Goal: Task Accomplishment & Management: Manage account settings

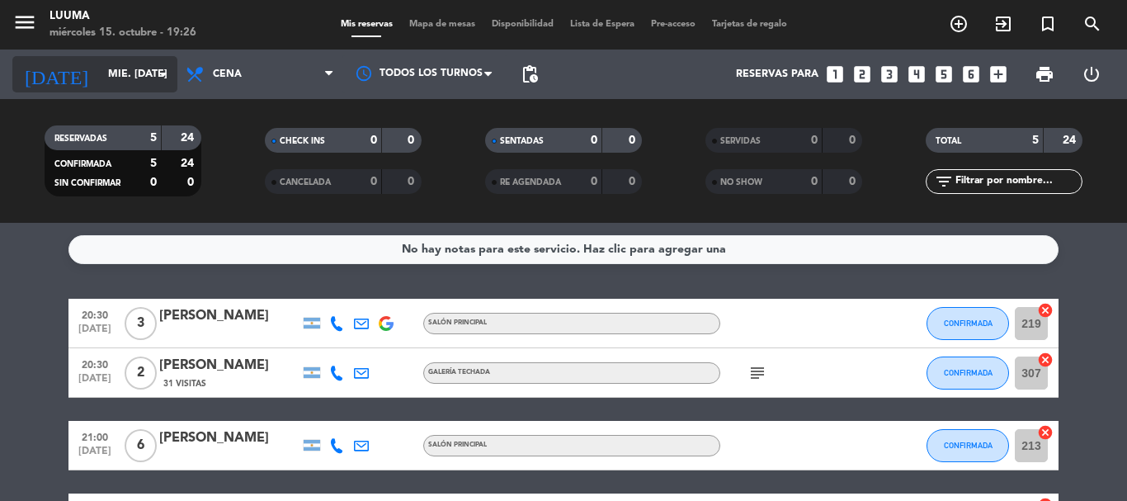
click at [100, 65] on input "mié. [DATE]" at bounding box center [169, 74] width 139 height 28
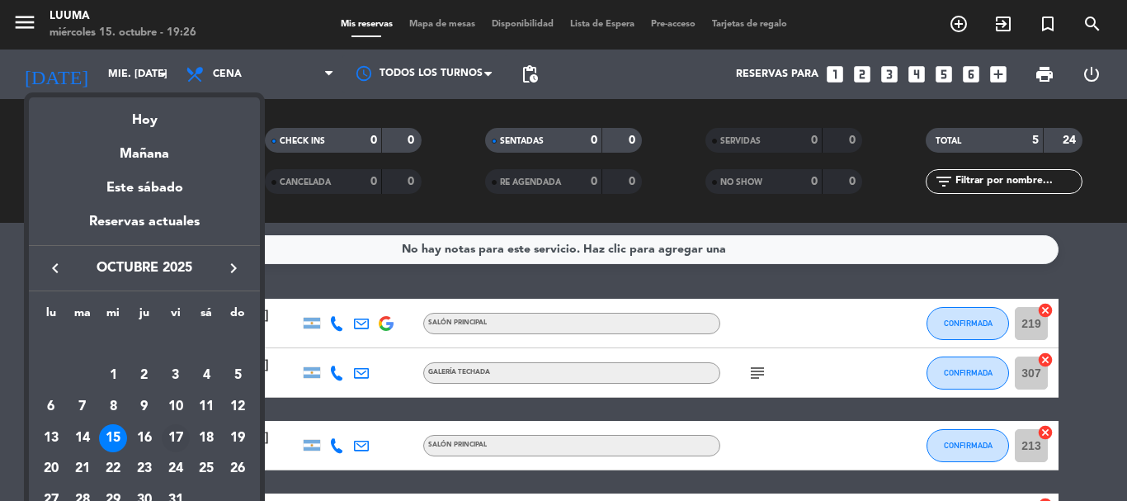
click at [169, 436] on div "17" at bounding box center [176, 438] width 28 height 28
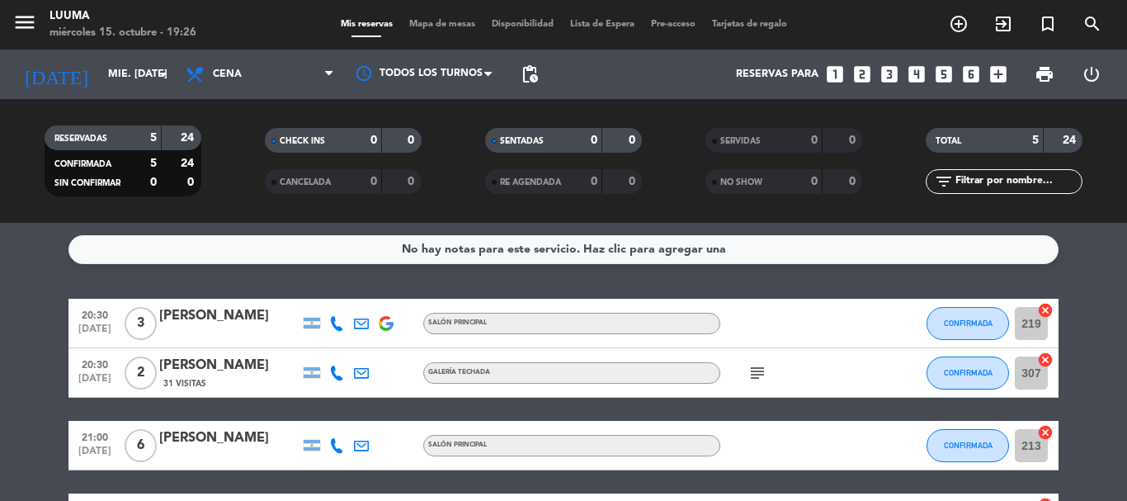
type input "vie. [DATE]"
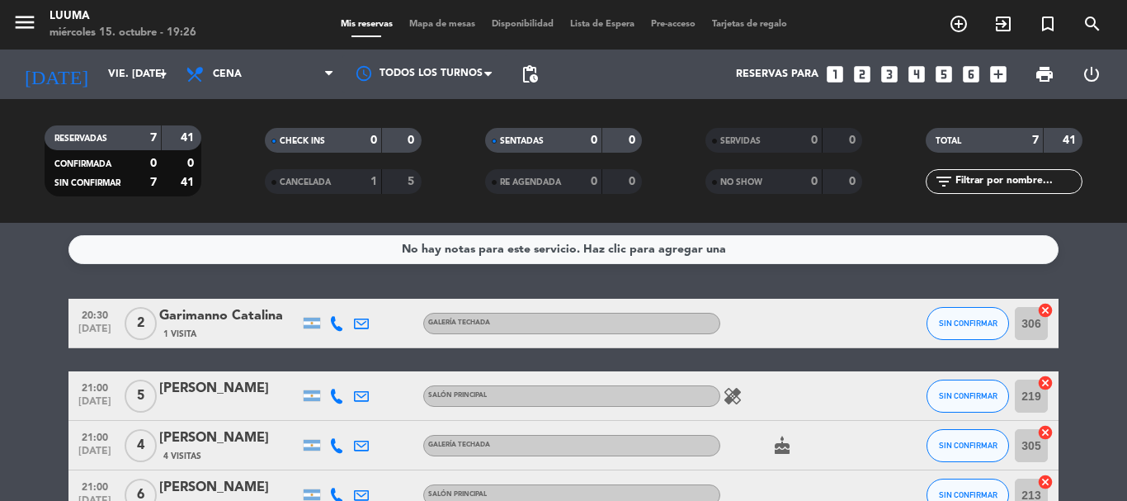
click at [455, 28] on span "Mapa de mesas" at bounding box center [442, 24] width 82 height 9
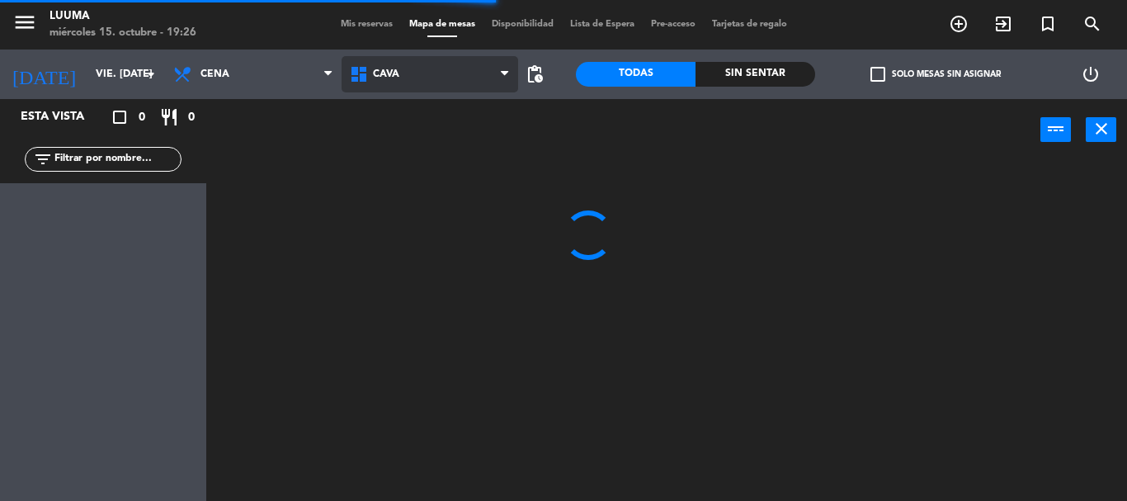
click at [389, 78] on span "Cava" at bounding box center [386, 74] width 26 height 12
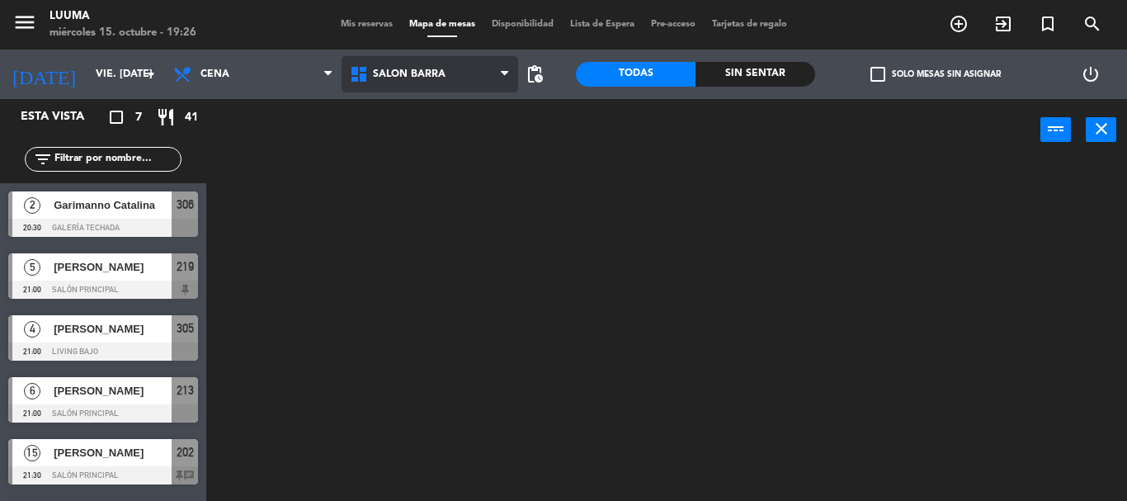
click at [427, 287] on ng-component "menu Luuma miércoles 15. octubre - 19:26 Mis reservas Mapa de mesas Disponibili…" at bounding box center [563, 250] width 1127 height 501
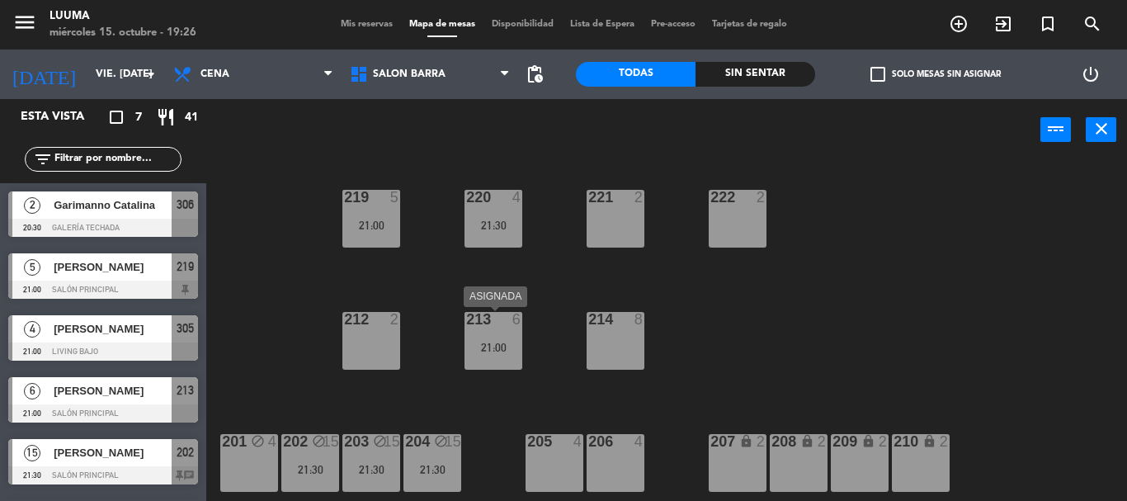
click at [492, 346] on div "21:00" at bounding box center [493, 347] width 58 height 12
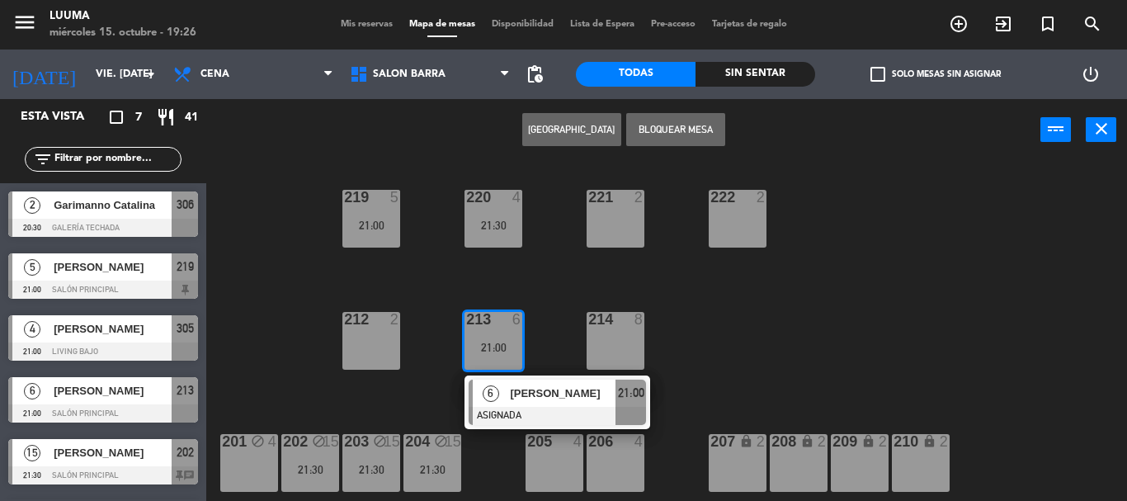
click at [548, 284] on div "220 4 21:30 221 2 219 5 21:00 222 2 213 6 21:00 6 [PERSON_NAME] ASIGNADA 21:00 …" at bounding box center [672, 331] width 909 height 340
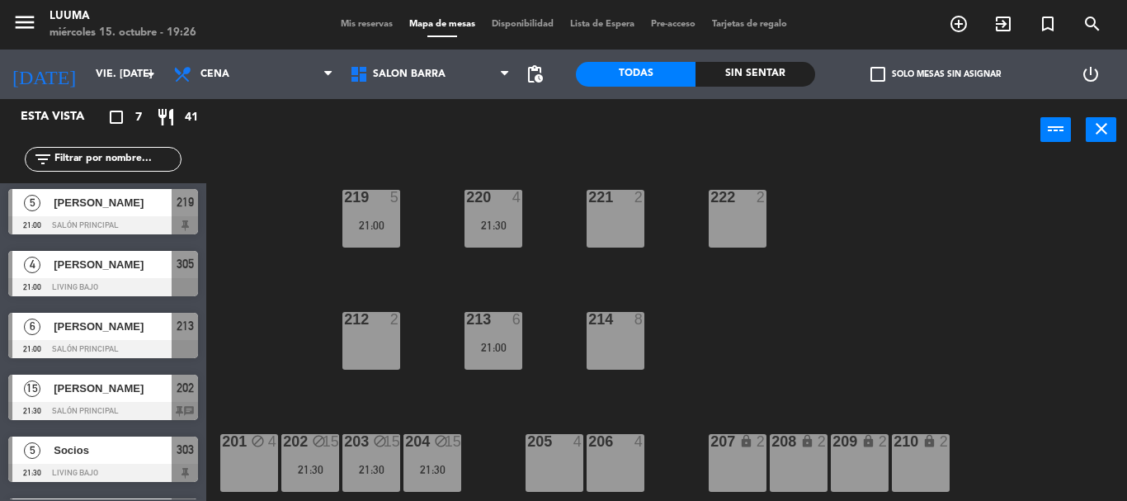
scroll to position [82, 0]
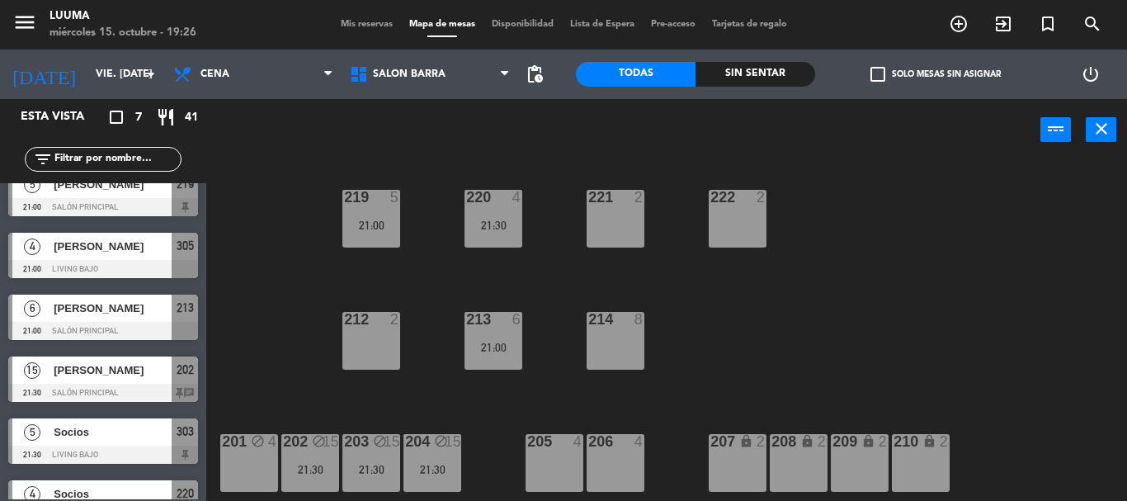
click at [113, 321] on div "[PERSON_NAME]" at bounding box center [112, 307] width 120 height 27
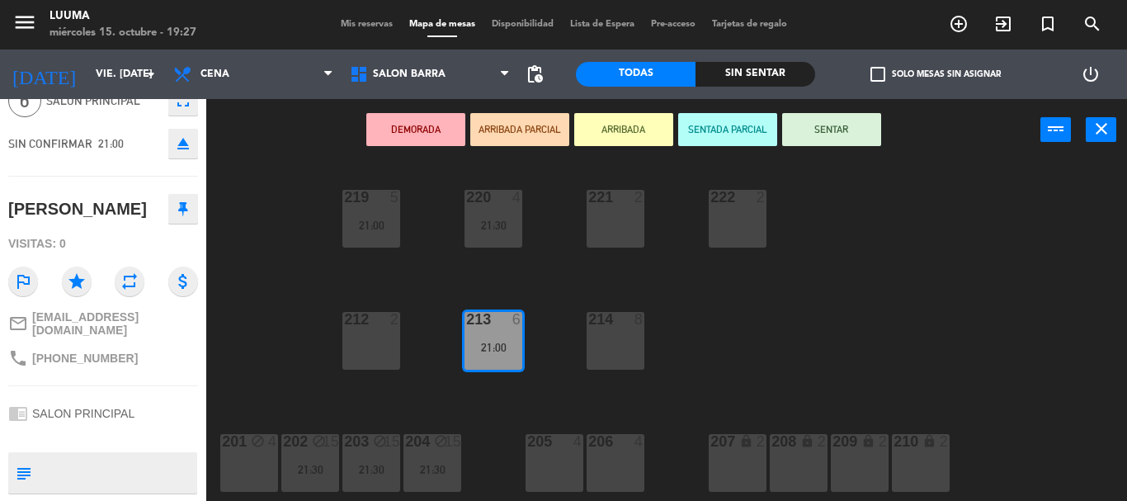
click at [636, 457] on div "206 4" at bounding box center [615, 463] width 58 height 58
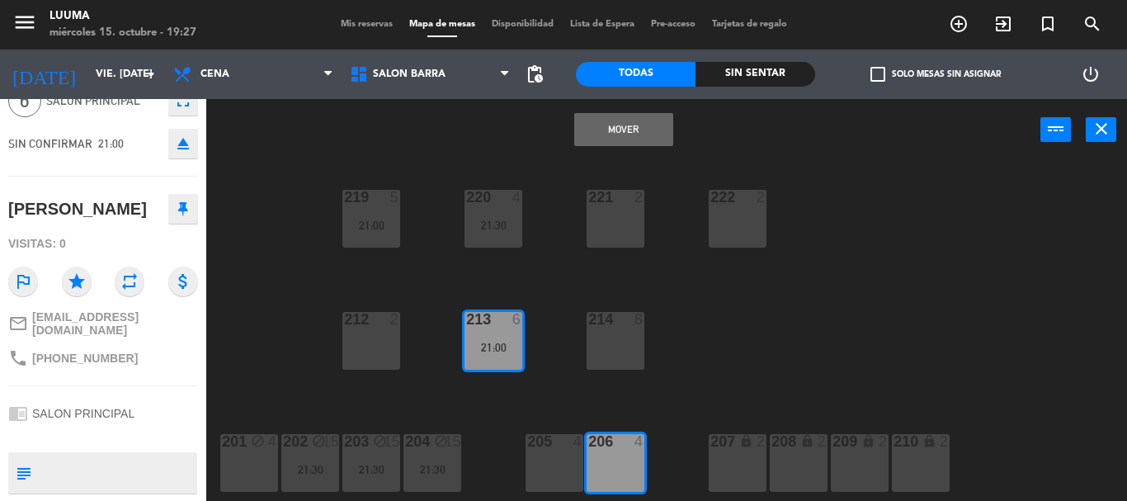
click at [632, 106] on div "Mover power_input close" at bounding box center [623, 130] width 834 height 63
click at [623, 133] on button "Mover" at bounding box center [623, 129] width 99 height 33
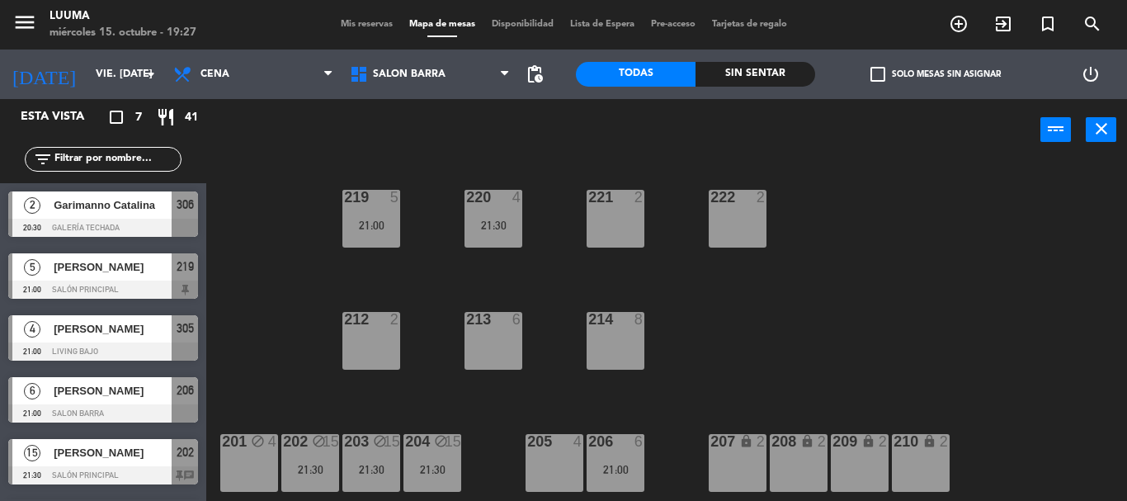
click at [658, 167] on div "220 4 21:30 221 2 219 5 21:00 222 2 213 6 214 8 212 2 201 block 4 202 block 15 …" at bounding box center [672, 331] width 909 height 340
click at [511, 332] on div "213 6" at bounding box center [493, 341] width 58 height 58
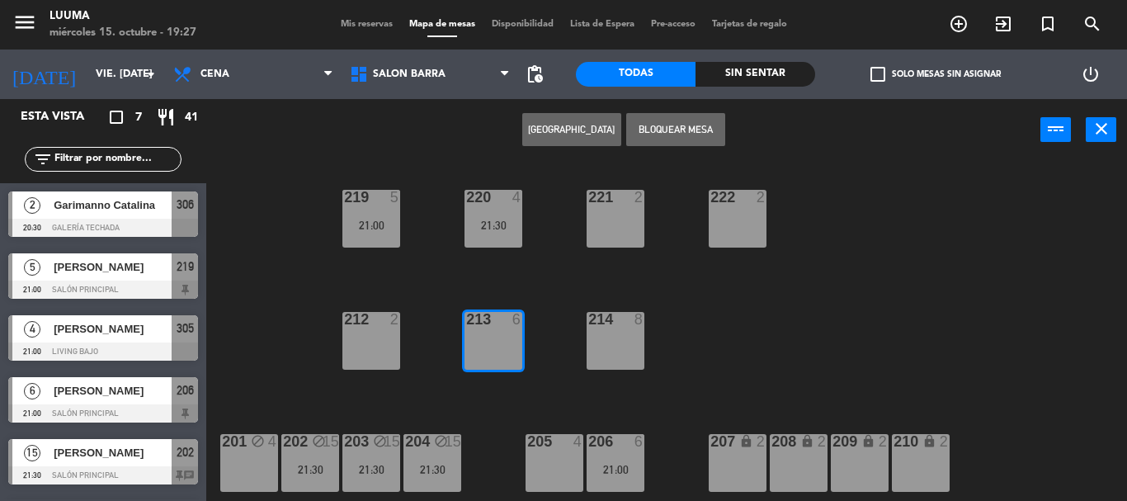
click at [591, 138] on button "[GEOGRAPHIC_DATA]" at bounding box center [571, 129] width 99 height 33
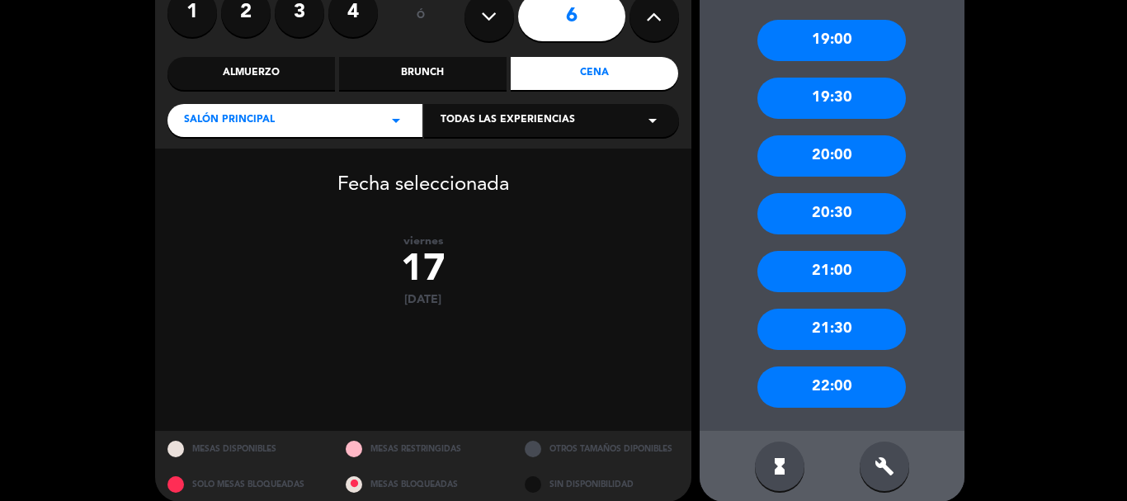
scroll to position [170, 0]
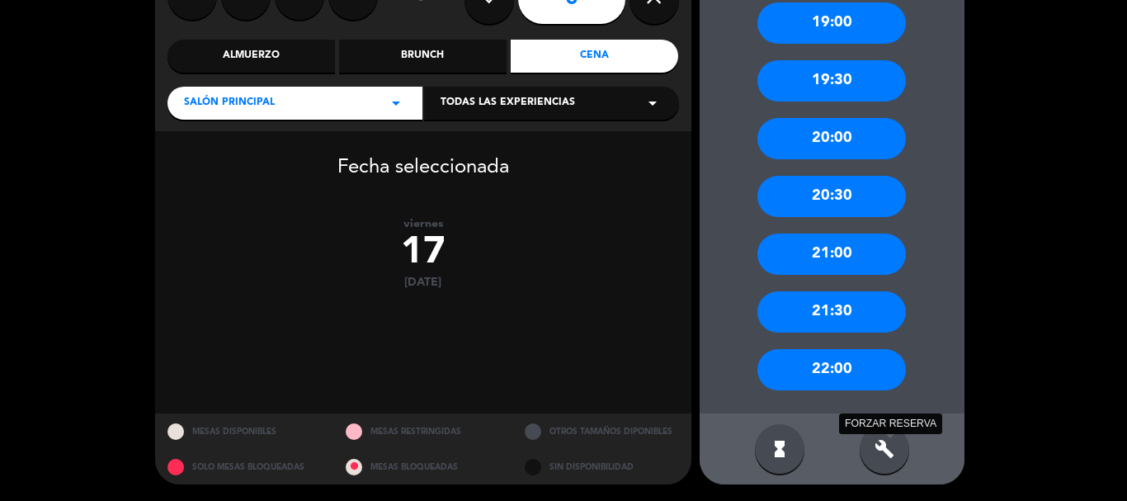
click at [890, 446] on icon "build" at bounding box center [884, 449] width 20 height 20
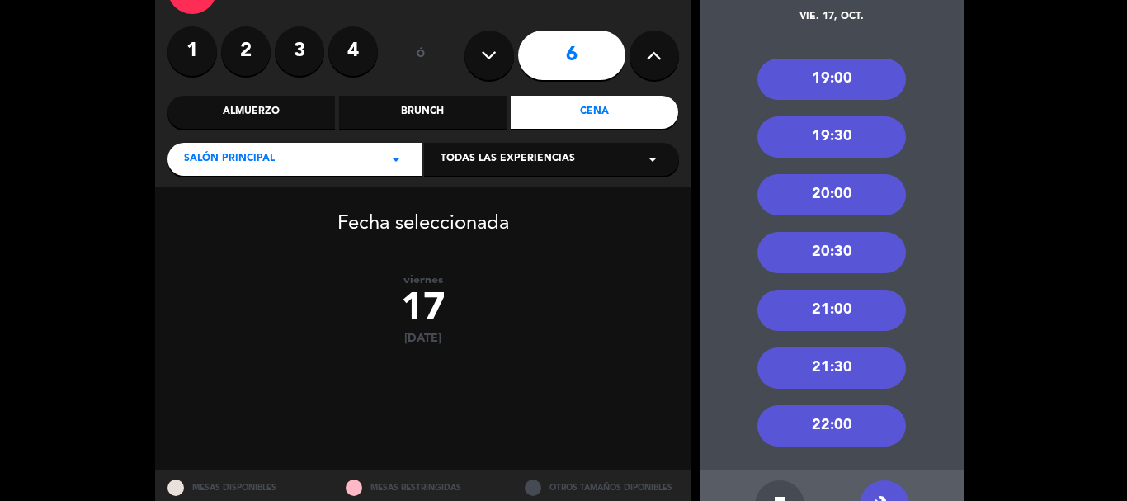
scroll to position [87, 0]
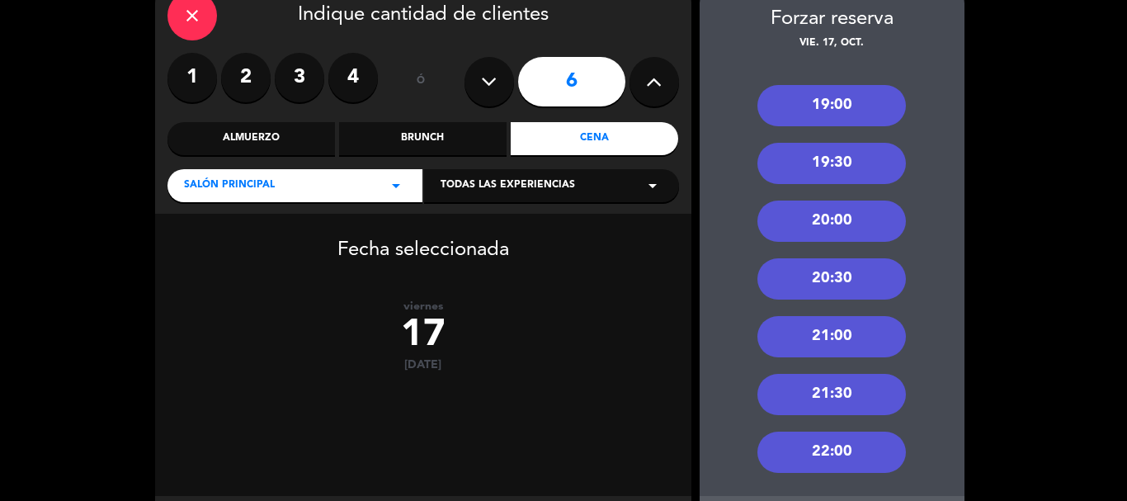
click at [865, 387] on div "21:30" at bounding box center [831, 394] width 148 height 41
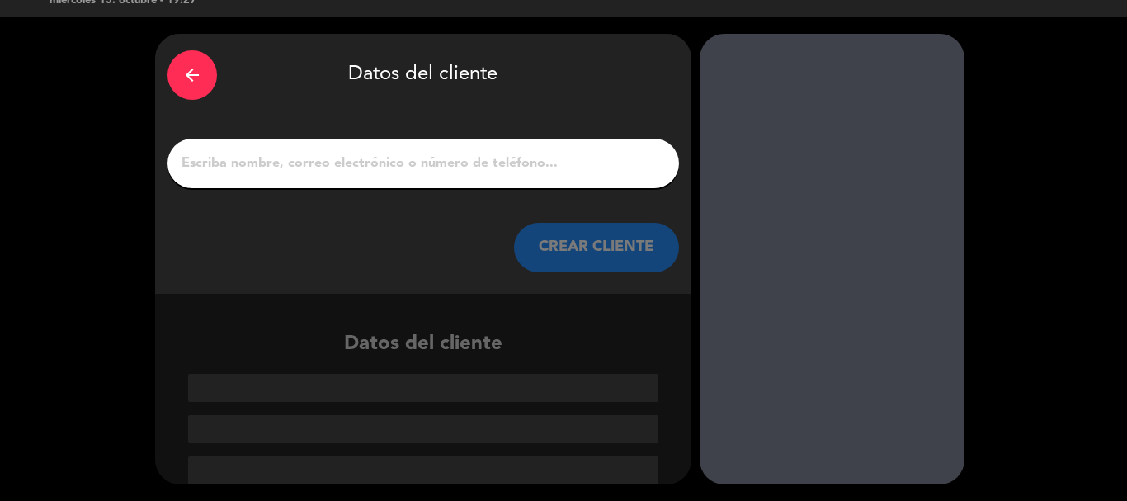
drag, startPoint x: 477, startPoint y: 129, endPoint x: 474, endPoint y: 150, distance: 21.6
click at [476, 136] on div "arrow_back Datos del cliente CREAR CLIENTE" at bounding box center [423, 164] width 536 height 260
click at [475, 157] on input "1" at bounding box center [423, 163] width 487 height 23
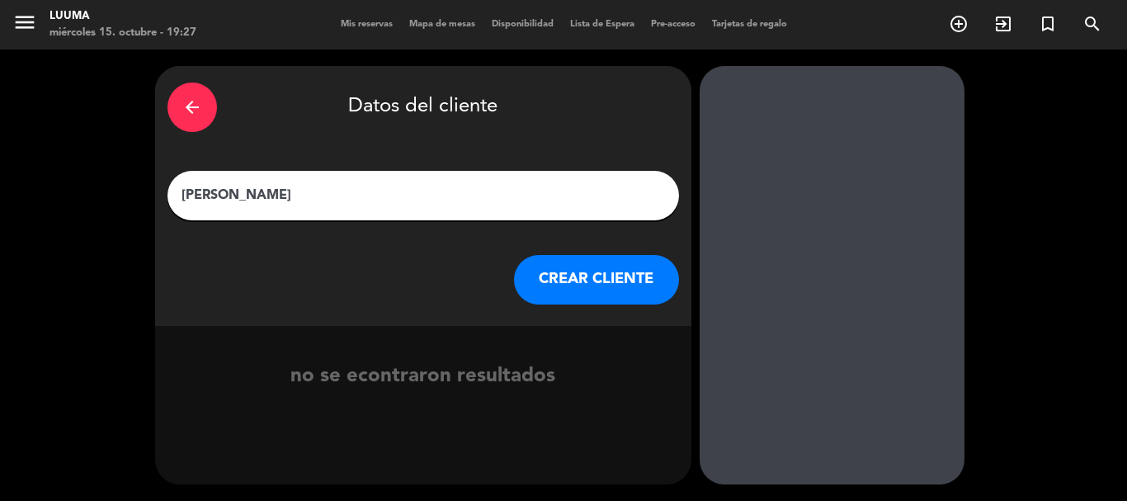
type input "[PERSON_NAME]"
click at [558, 301] on button "CREAR CLIENTE" at bounding box center [596, 279] width 165 height 49
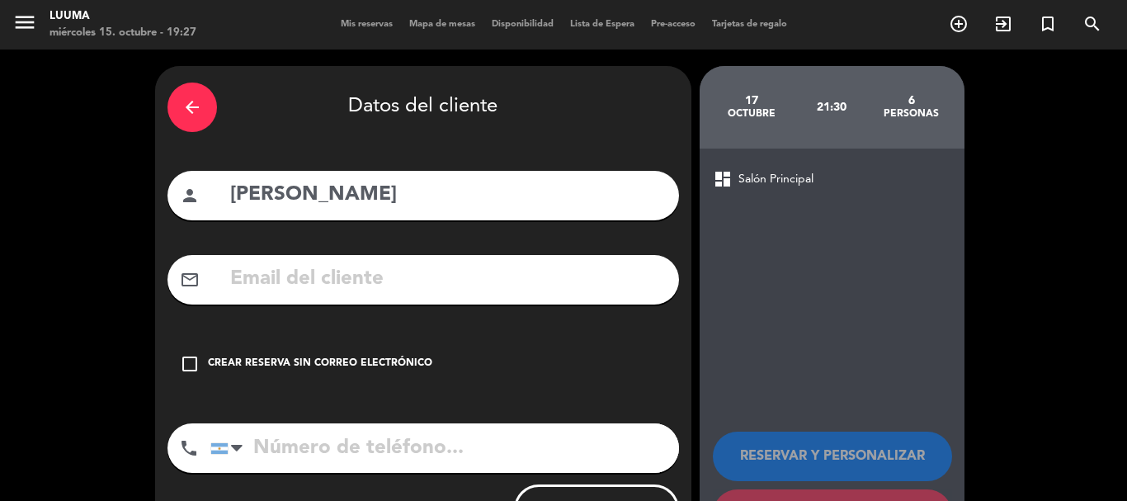
click at [403, 369] on div "Crear reserva sin correo electrónico" at bounding box center [320, 364] width 224 height 16
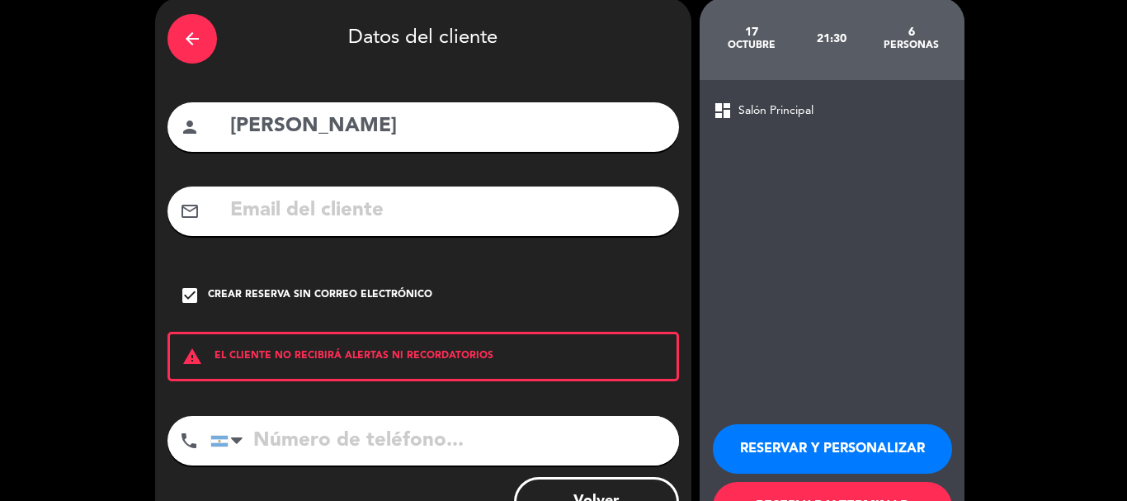
scroll to position [135, 0]
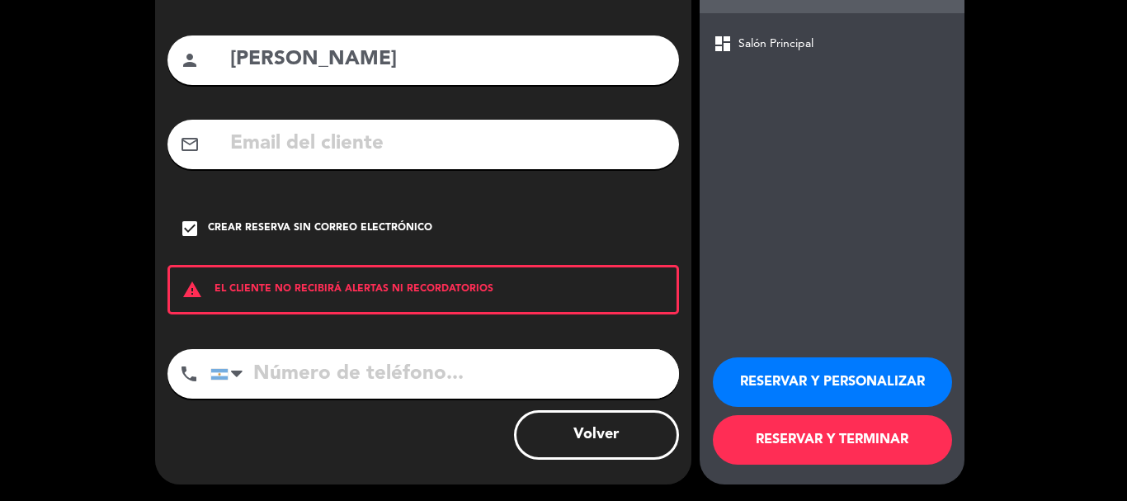
click at [431, 57] on input "[PERSON_NAME]" at bounding box center [447, 60] width 438 height 34
type input "[PERSON_NAME]"
click at [770, 459] on button "RESERVAR Y TERMINAR" at bounding box center [832, 439] width 239 height 49
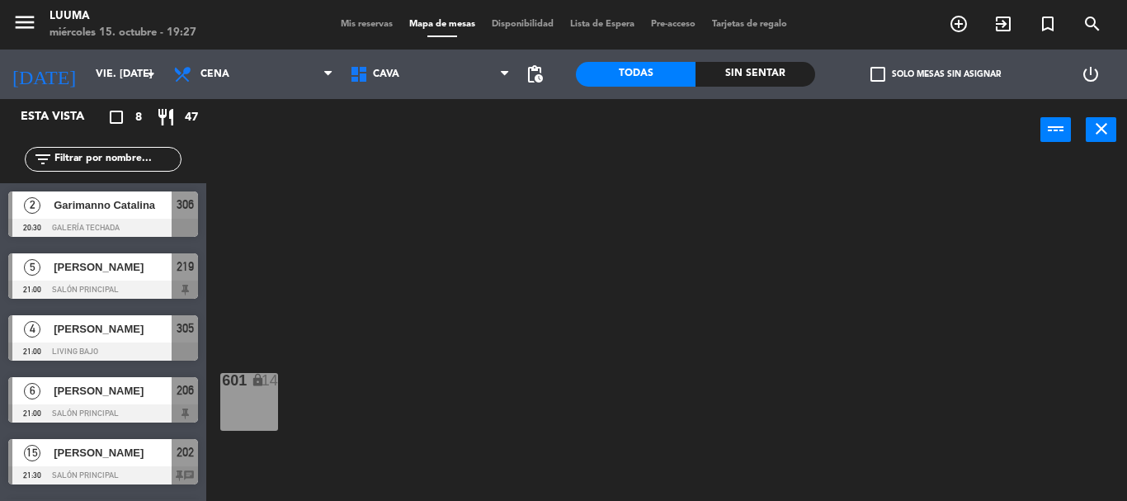
click at [356, 13] on div "menu Luuma miércoles 15. octubre - 19:27 Mis reservas Mapa de mesas Disponibili…" at bounding box center [563, 24] width 1127 height 49
click at [351, 24] on span "Mis reservas" at bounding box center [366, 24] width 68 height 9
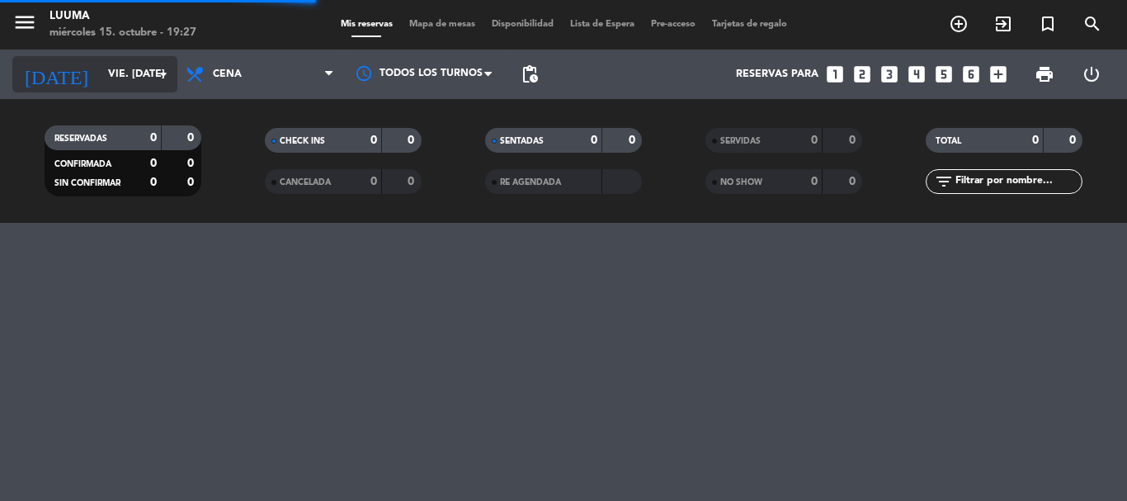
click at [111, 68] on input "vie. [DATE]" at bounding box center [169, 74] width 139 height 28
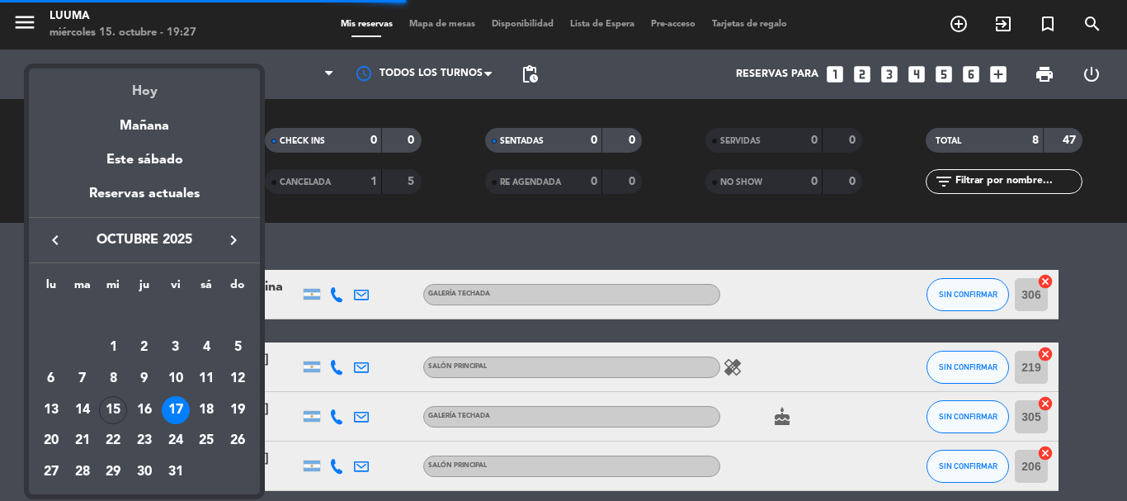
click at [123, 94] on div "Hoy" at bounding box center [144, 85] width 231 height 34
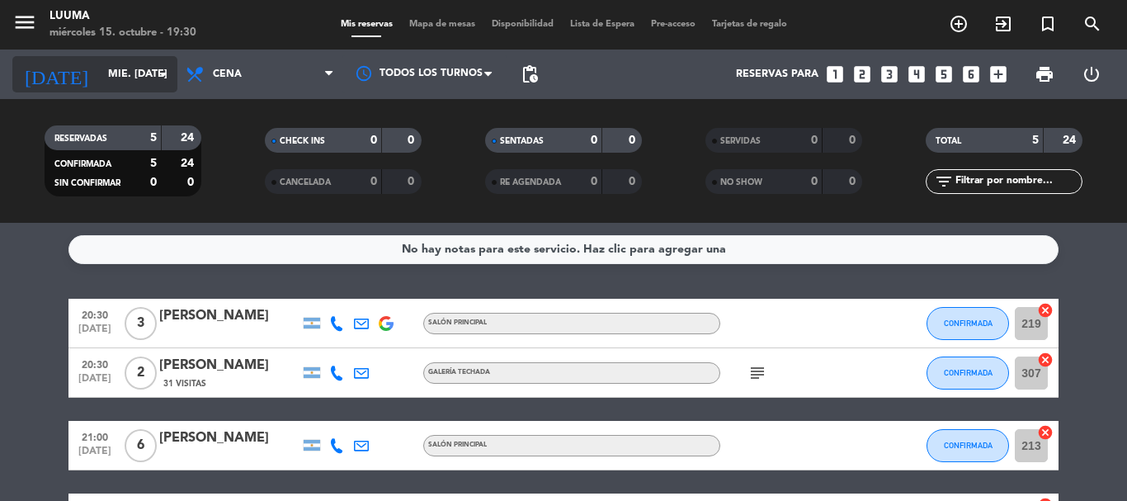
click at [116, 81] on input "mié. [DATE]" at bounding box center [169, 74] width 139 height 28
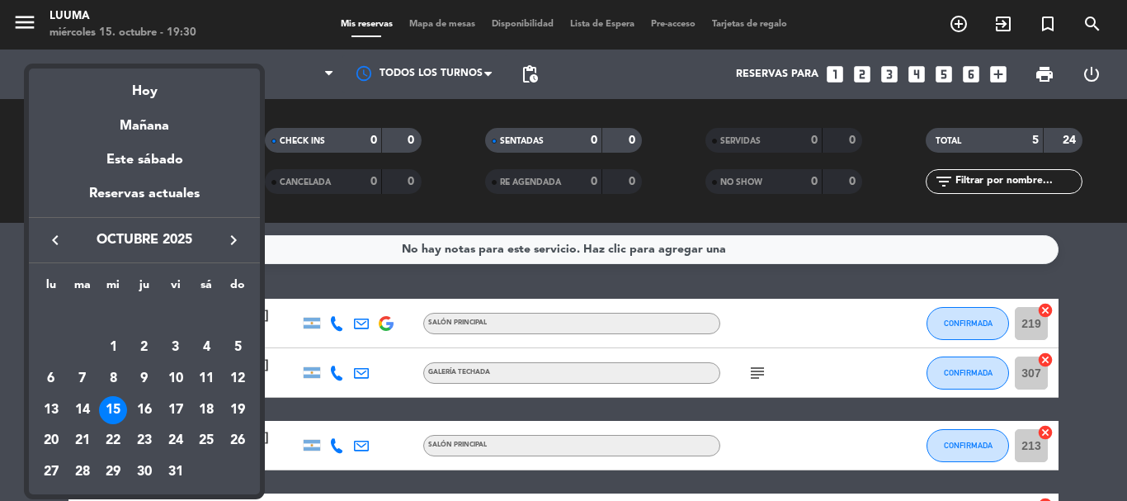
click at [178, 408] on div "17" at bounding box center [176, 410] width 28 height 28
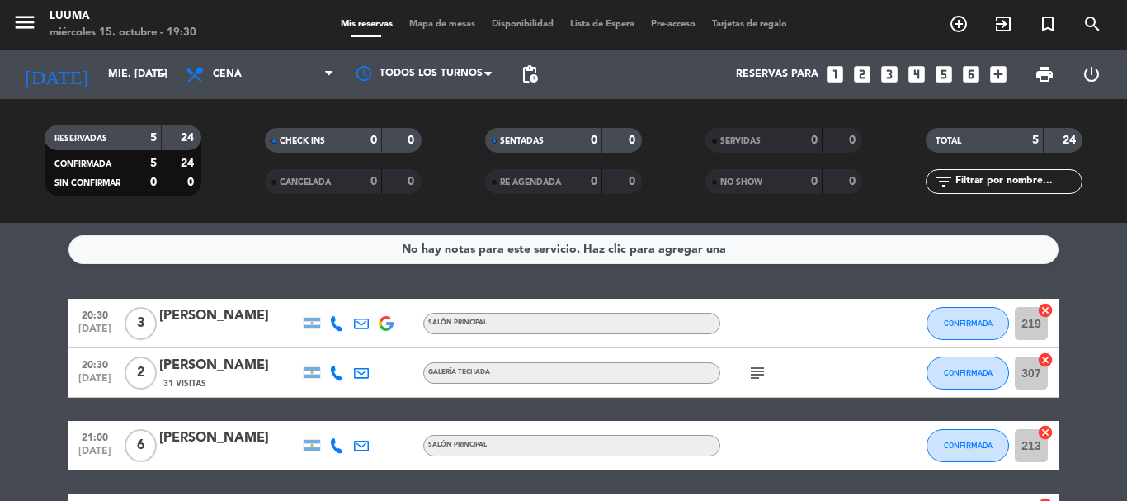
type input "vie. [DATE]"
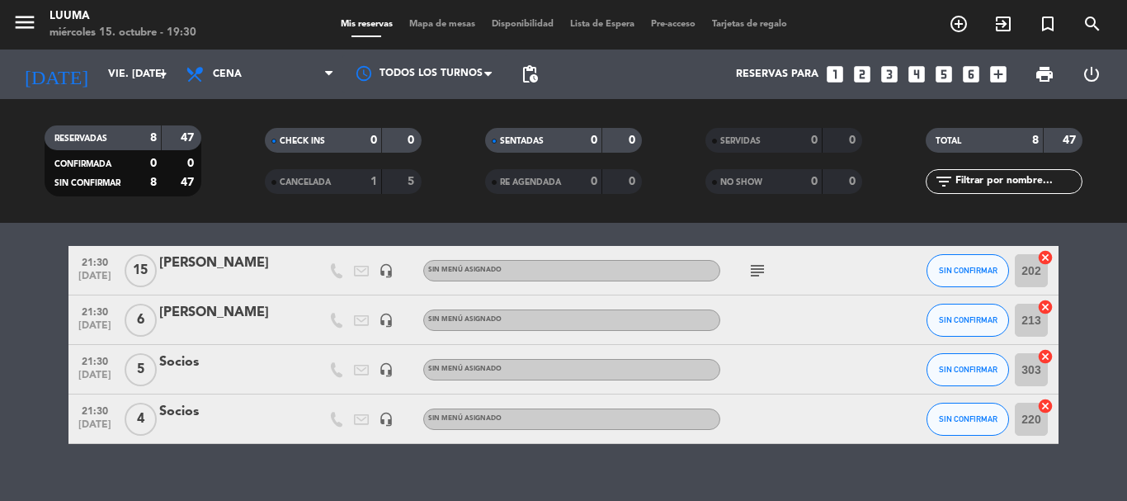
scroll to position [323, 0]
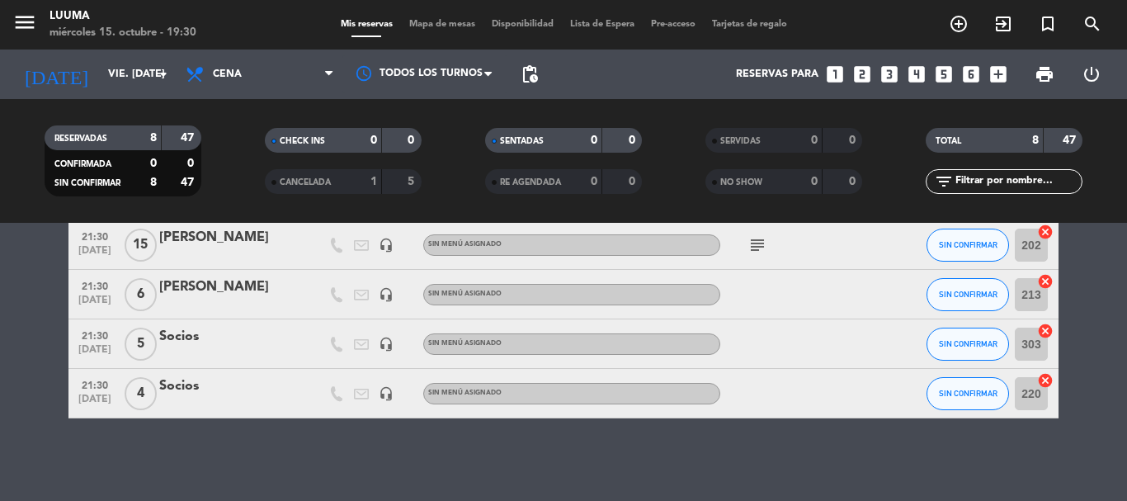
click at [226, 294] on div "[PERSON_NAME]" at bounding box center [229, 286] width 140 height 21
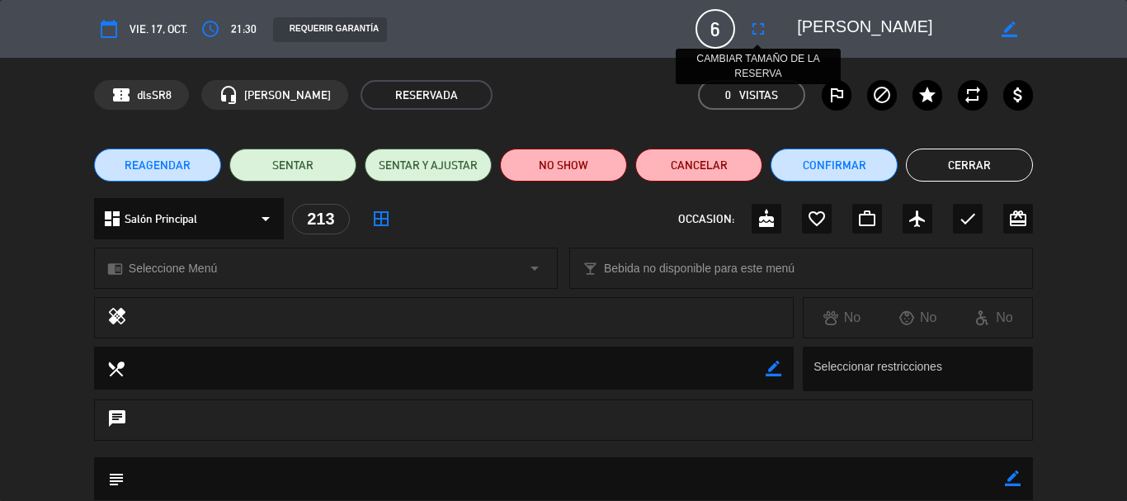
click at [749, 23] on icon "fullscreen" at bounding box center [758, 29] width 20 height 20
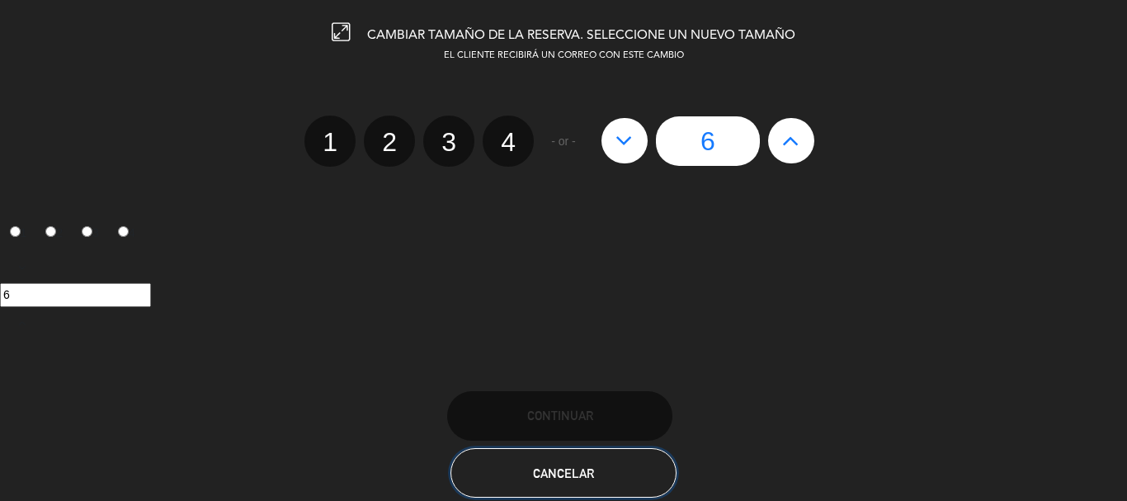
click at [512, 468] on button "Cancelar" at bounding box center [562, 472] width 225 height 49
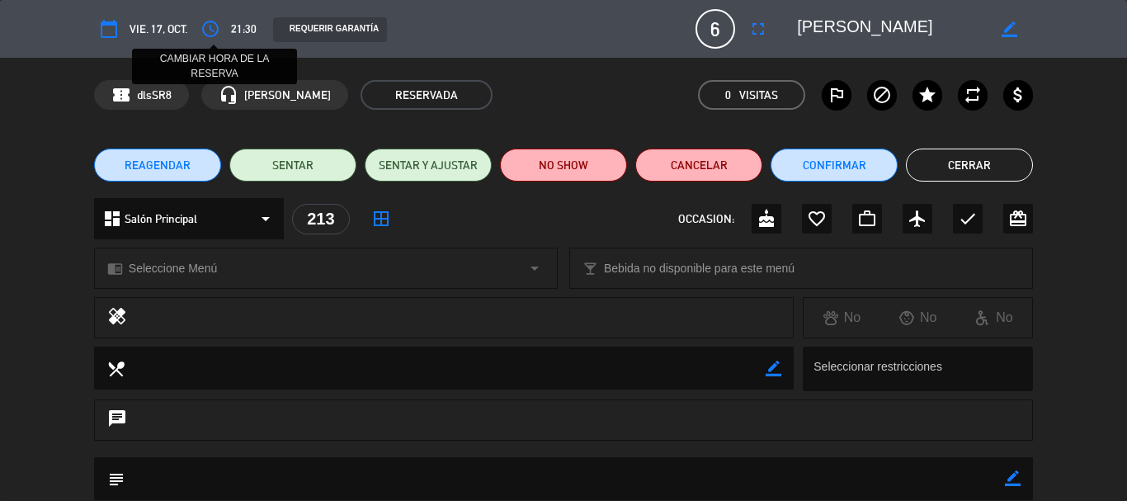
click at [207, 26] on icon "access_time" at bounding box center [210, 29] width 20 height 20
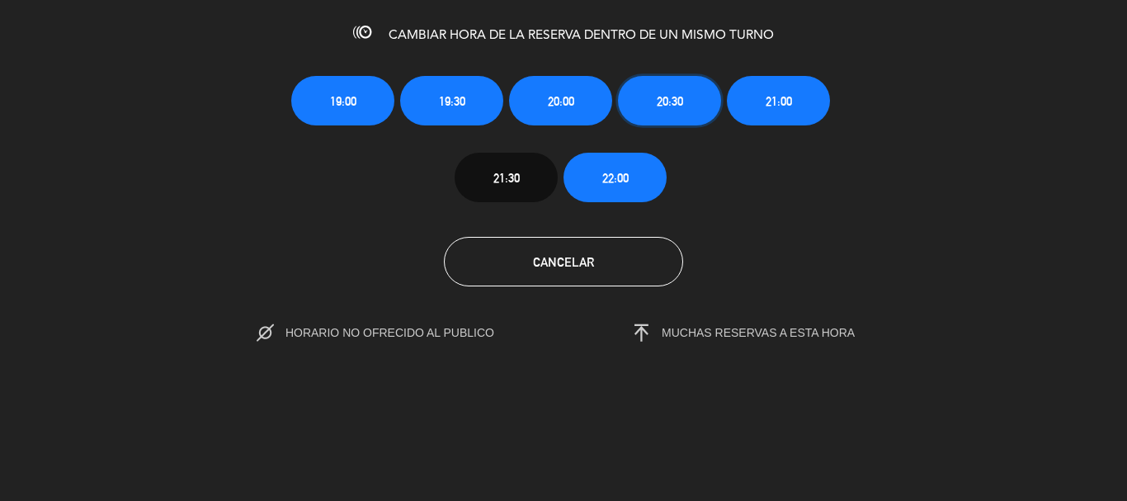
click at [630, 104] on button "20:30" at bounding box center [669, 100] width 103 height 49
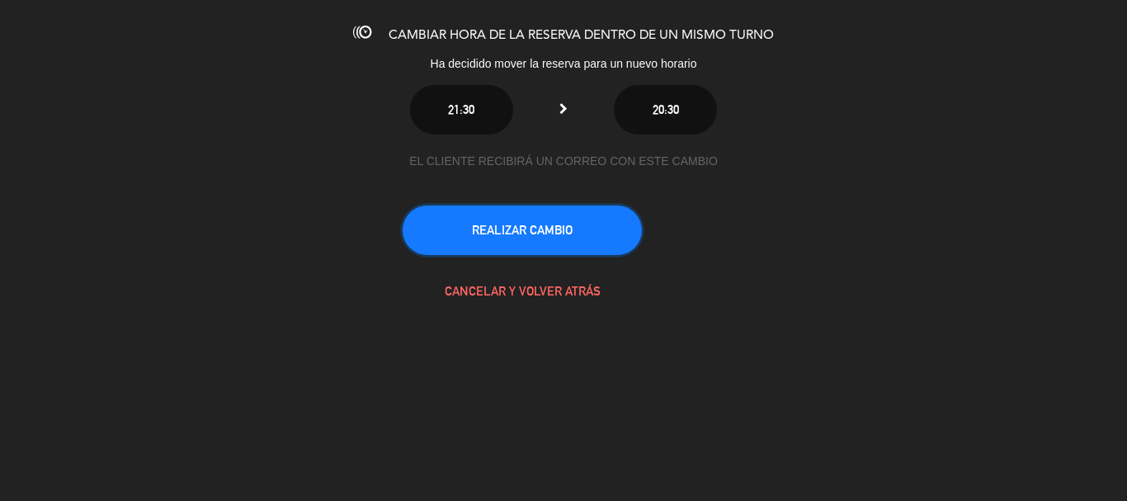
click at [572, 224] on button "REALIZAR CAMBIO" at bounding box center [522, 229] width 239 height 49
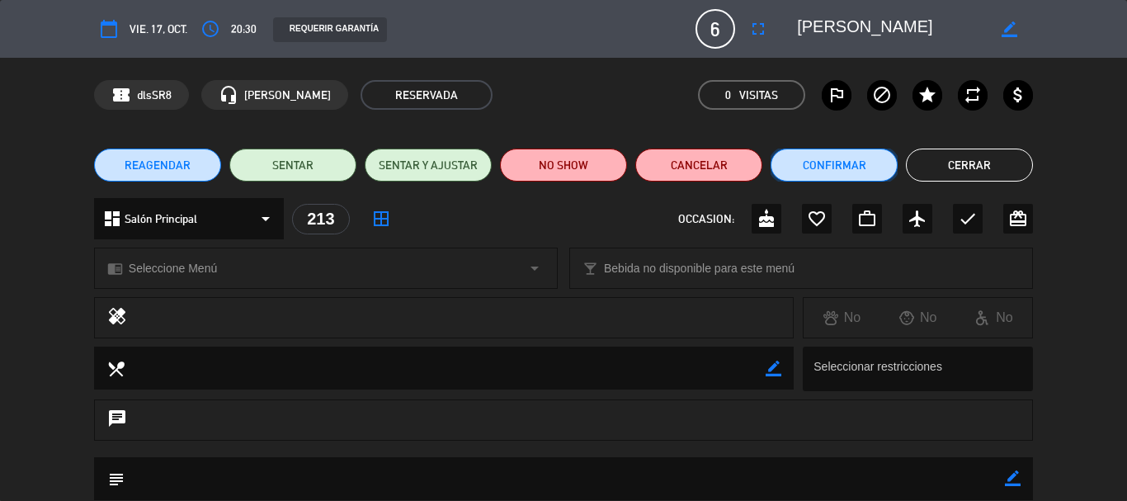
click at [860, 167] on button "Confirmar" at bounding box center [833, 164] width 127 height 33
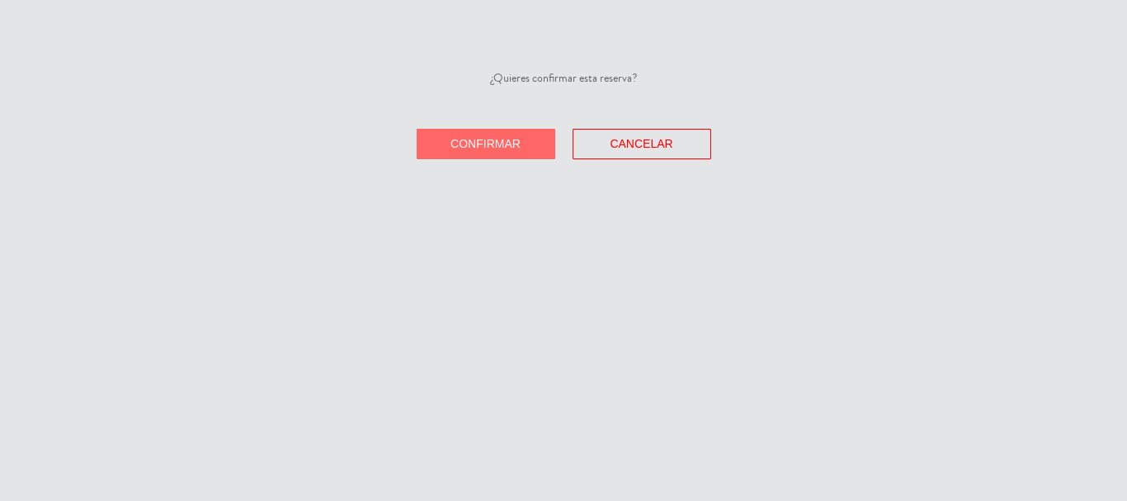
click at [482, 150] on button "Confirmar" at bounding box center [486, 144] width 139 height 31
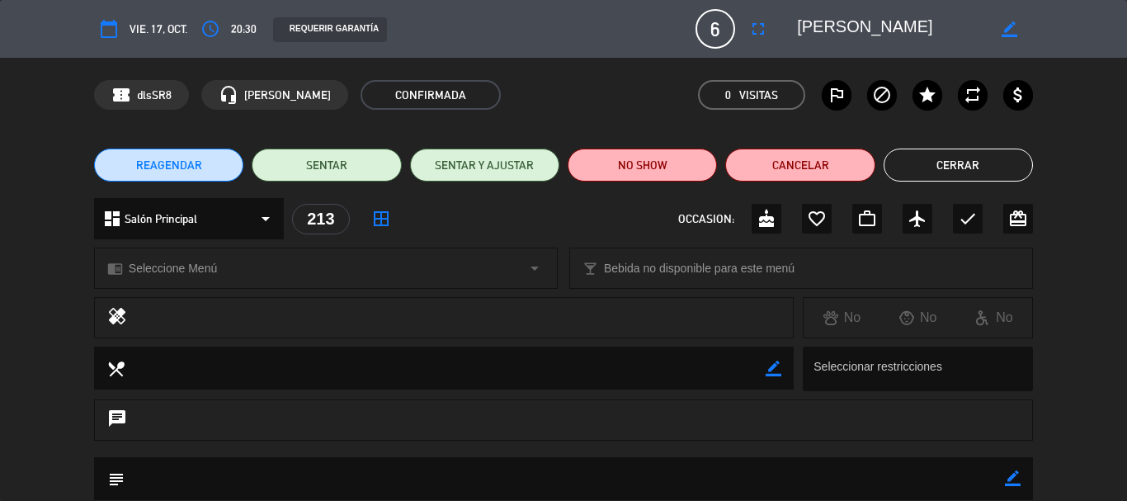
scroll to position [165, 0]
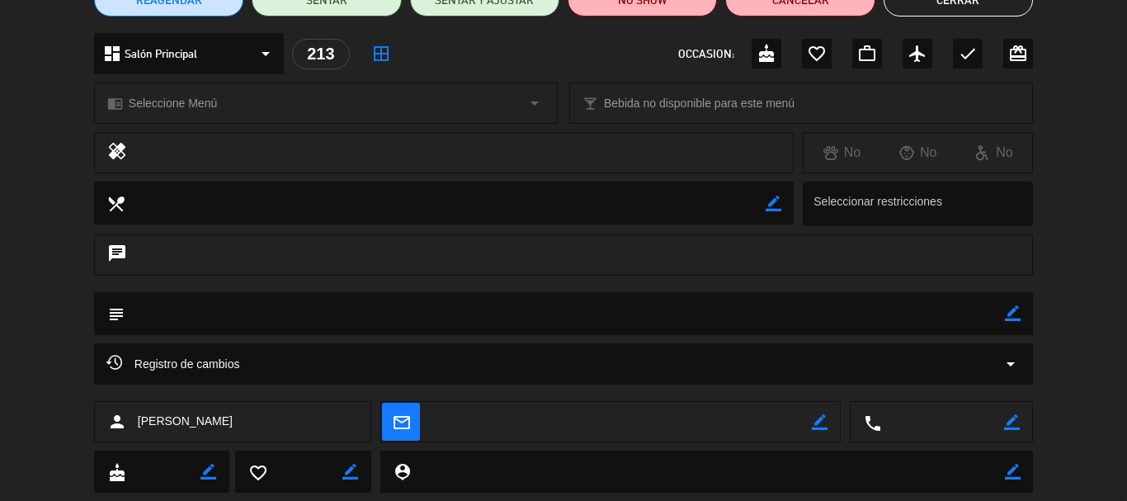
click at [1016, 318] on icon "border_color" at bounding box center [1013, 313] width 16 height 16
click at [637, 290] on div "chat" at bounding box center [563, 263] width 1127 height 58
click at [628, 316] on textarea at bounding box center [565, 313] width 880 height 42
type textarea "Mesa especifica 213"
click at [1011, 312] on icon at bounding box center [1013, 313] width 16 height 16
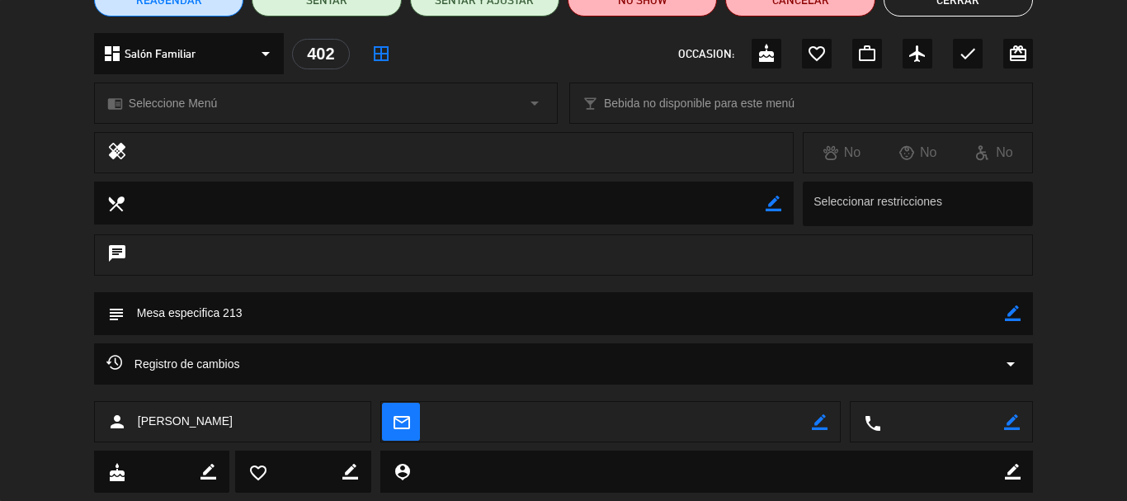
scroll to position [0, 0]
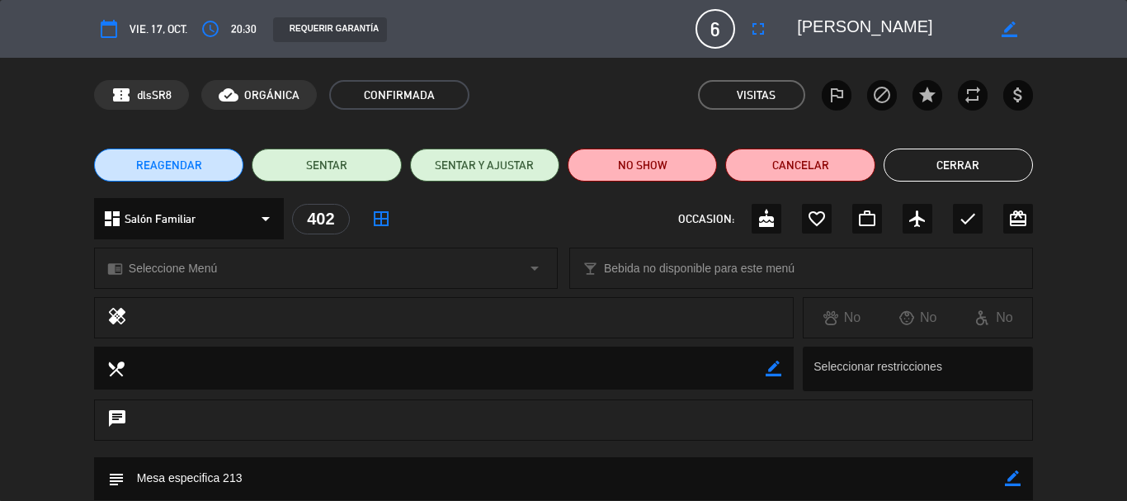
click at [922, 157] on button "Cerrar" at bounding box center [957, 164] width 149 height 33
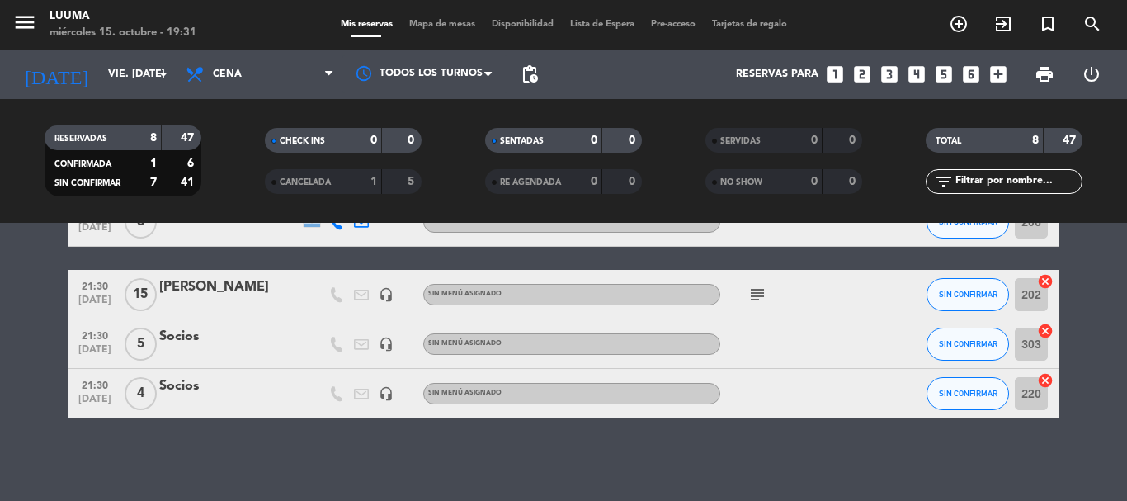
click at [755, 299] on icon "subject" at bounding box center [757, 295] width 20 height 20
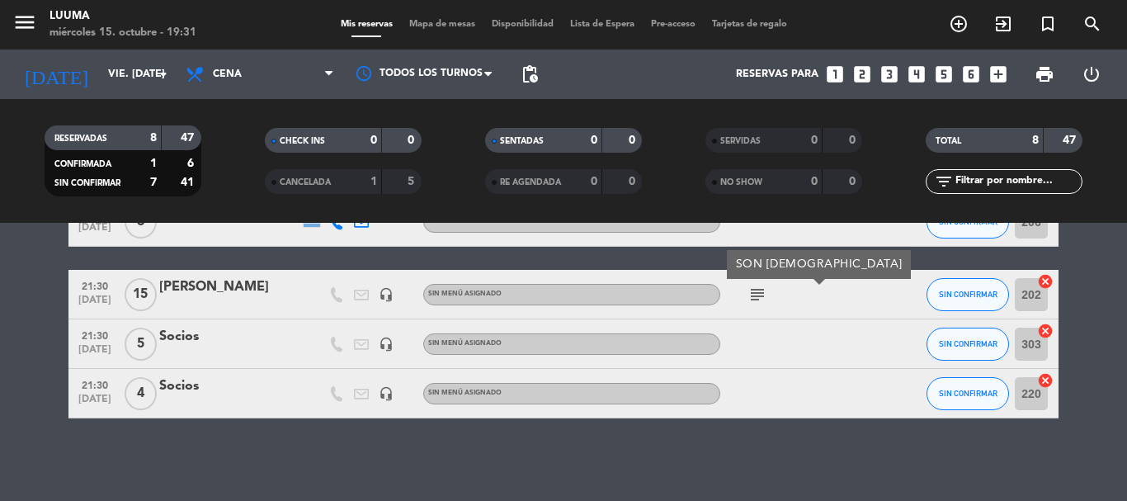
click at [859, 312] on div "subject SON [DEMOGRAPHIC_DATA]" at bounding box center [794, 294] width 148 height 49
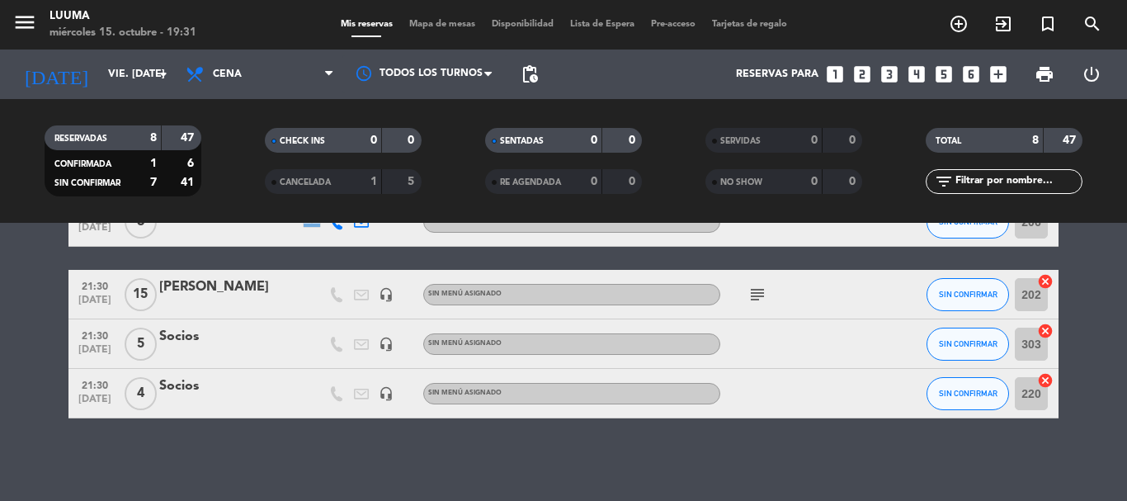
click at [227, 290] on div "[PERSON_NAME]" at bounding box center [229, 286] width 140 height 21
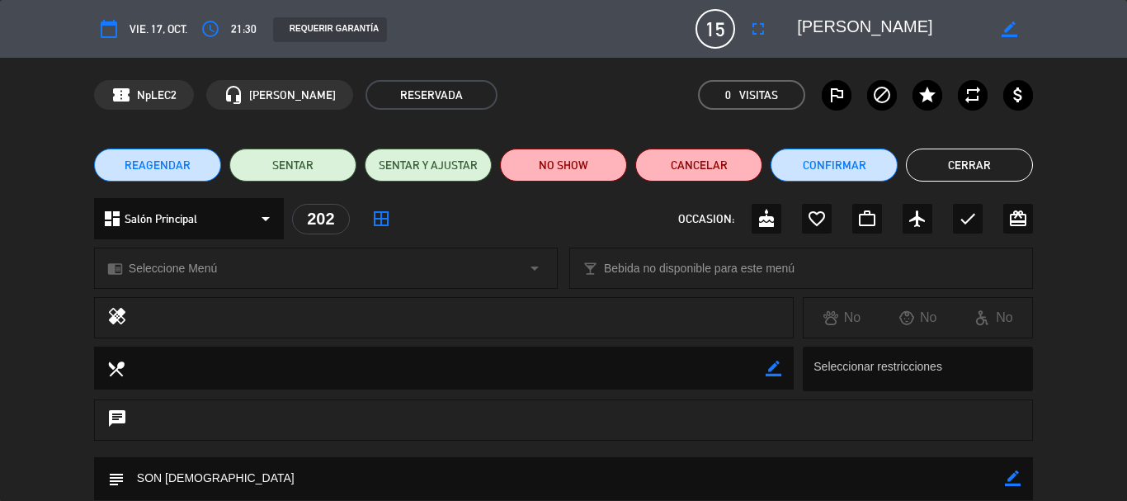
click at [939, 166] on button "Cerrar" at bounding box center [969, 164] width 127 height 33
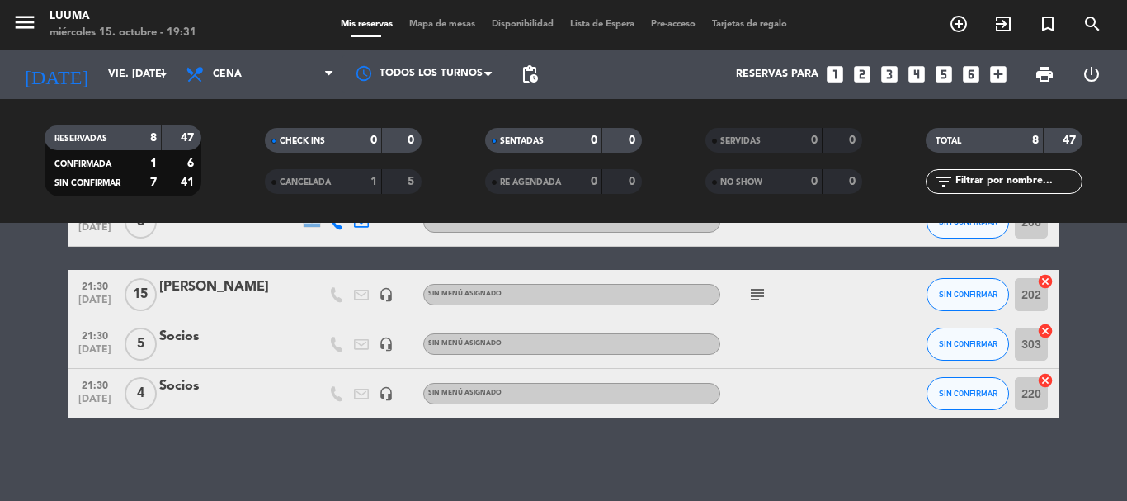
click at [429, 26] on span "Mapa de mesas" at bounding box center [442, 24] width 82 height 9
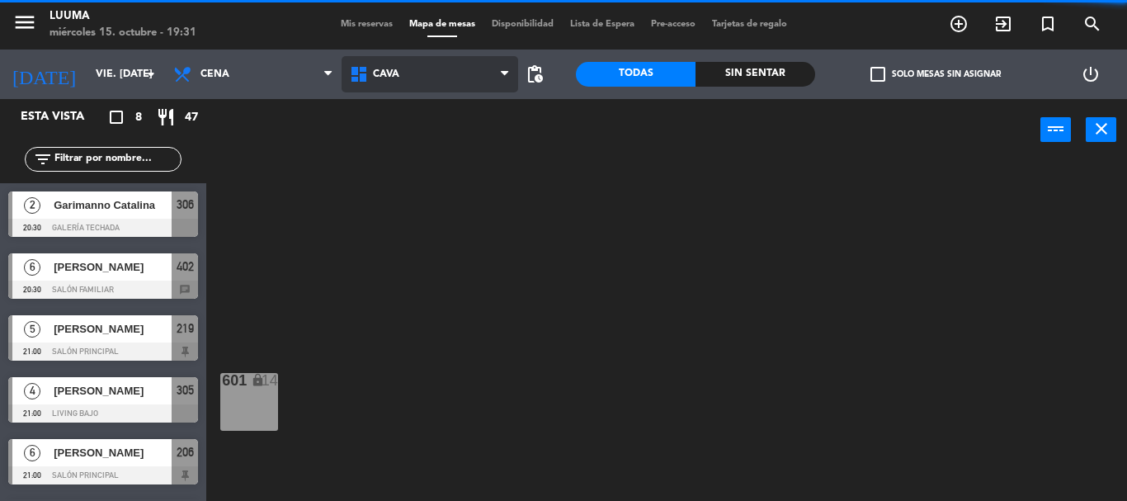
click at [423, 84] on span "Cava" at bounding box center [429, 74] width 177 height 36
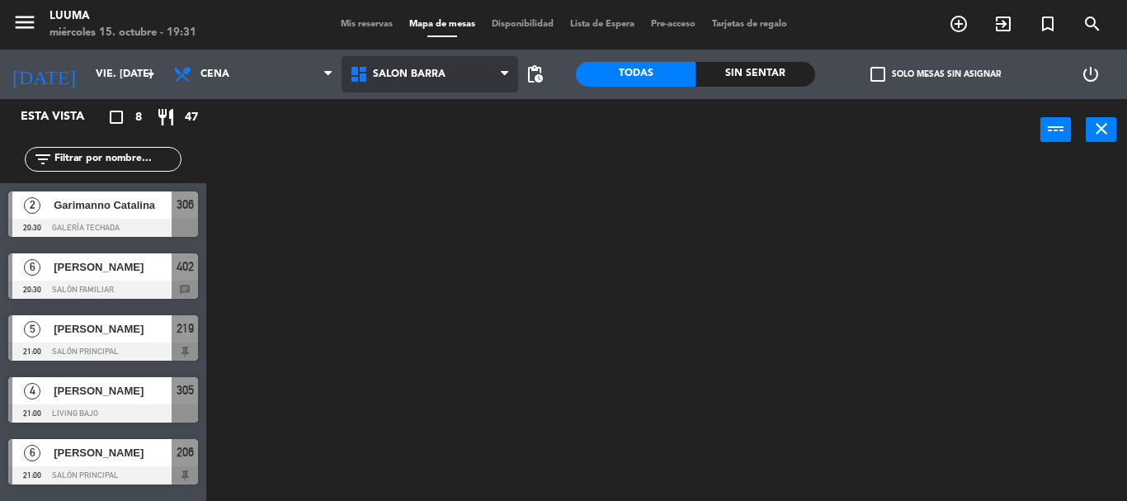
click at [471, 295] on ng-component "menu Luuma miércoles 15. octubre - 19:31 Mis reservas Mapa de mesas Disponibili…" at bounding box center [563, 250] width 1127 height 501
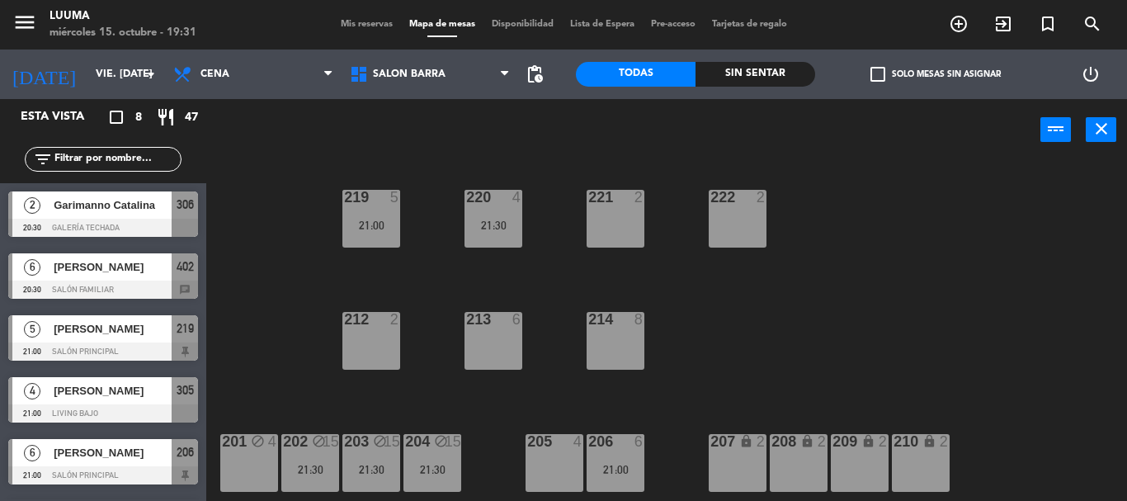
click at [523, 278] on div "220 4 21:30 221 2 219 5 21:00 222 2 213 6 214 8 212 2 201 block 4 202 block 15 …" at bounding box center [672, 331] width 909 height 340
click at [516, 219] on div "21:30" at bounding box center [493, 225] width 58 height 12
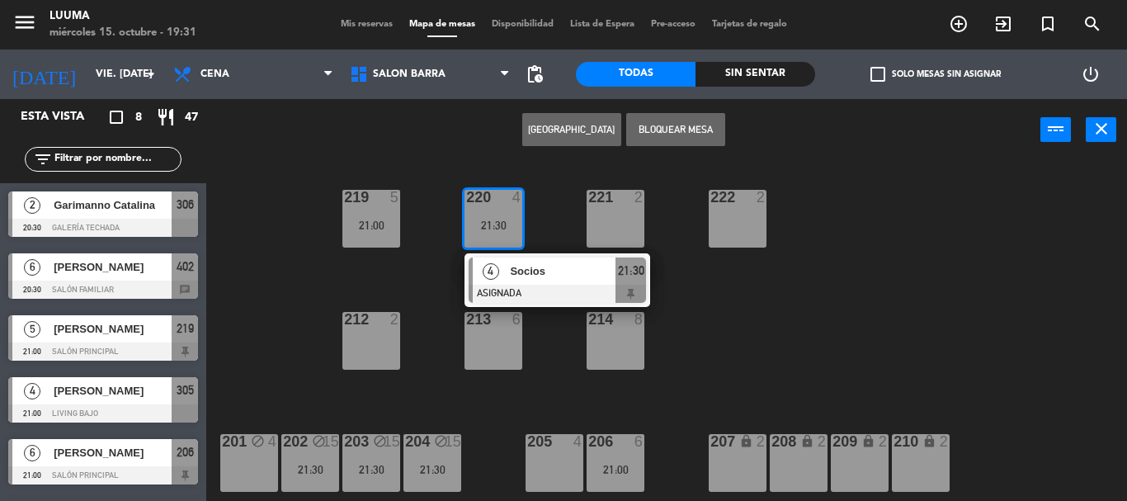
click at [699, 134] on button "Bloquear Mesa" at bounding box center [675, 129] width 99 height 33
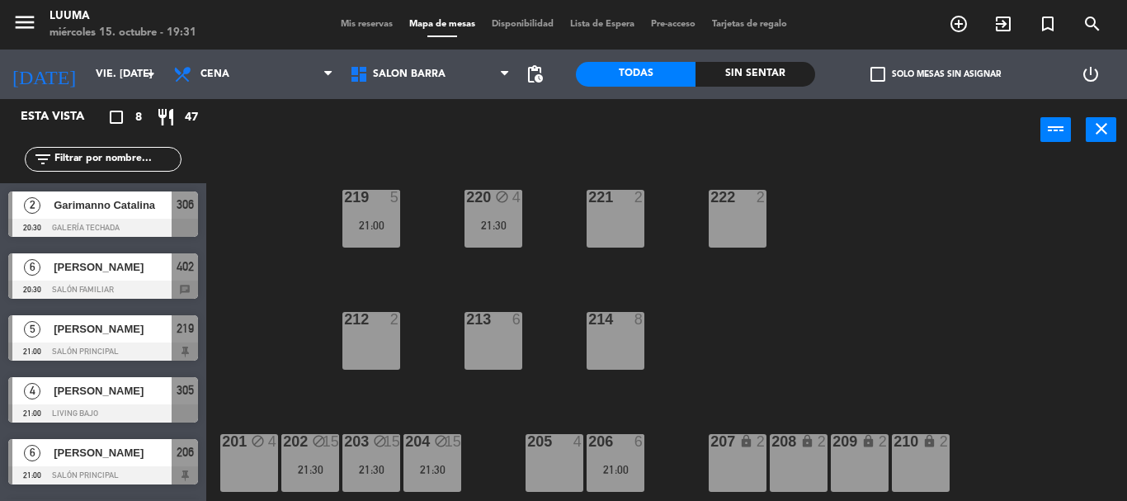
click at [475, 169] on div "220 block 4 21:30 221 2 219 5 21:00 222 2 213 6 214 8 212 2 201 block 4 202 blo…" at bounding box center [672, 331] width 909 height 340
click at [355, 228] on div "21:00" at bounding box center [371, 225] width 58 height 12
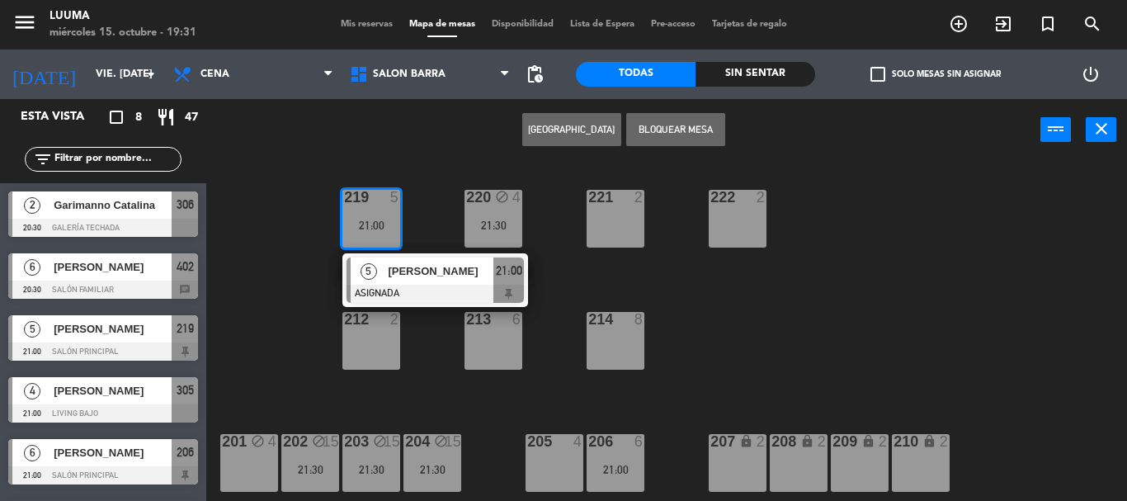
click at [706, 134] on button "Bloquear Mesa" at bounding box center [675, 129] width 99 height 33
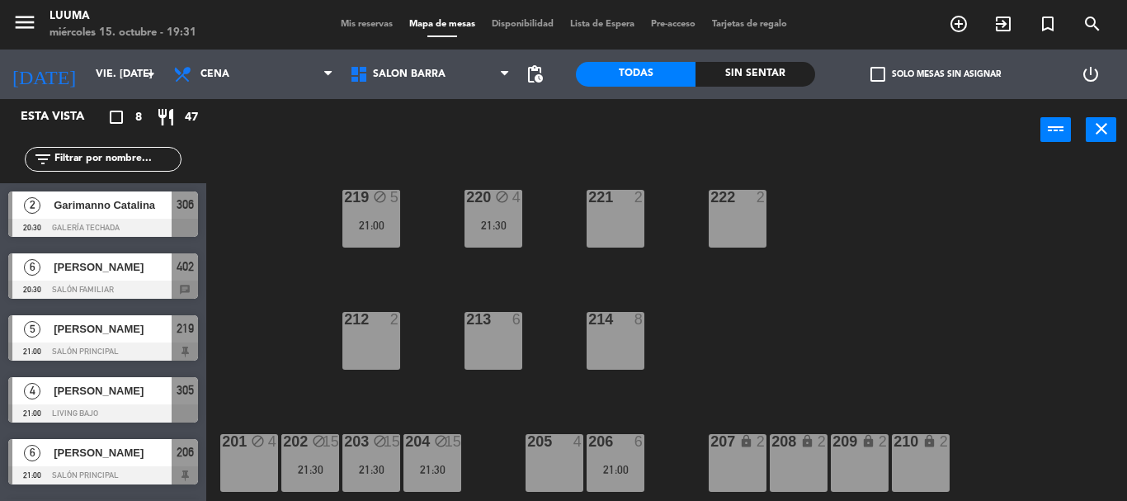
click at [695, 156] on div "power_input close" at bounding box center [623, 130] width 834 height 63
click at [630, 473] on div "21:00" at bounding box center [615, 470] width 58 height 12
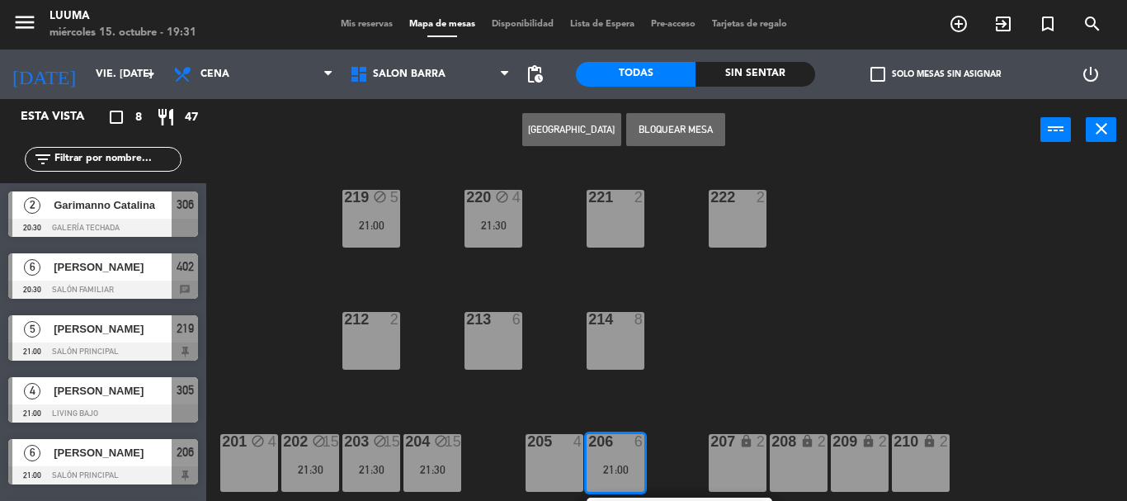
scroll to position [50, 0]
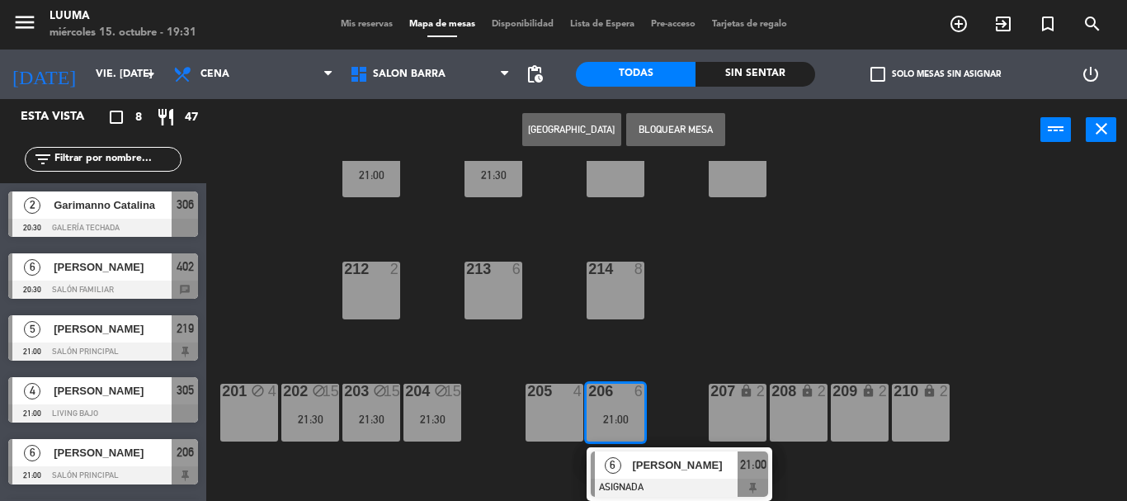
click at [504, 436] on div "220 block 4 21:30 221 2 219 block 5 21:00 222 2 213 6 214 8 212 2 201 block 4 2…" at bounding box center [672, 331] width 909 height 340
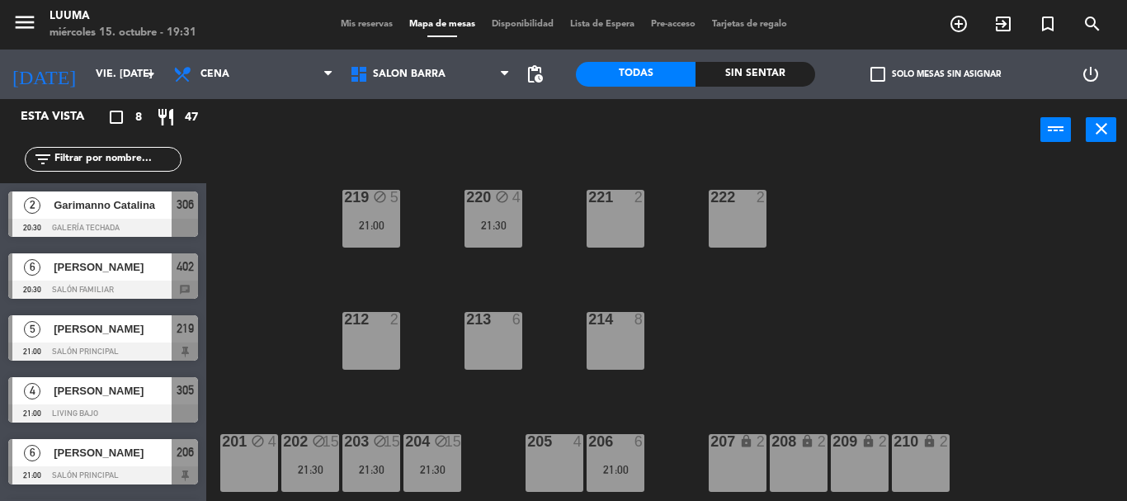
scroll to position [0, 0]
click at [134, 278] on div "[PERSON_NAME]" at bounding box center [112, 266] width 120 height 27
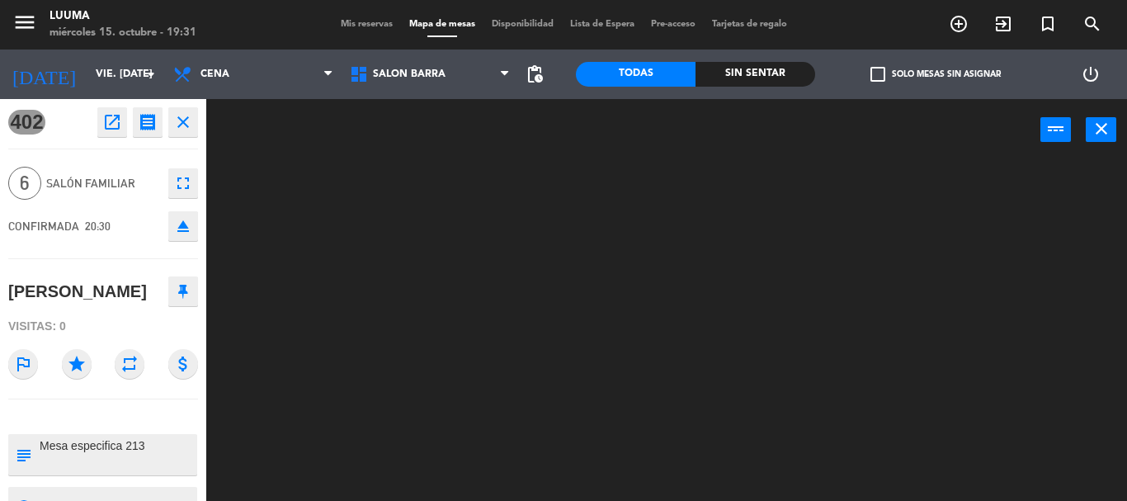
click at [119, 366] on icon "repeat" at bounding box center [130, 364] width 30 height 30
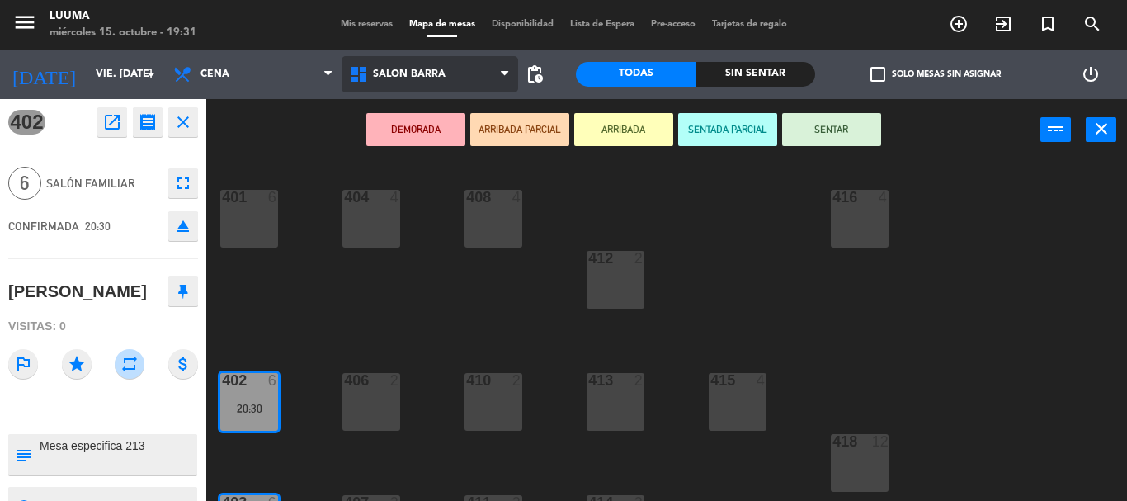
click at [415, 83] on span "Salon Barra" at bounding box center [429, 74] width 177 height 36
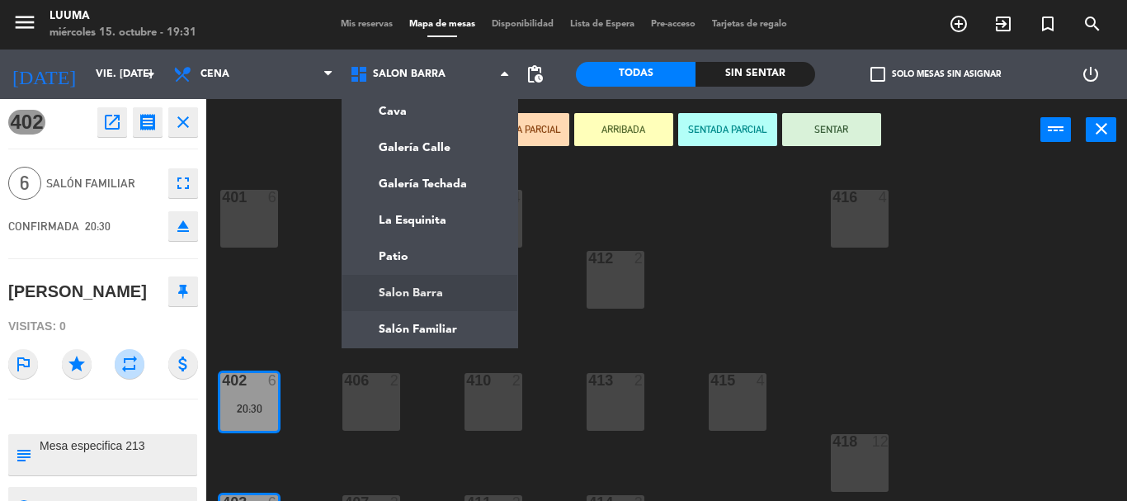
click at [448, 294] on ng-component "menu Luuma miércoles 15. octubre - 19:31 Mis reservas Mapa de mesas Disponibili…" at bounding box center [563, 250] width 1127 height 501
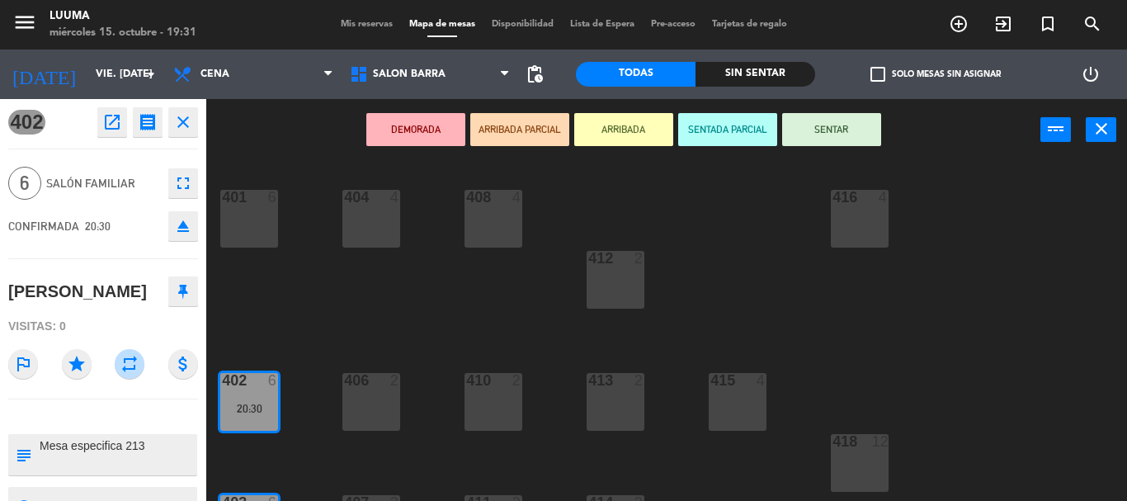
click at [407, 94] on div "Cava Galería Calle Galería Techada La Esquinita Patio Salon Barra [GEOGRAPHIC_D…" at bounding box center [429, 73] width 177 height 49
click at [407, 81] on span "Salon Barra" at bounding box center [429, 74] width 177 height 36
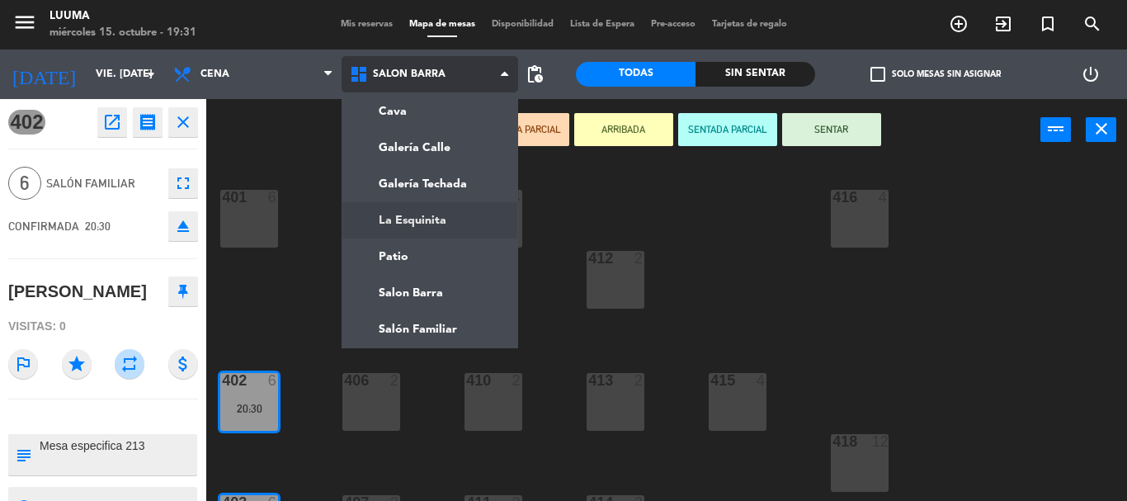
click at [408, 211] on ng-component "menu Luuma miércoles 15. octubre - 19:31 Mis reservas Mapa de mesas Disponibili…" at bounding box center [563, 250] width 1127 height 501
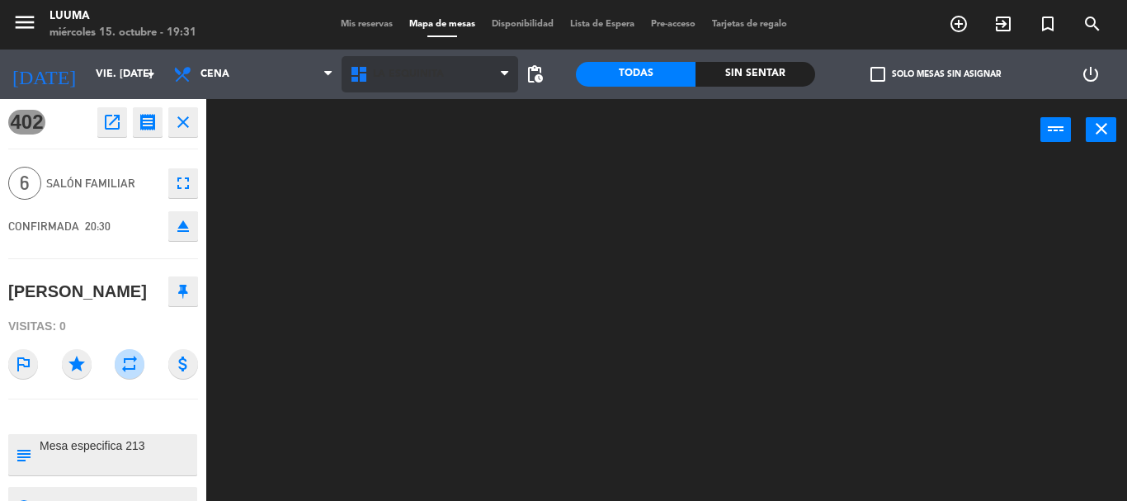
drag, startPoint x: 406, startPoint y: 97, endPoint x: 407, endPoint y: 79, distance: 17.4
click at [406, 93] on div "Cava Galería Calle Galería Techada La Esquinita Patio Salon Barra Salón Familia…" at bounding box center [429, 73] width 177 height 49
click at [407, 79] on span "La Esquinita" at bounding box center [408, 74] width 71 height 12
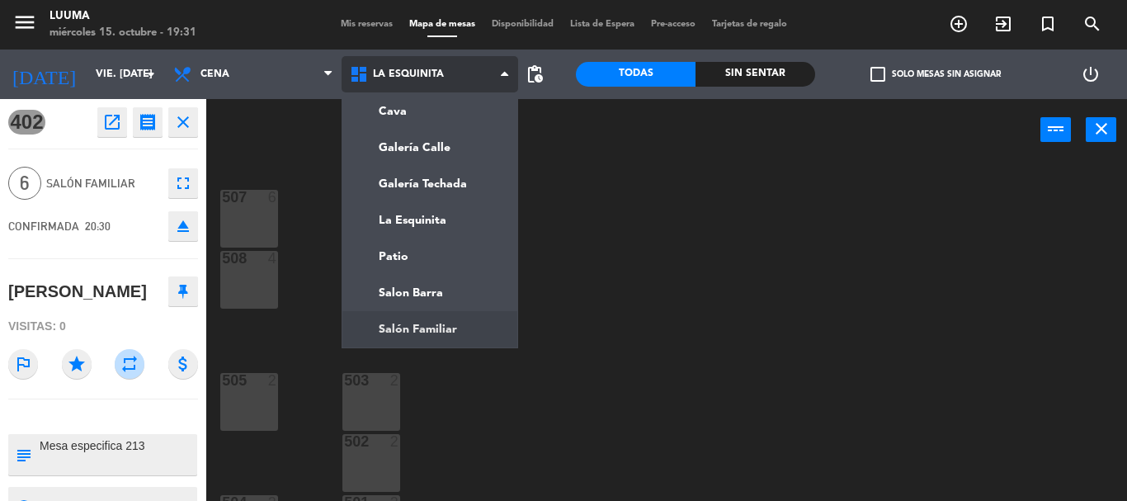
click at [422, 307] on ng-component "menu Luuma miércoles 15. octubre - 19:31 Mis reservas Mapa de mesas Disponibili…" at bounding box center [563, 250] width 1127 height 501
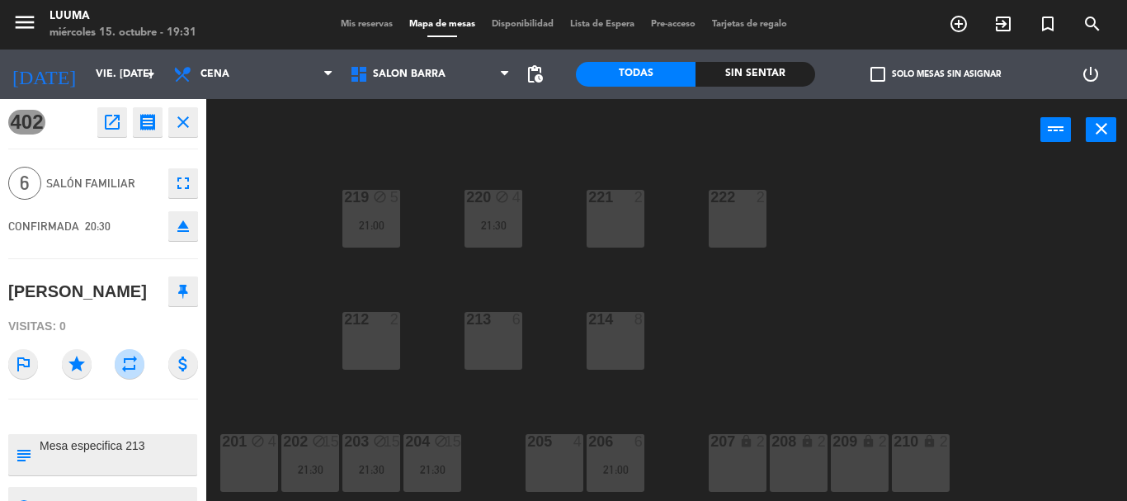
click at [494, 351] on div "213 6" at bounding box center [493, 341] width 58 height 58
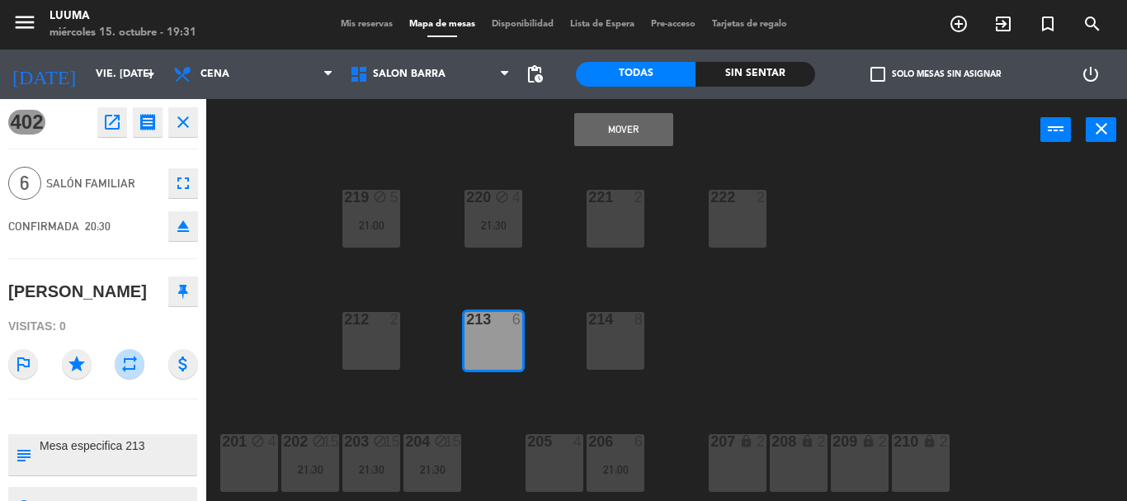
click at [655, 120] on button "Mover" at bounding box center [623, 129] width 99 height 33
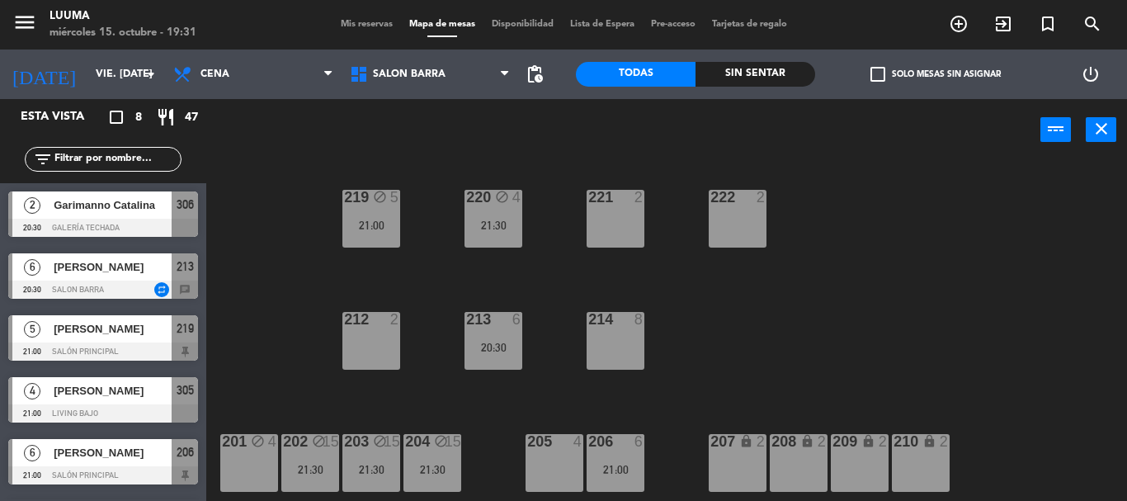
click at [628, 150] on div "power_input close" at bounding box center [623, 130] width 834 height 63
click at [477, 341] on div "20:30" at bounding box center [493, 347] width 58 height 12
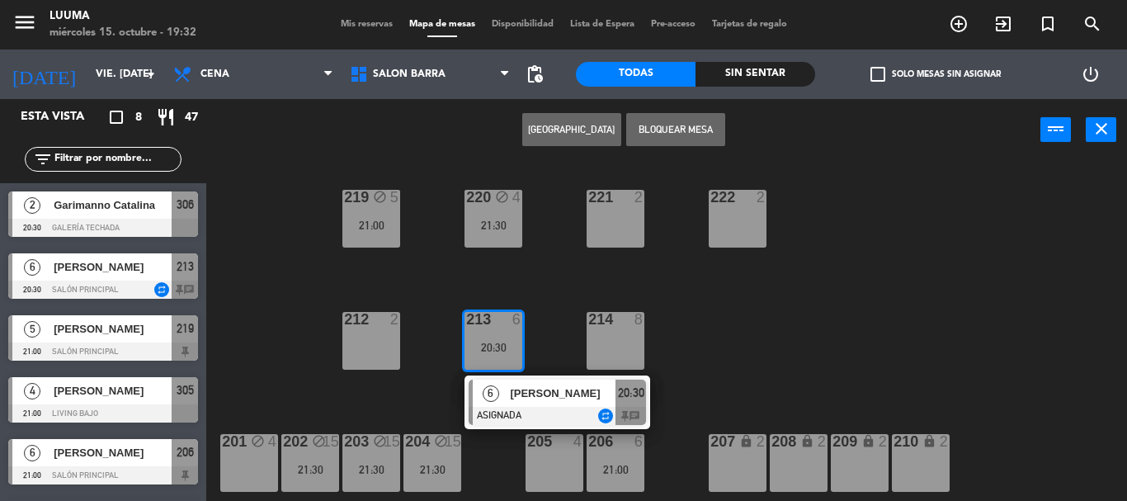
click at [674, 138] on button "Bloquear Mesa" at bounding box center [675, 129] width 99 height 33
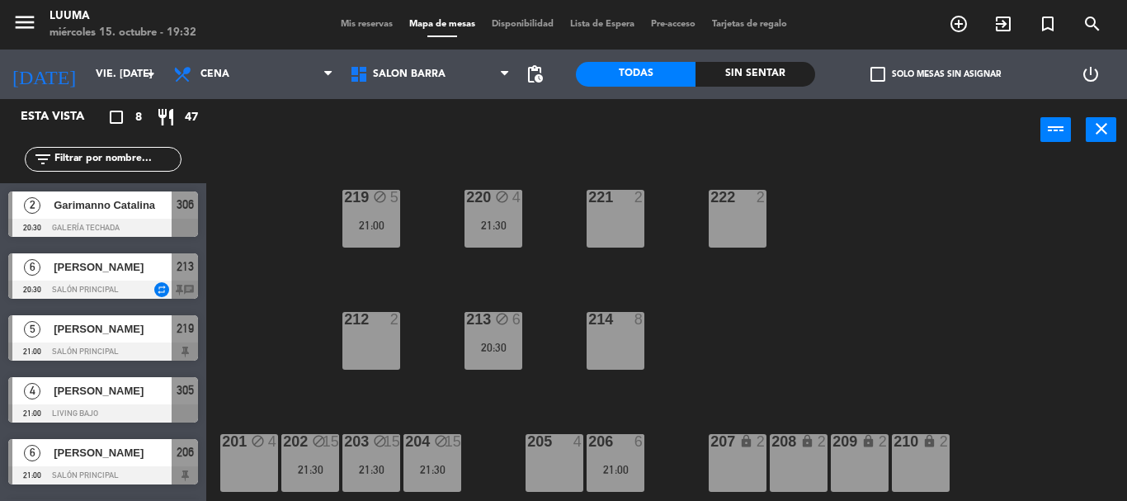
click at [755, 369] on div "220 block 4 21:30 221 2 219 block 5 21:00 222 2 213 block 6 20:30 214 8 212 2 2…" at bounding box center [672, 331] width 909 height 340
click at [624, 463] on div "21:00" at bounding box center [615, 469] width 58 height 12
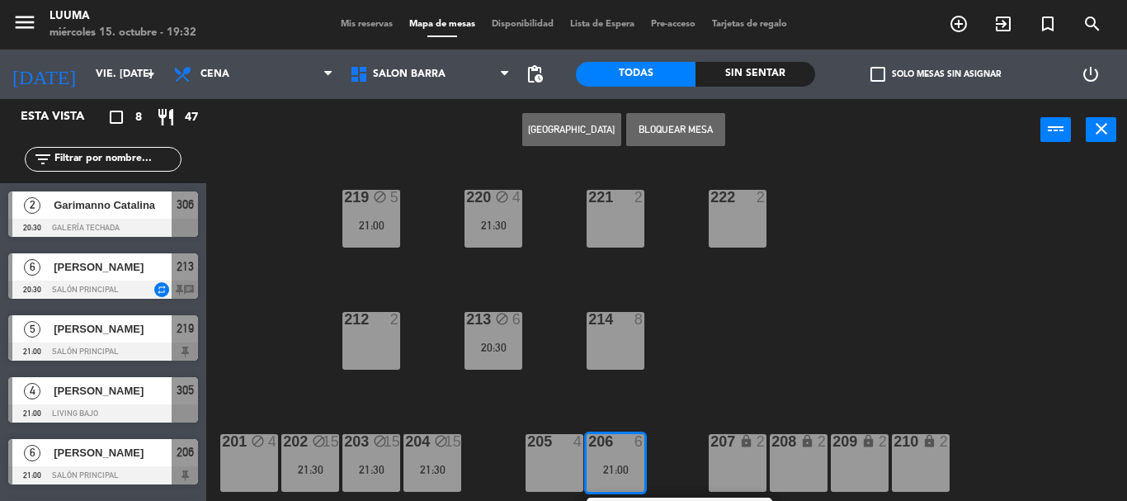
click at [698, 137] on button "Bloquear Mesa" at bounding box center [675, 129] width 99 height 33
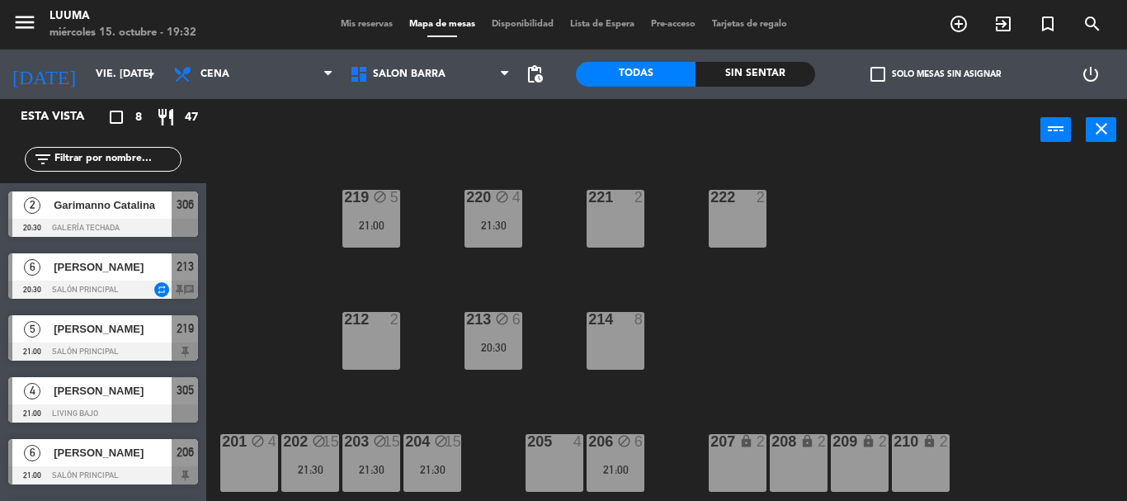
click at [740, 331] on div "220 block 4 21:30 221 2 219 block 5 21:00 222 2 213 block 6 20:30 214 8 212 2 2…" at bounding box center [672, 331] width 909 height 340
click at [464, 84] on span "Salon Barra" at bounding box center [429, 74] width 177 height 36
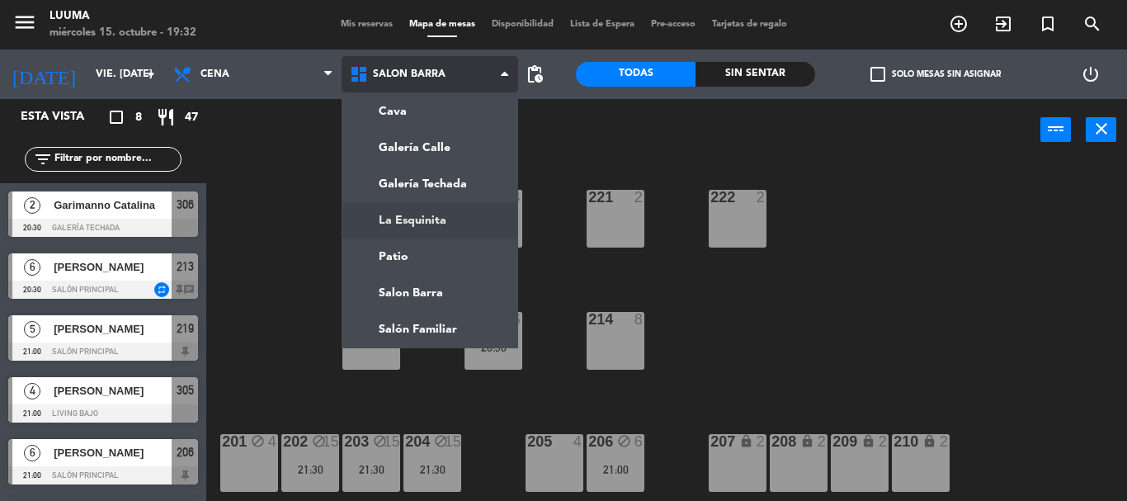
click at [442, 224] on ng-component "menu Luuma miércoles 15. octubre - 19:32 Mis reservas Mapa de mesas Disponibili…" at bounding box center [563, 250] width 1127 height 501
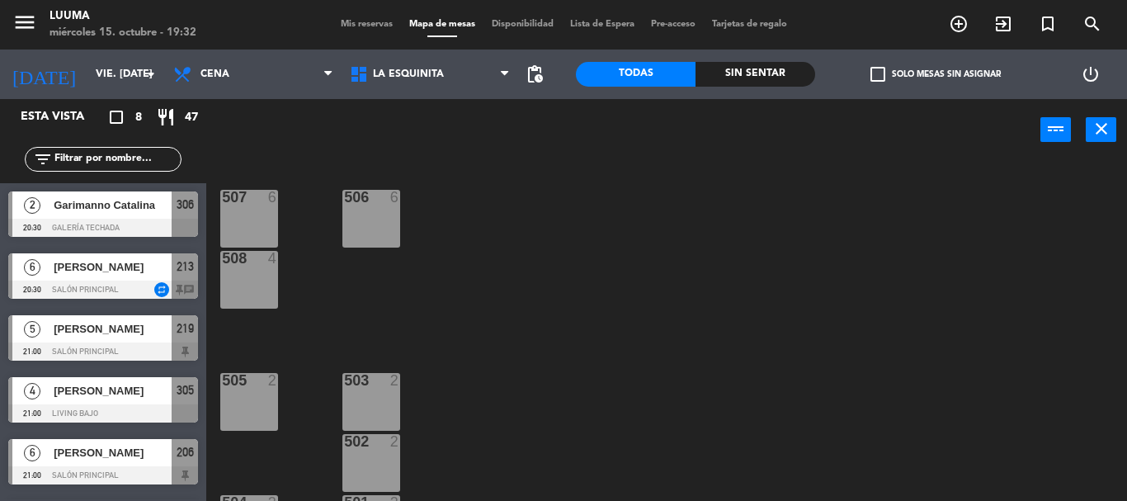
scroll to position [52, 0]
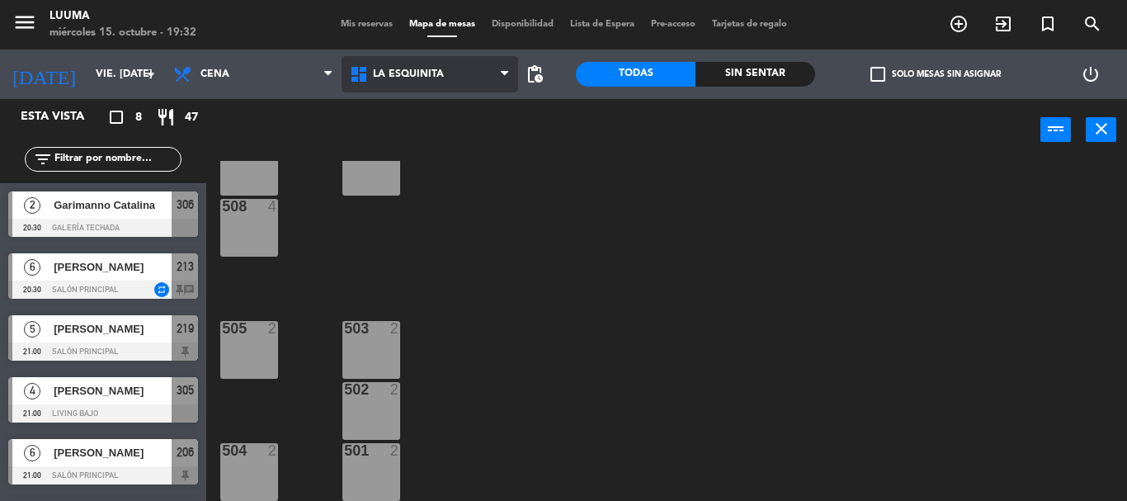
click at [449, 91] on span "La Esquinita" at bounding box center [429, 74] width 177 height 36
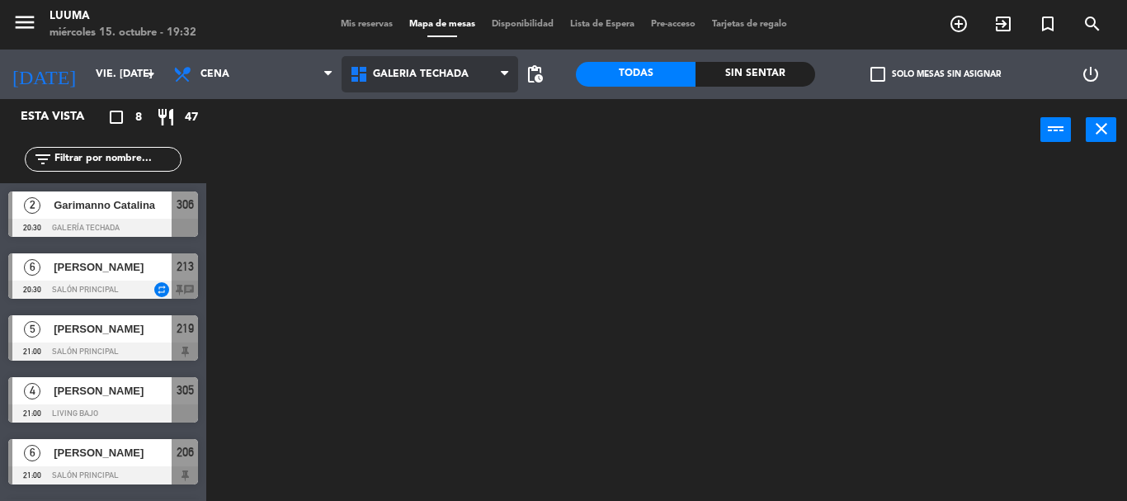
scroll to position [0, 0]
click at [473, 187] on ng-component "menu Luuma miércoles 15. octubre - 19:32 Mis reservas Mapa de mesas Disponibili…" at bounding box center [563, 250] width 1127 height 501
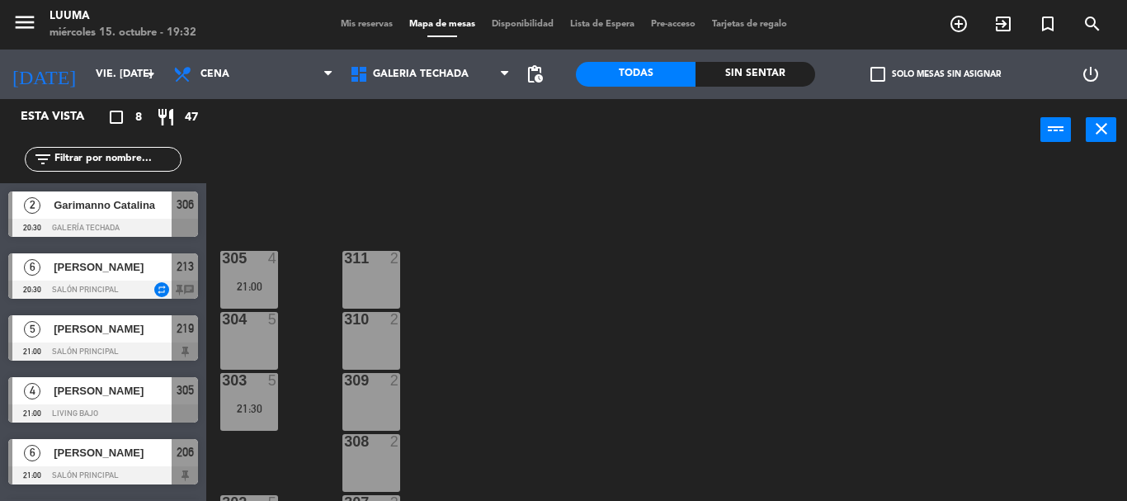
click at [312, 23] on div "Mis reservas Mapa de mesas Disponibilidad Lista de Espera Pre-acceso Tarjetas d…" at bounding box center [563, 24] width 563 height 15
click at [346, 21] on span "Mis reservas" at bounding box center [366, 24] width 68 height 9
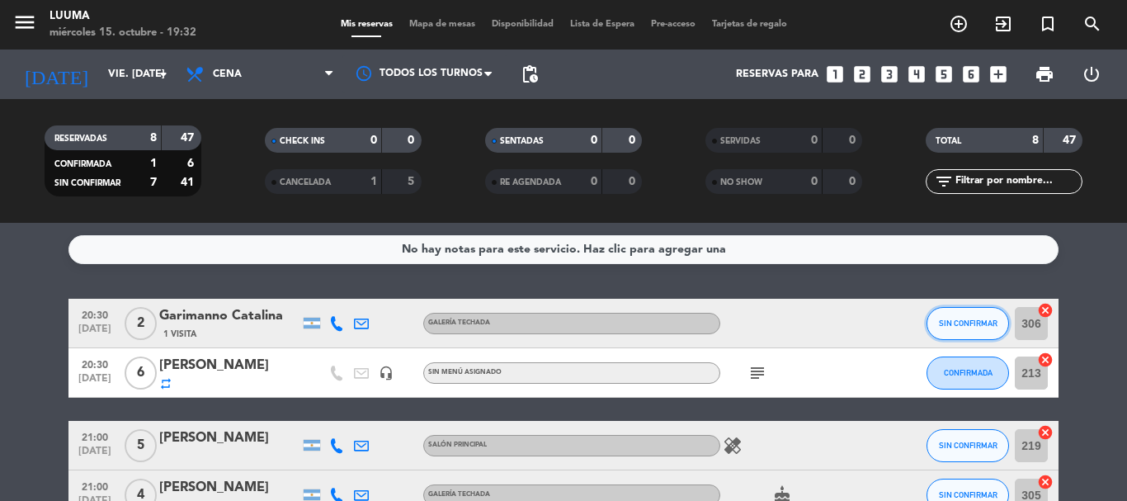
click at [958, 318] on button "SIN CONFIRMAR" at bounding box center [967, 323] width 82 height 33
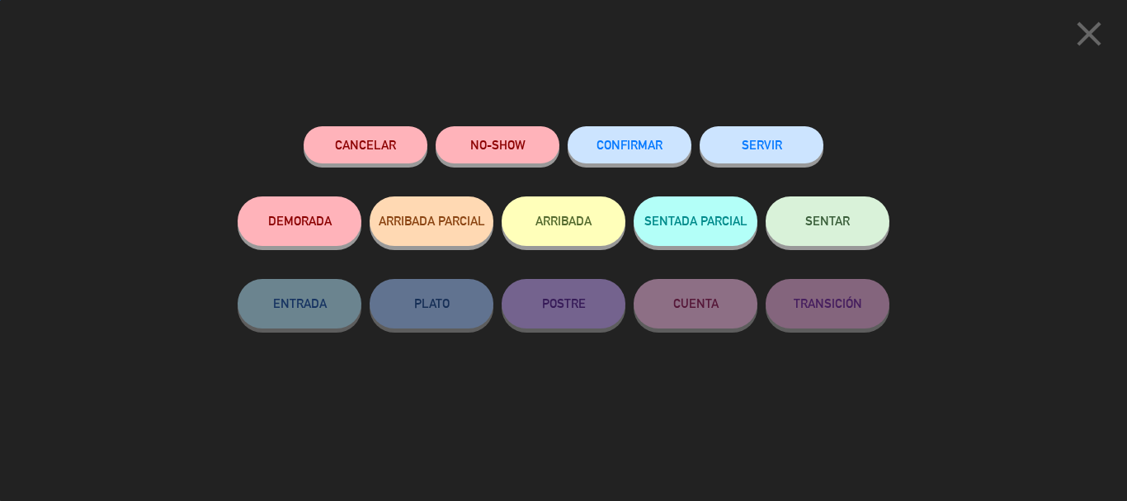
click at [636, 147] on span "CONFIRMAR" at bounding box center [629, 145] width 66 height 14
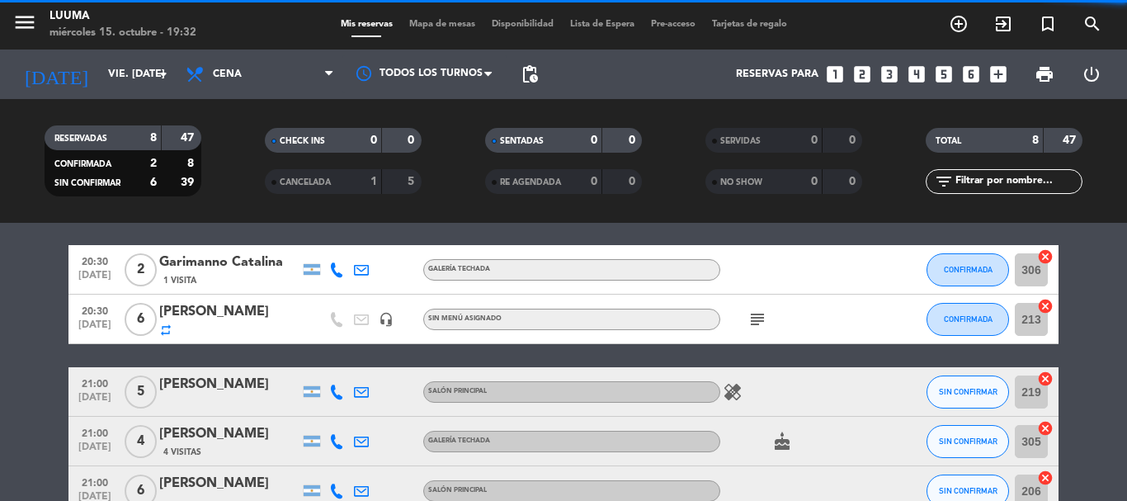
scroll to position [82, 0]
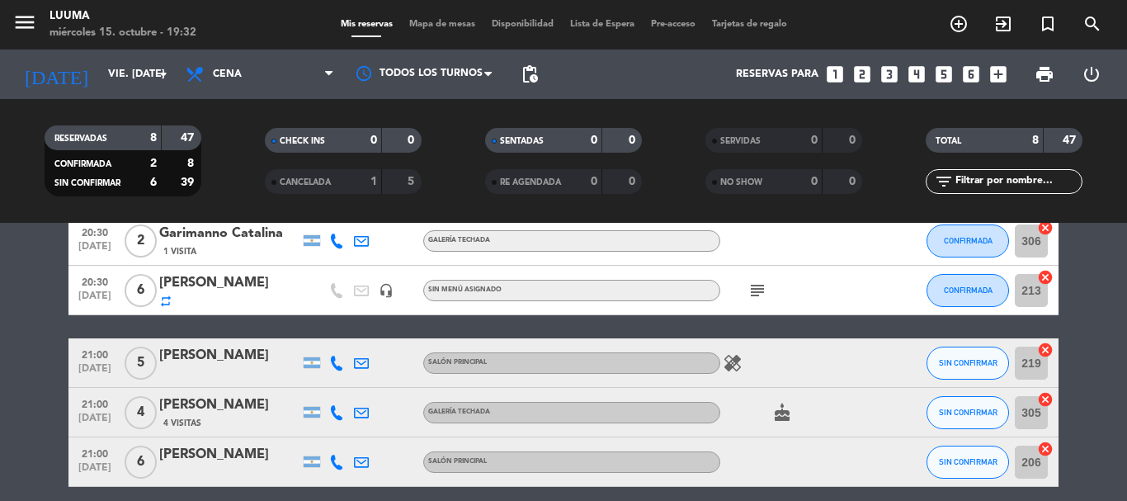
click at [759, 299] on icon "subject" at bounding box center [757, 290] width 20 height 20
click at [790, 287] on div "subject Mesa especifica 213" at bounding box center [794, 290] width 148 height 49
click at [965, 364] on span "SIN CONFIRMAR" at bounding box center [968, 362] width 59 height 9
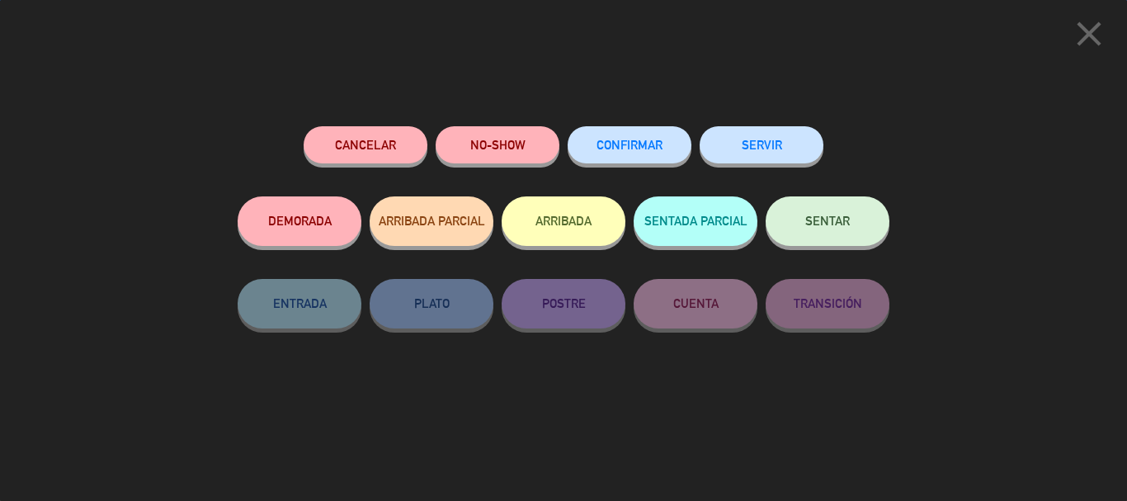
click at [637, 162] on button "CONFIRMAR" at bounding box center [629, 144] width 124 height 37
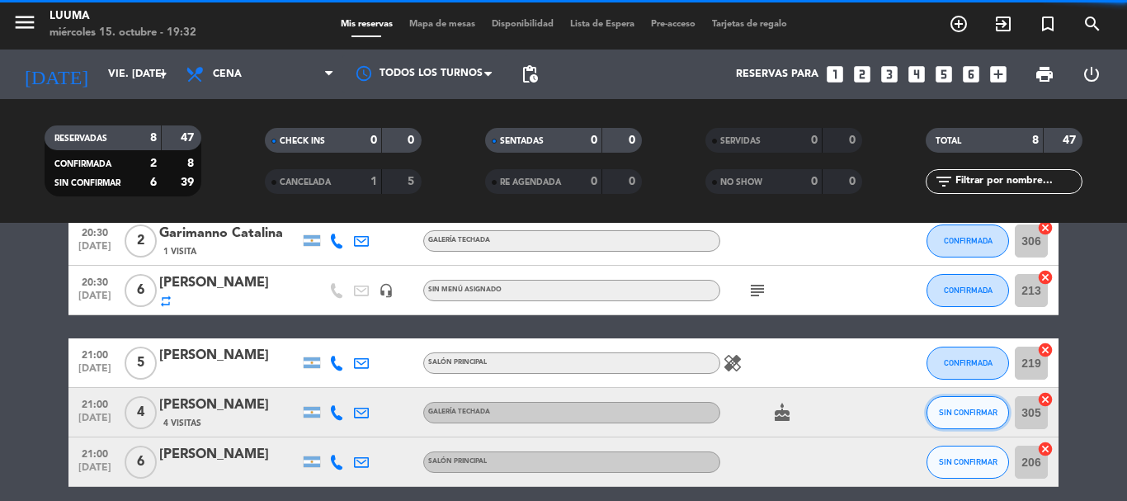
click at [939, 406] on button "SIN CONFIRMAR" at bounding box center [967, 412] width 82 height 33
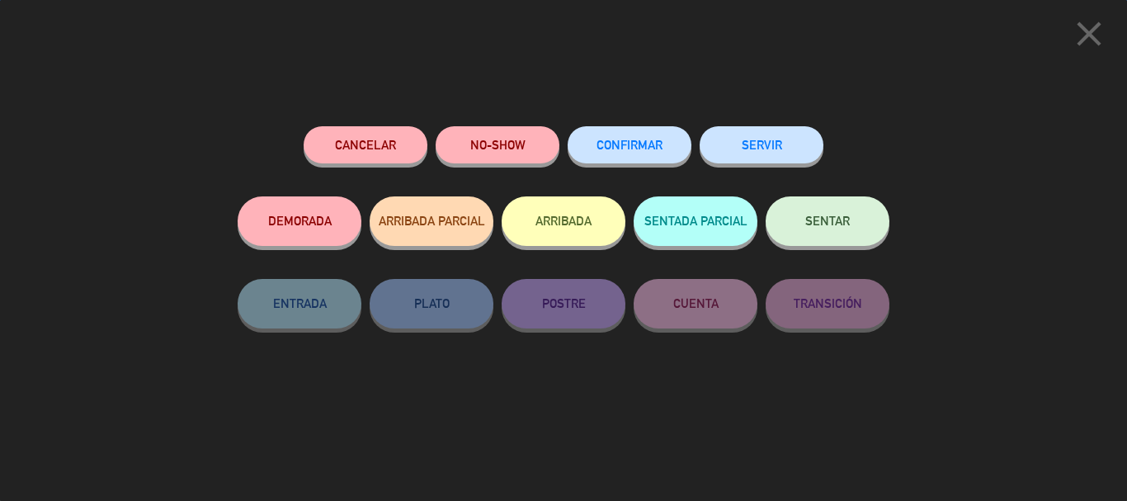
click at [591, 129] on button "CONFIRMAR" at bounding box center [629, 144] width 124 height 37
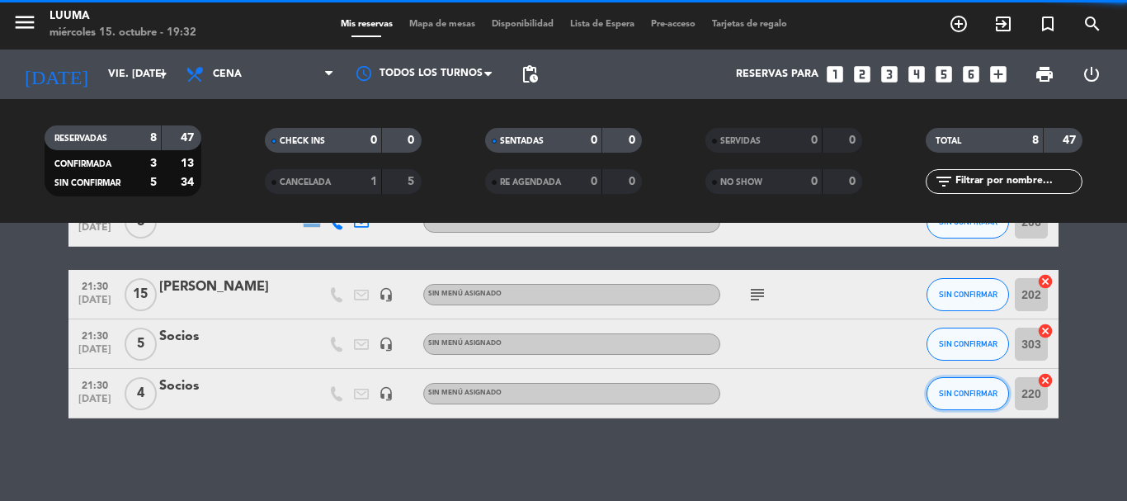
click at [966, 389] on span "SIN CONFIRMAR" at bounding box center [968, 393] width 59 height 9
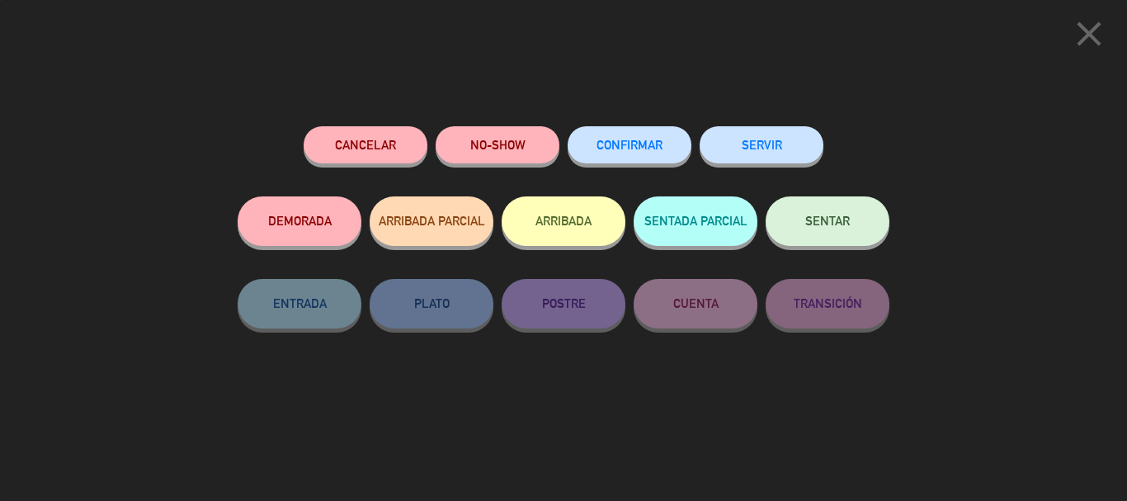
click at [647, 144] on span "CONFIRMAR" at bounding box center [629, 145] width 66 height 14
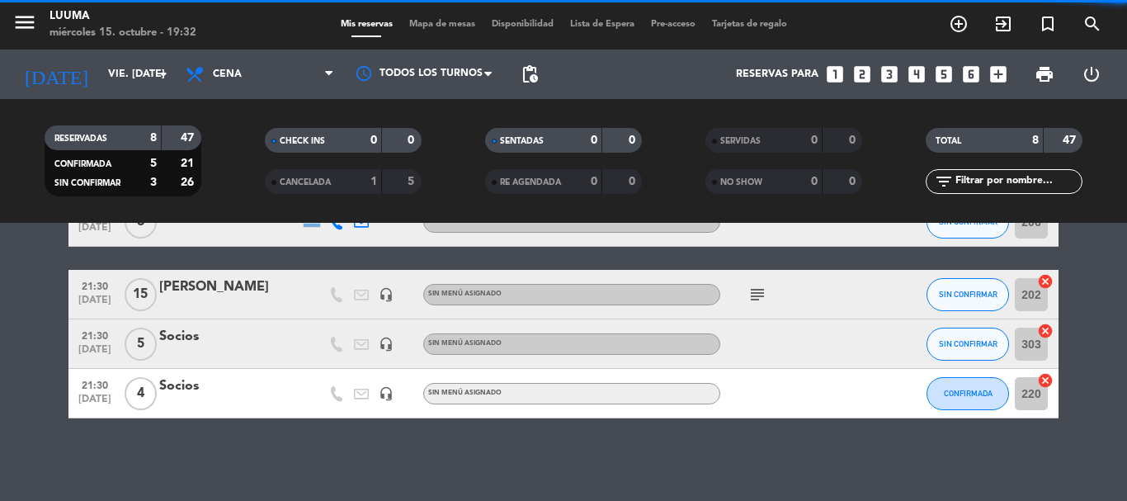
scroll to position [240, 0]
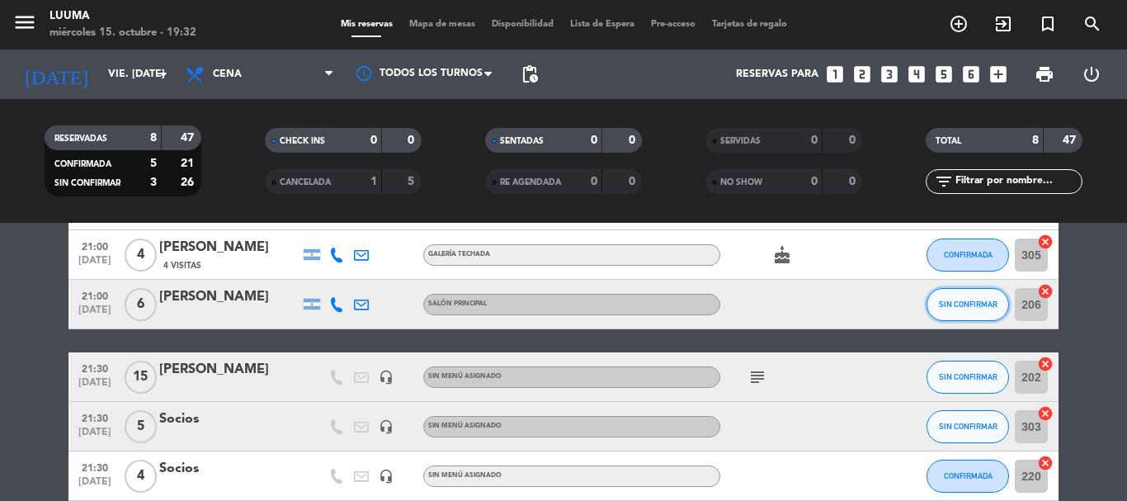
click at [975, 297] on button "SIN CONFIRMAR" at bounding box center [967, 304] width 82 height 33
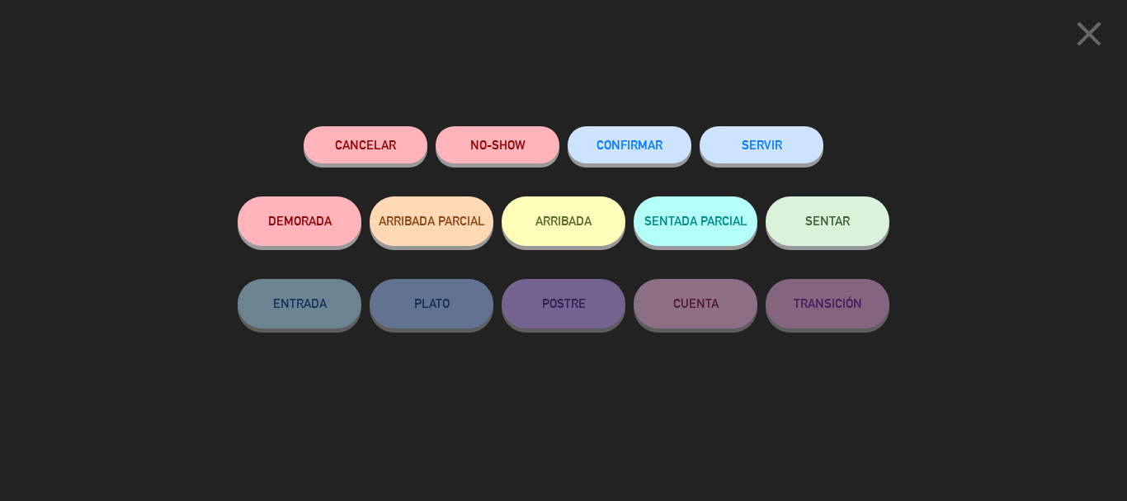
click at [647, 139] on button "CONFIRMAR" at bounding box center [629, 144] width 124 height 37
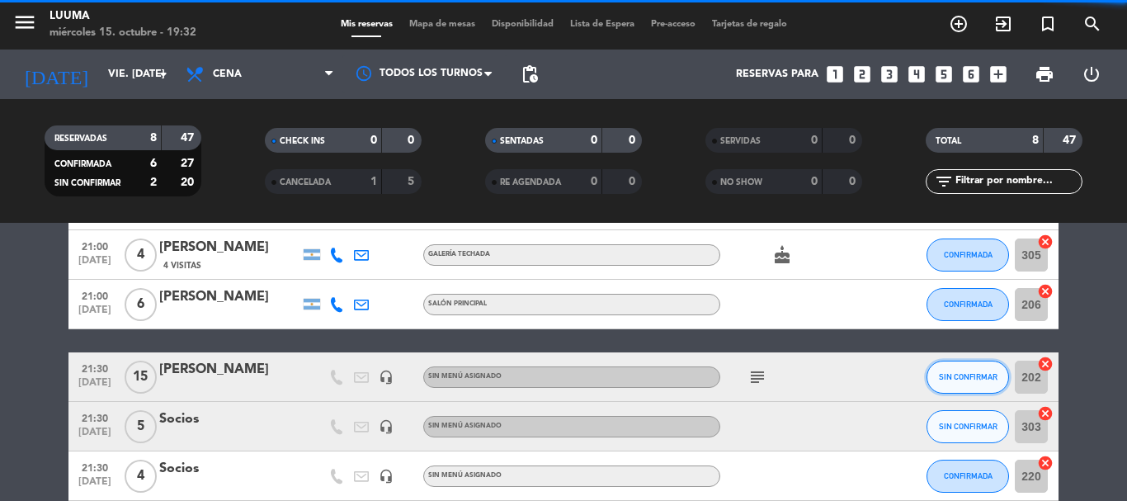
click at [964, 384] on button "SIN CONFIRMAR" at bounding box center [967, 376] width 82 height 33
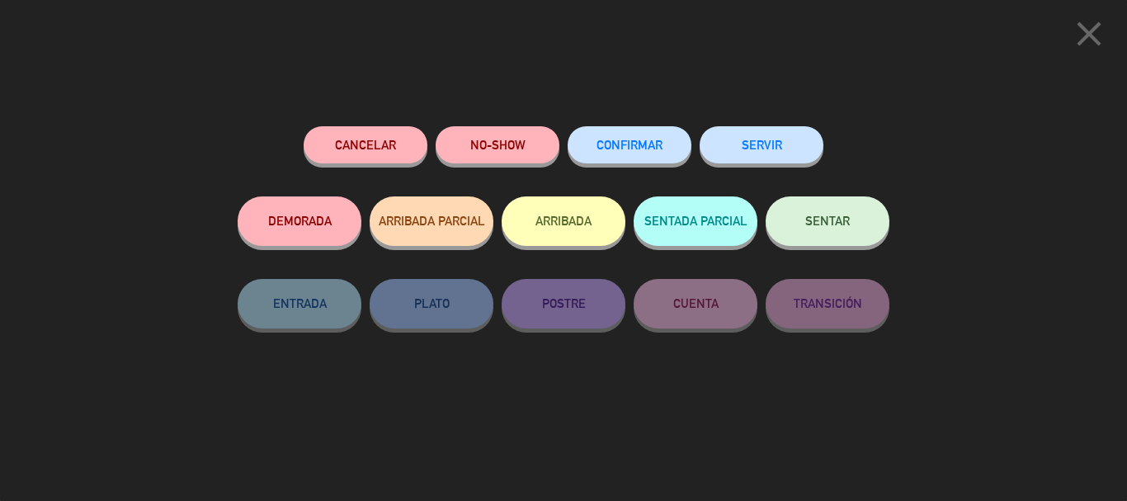
click at [621, 148] on span "CONFIRMAR" at bounding box center [629, 145] width 66 height 14
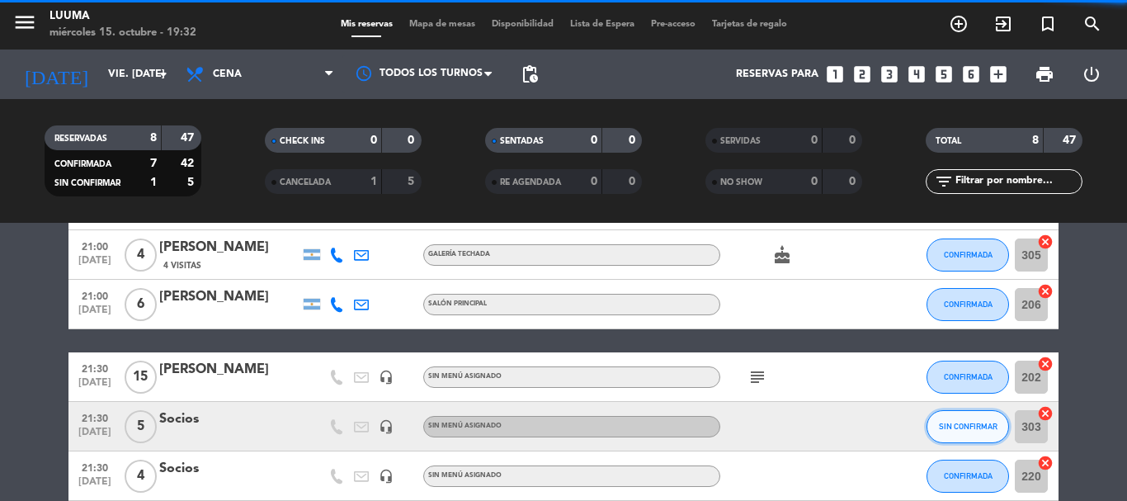
click at [949, 422] on span "SIN CONFIRMAR" at bounding box center [968, 426] width 59 height 9
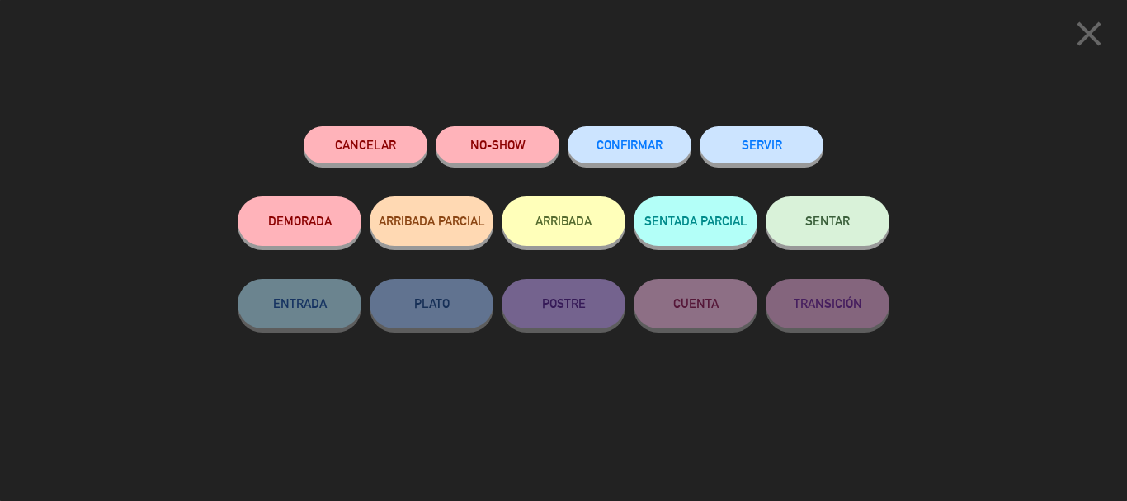
click at [627, 155] on button "CONFIRMAR" at bounding box center [629, 144] width 124 height 37
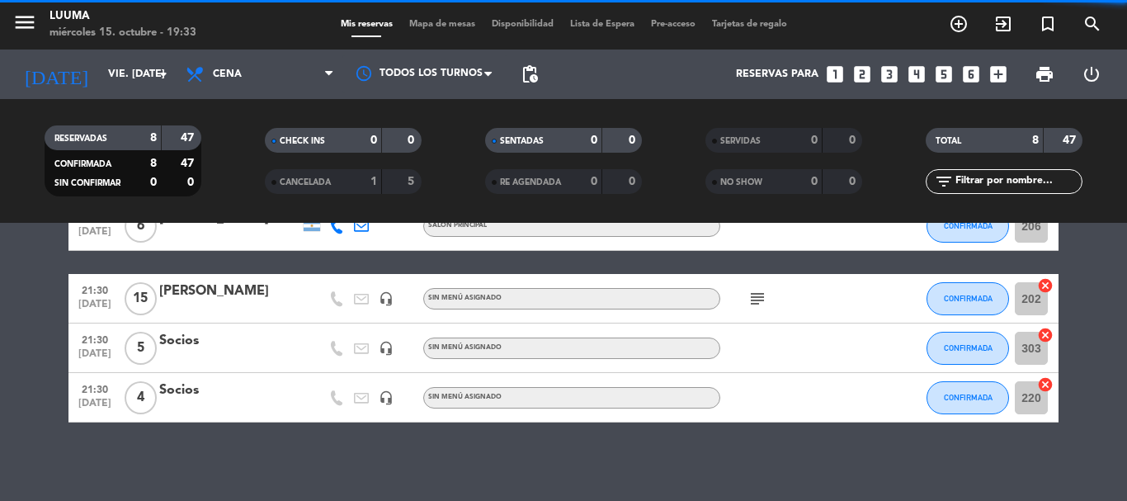
scroll to position [323, 0]
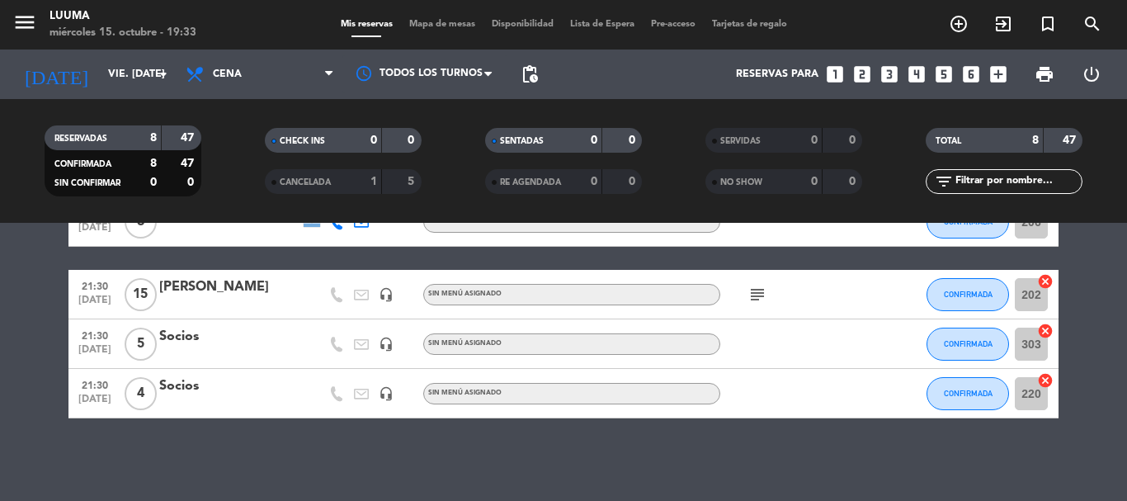
click at [767, 304] on span "subject" at bounding box center [757, 295] width 25 height 20
click at [760, 294] on icon "subject" at bounding box center [757, 295] width 20 height 20
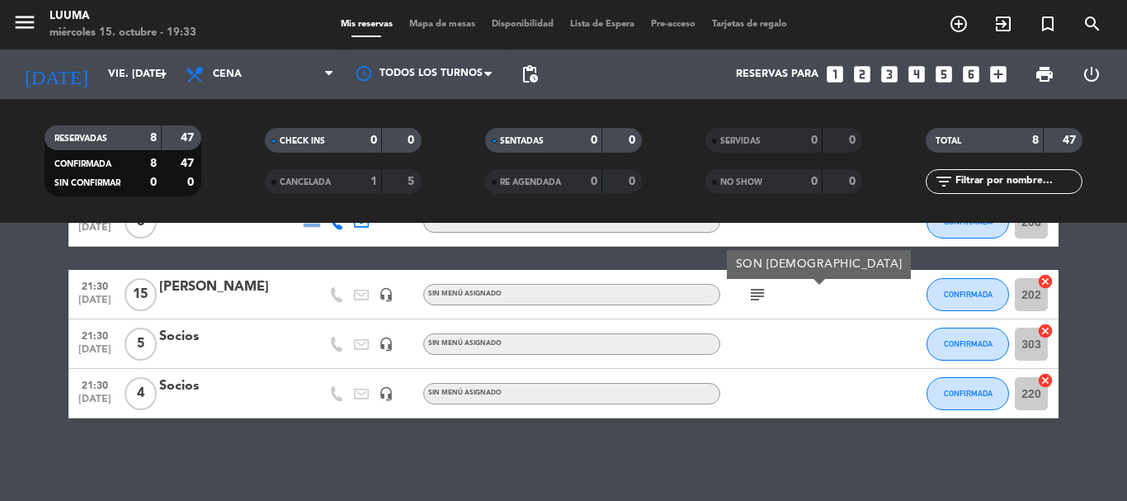
click at [852, 337] on div at bounding box center [794, 343] width 148 height 49
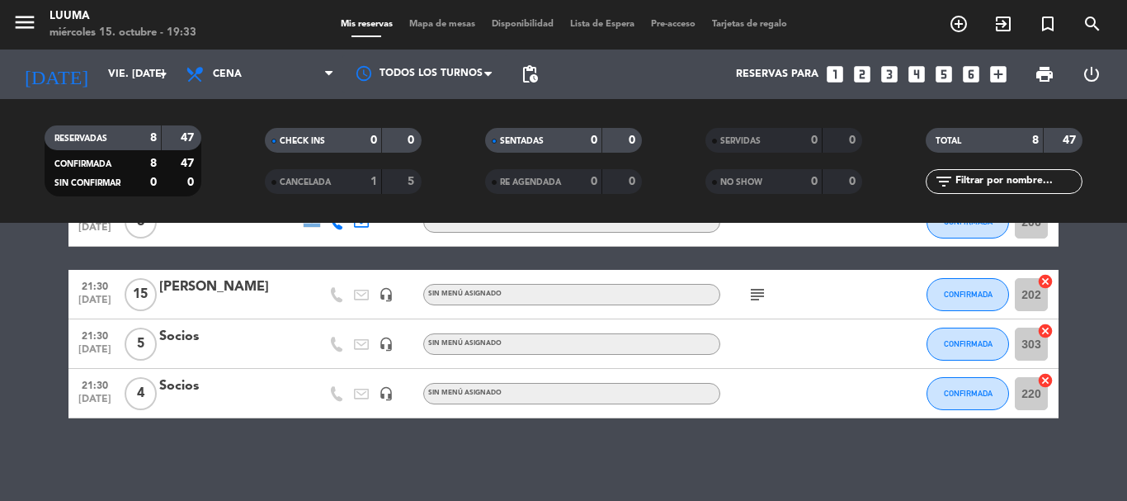
click at [184, 297] on div "[PERSON_NAME]" at bounding box center [229, 286] width 140 height 21
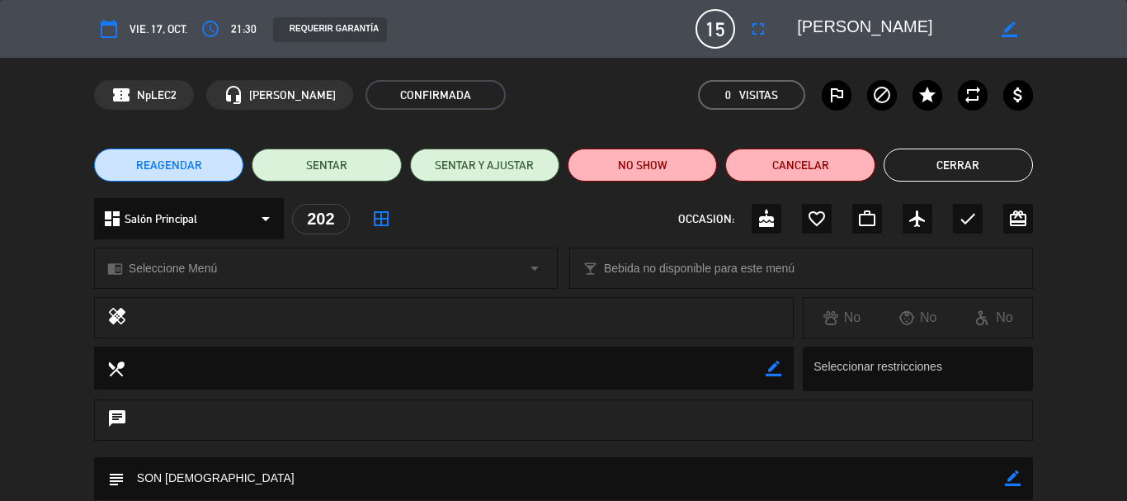
click at [1010, 25] on icon "border_color" at bounding box center [1009, 29] width 16 height 16
click at [806, 25] on textarea at bounding box center [891, 29] width 189 height 30
type textarea "[PERSON_NAME]"
click at [1017, 21] on div at bounding box center [1009, 29] width 47 height 30
click at [1015, 25] on icon at bounding box center [1009, 29] width 16 height 16
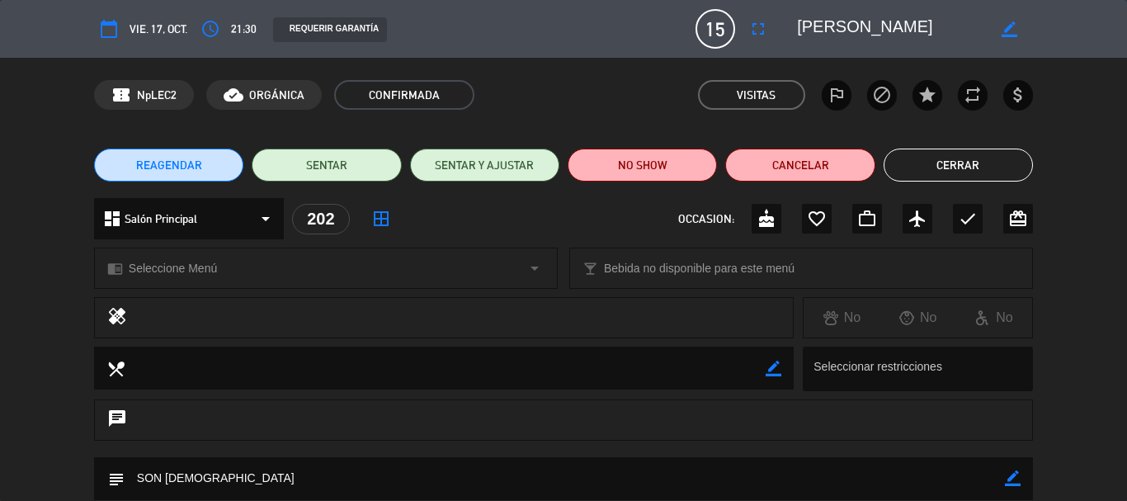
click at [996, 167] on button "Cerrar" at bounding box center [957, 164] width 149 height 33
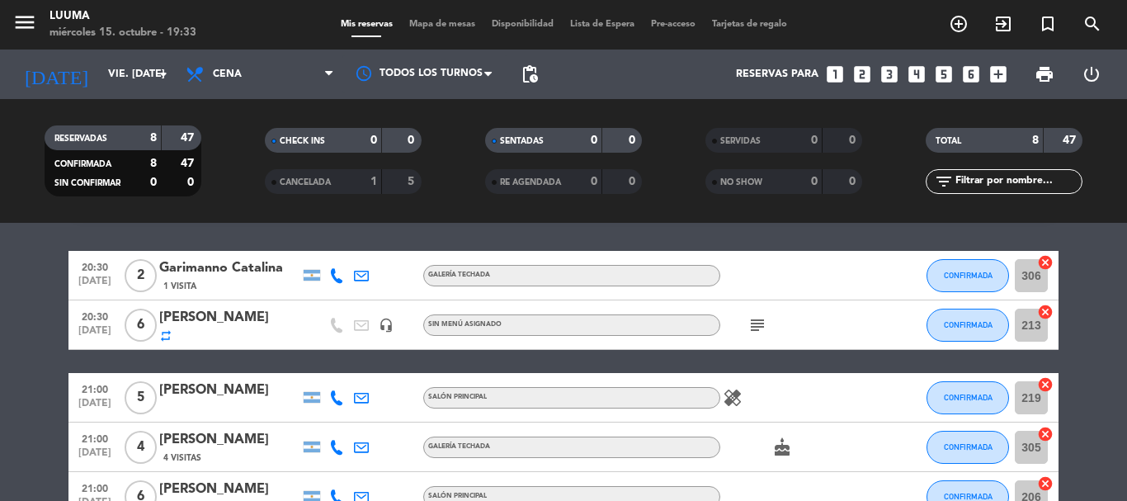
scroll to position [0, 0]
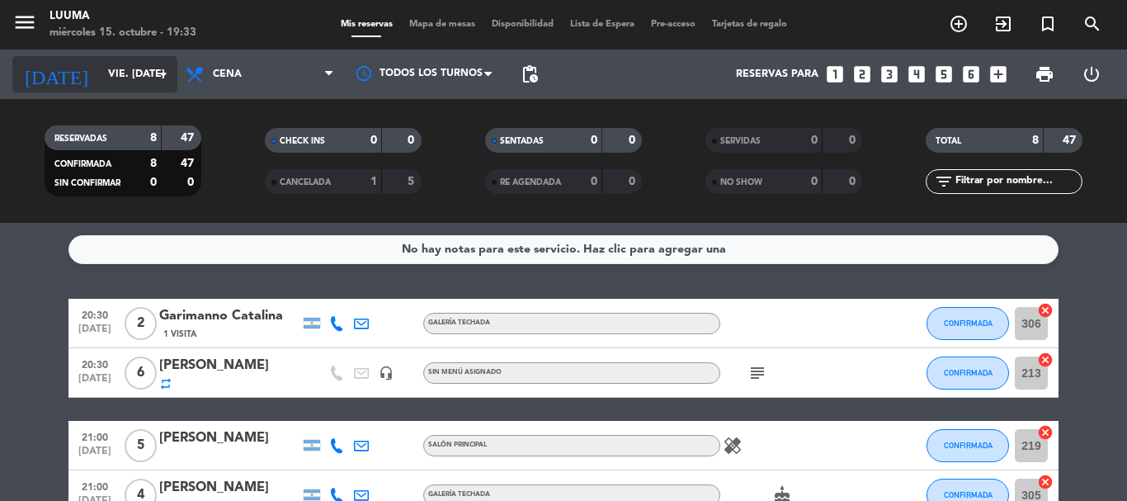
click at [135, 82] on input "vie. [DATE]" at bounding box center [169, 74] width 139 height 28
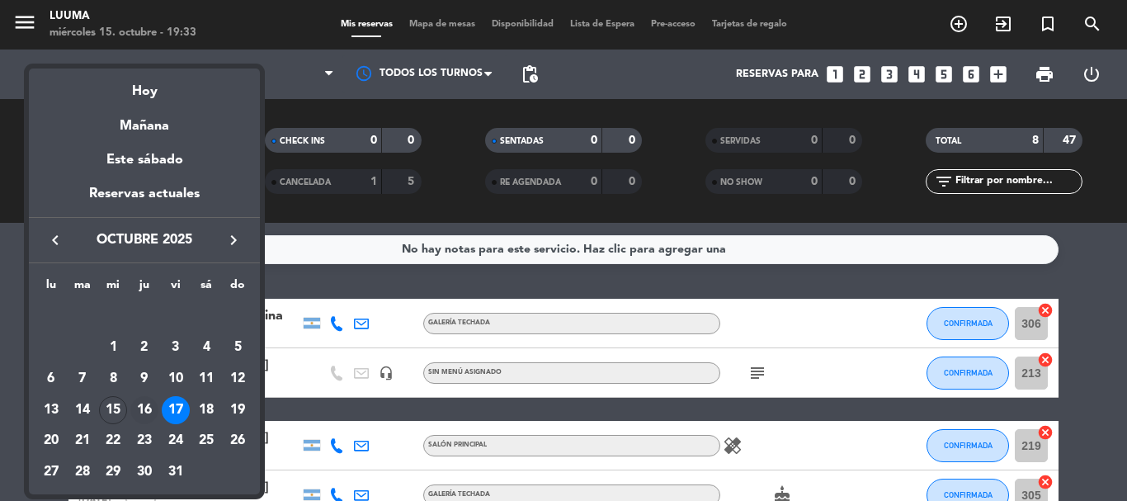
click at [146, 404] on div "16" at bounding box center [144, 410] width 28 height 28
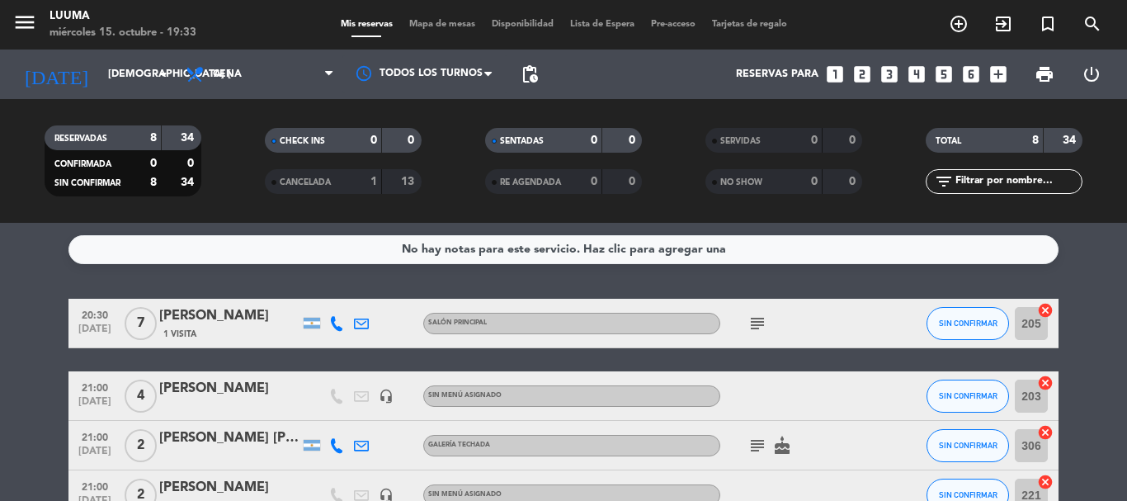
click at [758, 324] on icon "subject" at bounding box center [757, 323] width 20 height 20
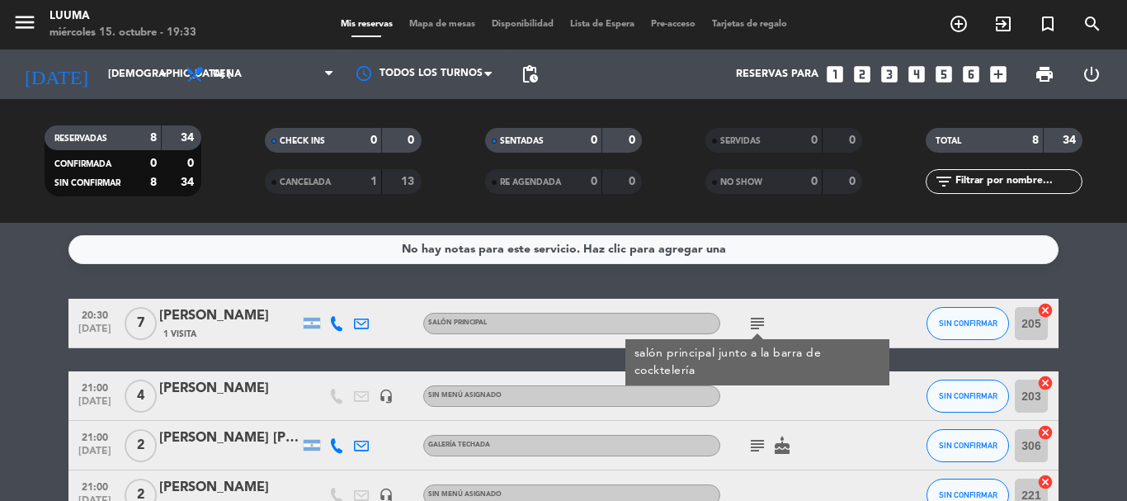
click at [831, 316] on div "subject salón principal junto a la barra de cocktelería" at bounding box center [794, 323] width 148 height 49
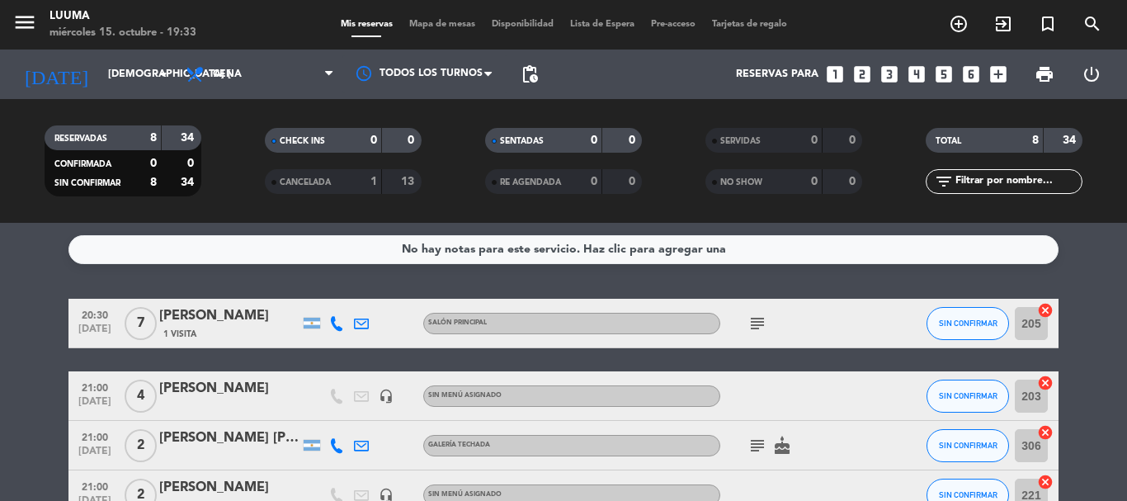
scroll to position [82, 0]
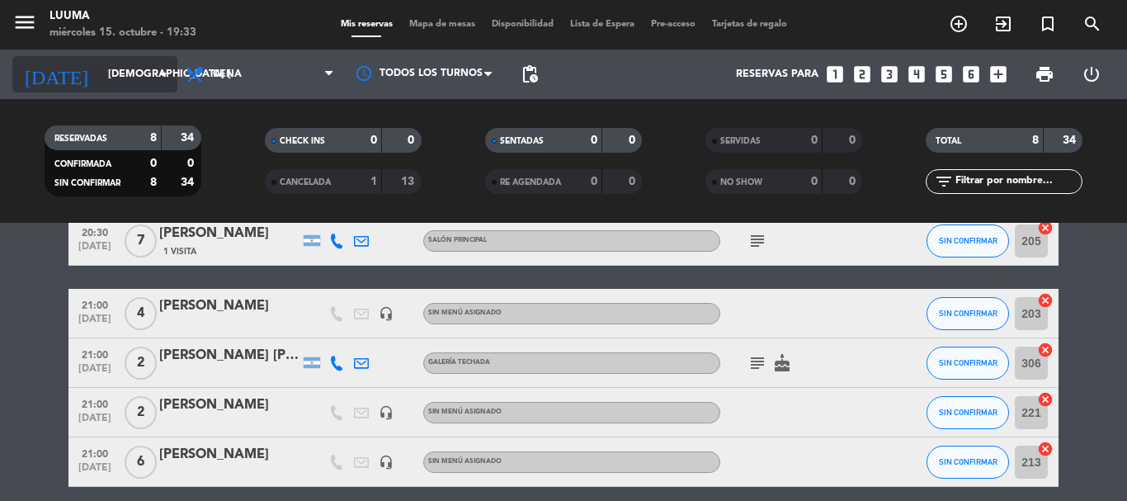
click at [105, 73] on input "[DEMOGRAPHIC_DATA] [DATE]" at bounding box center [169, 74] width 139 height 28
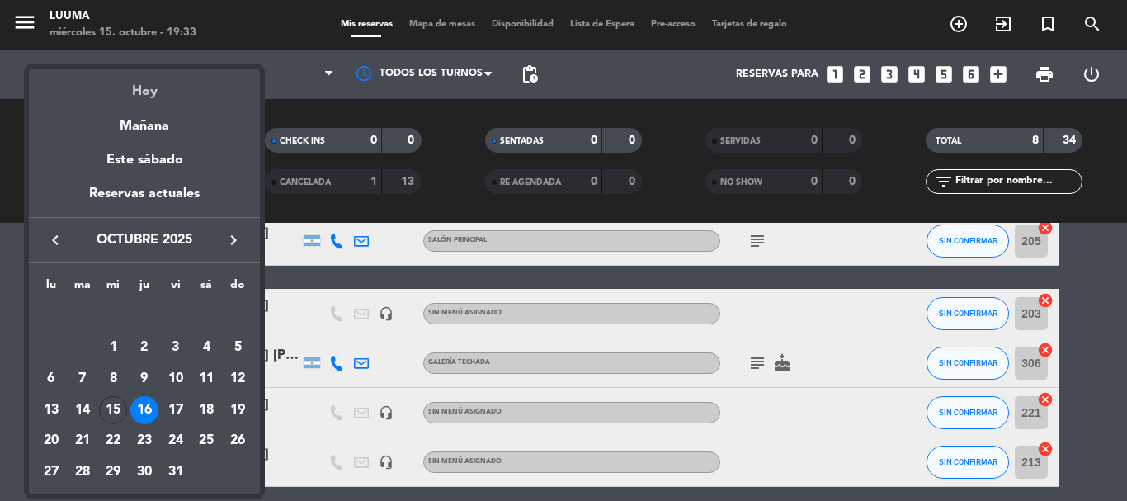
click at [136, 85] on div "Hoy" at bounding box center [144, 85] width 231 height 34
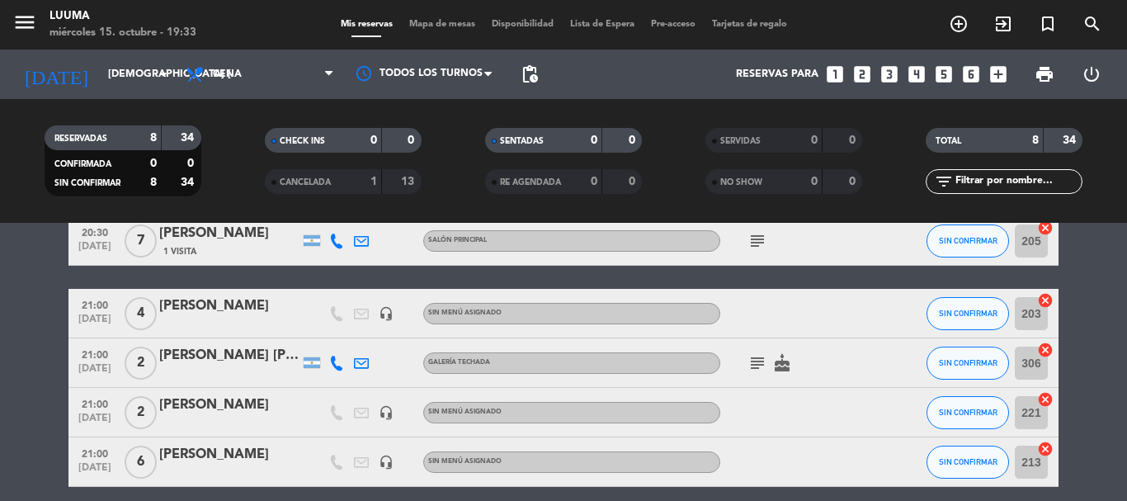
type input "mié. [DATE]"
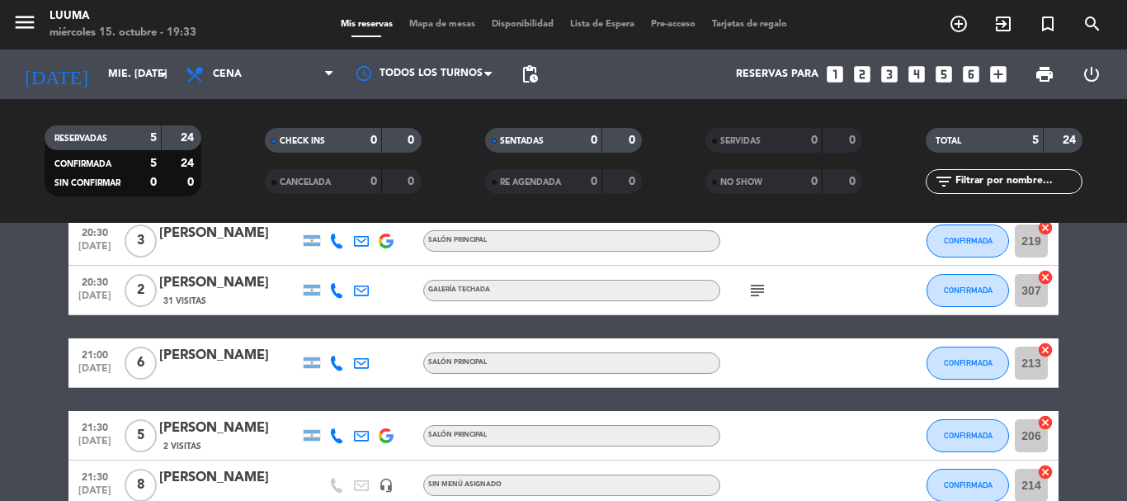
click at [252, 148] on filter-checkbox "CHECK INS 0 0" at bounding box center [343, 140] width 220 height 25
drag, startPoint x: 1047, startPoint y: 12, endPoint x: 690, endPoint y: 47, distance: 358.8
click at [685, 48] on div "menu Luuma miércoles 15. octubre - 19:33 Mis reservas Mapa de mesas Disponibili…" at bounding box center [563, 24] width 1127 height 49
click at [228, 146] on filter-checkbox "RESERVADAS 5 24 CONFIRMADA 5 24 SIN CONFIRMAR 0 0" at bounding box center [122, 160] width 220 height 71
click at [420, 24] on span "Mapa de mesas" at bounding box center [442, 24] width 82 height 9
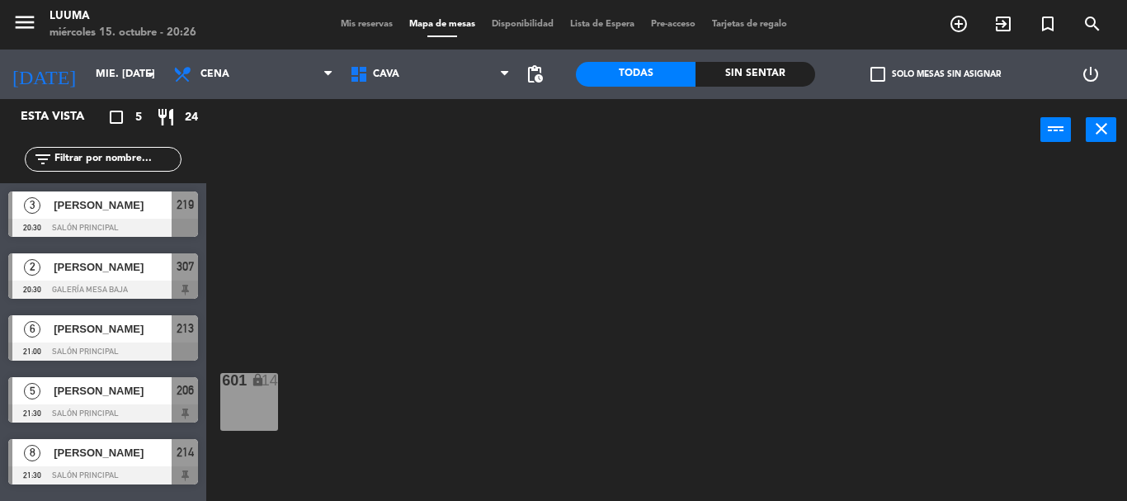
click at [358, 31] on div "Mis reservas Mapa de mesas Disponibilidad Lista de Espera Pre-acceso Tarjetas d…" at bounding box center [563, 24] width 463 height 15
click at [360, 25] on span "Mis reservas" at bounding box center [366, 24] width 68 height 9
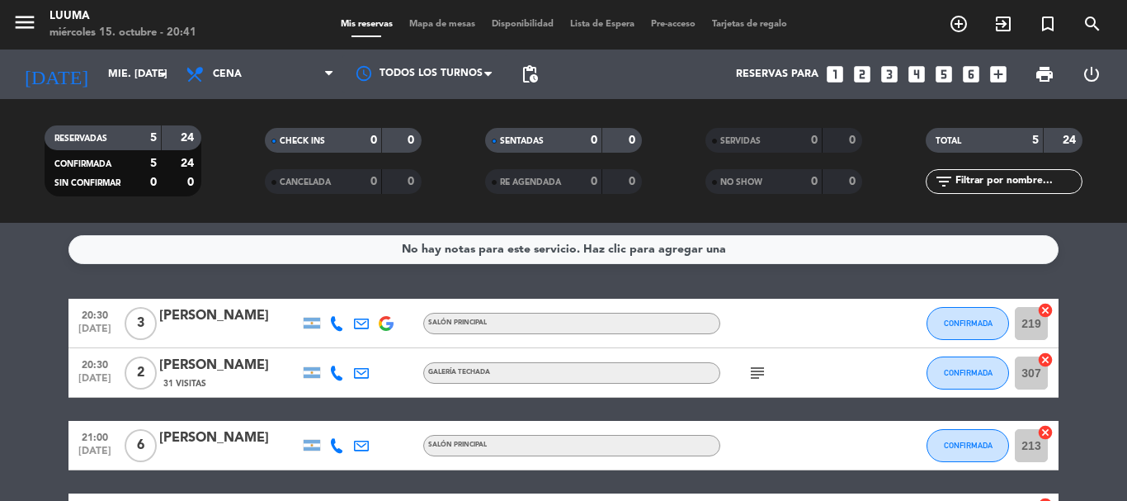
click at [230, 226] on div "No hay notas para este servicio. Haz clic para agregar una 20:30 [DATE] 3 [PERS…" at bounding box center [563, 362] width 1127 height 278
click at [130, 74] on input "mié. [DATE]" at bounding box center [169, 74] width 139 height 28
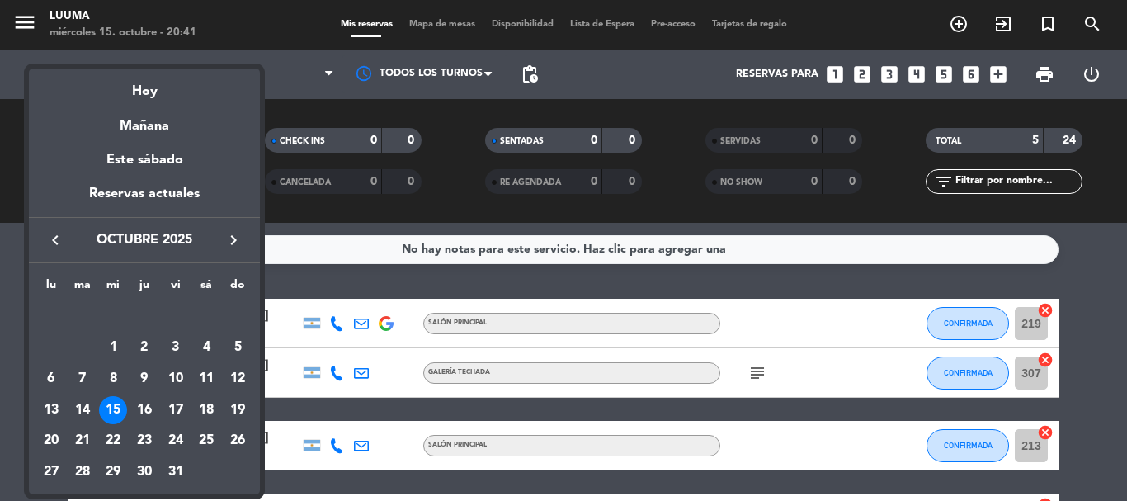
click at [205, 32] on div at bounding box center [563, 250] width 1127 height 501
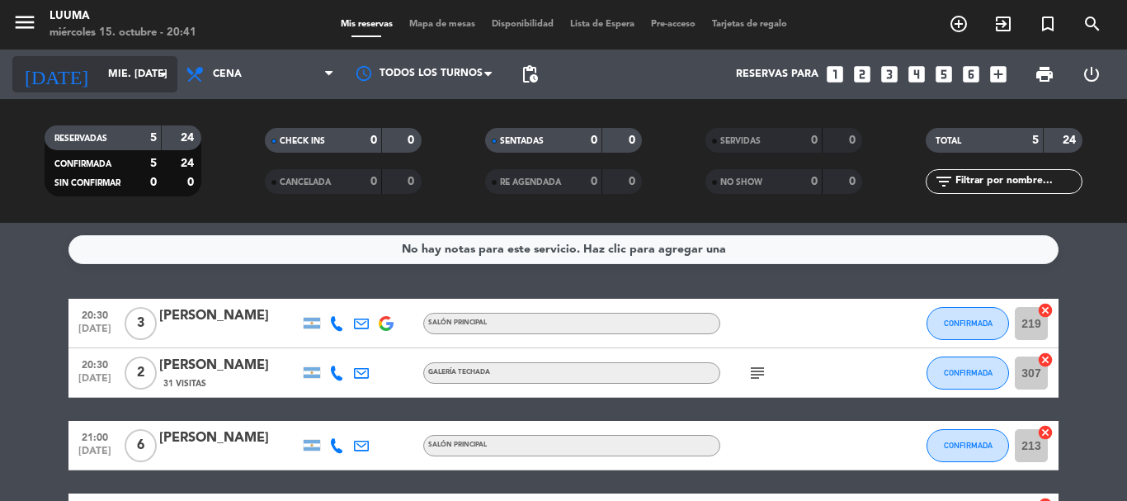
click at [101, 73] on input "mié. [DATE]" at bounding box center [169, 74] width 139 height 28
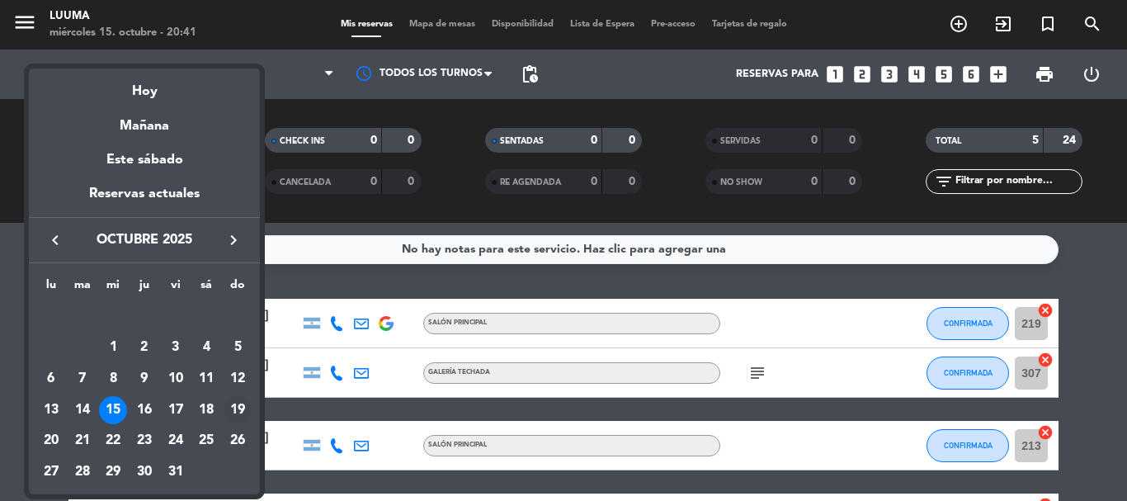
click at [235, 416] on div "19" at bounding box center [238, 410] width 28 height 28
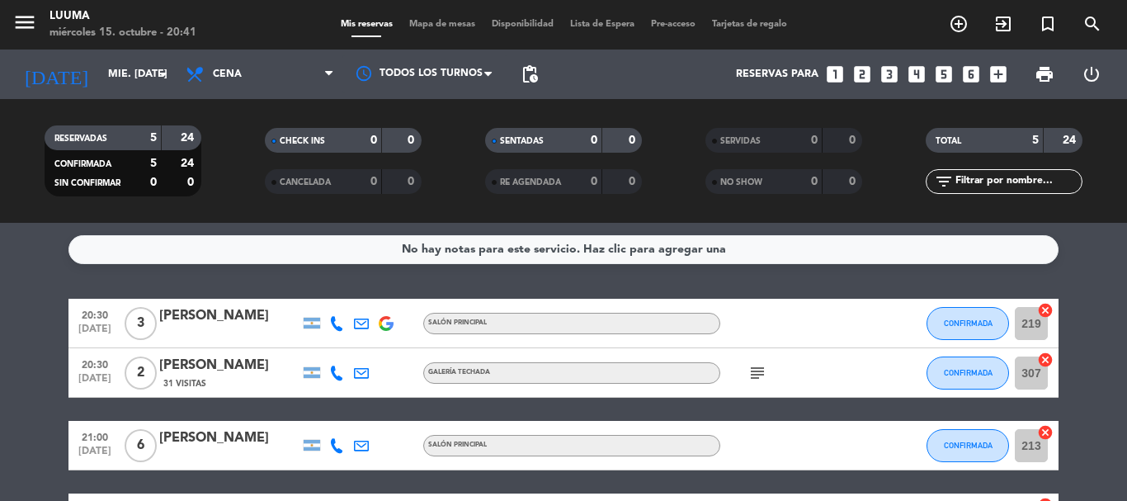
type input "dom. [DATE]"
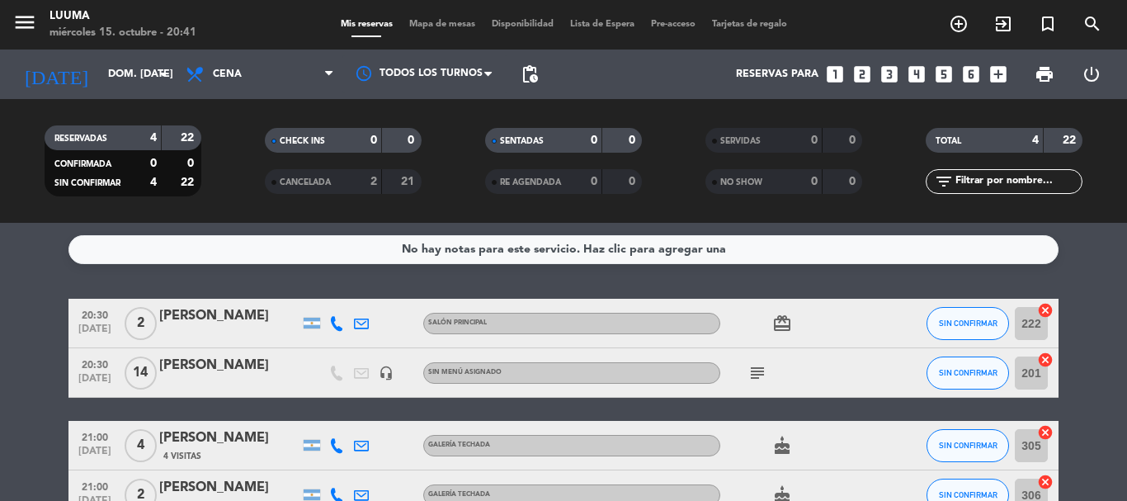
click at [426, 23] on span "Mapa de mesas" at bounding box center [442, 24] width 82 height 9
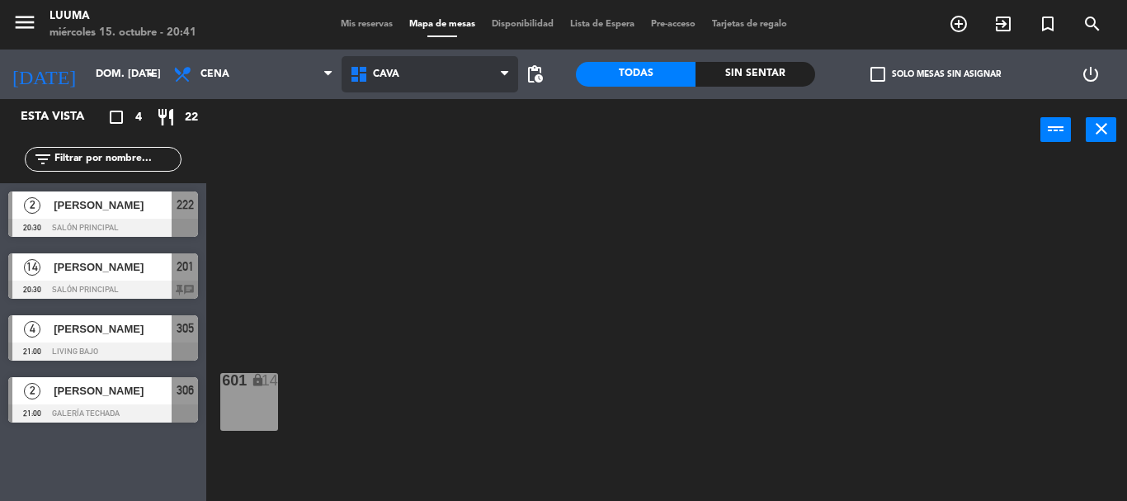
click at [417, 68] on span "Cava" at bounding box center [429, 74] width 177 height 36
click at [446, 267] on ng-component "menu Luuma miércoles 15. octubre - 20:42 Mis reservas Mapa de mesas Disponibili…" at bounding box center [563, 250] width 1127 height 501
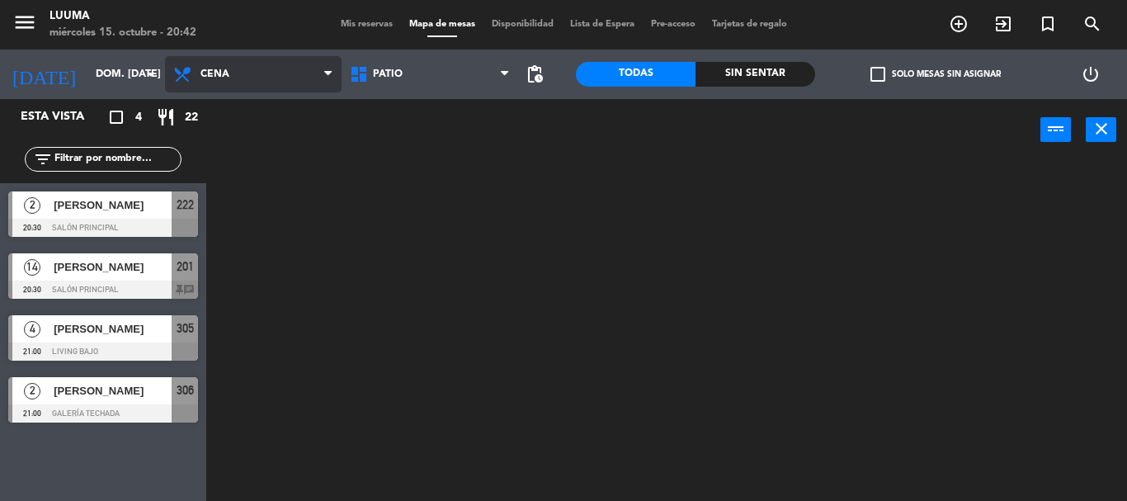
click at [266, 63] on span "Cena" at bounding box center [253, 74] width 177 height 36
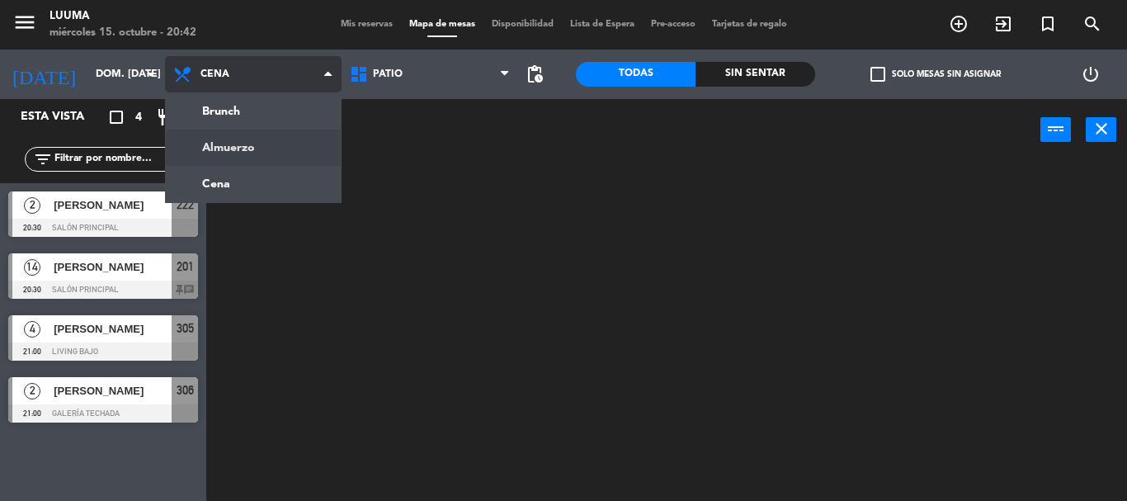
click at [289, 148] on ng-component "menu Luuma miércoles 15. octubre - 20:42 Mis reservas Mapa de mesas Disponibili…" at bounding box center [563, 250] width 1127 height 501
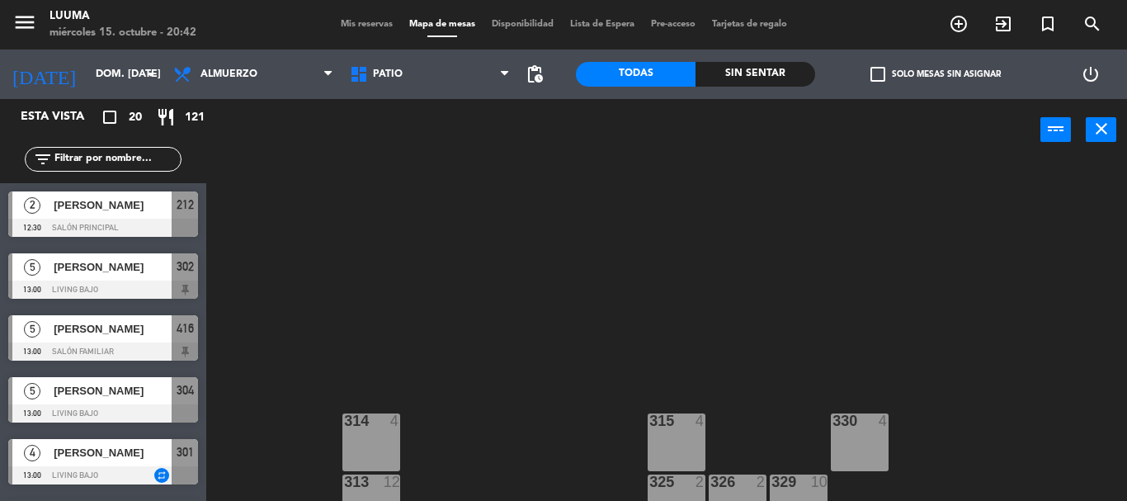
scroll to position [174, 0]
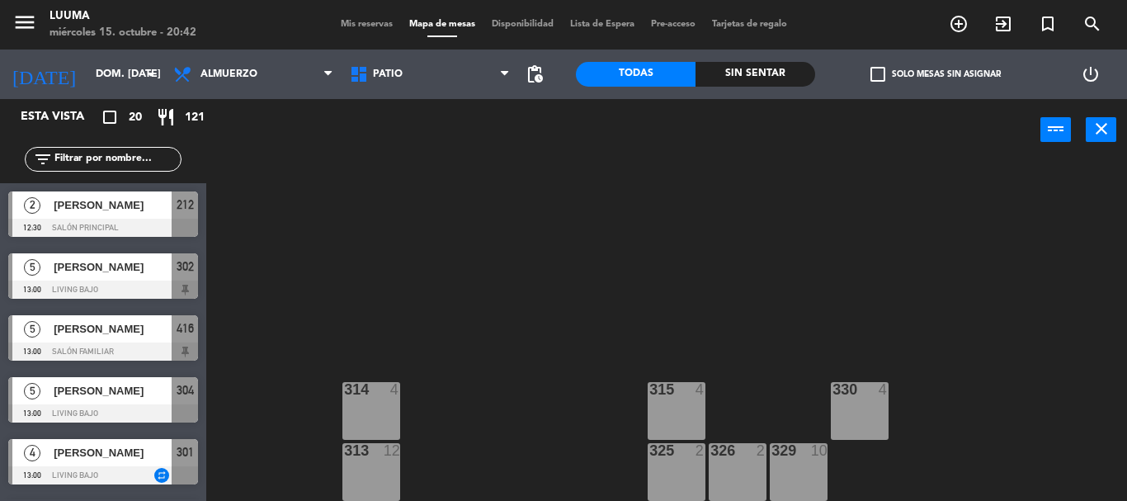
click at [361, 459] on div "313 12" at bounding box center [371, 451] width 58 height 16
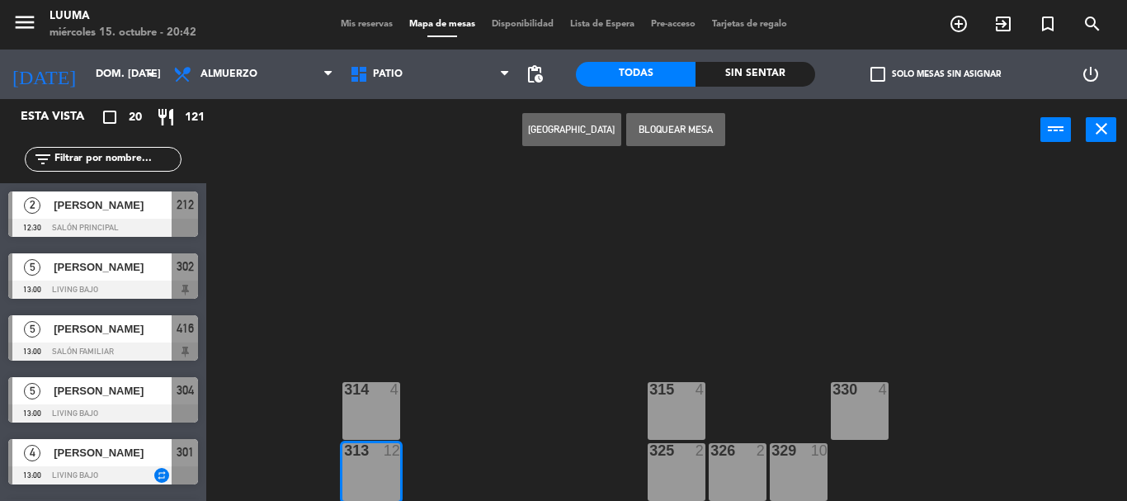
click at [479, 353] on div "314 4 330 4 315 4 313 12 325 2 326 2 329 10" at bounding box center [672, 331] width 909 height 340
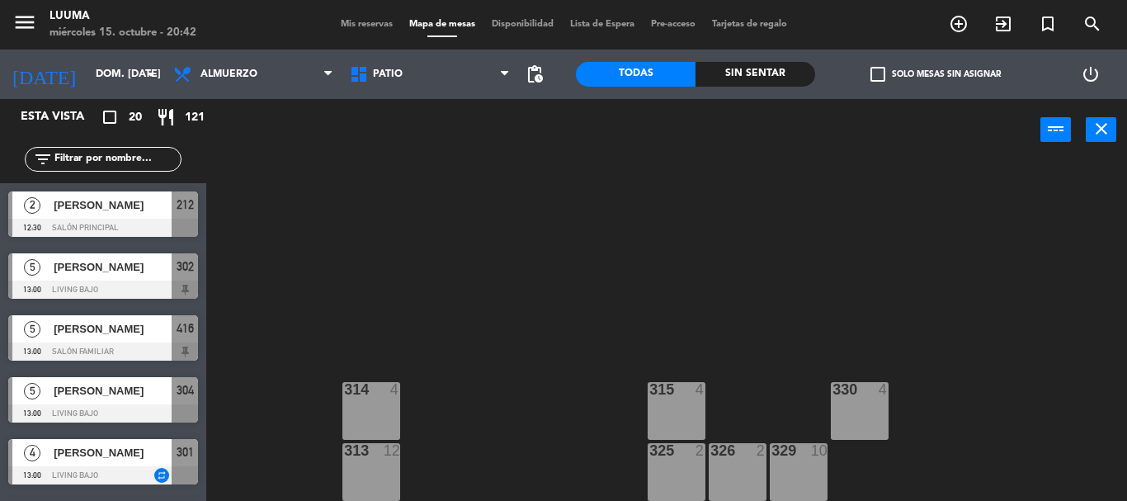
click at [794, 464] on div "329 10" at bounding box center [799, 472] width 58 height 58
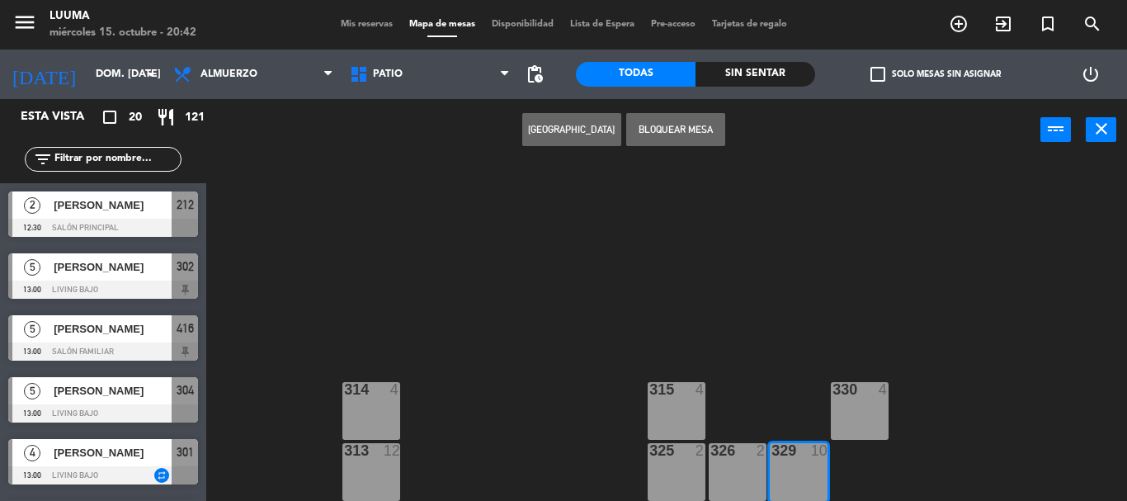
click at [563, 122] on button "[GEOGRAPHIC_DATA]" at bounding box center [571, 129] width 99 height 33
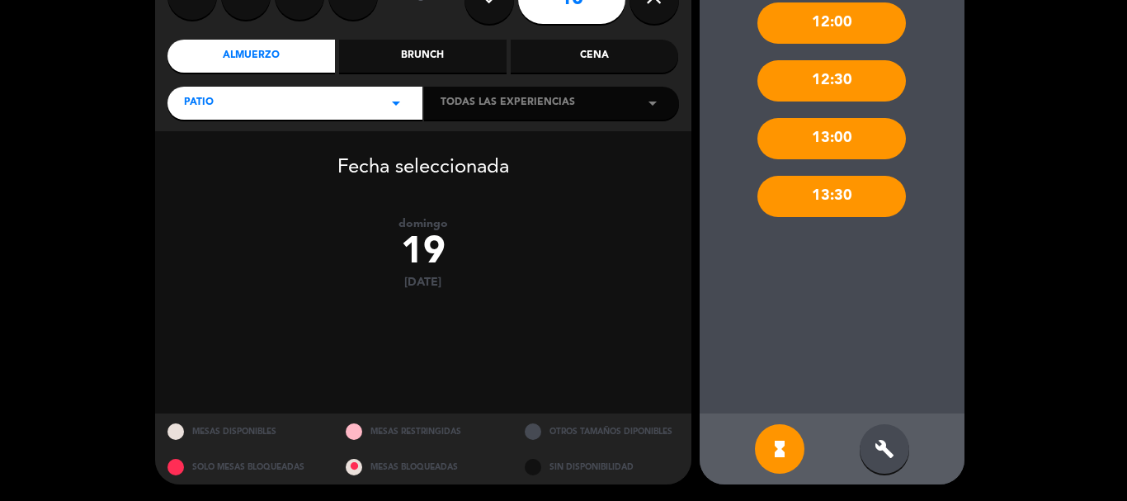
click at [874, 438] on div "build" at bounding box center [883, 448] width 49 height 49
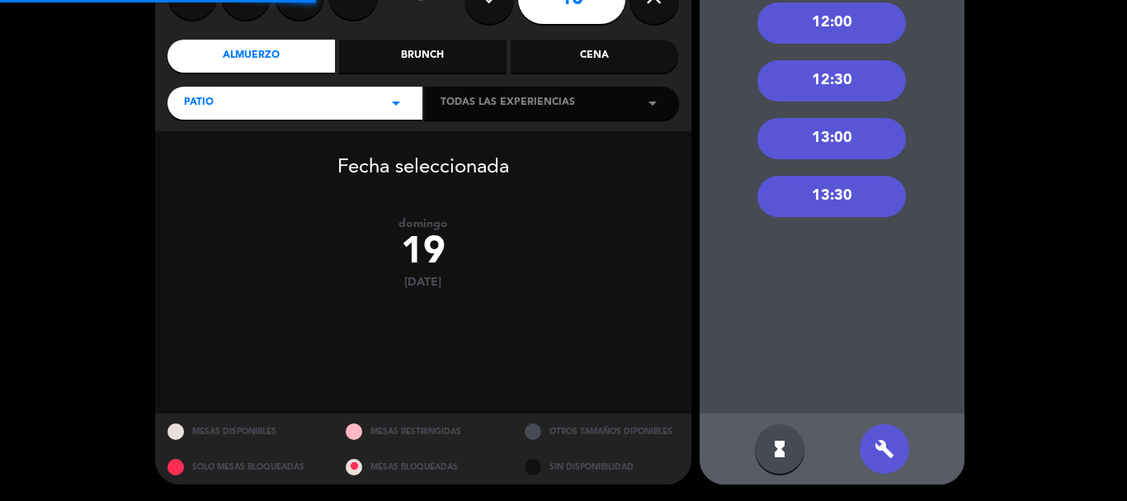
click at [793, 182] on div "13:30" at bounding box center [831, 196] width 148 height 41
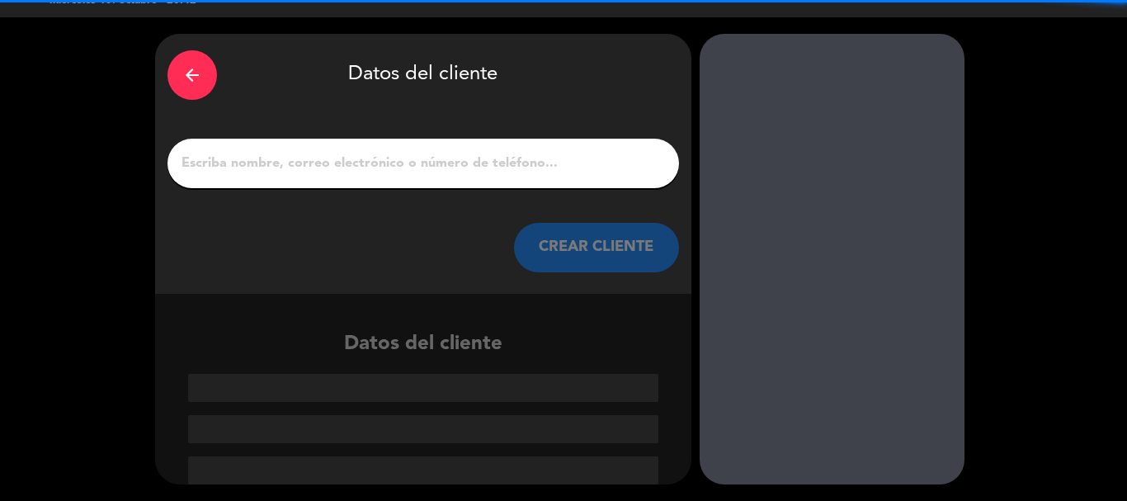
click at [516, 160] on input "1" at bounding box center [423, 163] width 487 height 23
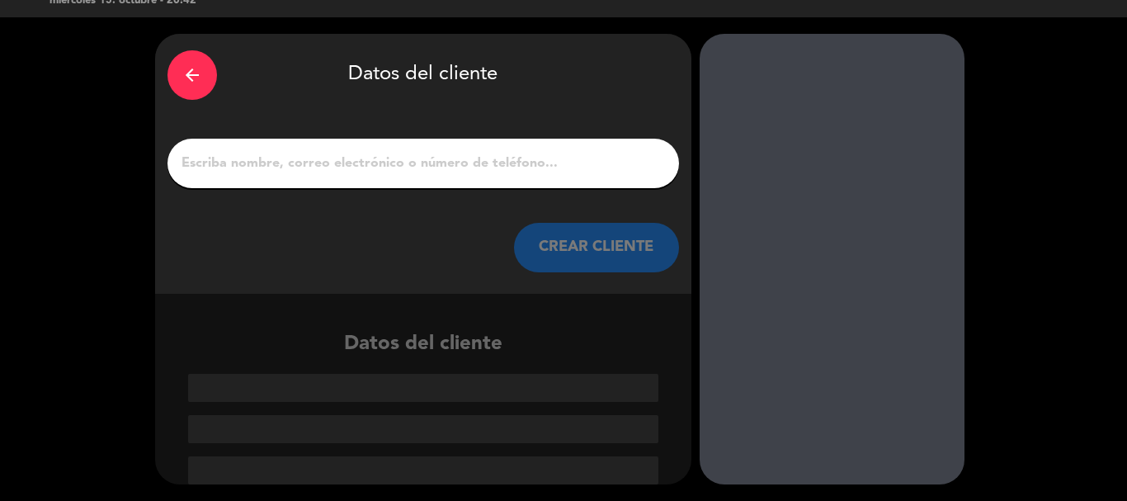
paste input "[PERSON_NAME]"
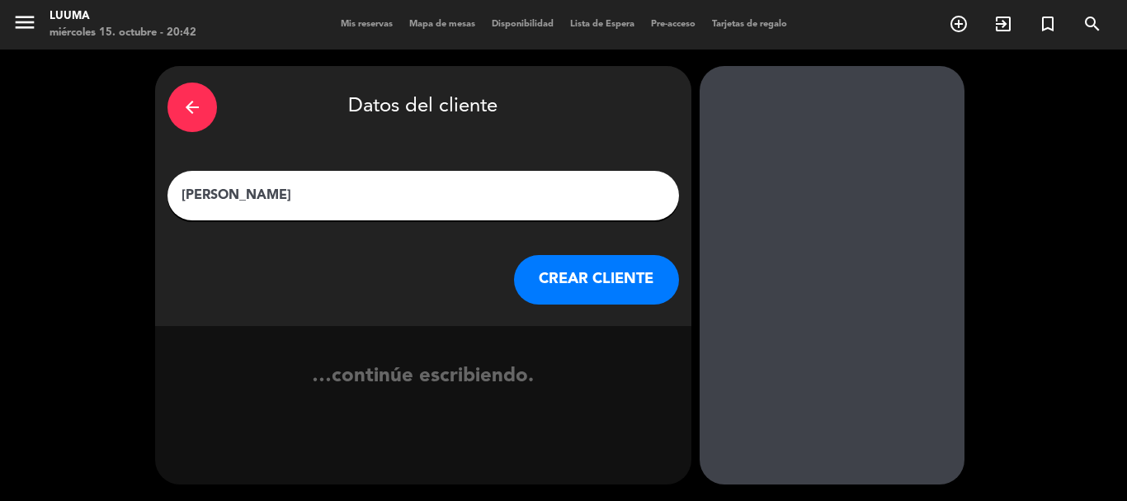
click at [226, 188] on input "[PERSON_NAME]" at bounding box center [423, 195] width 487 height 23
type input "[PERSON_NAME]"
click at [573, 268] on button "CREAR CLIENTE" at bounding box center [596, 279] width 165 height 49
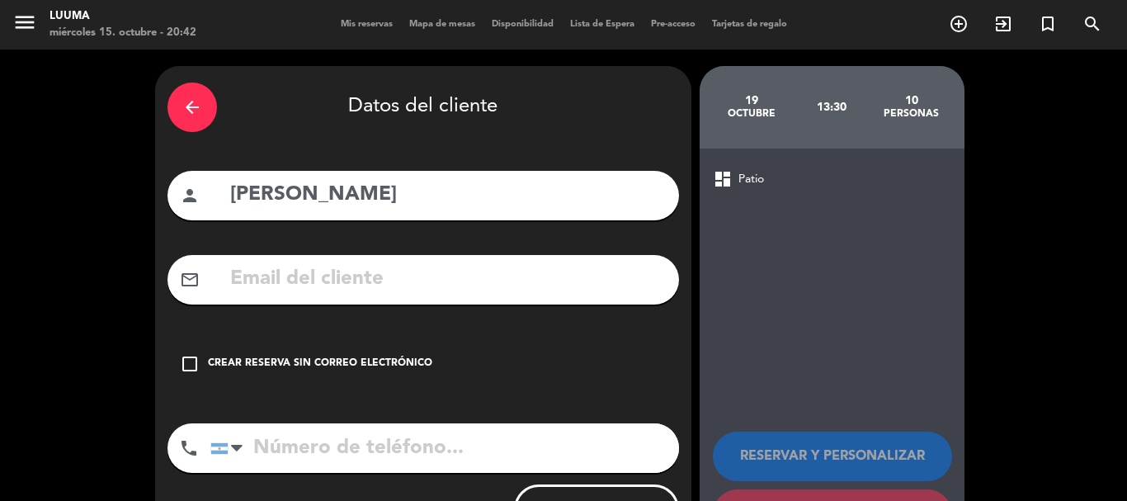
click at [403, 356] on div "Crear reserva sin correo electrónico" at bounding box center [320, 364] width 224 height 16
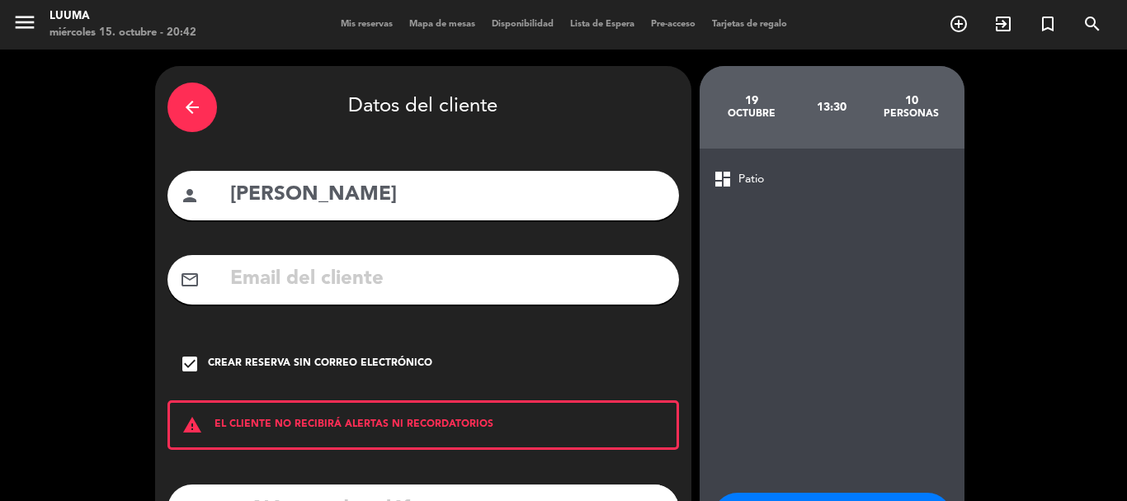
click at [302, 358] on div "Crear reserva sin correo electrónico" at bounding box center [320, 364] width 224 height 16
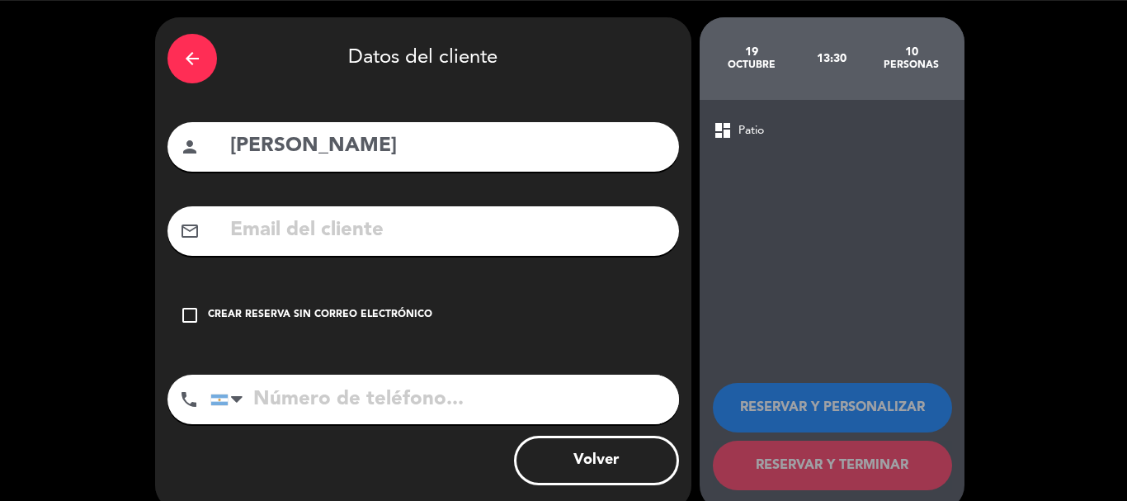
scroll to position [74, 0]
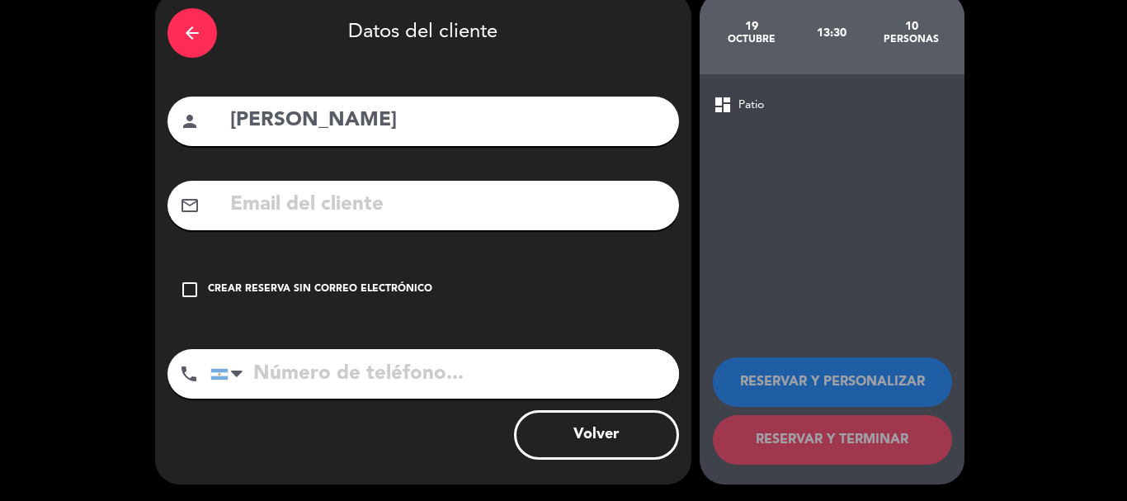
click at [386, 377] on input "tel" at bounding box center [444, 373] width 469 height 49
paste input "[PHONE_NUMBER]"
click at [338, 371] on input "[PHONE_NUMBER]" at bounding box center [444, 373] width 469 height 49
click at [305, 370] on input "3513 592171" at bounding box center [444, 373] width 469 height 49
click at [549, 384] on input "3513592171" at bounding box center [444, 373] width 469 height 49
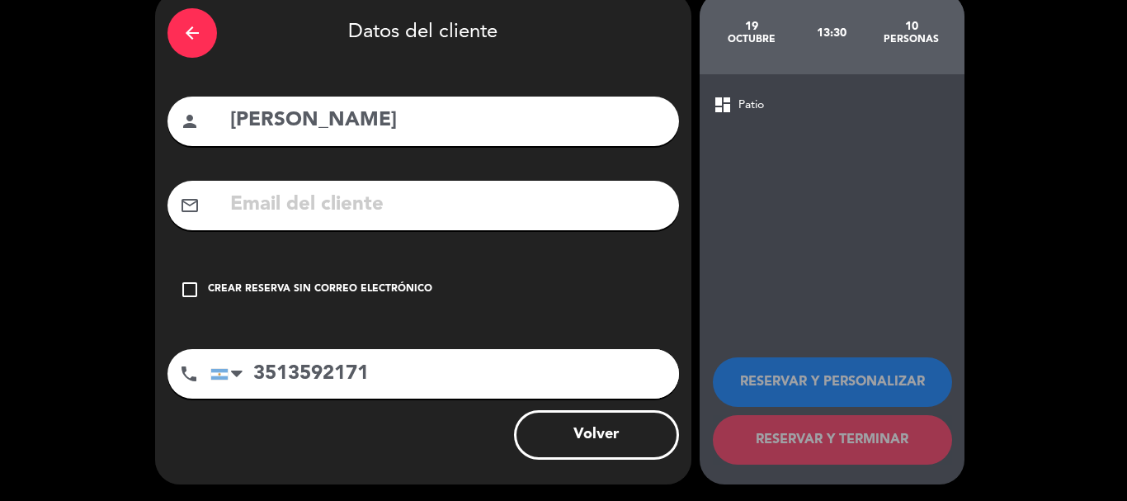
type input "3513592171"
click at [378, 293] on div "Crear reserva sin correo electrónico" at bounding box center [320, 289] width 224 height 16
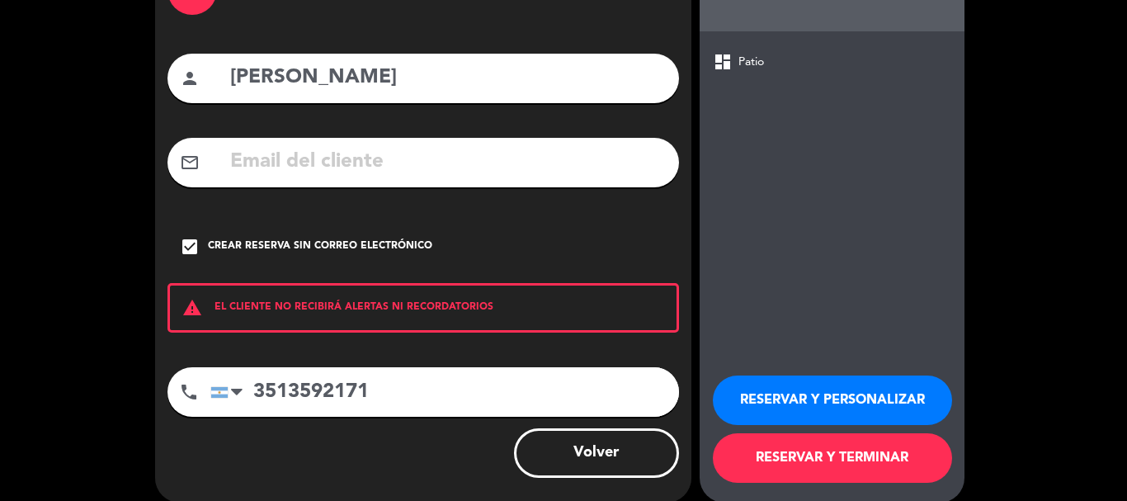
scroll to position [135, 0]
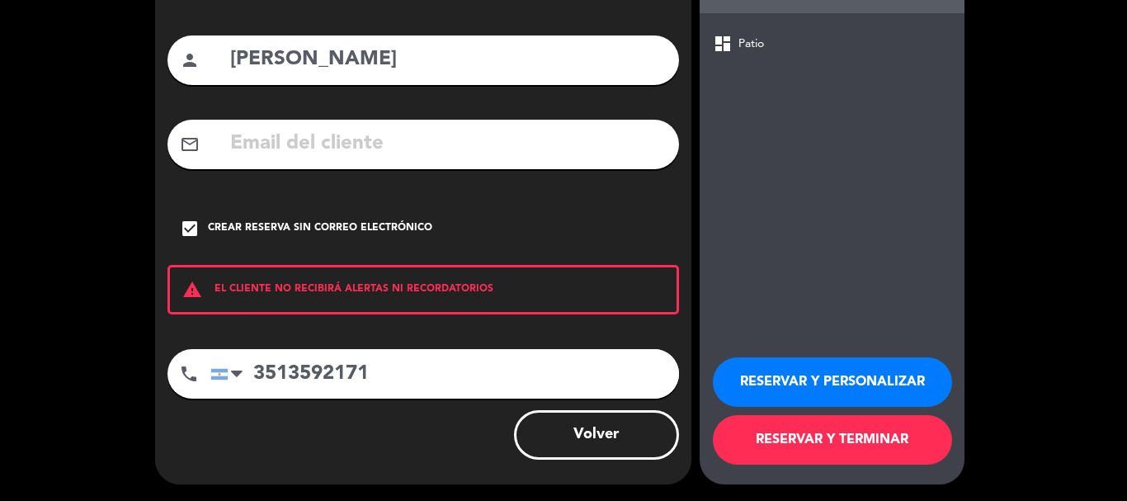
click at [853, 445] on button "RESERVAR Y TERMINAR" at bounding box center [832, 439] width 239 height 49
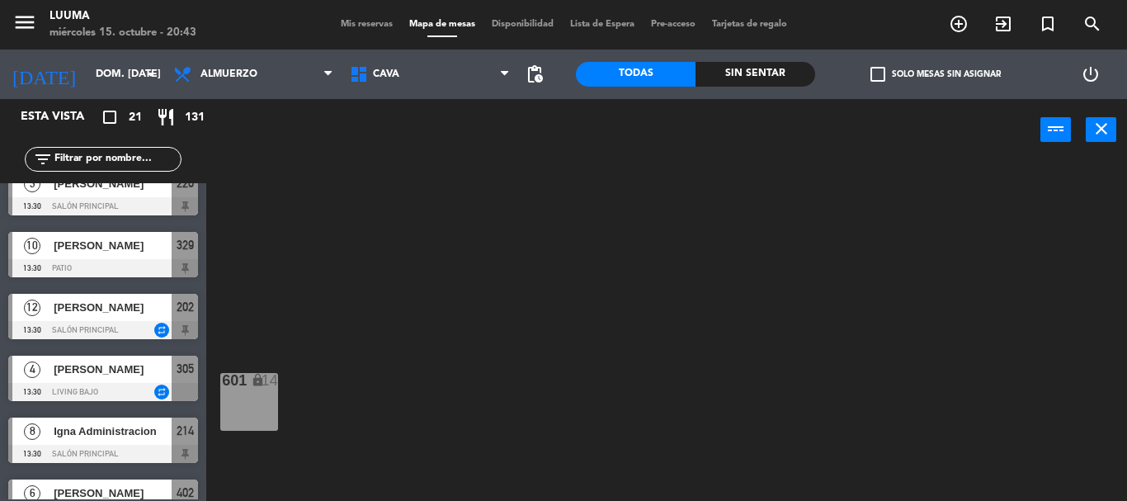
scroll to position [736, 0]
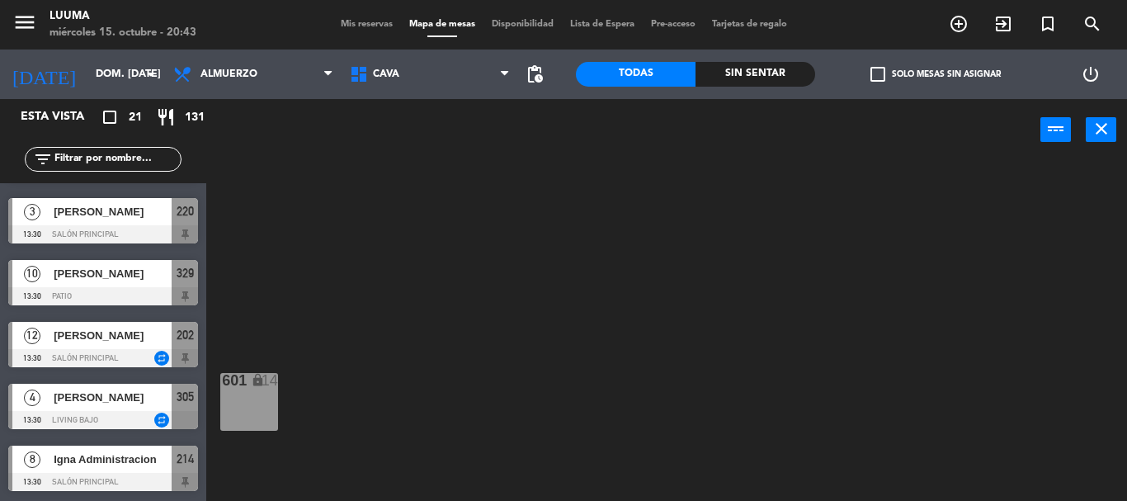
click at [115, 273] on span "[PERSON_NAME]" at bounding box center [113, 273] width 118 height 17
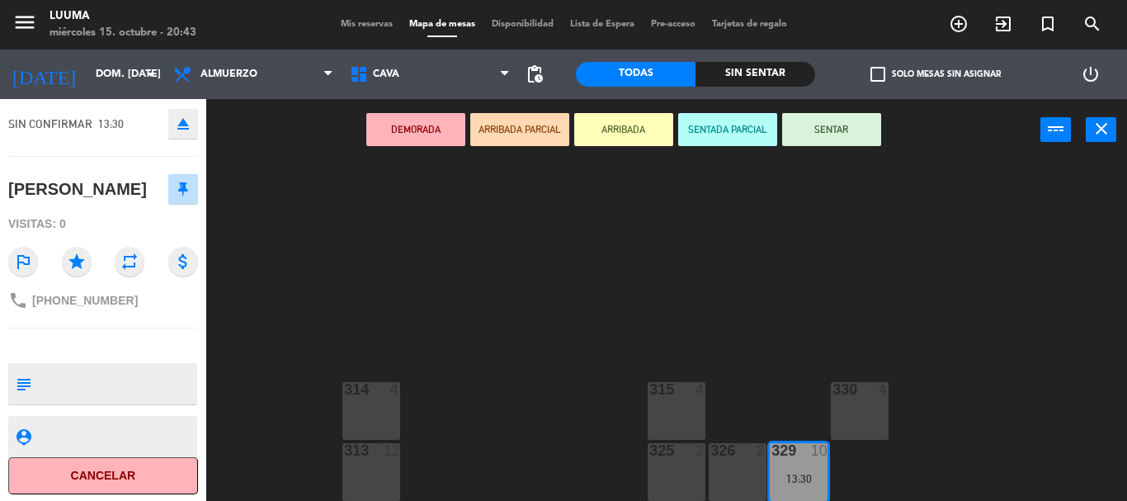
scroll to position [104, 0]
click at [144, 379] on textarea at bounding box center [117, 382] width 158 height 35
type textarea "Patio especifico"
click at [341, 253] on div "314 4 330 4 315 4 313 12 325 2 326 2 329 10 13:30" at bounding box center [672, 331] width 909 height 340
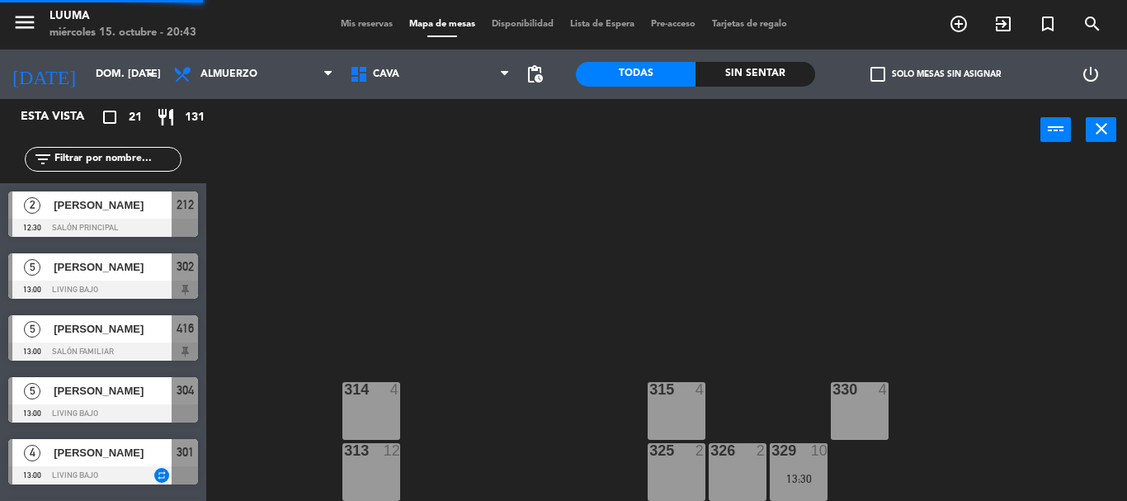
scroll to position [0, 0]
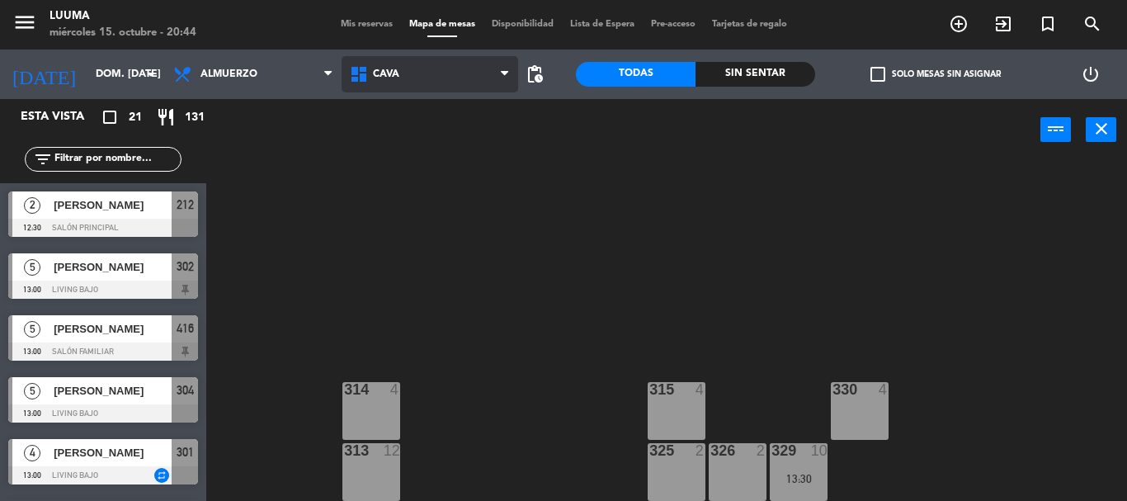
click at [348, 79] on span "Cava" at bounding box center [429, 74] width 177 height 36
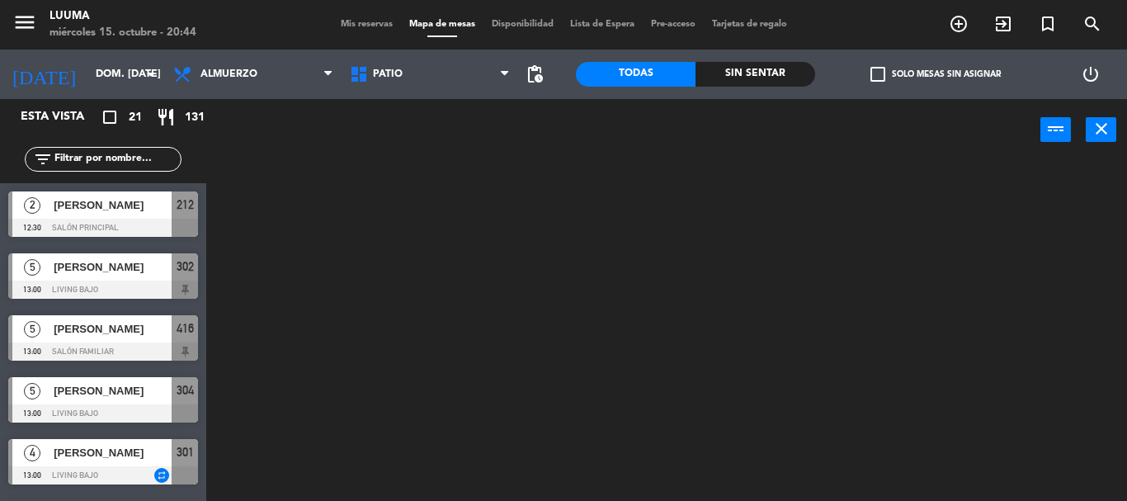
click at [469, 254] on ng-component "menu Luuma miércoles 15. octubre - 20:44 Mis reservas Mapa de mesas Disponibili…" at bounding box center [563, 250] width 1127 height 501
click at [412, 54] on div "Cava Galería Calle Galería Techada La Esquinita Patio Salon Barra Salón Familia…" at bounding box center [429, 73] width 177 height 49
click at [417, 82] on span "Patio" at bounding box center [429, 74] width 177 height 36
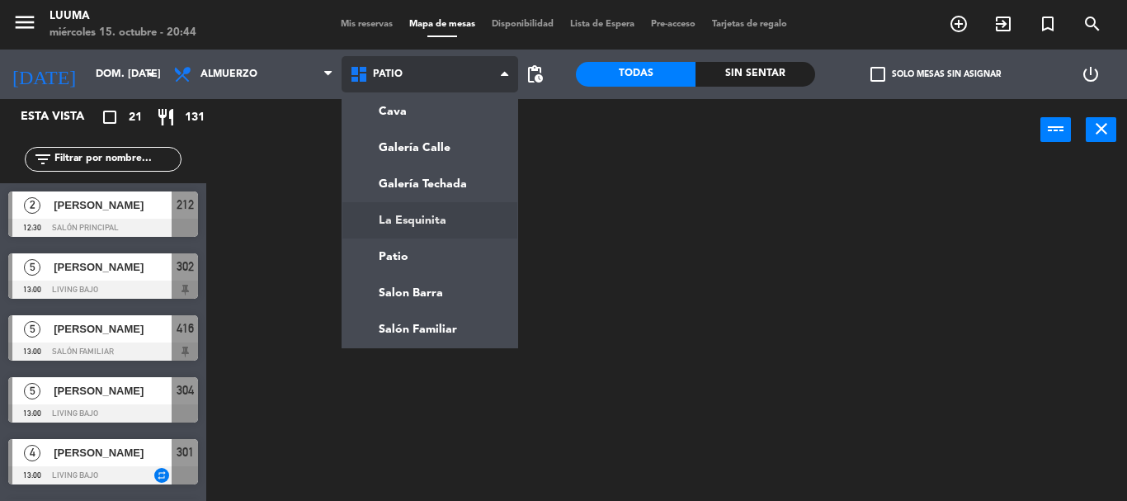
click at [449, 225] on ng-component "menu Luuma miércoles 15. octubre - 20:44 Mis reservas Mapa de mesas Disponibili…" at bounding box center [563, 250] width 1127 height 501
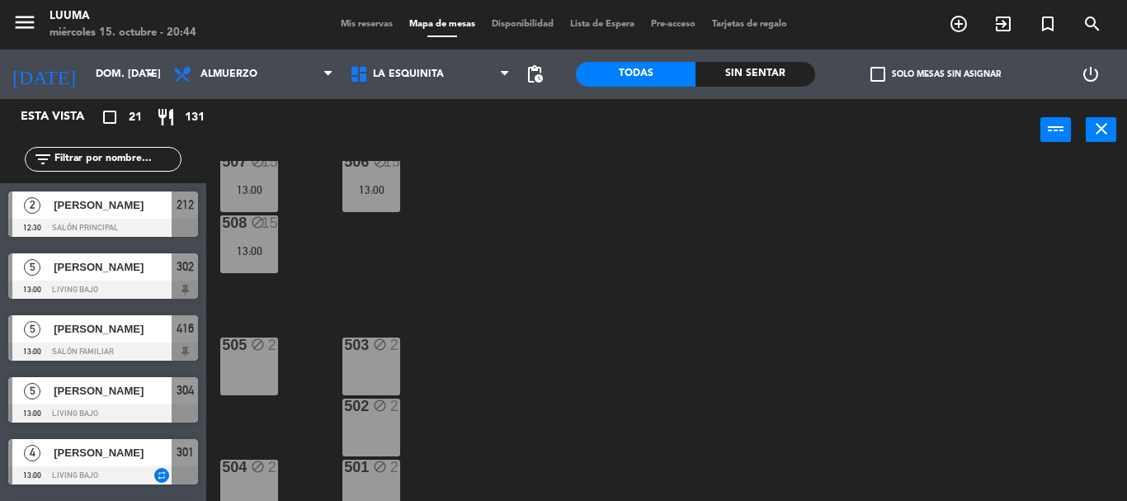
scroll to position [52, 0]
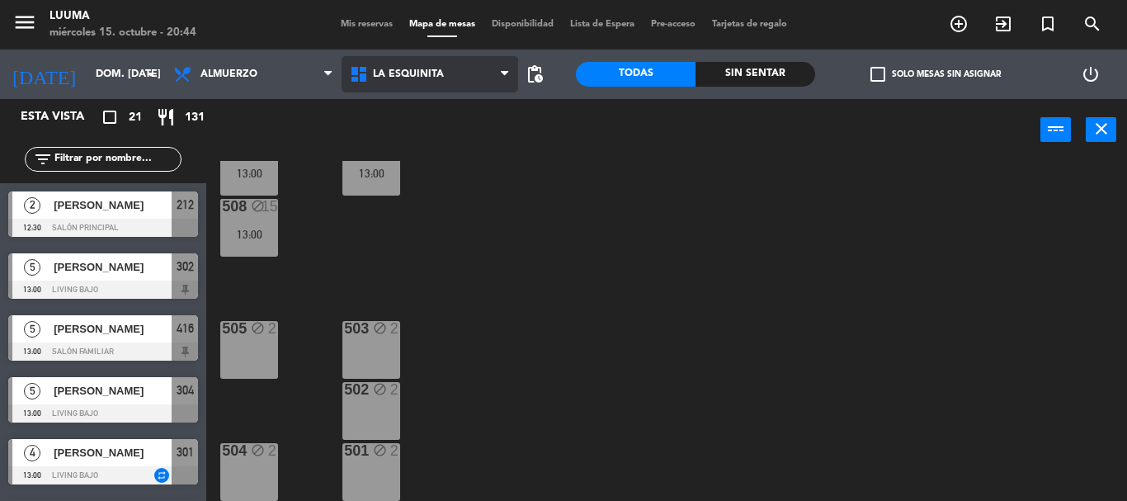
click at [365, 75] on icon at bounding box center [361, 74] width 24 height 20
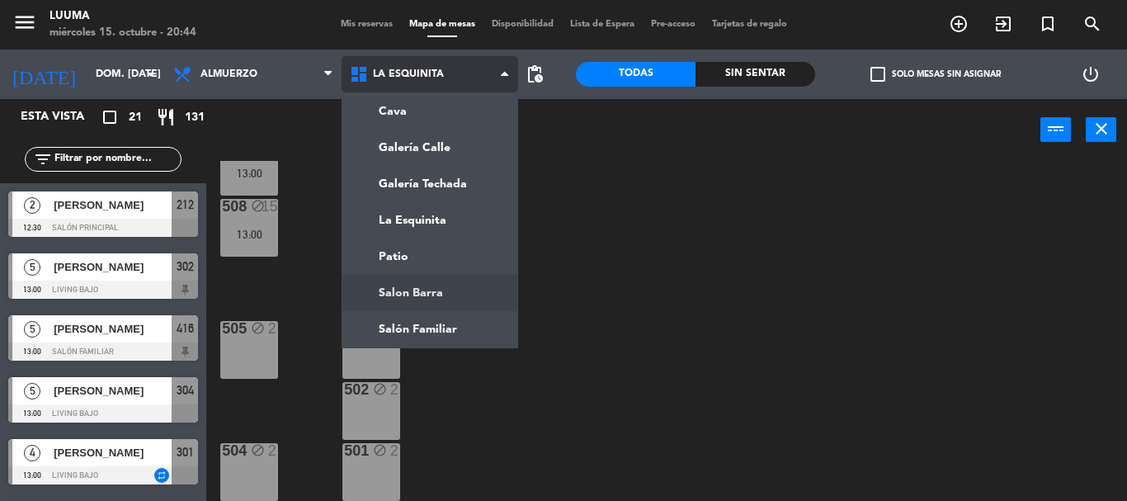
click at [457, 288] on ng-component "menu Luuma miércoles 15. octubre - 20:44 Mis reservas Mapa de mesas Disponibili…" at bounding box center [563, 250] width 1127 height 501
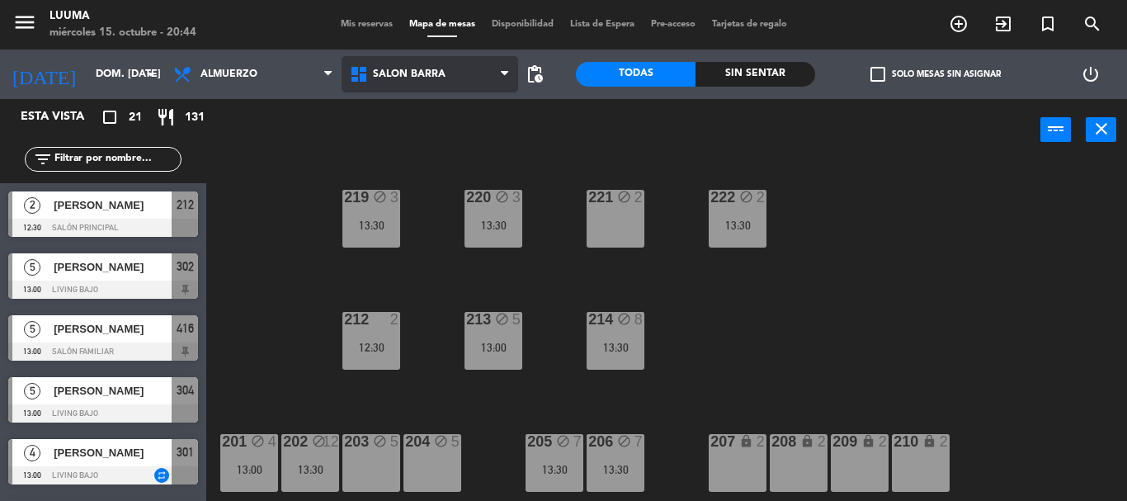
click at [411, 69] on span "Salon Barra" at bounding box center [409, 74] width 73 height 12
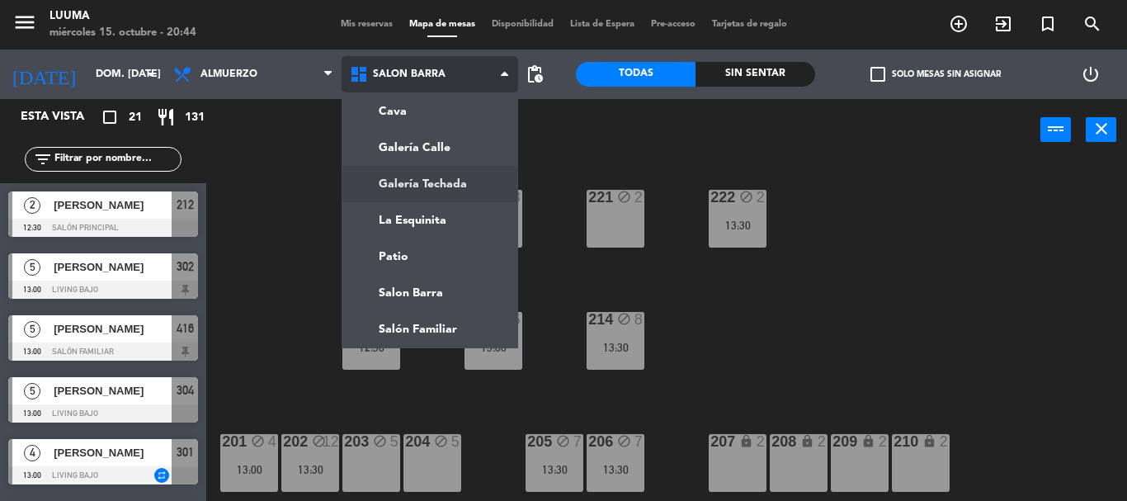
click at [442, 183] on ng-component "menu Luuma miércoles 15. octubre - 20:44 Mis reservas Mapa de mesas Disponibili…" at bounding box center [563, 250] width 1127 height 501
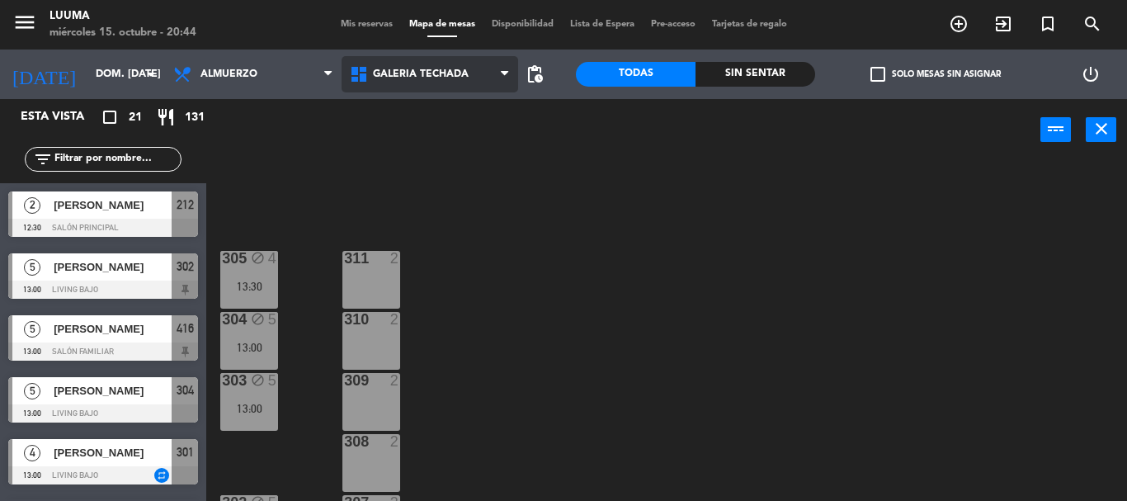
click at [417, 83] on span "Galería Techada" at bounding box center [429, 74] width 177 height 36
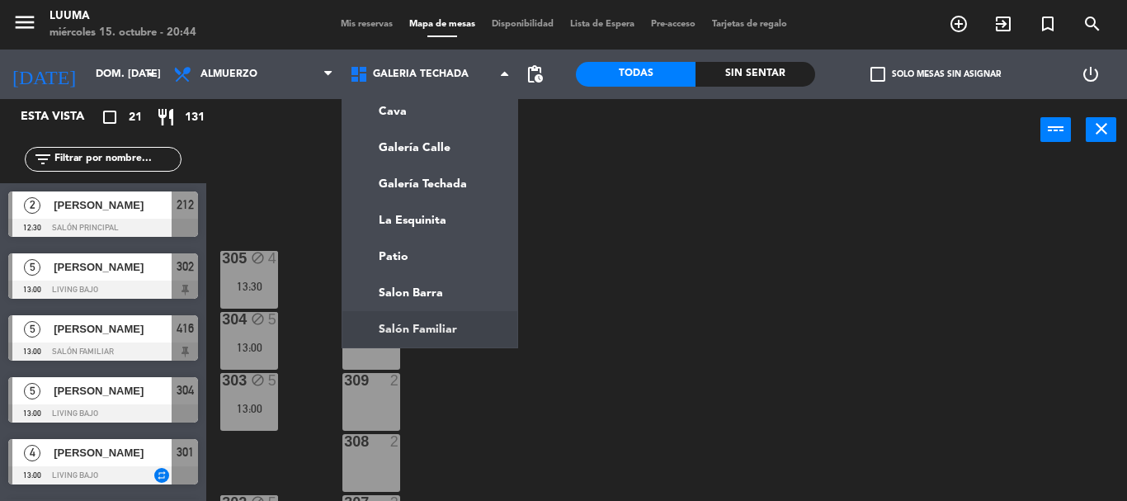
click at [682, 360] on div "305 block 4 13:30 311 2 304 block 5 13:00 310 2 303 block 5 13:00 309 2 308 2 3…" at bounding box center [672, 331] width 909 height 340
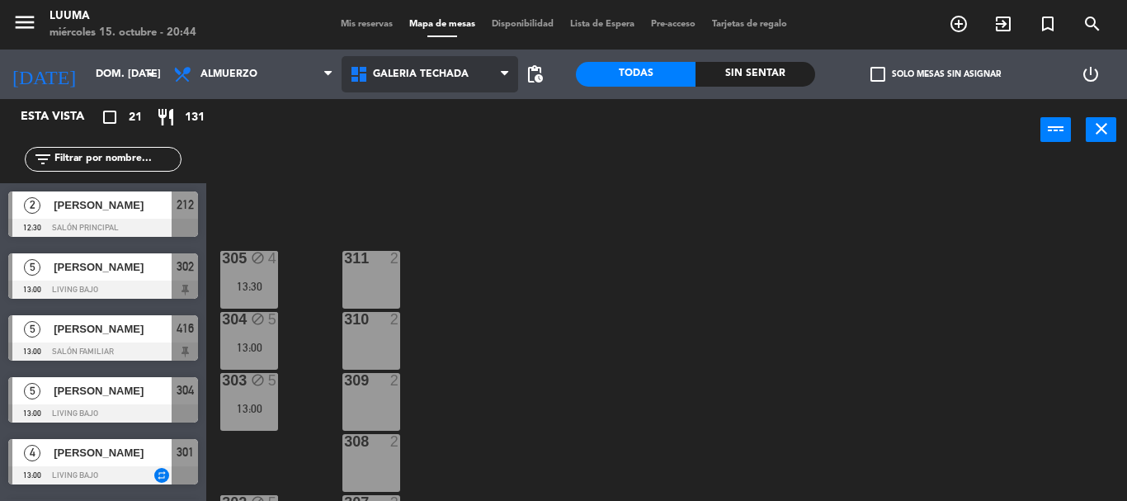
click at [407, 68] on span "Galería Techada" at bounding box center [429, 74] width 177 height 36
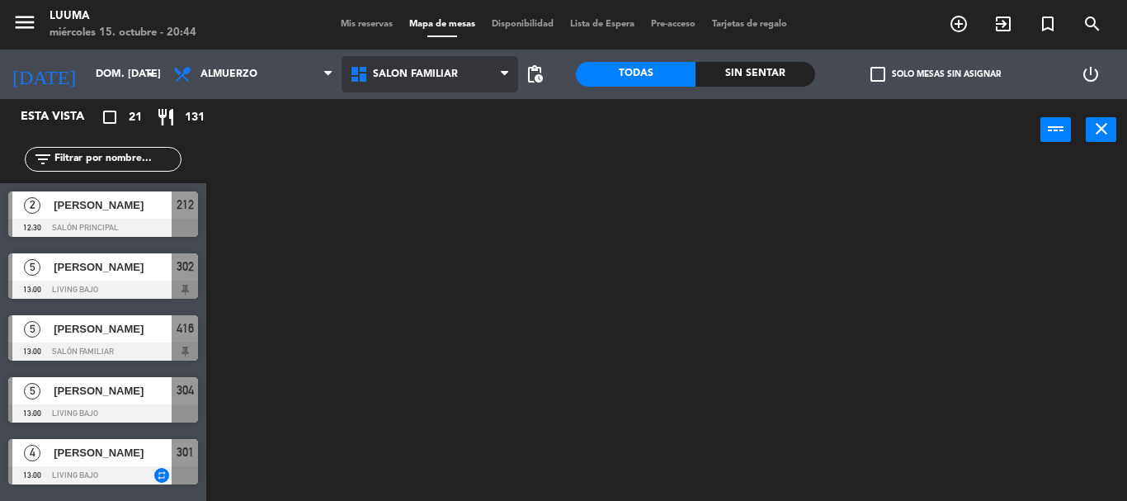
click at [493, 320] on ng-component "menu Luuma miércoles 15. octubre - 20:44 Mis reservas Mapa de mesas Disponibili…" at bounding box center [563, 250] width 1127 height 501
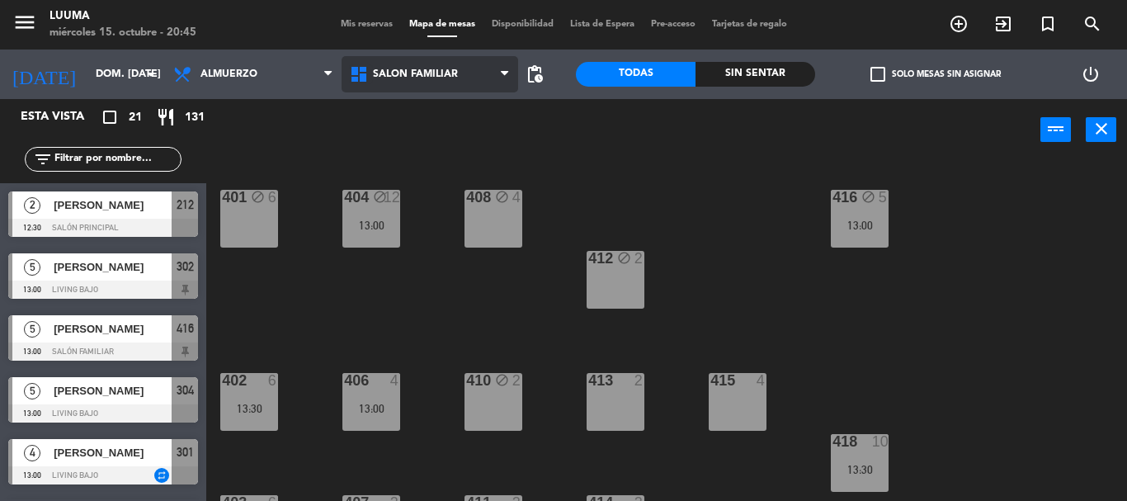
click at [350, 76] on icon at bounding box center [361, 74] width 24 height 20
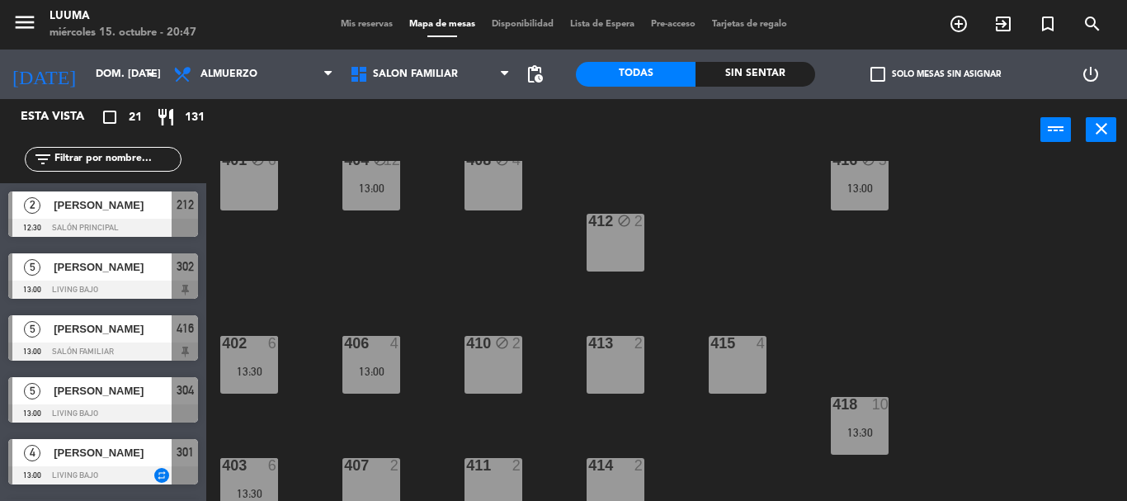
scroll to position [52, 0]
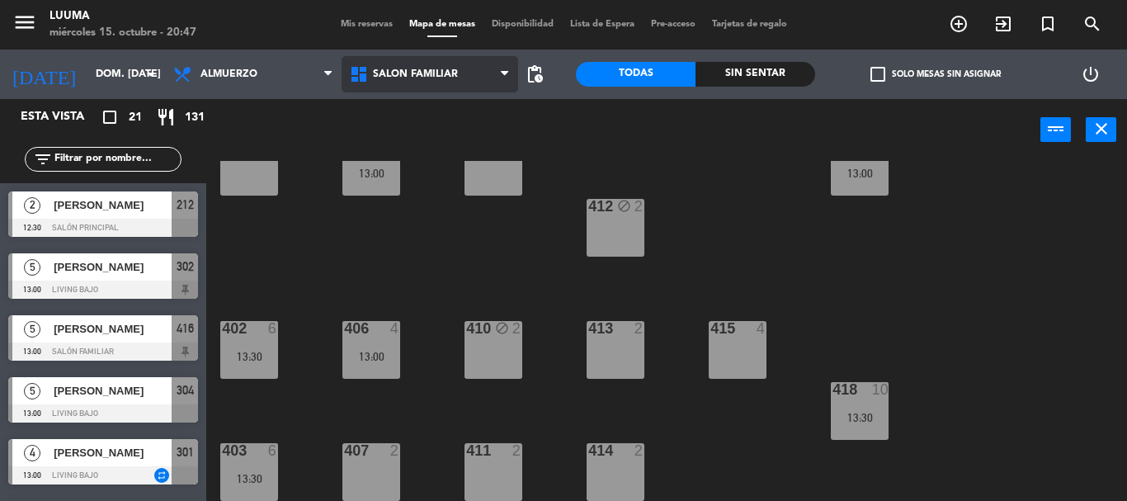
click at [453, 78] on span "Salón Familiar" at bounding box center [415, 74] width 85 height 12
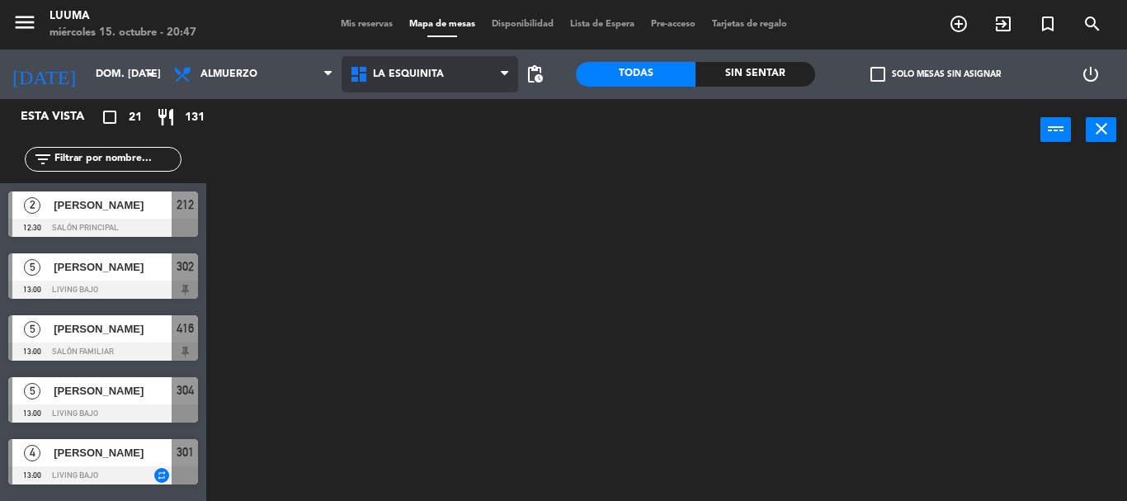
click at [489, 226] on ng-component "menu Luuma miércoles 15. octubre - 20:47 Mis reservas Mapa de mesas Disponibili…" at bounding box center [563, 250] width 1127 height 501
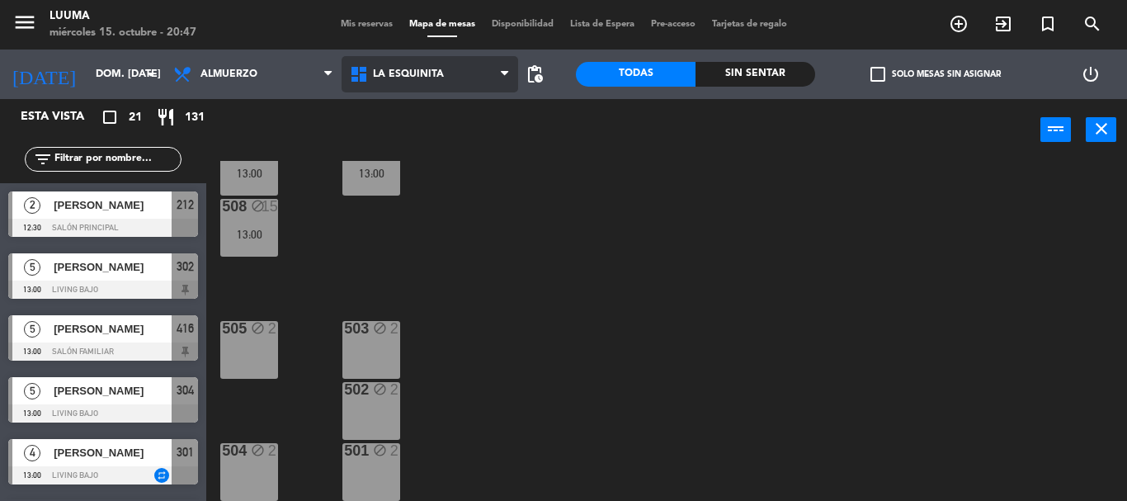
click at [425, 70] on span "La Esquinita" at bounding box center [408, 74] width 71 height 12
click at [345, 14] on div "menu Luuma miércoles 15. octubre - 20:49 Mis reservas Mapa de mesas Disponibili…" at bounding box center [563, 24] width 1127 height 49
click at [346, 21] on span "Mis reservas" at bounding box center [366, 24] width 68 height 9
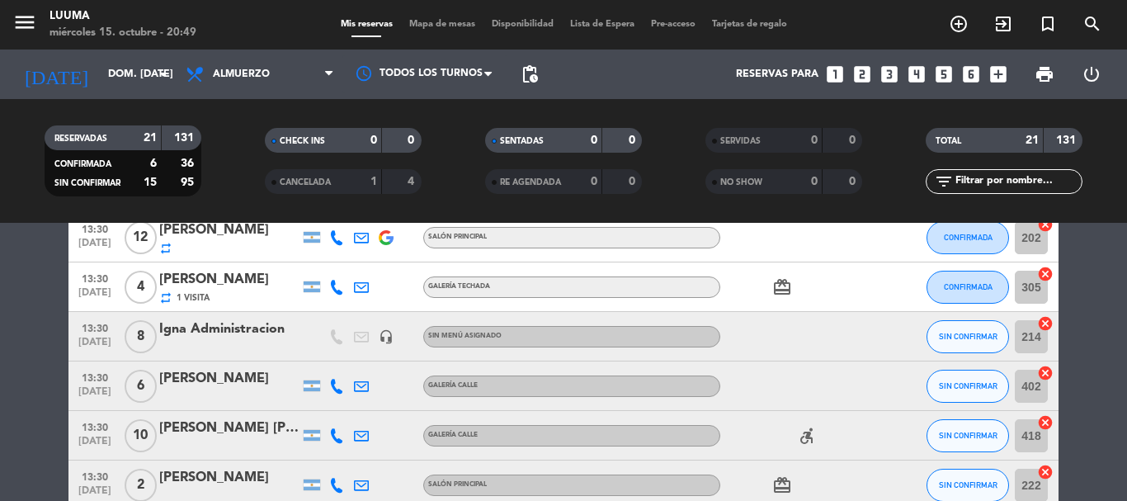
scroll to position [742, 0]
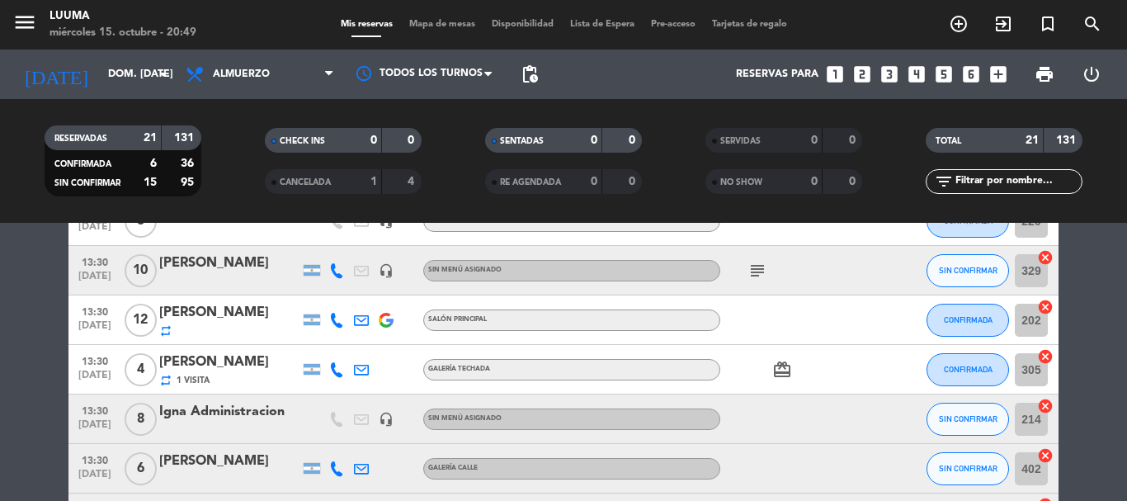
click at [761, 280] on div "subject" at bounding box center [794, 270] width 148 height 49
click at [759, 277] on icon "subject" at bounding box center [757, 271] width 20 height 20
click at [755, 265] on icon "subject" at bounding box center [757, 271] width 20 height 20
click at [756, 266] on icon "subject" at bounding box center [757, 271] width 20 height 20
click at [933, 272] on button "SIN CONFIRMAR" at bounding box center [967, 270] width 82 height 33
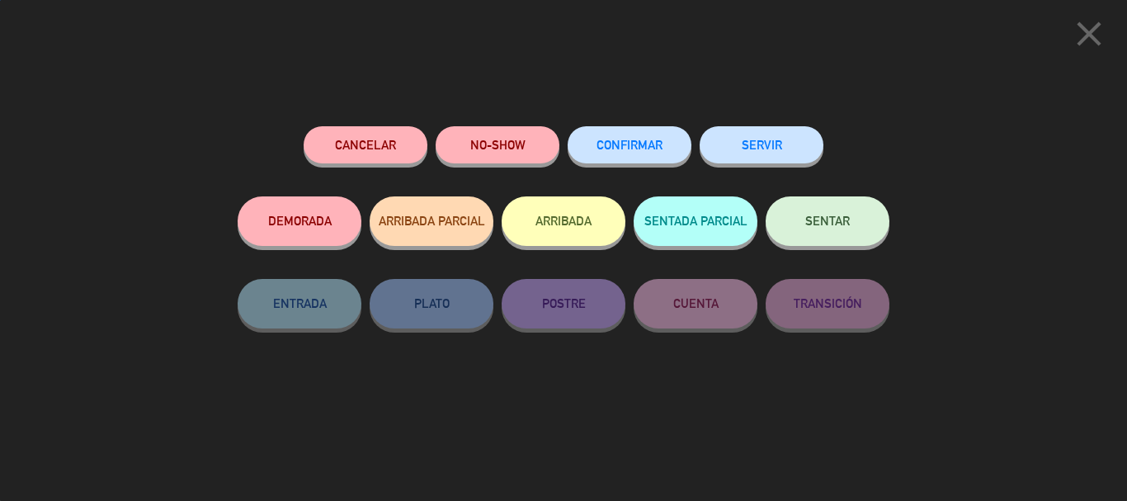
click at [634, 126] on div "CONFIRMAR" at bounding box center [629, 161] width 124 height 70
click at [643, 137] on button "CONFIRMAR" at bounding box center [629, 144] width 124 height 37
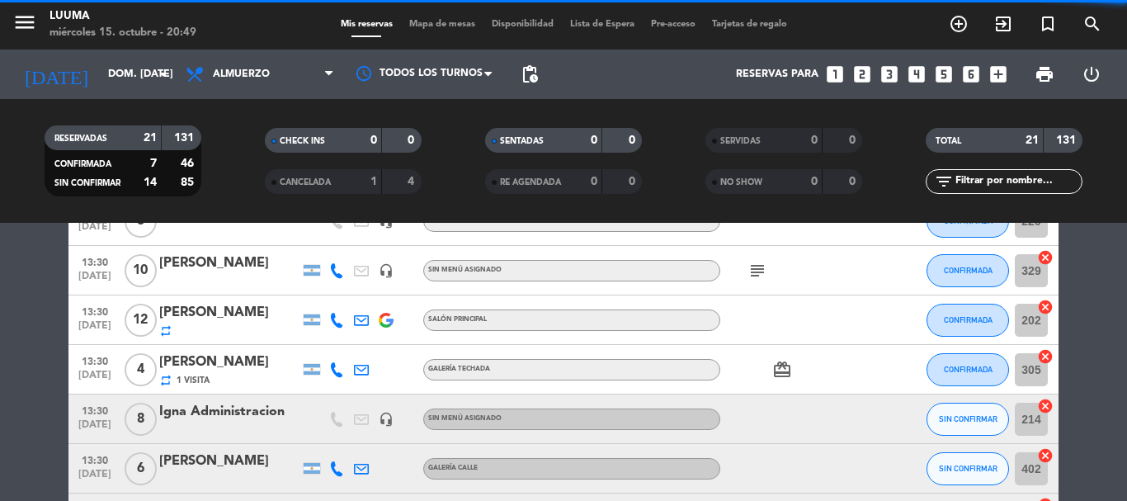
click at [213, 257] on div "[PERSON_NAME]" at bounding box center [229, 262] width 140 height 21
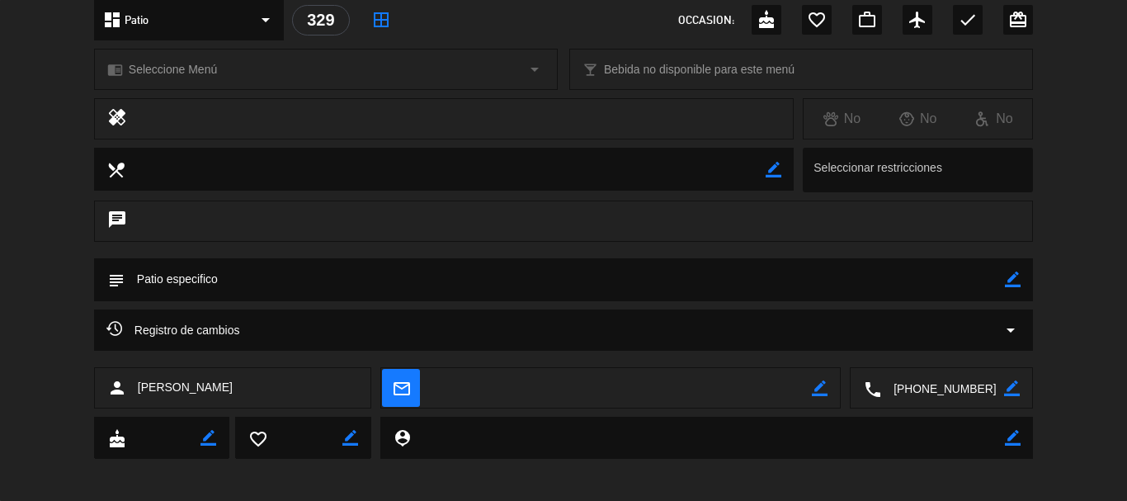
scroll to position [206, 0]
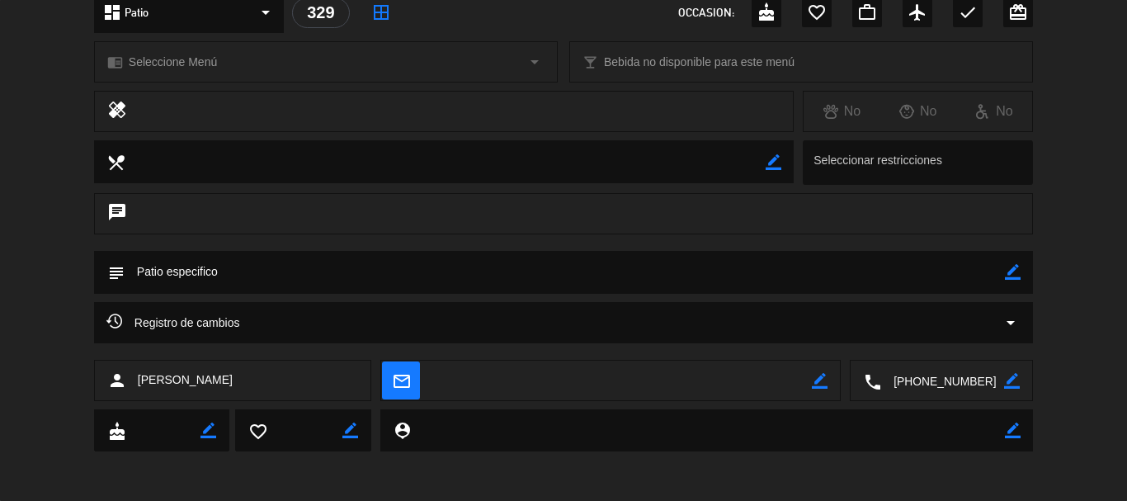
click at [1013, 276] on icon "border_color" at bounding box center [1013, 272] width 16 height 16
drag, startPoint x: 960, startPoint y: 271, endPoint x: 0, endPoint y: 308, distance: 960.8
click at [0, 308] on div "calendar_today dom. 19, oct. access_time 13:30 REQUERIR GARANTÍA 10 [PERSON_NAM…" at bounding box center [563, 250] width 1127 height 501
type textarea "P"
click at [1022, 267] on div "subject" at bounding box center [563, 272] width 939 height 43
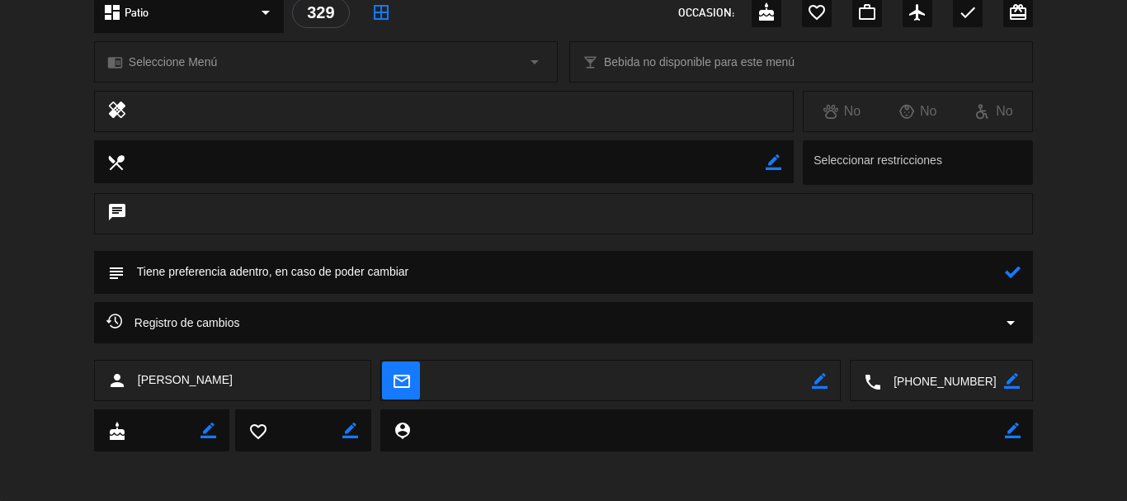
click at [1019, 273] on icon at bounding box center [1013, 272] width 16 height 16
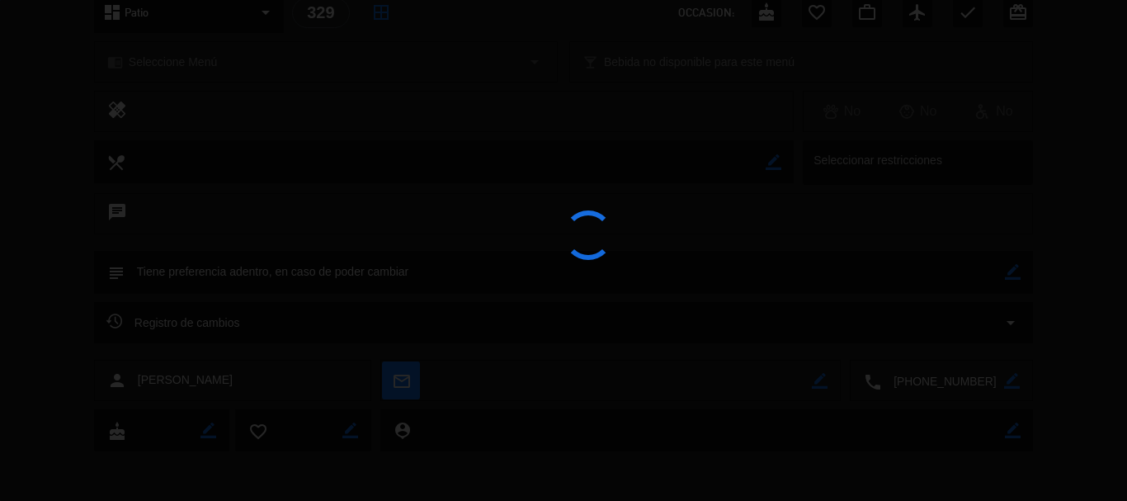
type textarea "Tiene preferencia adentro, en caso de poder cambiar"
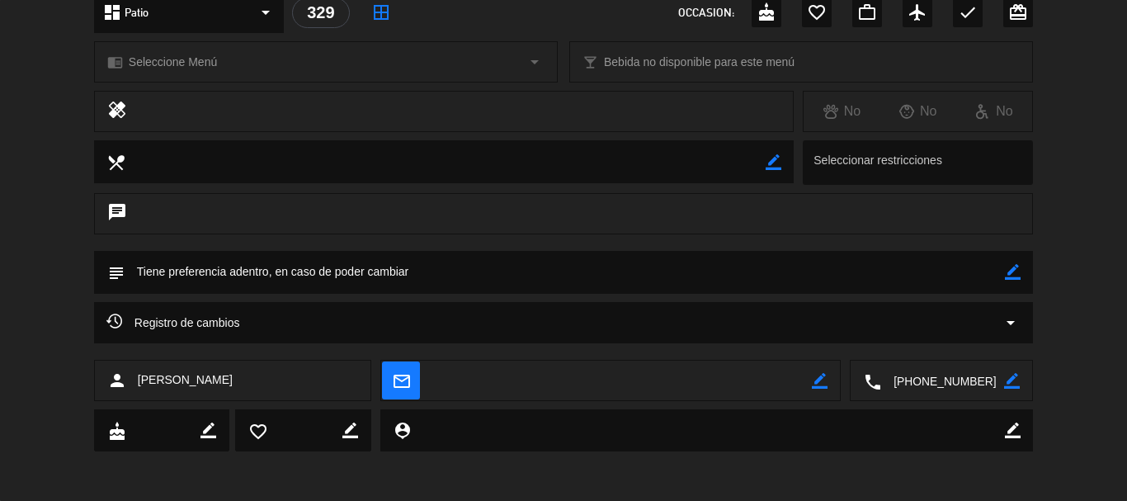
click at [1126, 241] on div "chat" at bounding box center [563, 222] width 1127 height 58
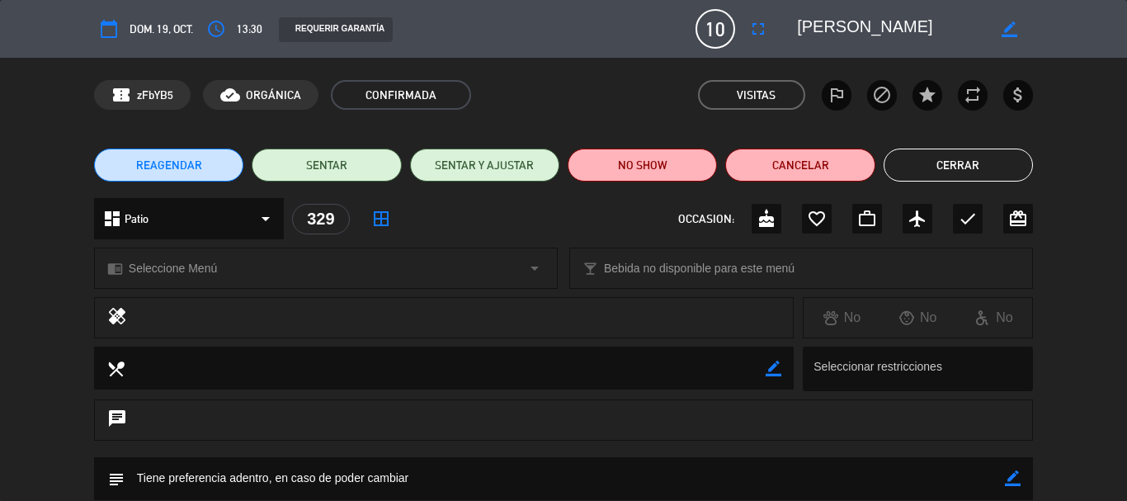
click at [990, 173] on button "Cerrar" at bounding box center [957, 164] width 149 height 33
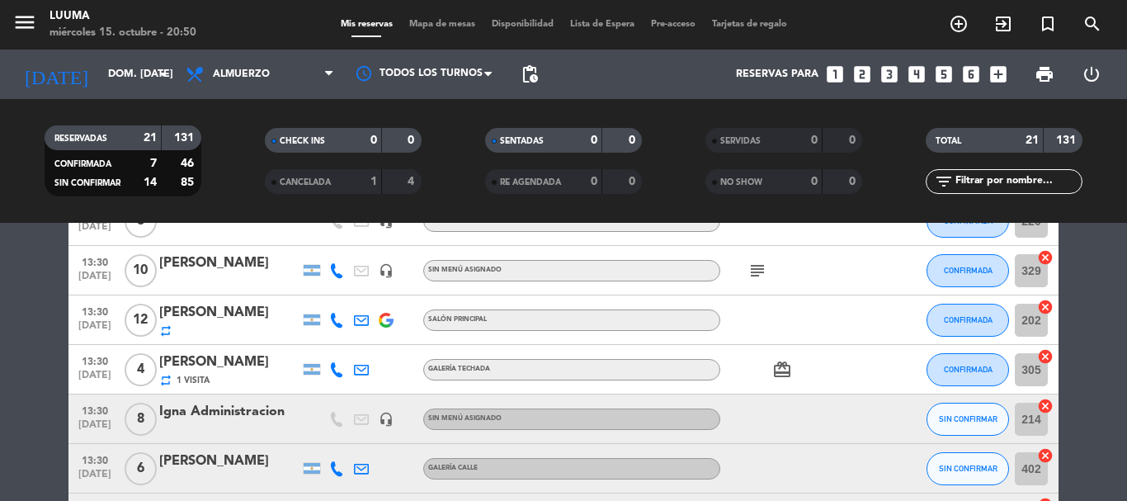
click at [755, 271] on icon "subject" at bounding box center [757, 271] width 20 height 20
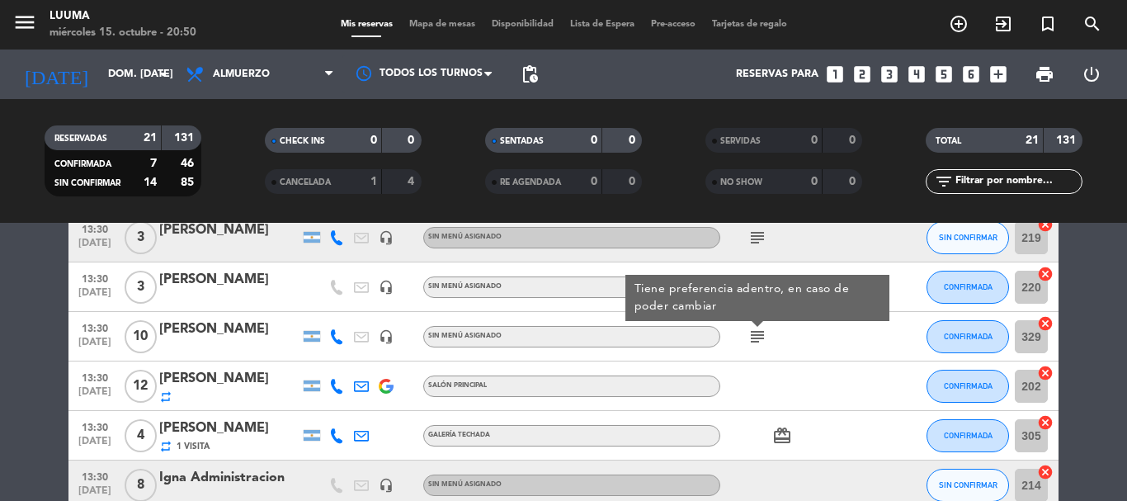
scroll to position [660, 0]
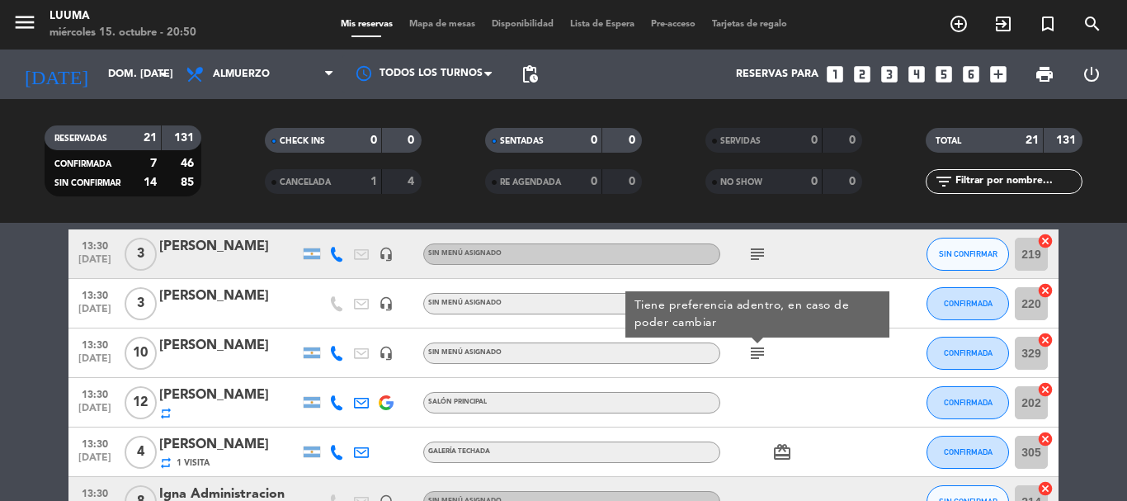
click at [799, 363] on div "subject Tiene preferencia adentro, en caso de poder cambiar" at bounding box center [794, 352] width 148 height 49
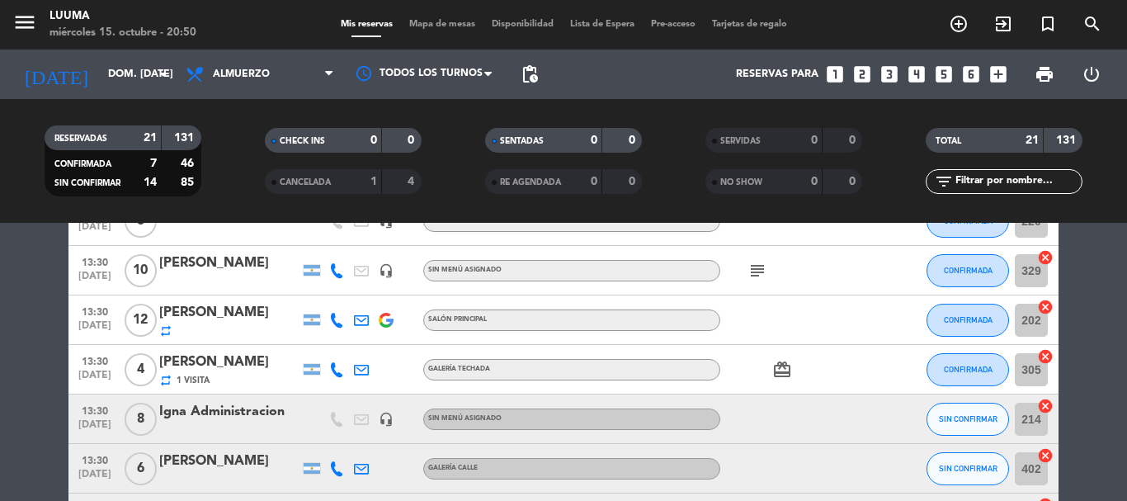
scroll to position [825, 0]
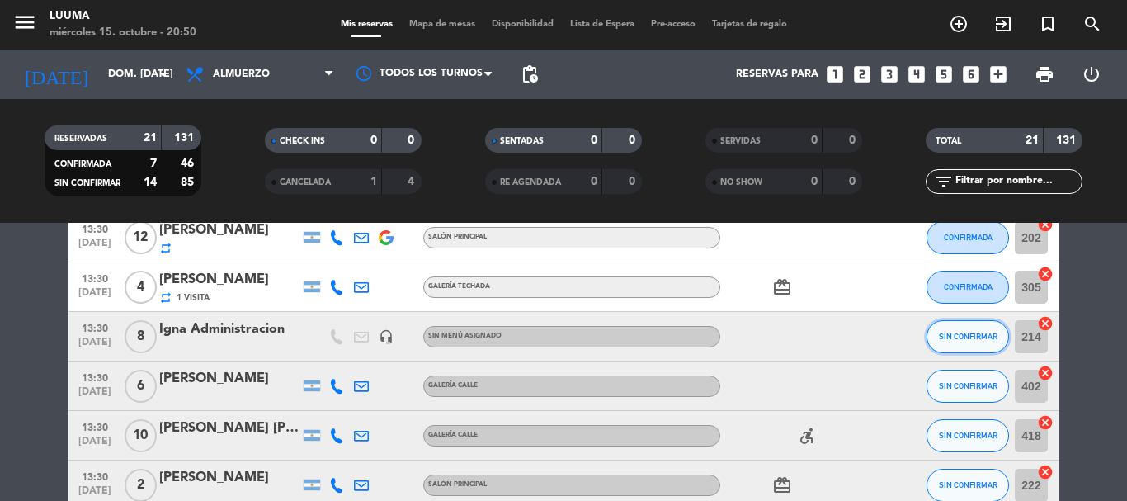
click at [977, 341] on button "SIN CONFIRMAR" at bounding box center [967, 336] width 82 height 33
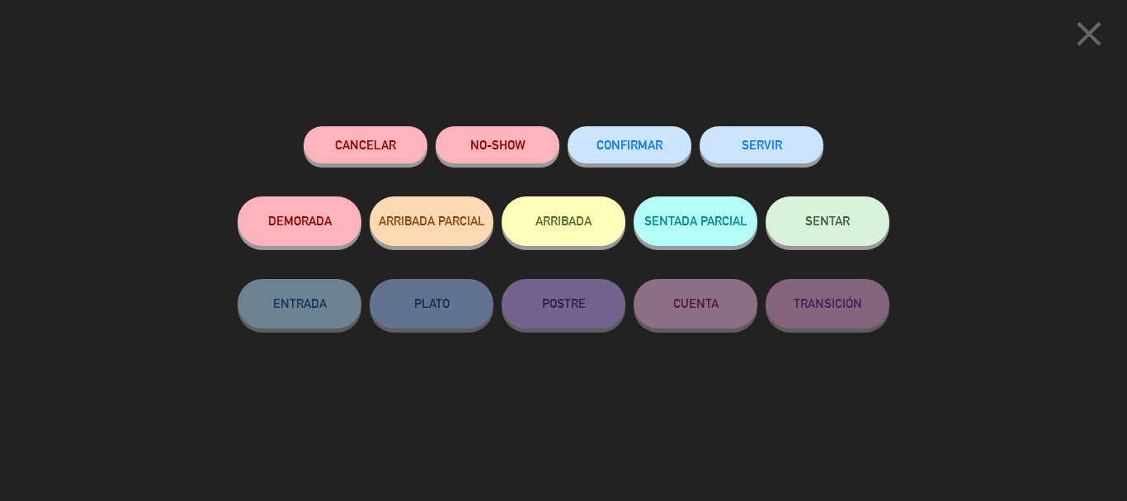
click at [645, 155] on button "CONFIRMAR" at bounding box center [629, 144] width 124 height 37
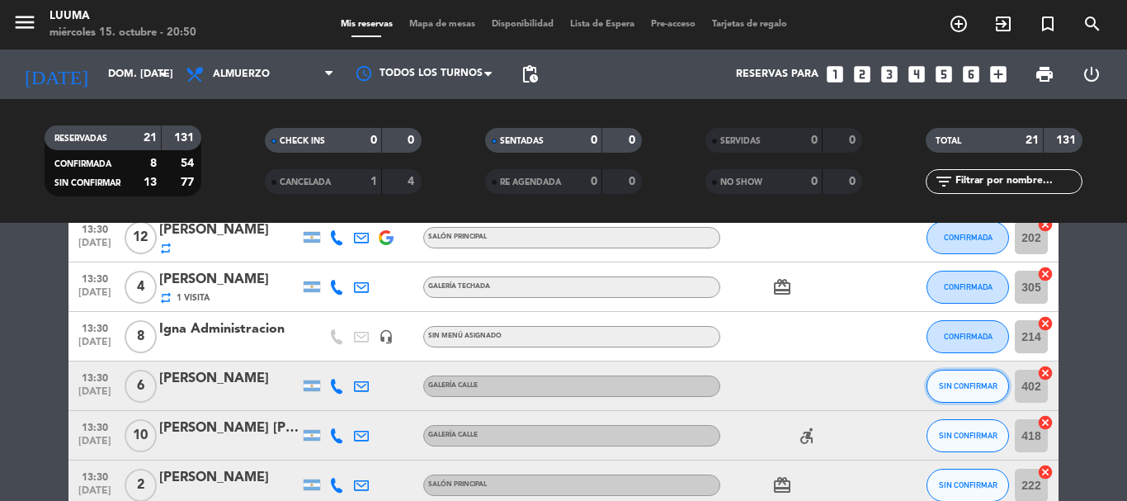
click at [973, 387] on span "SIN CONFIRMAR" at bounding box center [968, 385] width 59 height 9
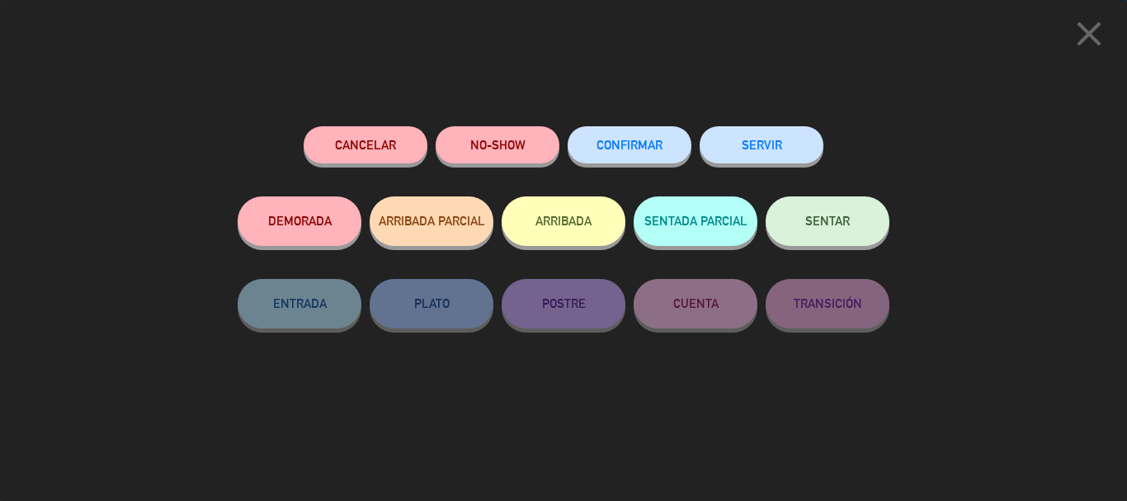
click at [622, 148] on span "CONFIRMAR" at bounding box center [629, 145] width 66 height 14
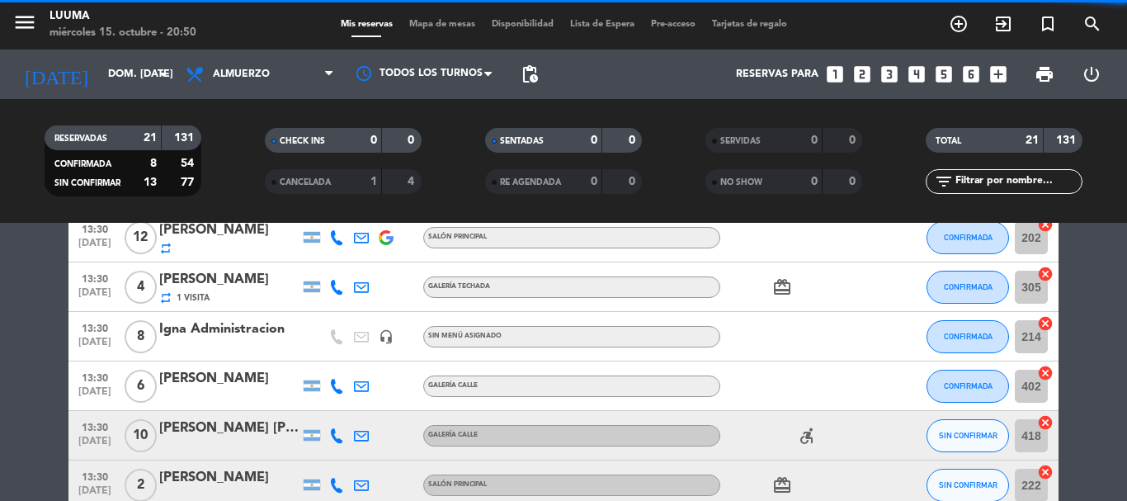
scroll to position [907, 0]
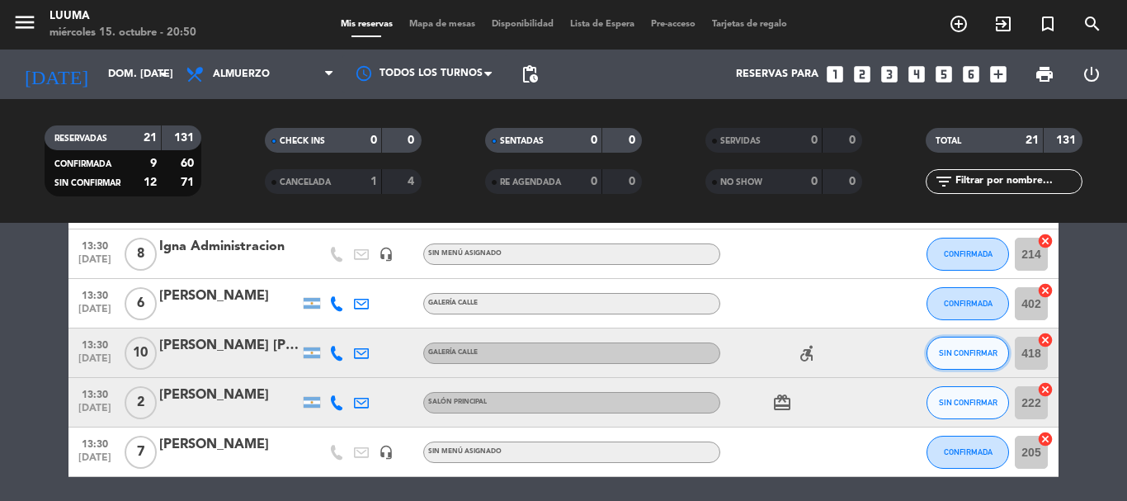
click at [968, 364] on button "SIN CONFIRMAR" at bounding box center [967, 353] width 82 height 33
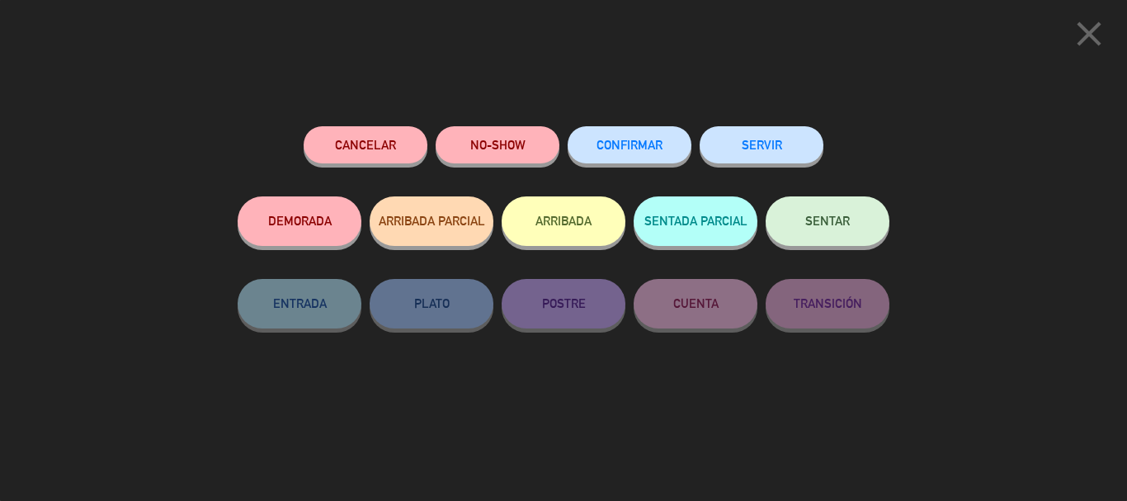
click at [582, 157] on button "CONFIRMAR" at bounding box center [629, 144] width 124 height 37
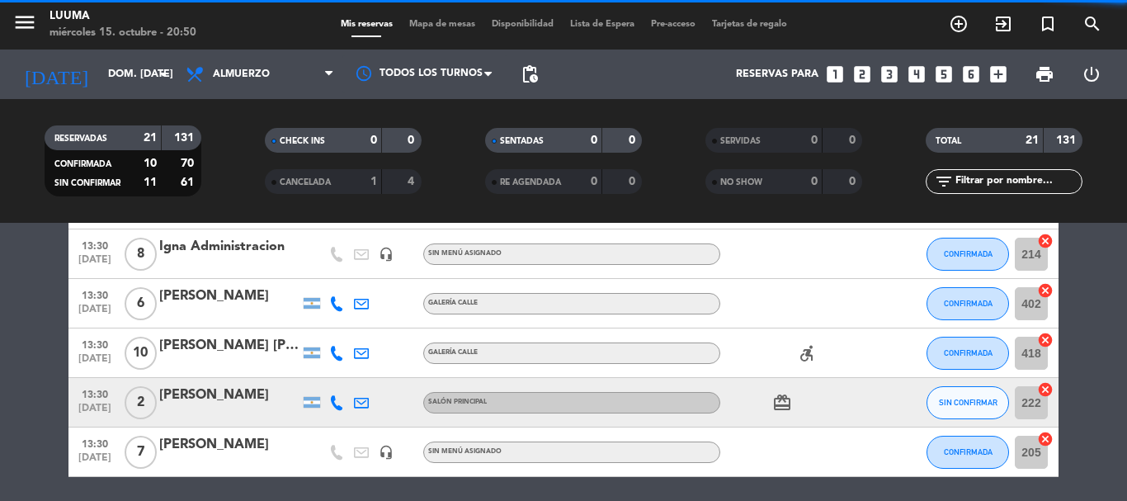
scroll to position [966, 0]
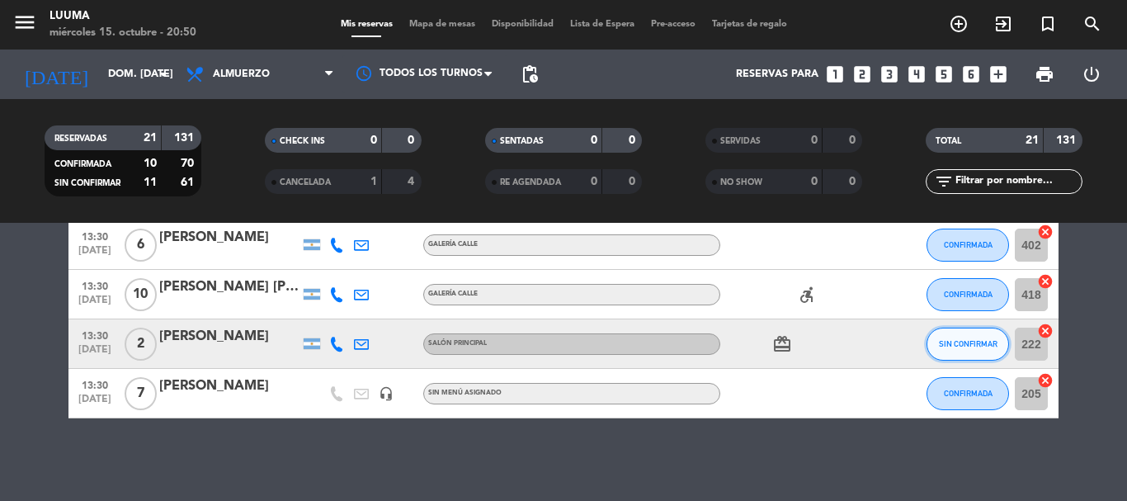
click at [946, 351] on button "SIN CONFIRMAR" at bounding box center [967, 343] width 82 height 33
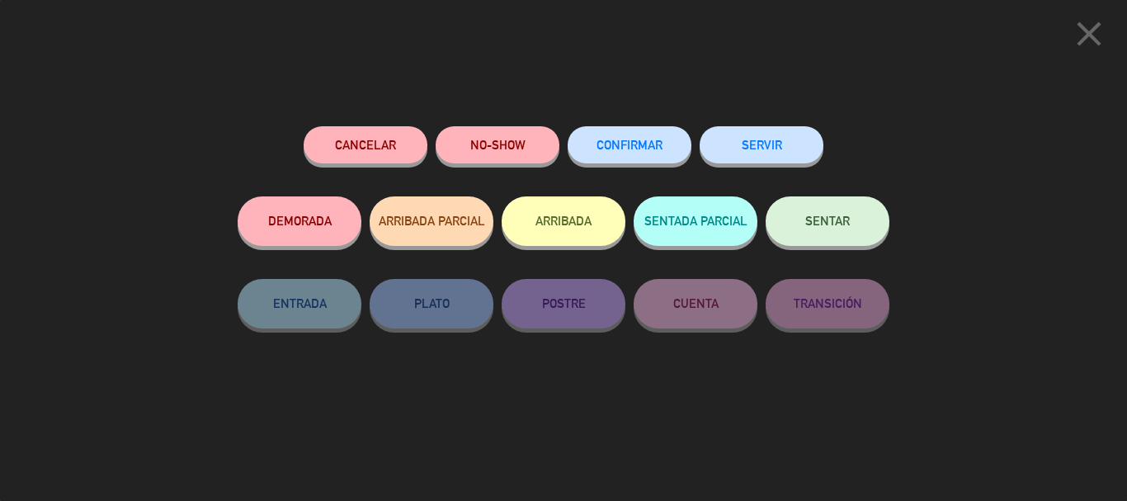
click at [609, 132] on button "CONFIRMAR" at bounding box center [629, 144] width 124 height 37
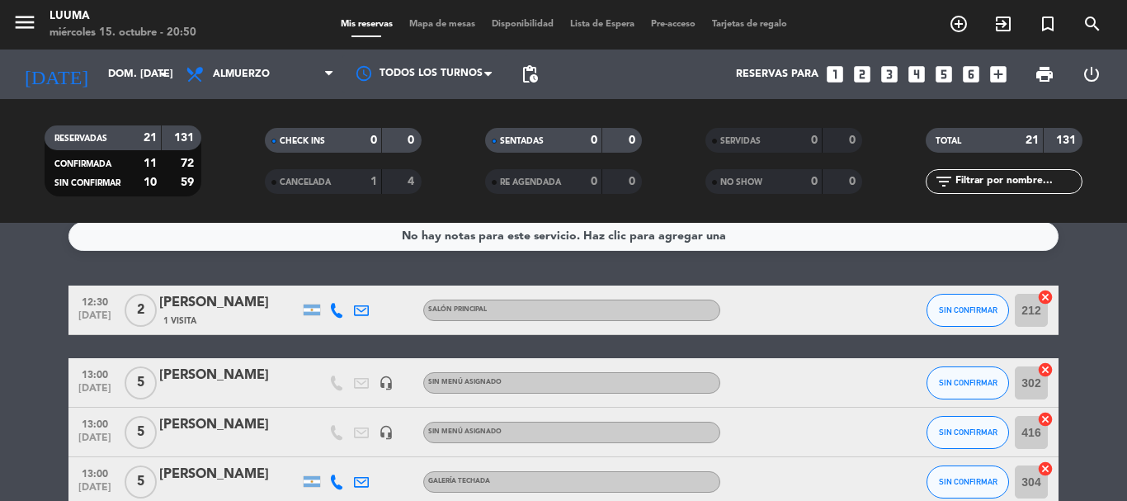
scroll to position [0, 0]
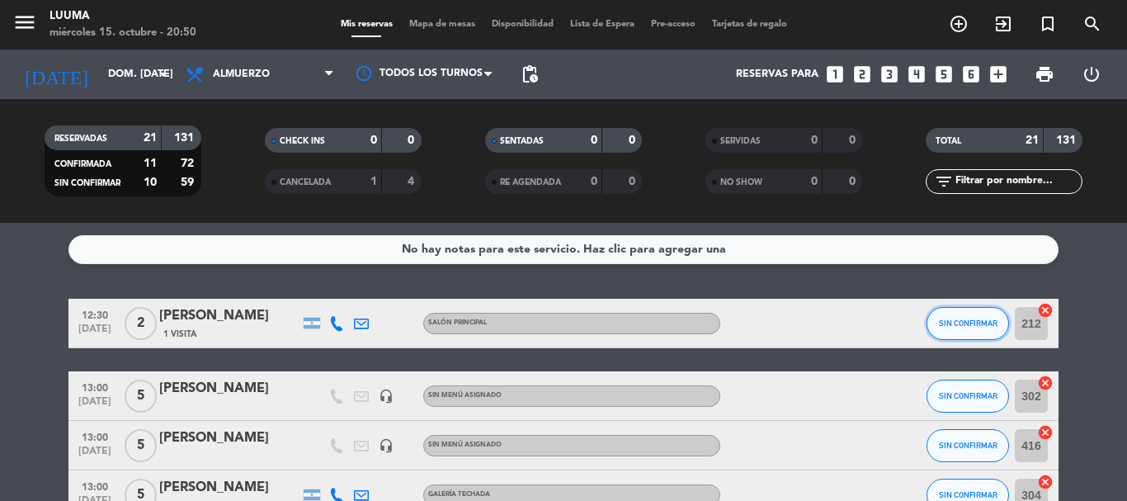
click at [962, 327] on span "SIN CONFIRMAR" at bounding box center [968, 322] width 59 height 9
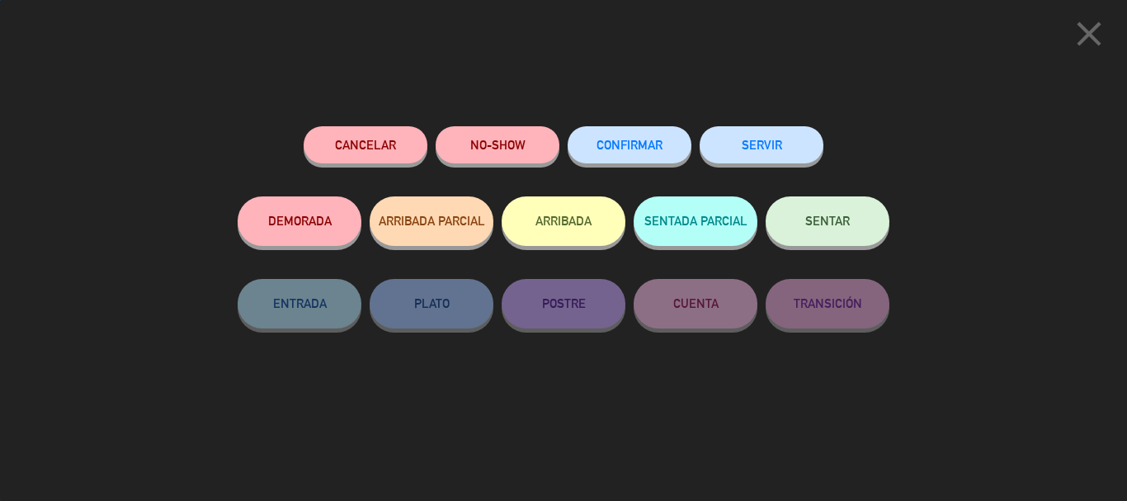
click at [670, 143] on button "CONFIRMAR" at bounding box center [629, 144] width 124 height 37
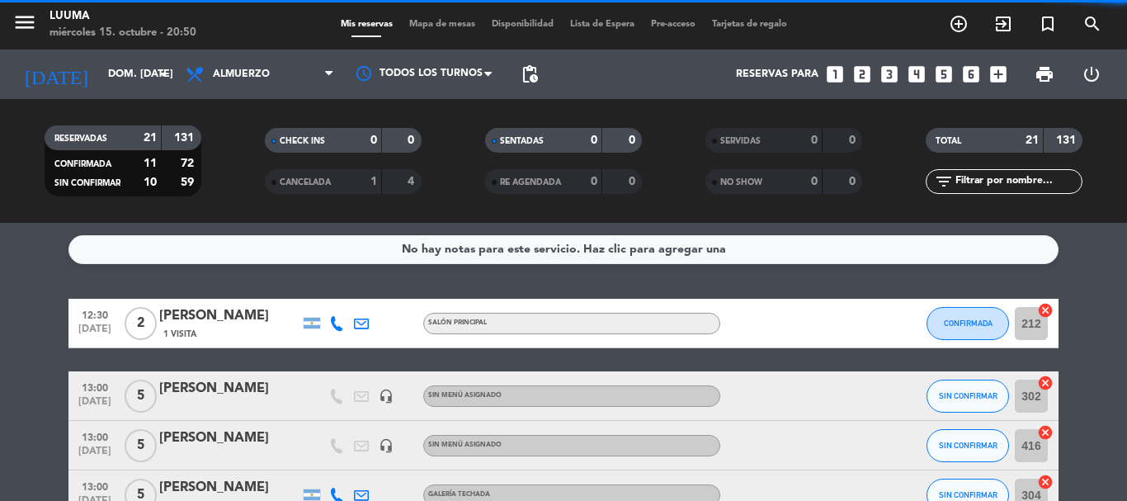
scroll to position [82, 0]
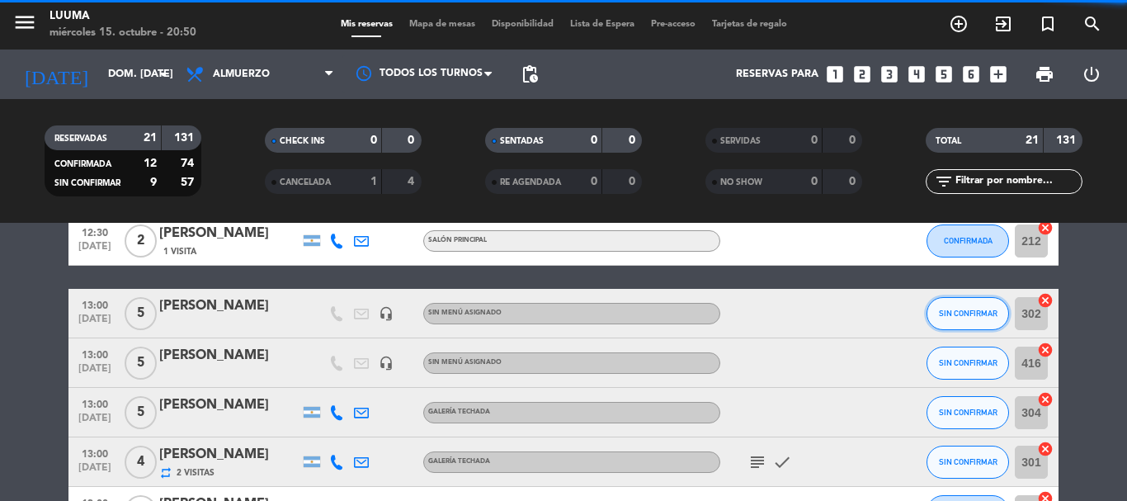
click at [963, 317] on span "SIN CONFIRMAR" at bounding box center [968, 312] width 59 height 9
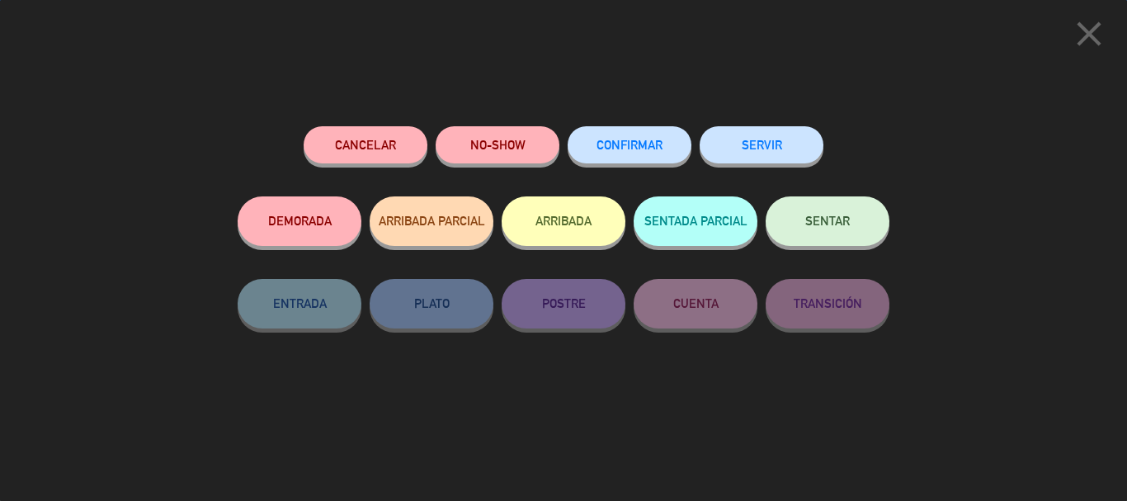
click at [637, 146] on span "CONFIRMAR" at bounding box center [629, 145] width 66 height 14
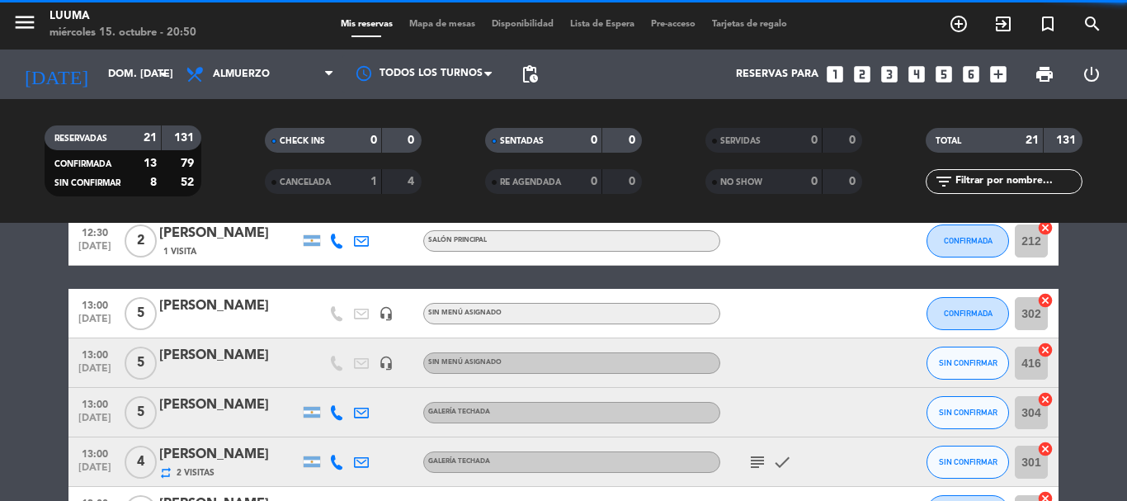
scroll to position [165, 0]
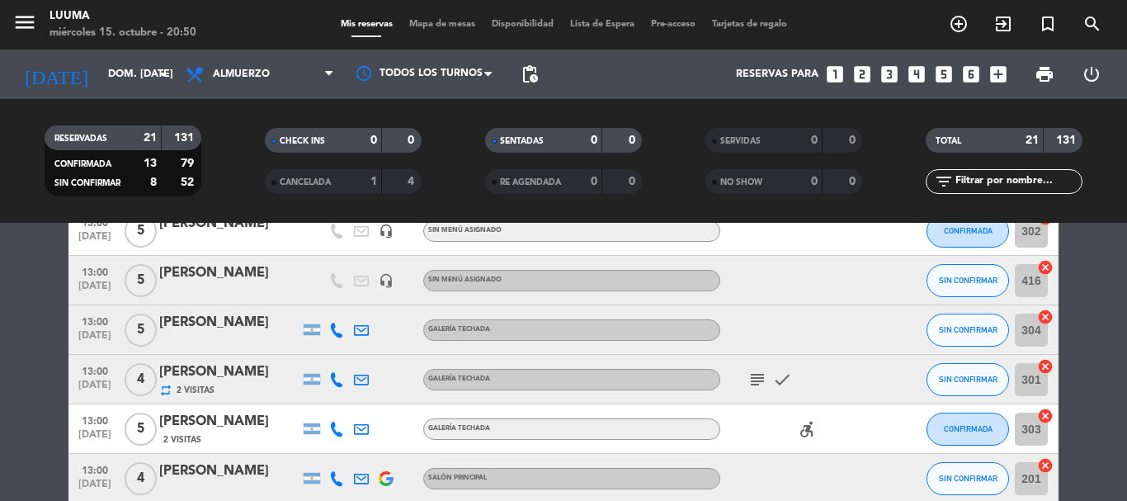
click at [974, 261] on div "SIN CONFIRMAR" at bounding box center [967, 280] width 82 height 49
click at [973, 264] on button "SIN CONFIRMAR" at bounding box center [967, 280] width 82 height 33
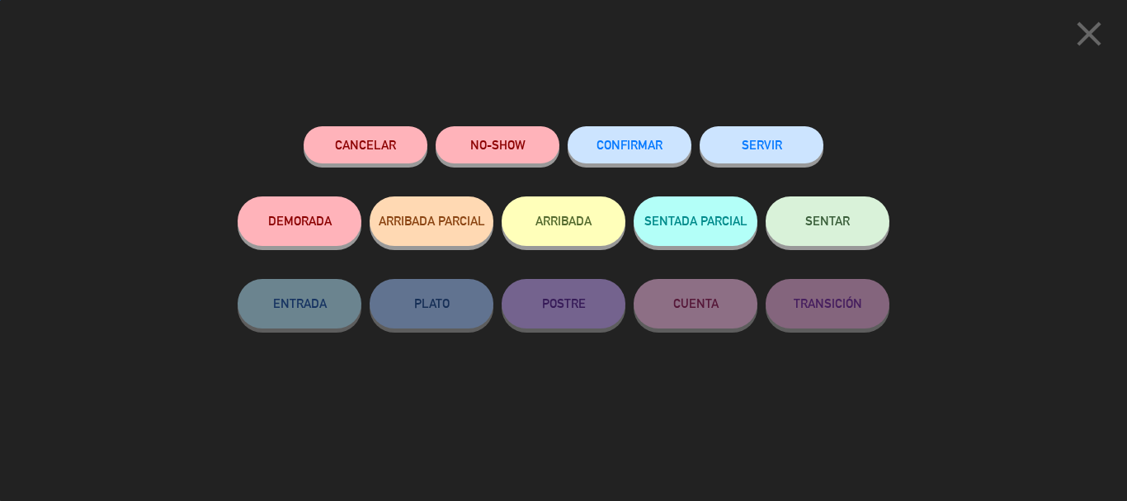
click at [968, 281] on div "close Cancelar NO-SHOW CONFIRMAR SERVIR DEMORADA ARRIBADA PARCIAL ARRIBADA SENT…" at bounding box center [563, 250] width 1127 height 501
click at [638, 140] on span "CONFIRMAR" at bounding box center [629, 145] width 66 height 14
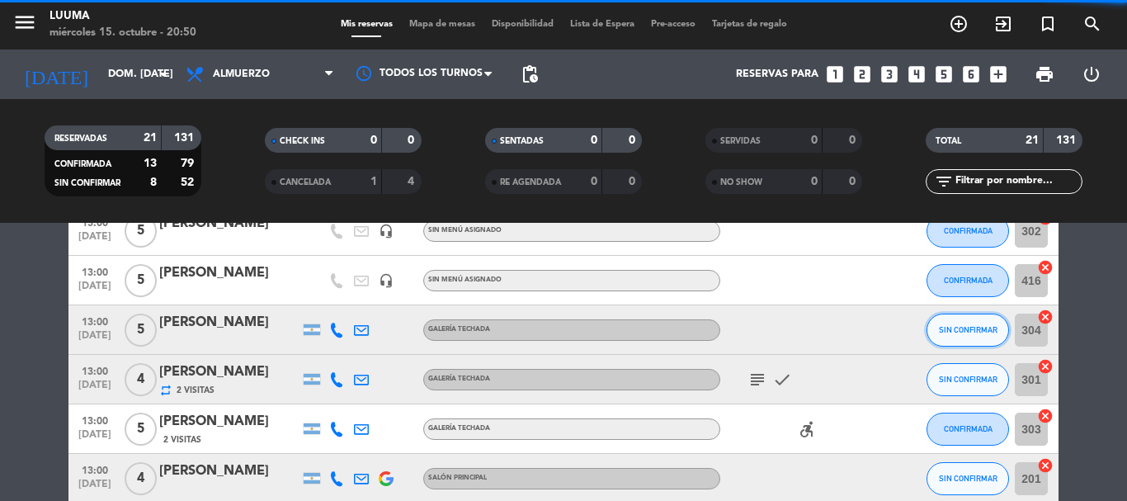
click at [962, 338] on button "SIN CONFIRMAR" at bounding box center [967, 329] width 82 height 33
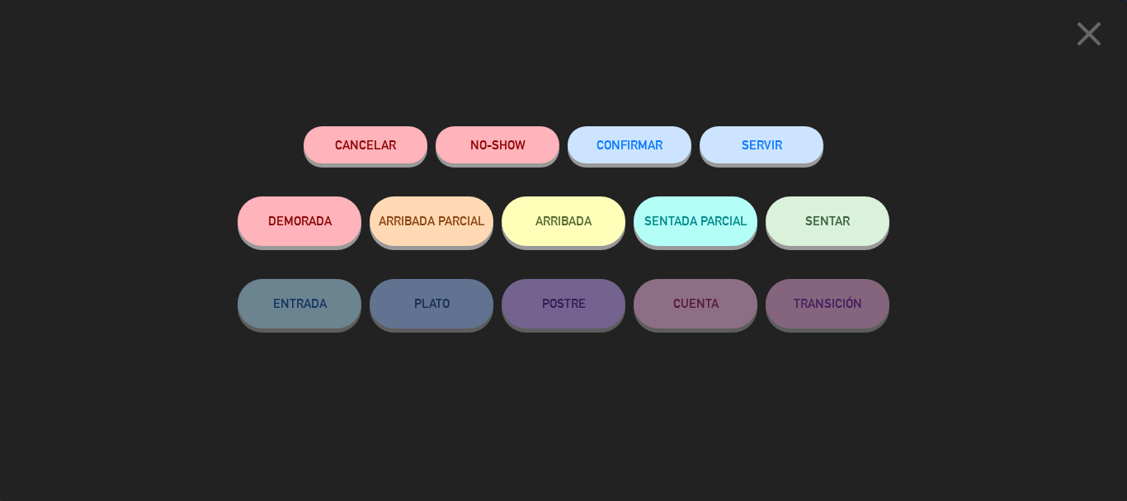
click at [599, 152] on button "CONFIRMAR" at bounding box center [629, 144] width 124 height 37
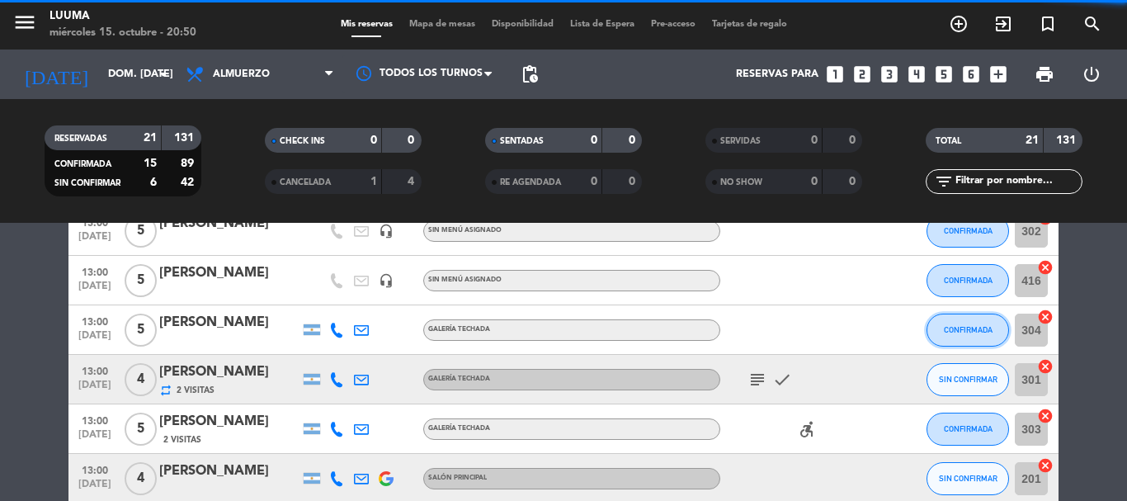
click at [956, 340] on button "CONFIRMADA" at bounding box center [967, 329] width 82 height 33
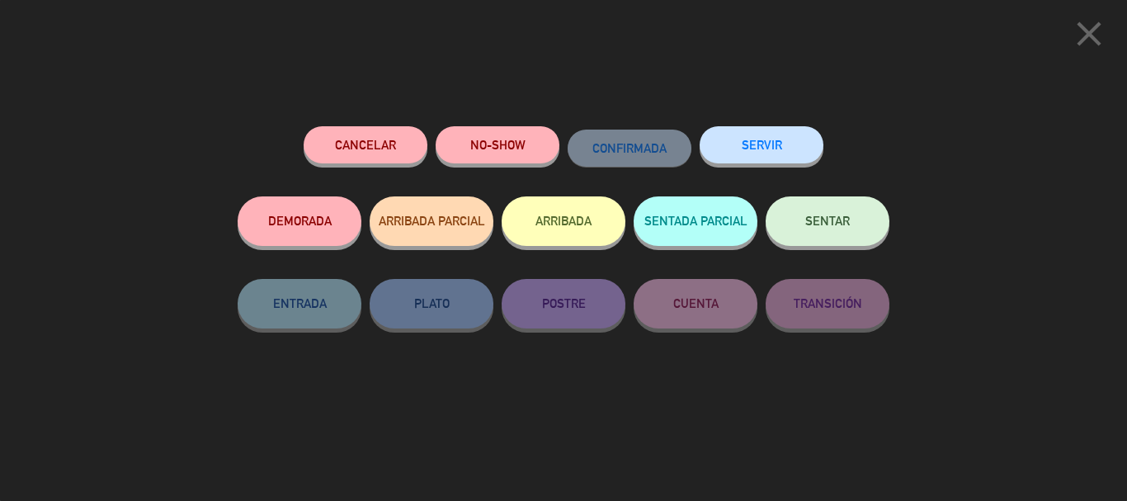
click at [791, 92] on div "close Cancelar NO-SHOW CONFIRMADA SERVIR DEMORADA ARRIBADA PARCIAL ARRIBADA SEN…" at bounding box center [563, 250] width 1127 height 501
click at [1090, 34] on icon "close" at bounding box center [1088, 33] width 41 height 41
click at [609, 153] on button "CONFIRMAR" at bounding box center [629, 144] width 124 height 37
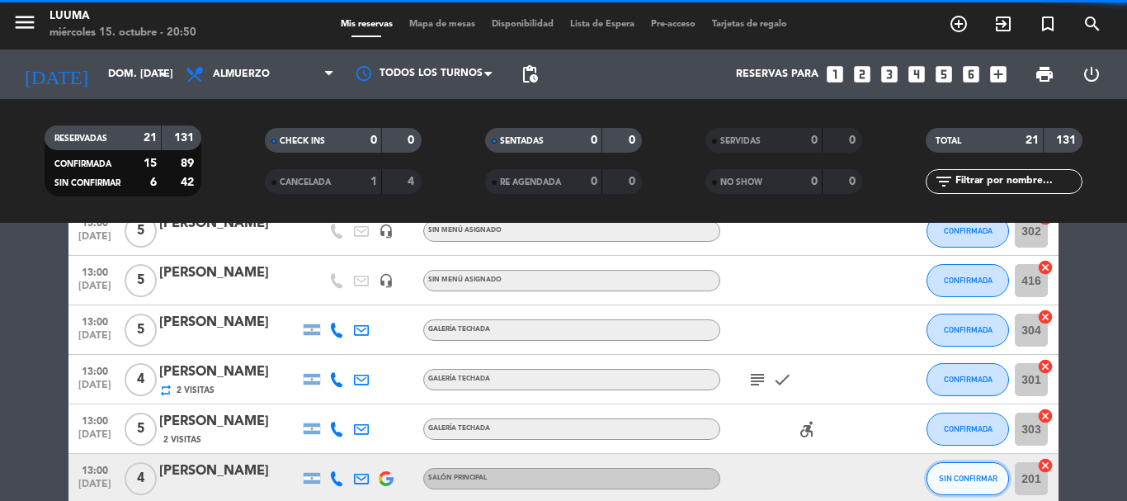
click at [961, 474] on span "SIN CONFIRMAR" at bounding box center [968, 477] width 59 height 9
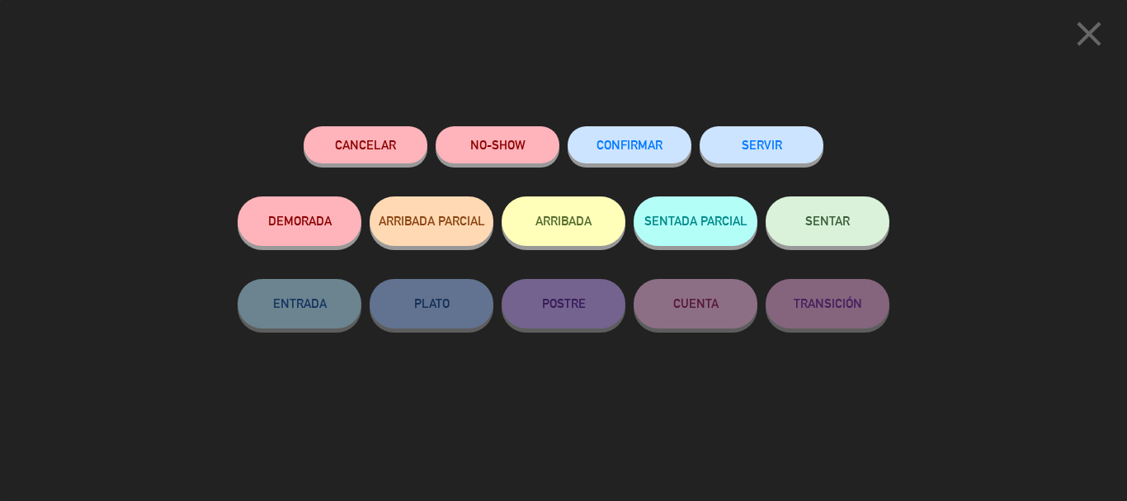
scroll to position [930, 0]
click at [664, 149] on button "CONFIRMAR" at bounding box center [629, 144] width 124 height 37
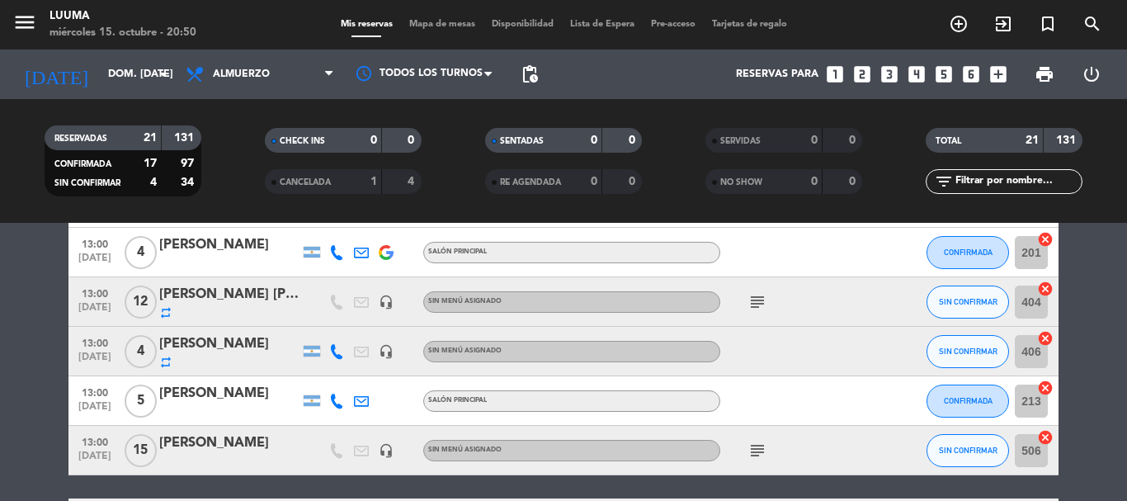
scroll to position [412, 0]
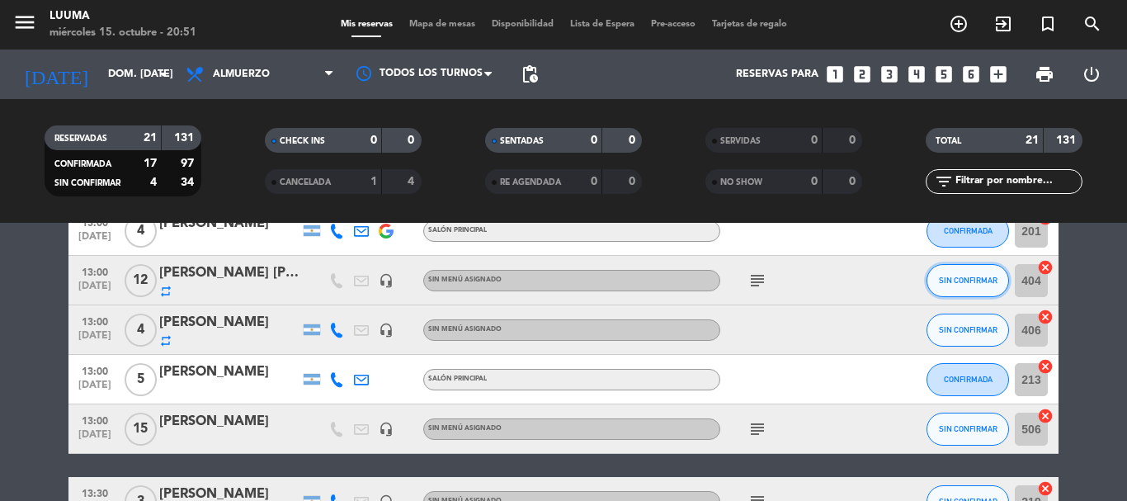
click at [952, 281] on span "SIN CONFIRMAR" at bounding box center [968, 280] width 59 height 9
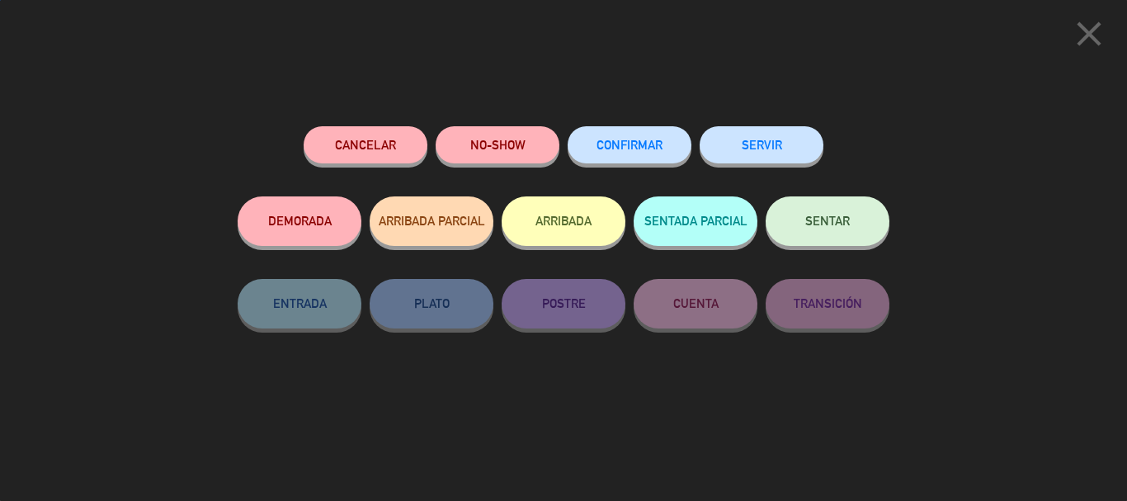
click at [642, 162] on button "CONFIRMAR" at bounding box center [629, 144] width 124 height 37
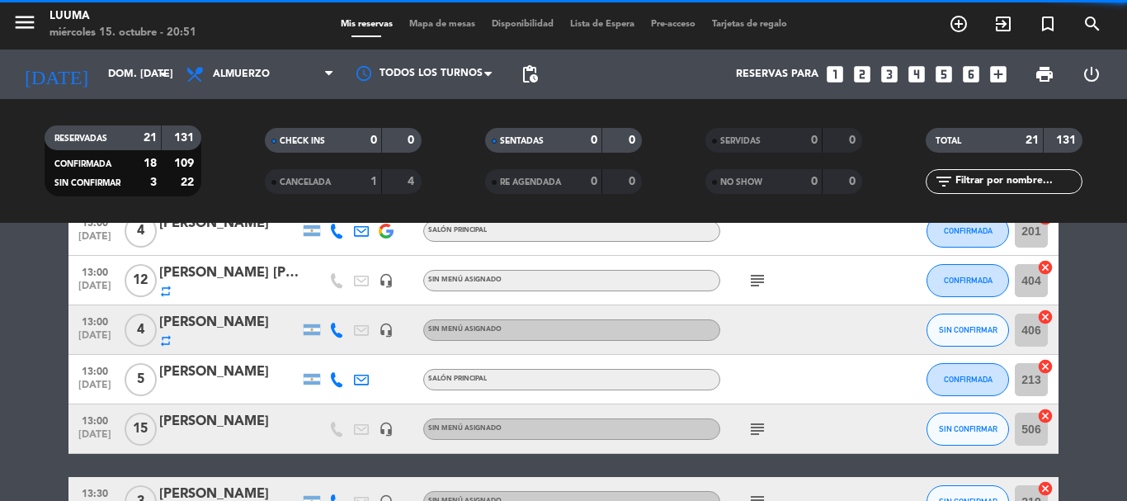
click at [967, 331] on span "SIN CONFIRMAR" at bounding box center [968, 329] width 59 height 9
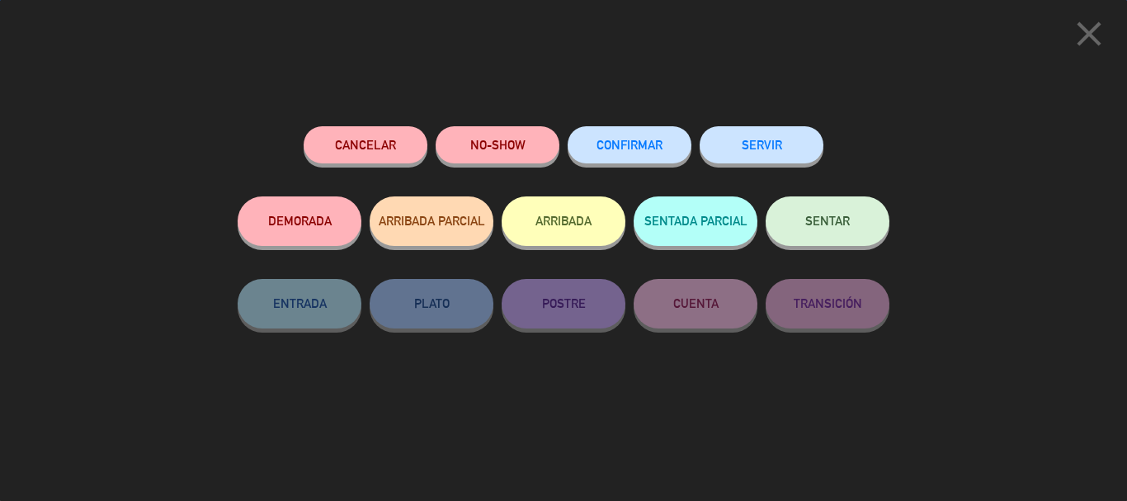
click at [642, 132] on button "CONFIRMAR" at bounding box center [629, 144] width 124 height 37
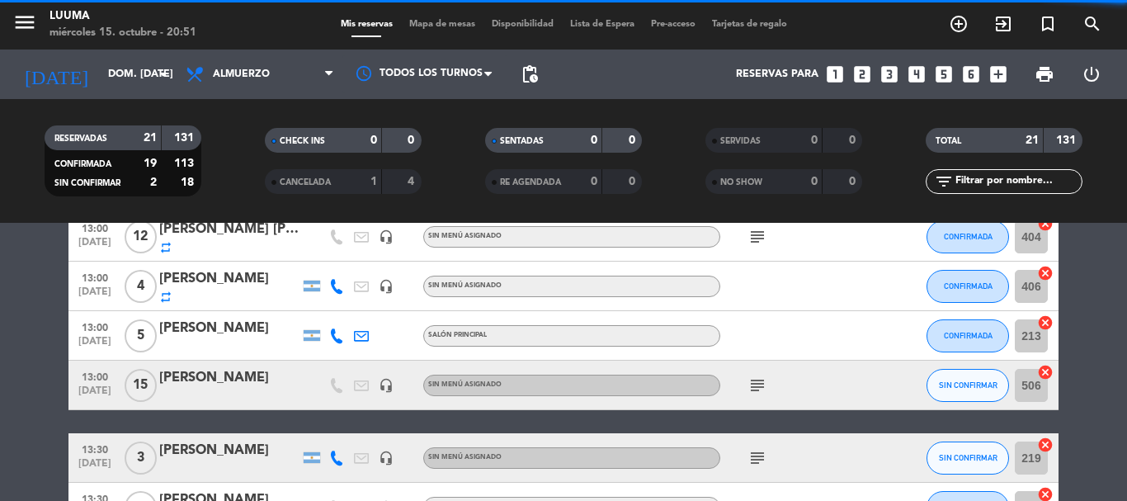
scroll to position [495, 0]
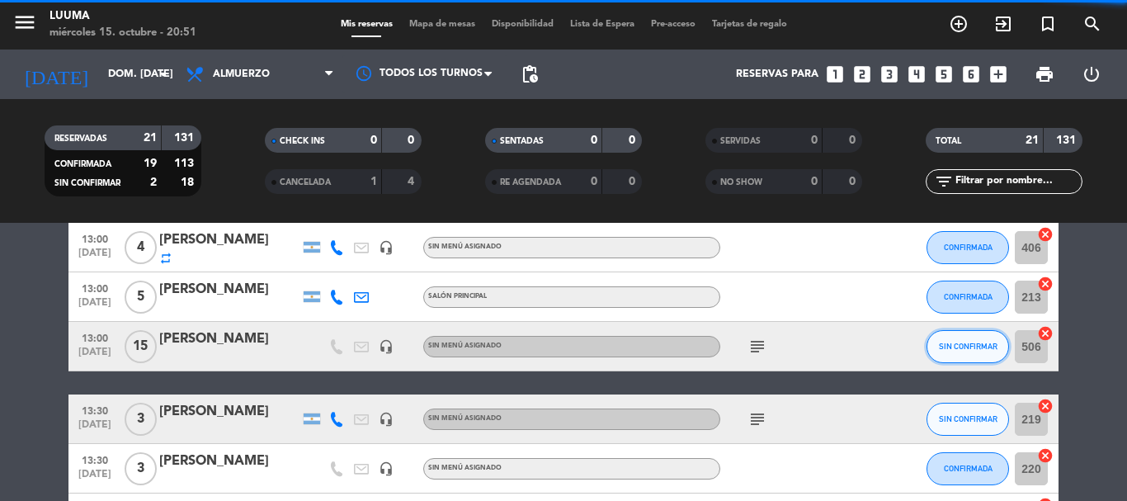
click at [948, 341] on button "SIN CONFIRMAR" at bounding box center [967, 346] width 82 height 33
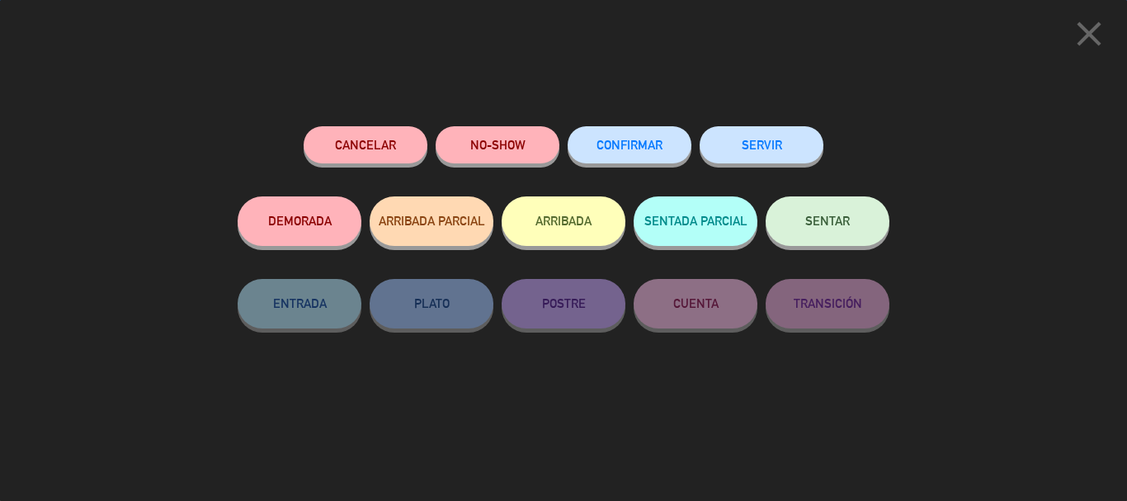
click at [633, 148] on span "CONFIRMAR" at bounding box center [629, 145] width 66 height 14
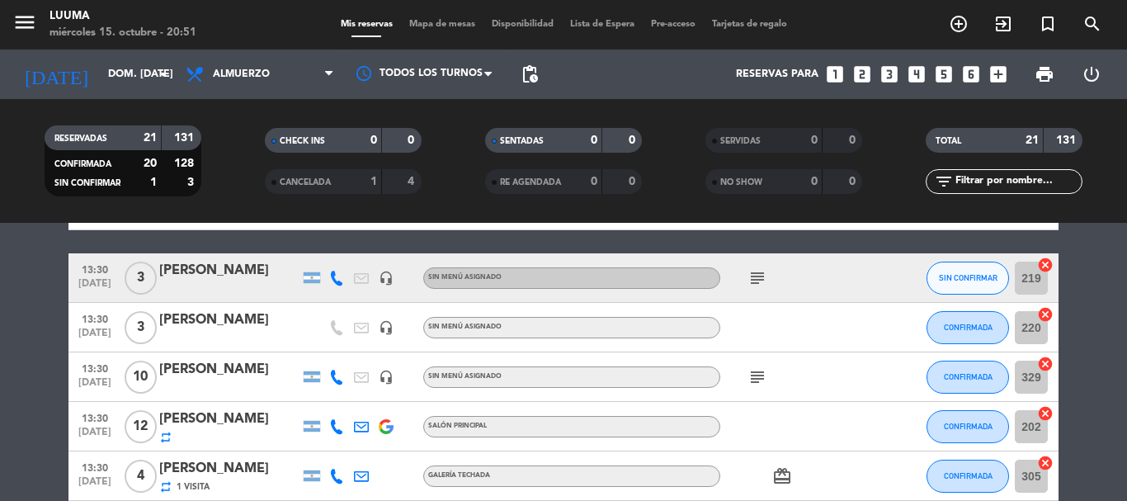
scroll to position [553, 0]
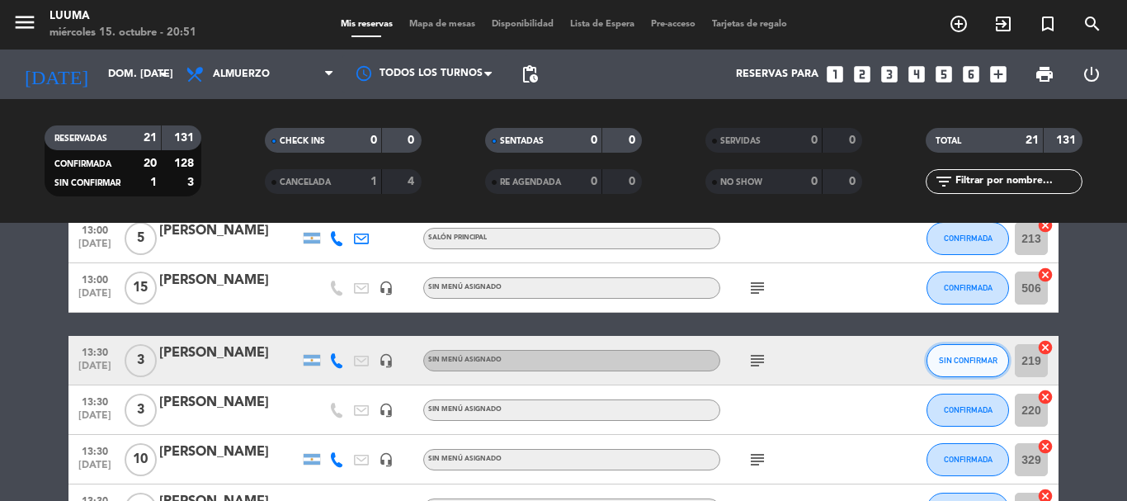
click at [975, 352] on button "SIN CONFIRMAR" at bounding box center [967, 360] width 82 height 33
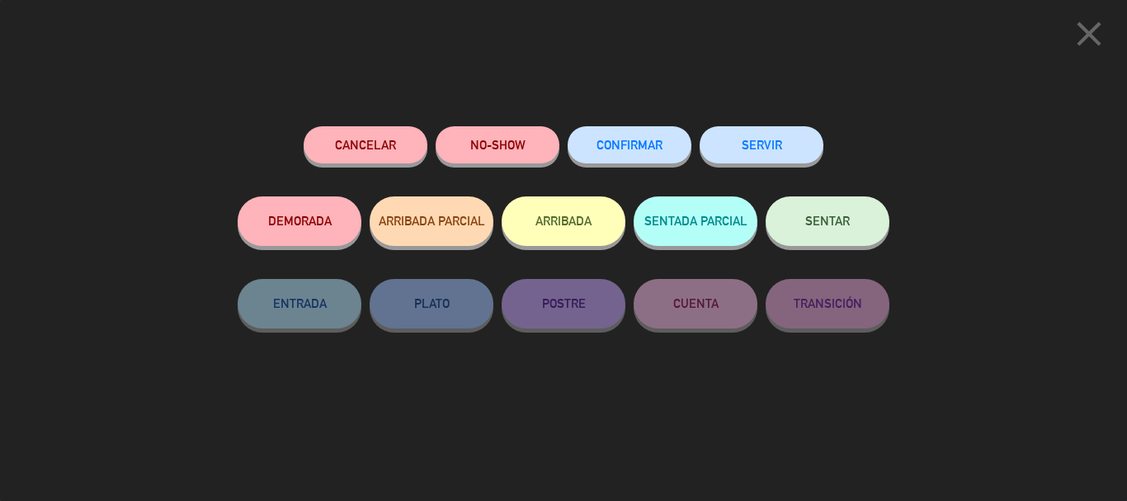
click at [642, 148] on span "CONFIRMAR" at bounding box center [629, 145] width 66 height 14
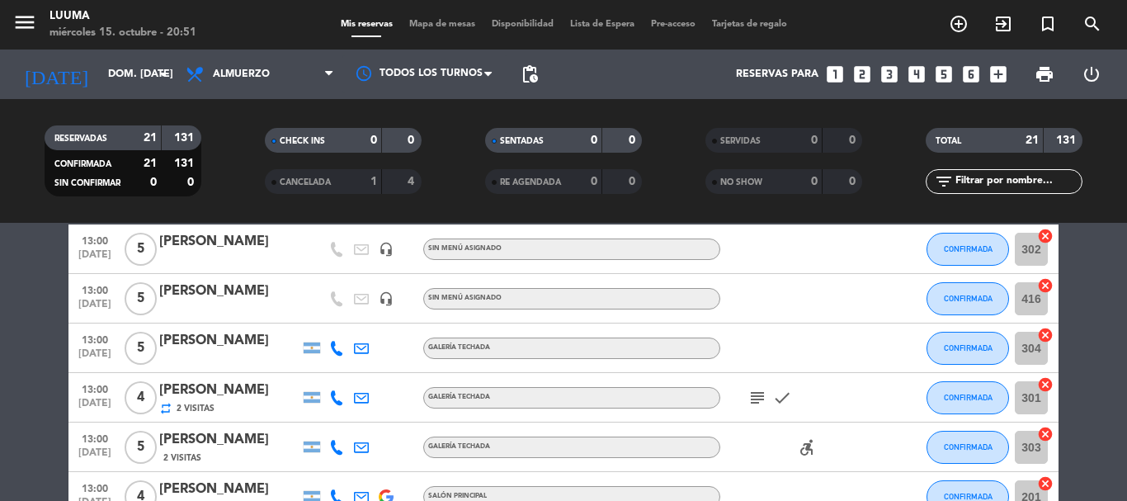
scroll to position [165, 0]
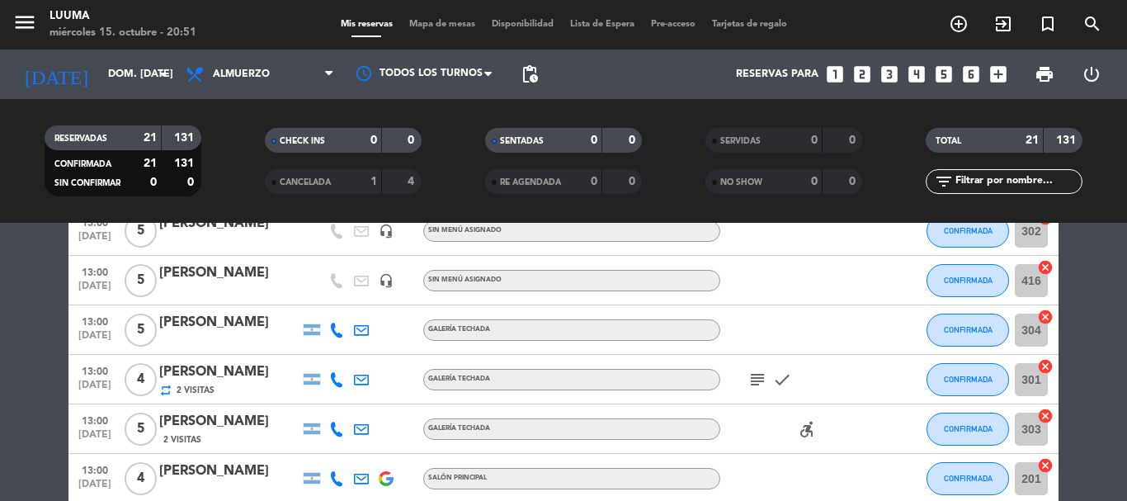
click at [751, 384] on icon "subject" at bounding box center [757, 380] width 20 height 20
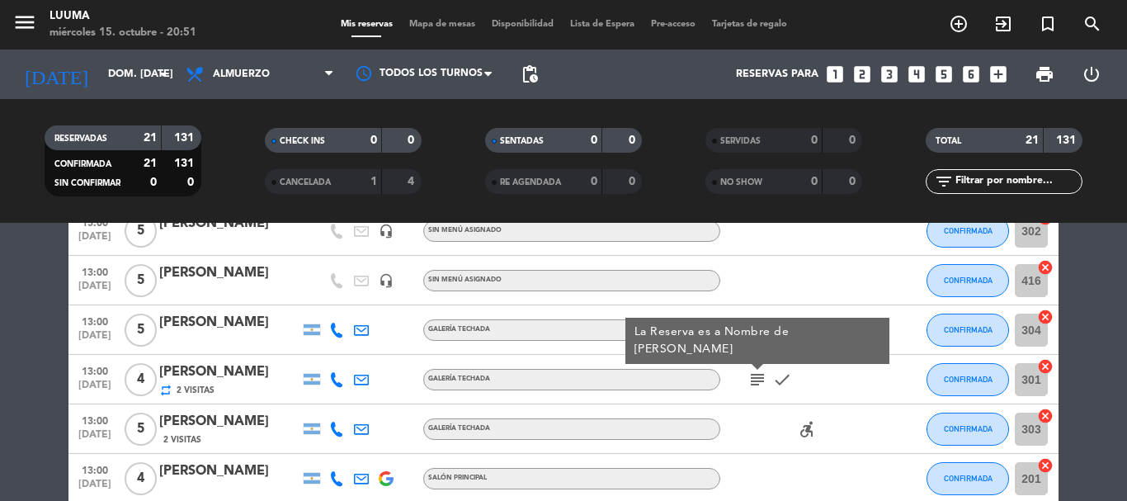
click at [827, 386] on div "subject La Reserva es a Nombre de [PERSON_NAME] check" at bounding box center [794, 379] width 148 height 49
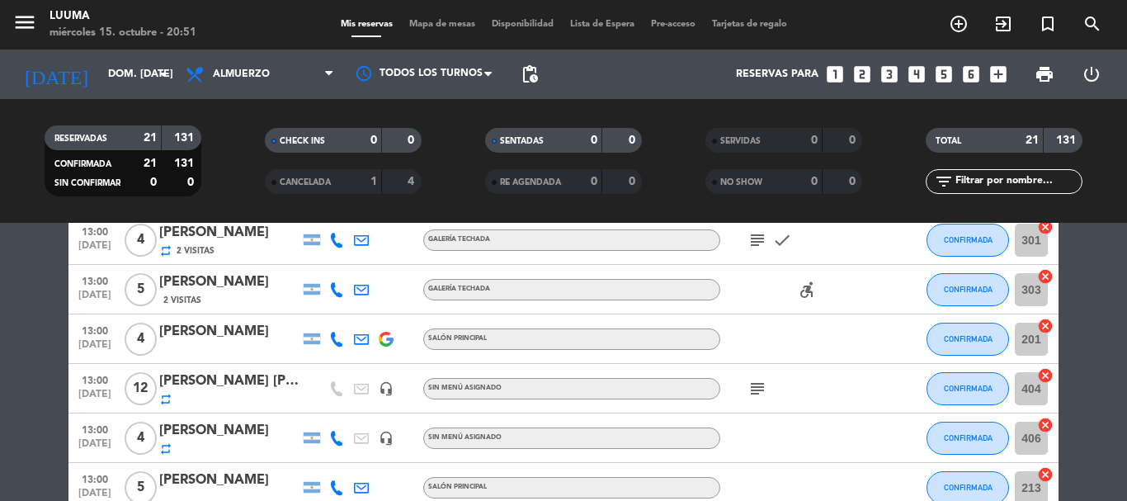
scroll to position [330, 0]
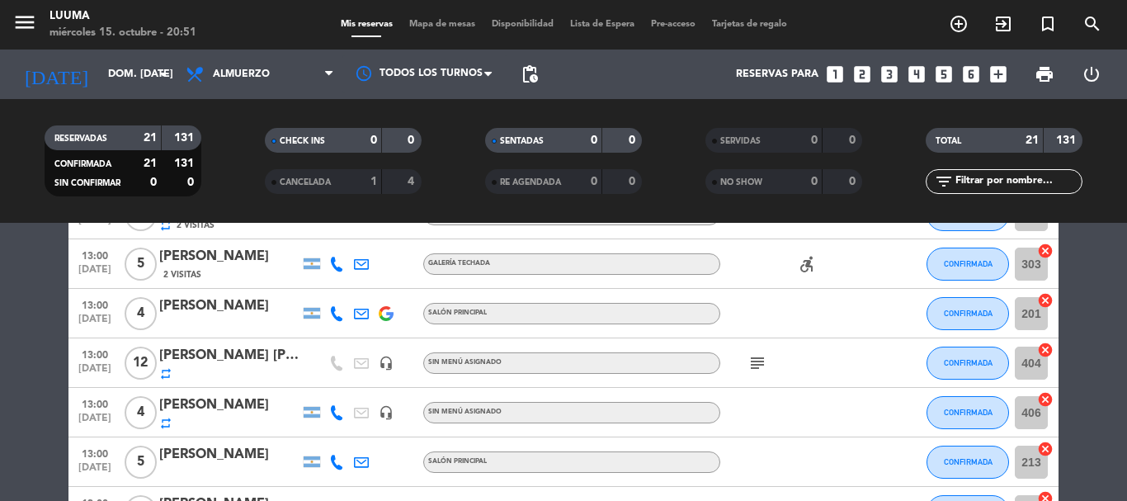
click at [756, 362] on icon "subject" at bounding box center [757, 363] width 20 height 20
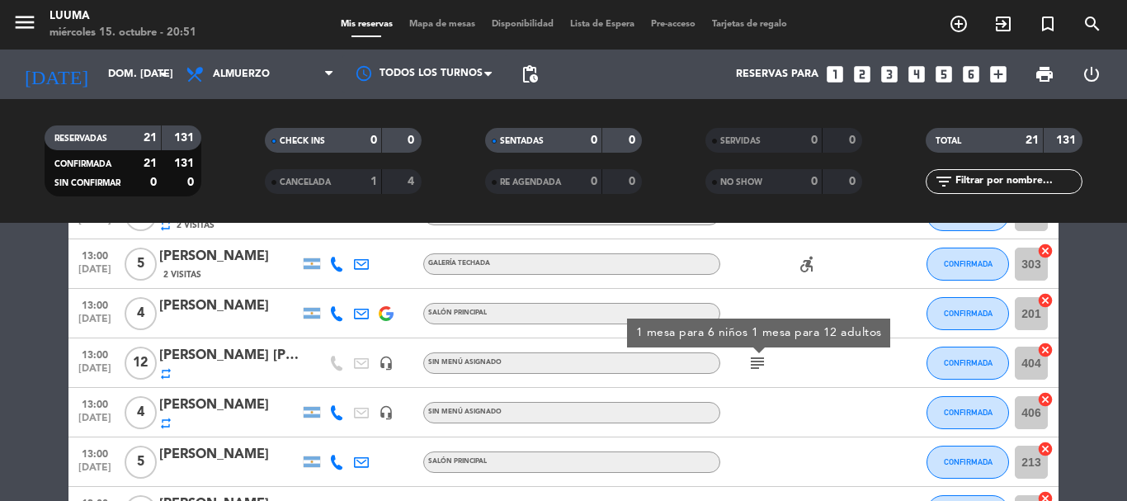
click at [812, 370] on div "subject 1 mesa para 6 niños 1 mesa para 12 adultos" at bounding box center [794, 362] width 148 height 49
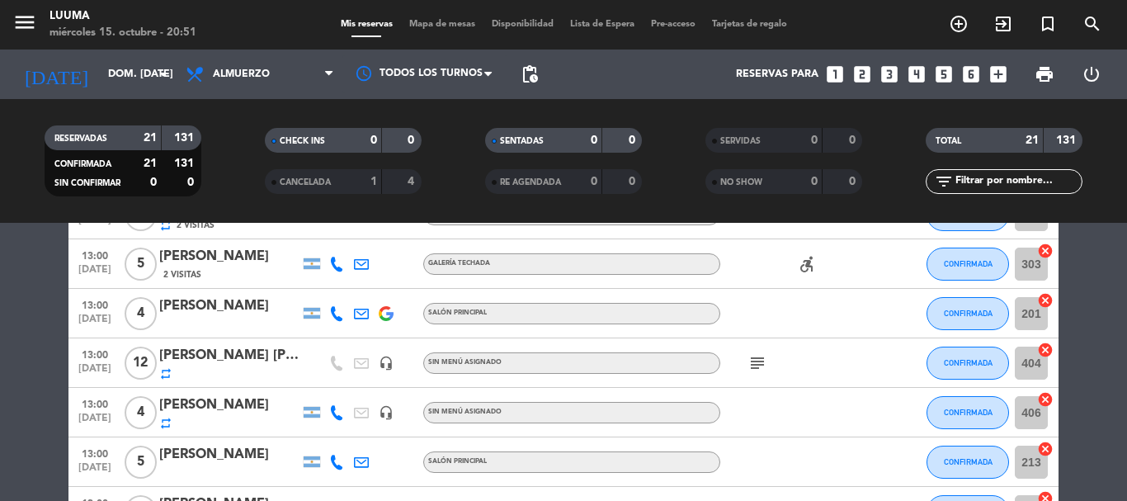
click at [757, 365] on icon "subject" at bounding box center [757, 363] width 20 height 20
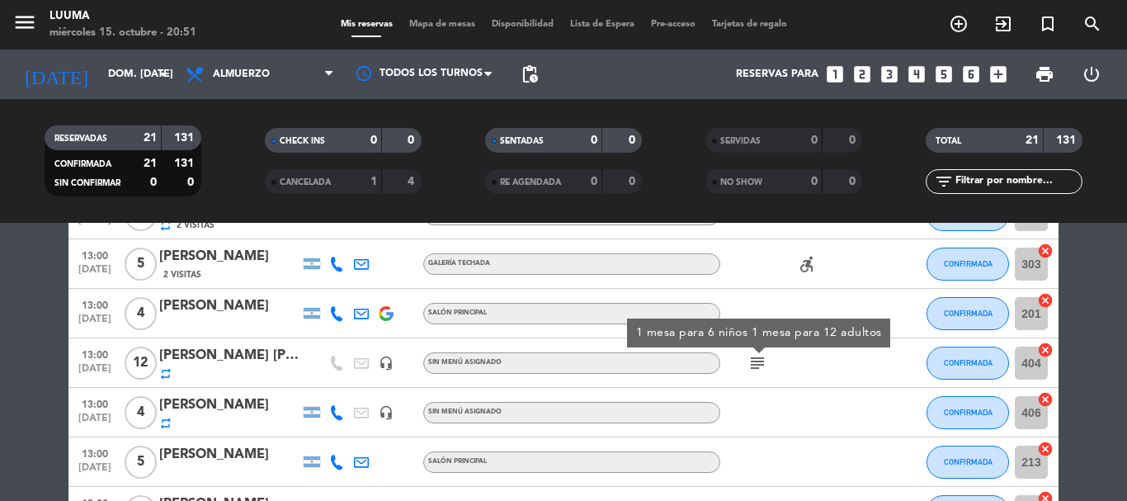
click at [811, 365] on div "subject 1 mesa para 6 niños 1 mesa para 12 adultos" at bounding box center [794, 362] width 148 height 49
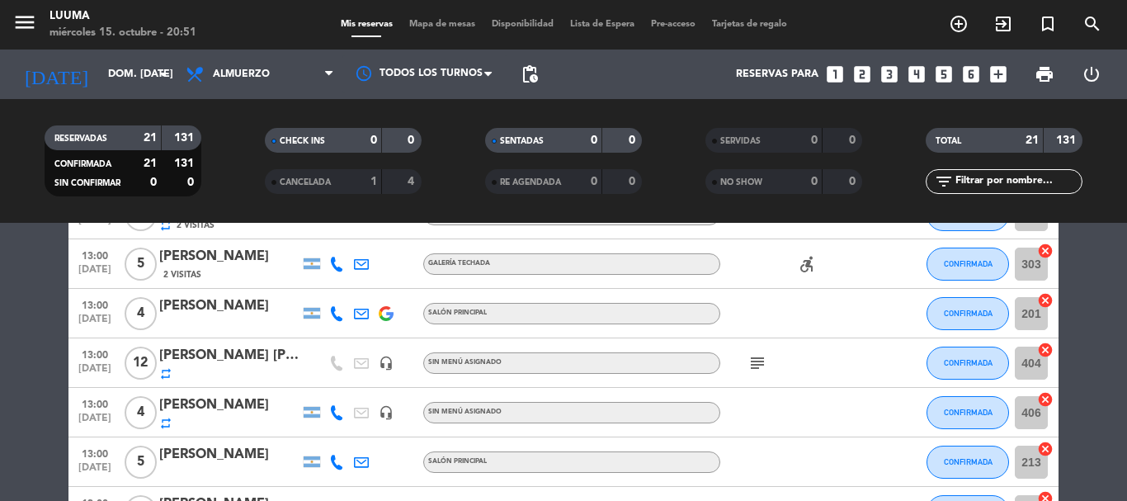
click at [421, 17] on div "Mis reservas Mapa de mesas Disponibilidad Lista de Espera Pre-acceso Tarjetas d…" at bounding box center [563, 24] width 463 height 15
click at [418, 22] on span "Mapa de mesas" at bounding box center [442, 24] width 82 height 9
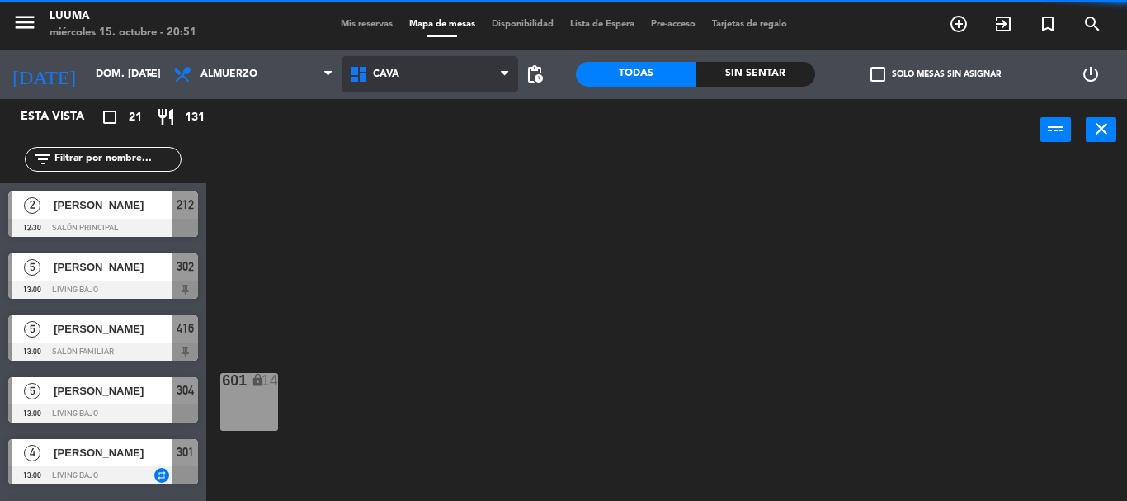
click at [382, 74] on span "Cava" at bounding box center [386, 74] width 26 height 12
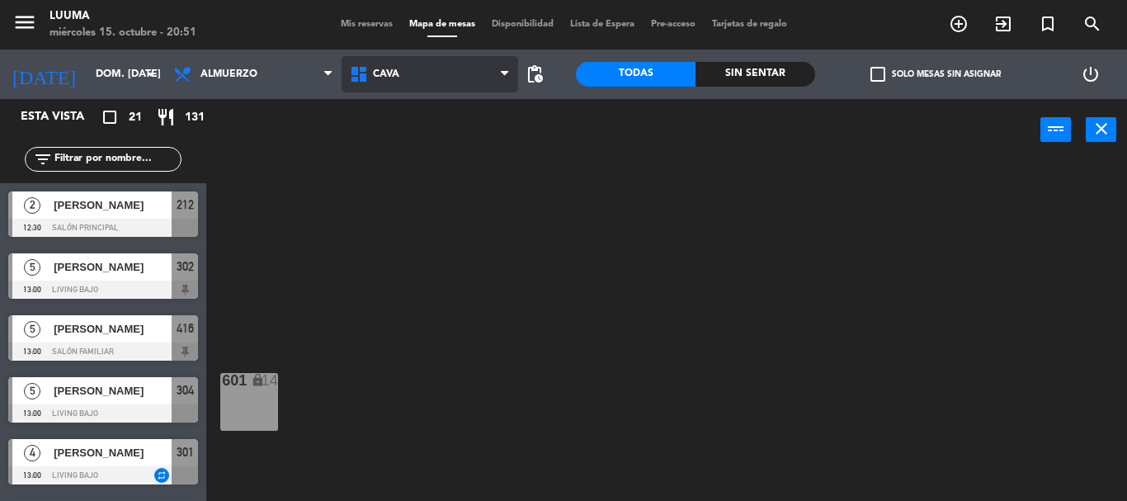
click at [404, 78] on span "Cava" at bounding box center [429, 74] width 177 height 36
click at [444, 318] on ng-component "menu Luuma miércoles 15. octubre - 20:51 Mis reservas Mapa de mesas Disponibili…" at bounding box center [563, 250] width 1127 height 501
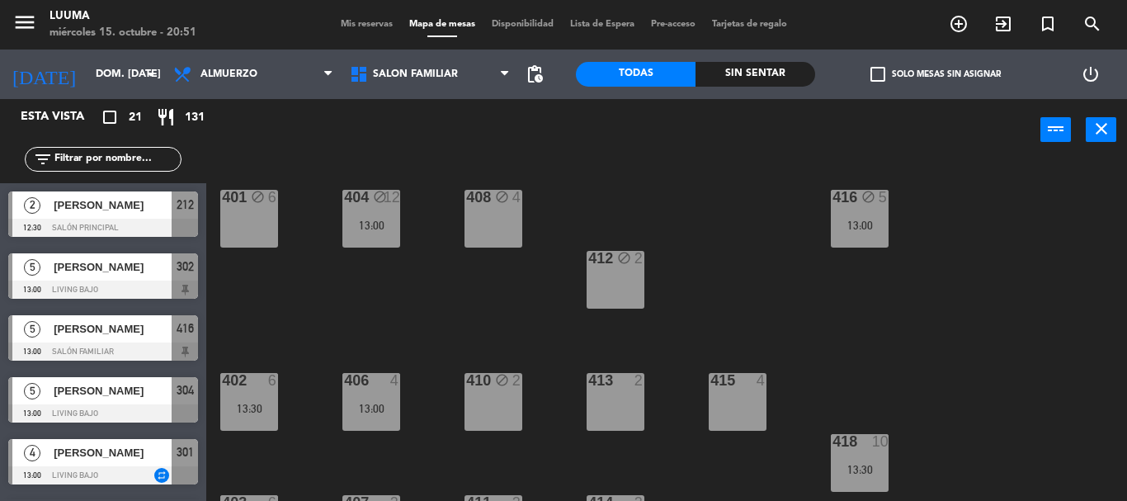
click at [453, 283] on div "401 block 6 404 block 12 13:00 408 block 4 416 block 5 13:00 412 block 2 402 6 …" at bounding box center [672, 331] width 909 height 340
click at [221, 226] on div "401 block 6" at bounding box center [249, 219] width 58 height 58
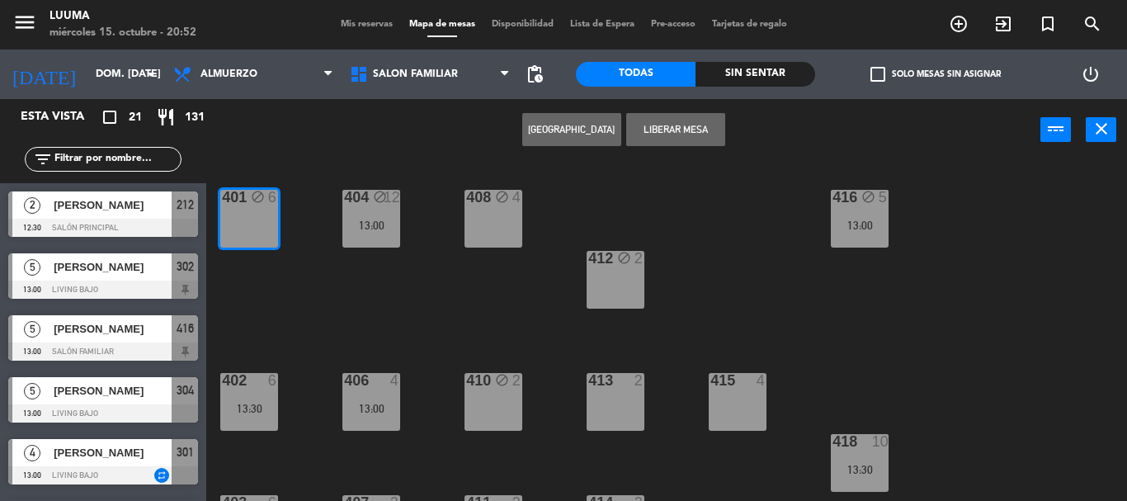
click at [435, 271] on div "401 block 6 404 block 12 13:00 408 block 4 416 block 5 13:00 412 block 2 402 6 …" at bounding box center [672, 331] width 909 height 340
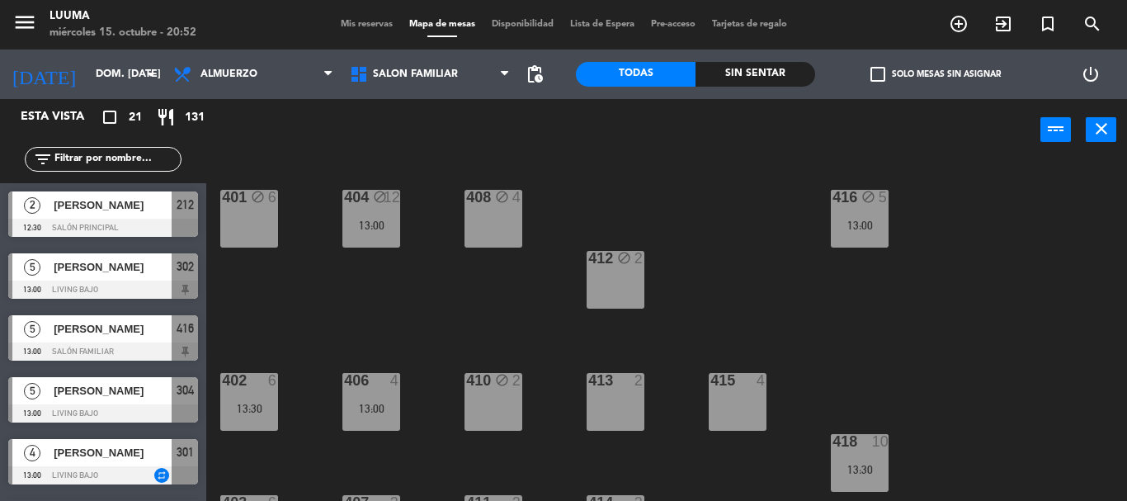
click at [376, 226] on div "13:00" at bounding box center [371, 225] width 58 height 12
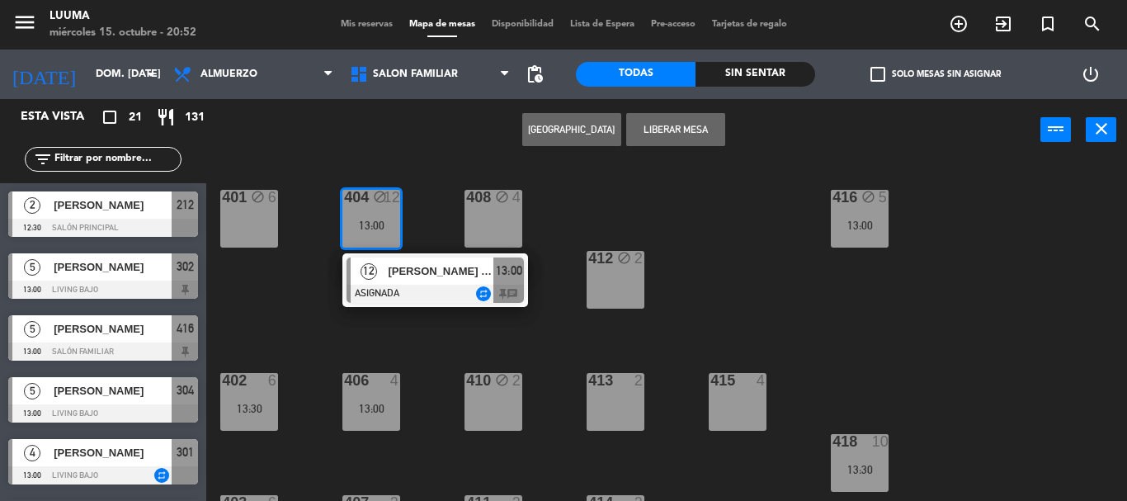
click at [268, 293] on div "401 block 6 404 block 12 13:00 12 [PERSON_NAME] [PERSON_NAME] ASIGNADA repeat 1…" at bounding box center [672, 331] width 909 height 340
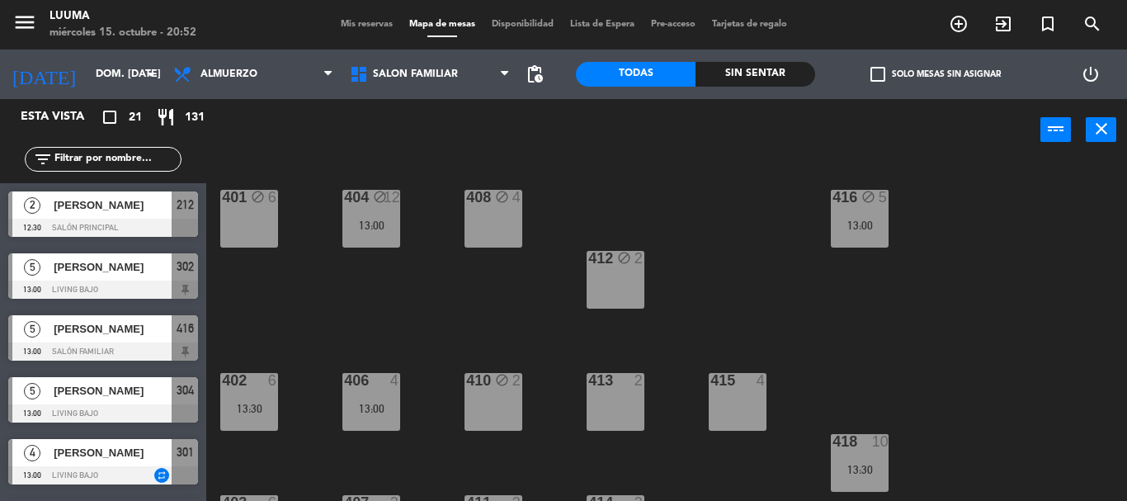
click at [497, 233] on div "408 block 4" at bounding box center [493, 219] width 58 height 58
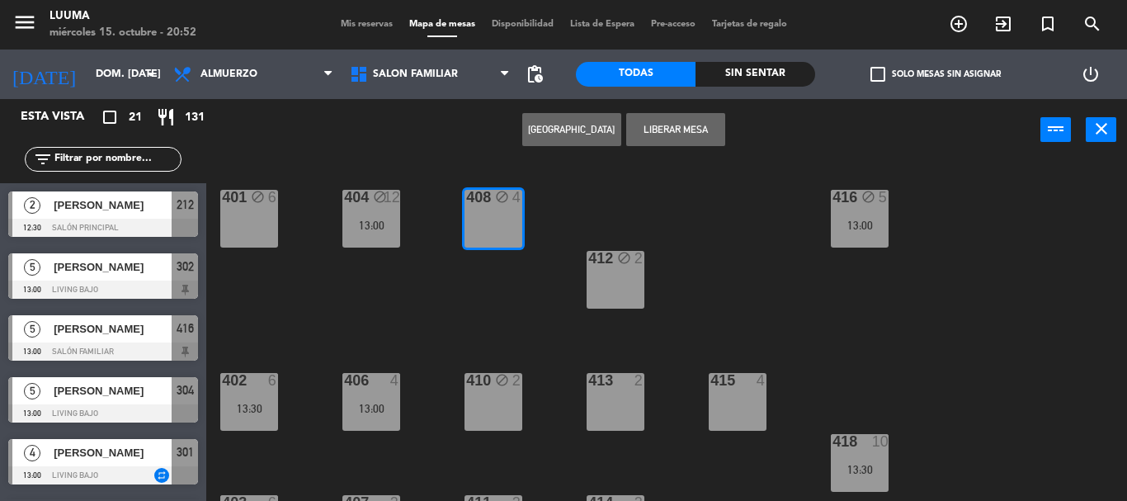
click at [508, 269] on div "401 block 6 404 block 12 13:00 408 block 4 416 block 5 13:00 412 block 2 402 6 …" at bounding box center [672, 331] width 909 height 340
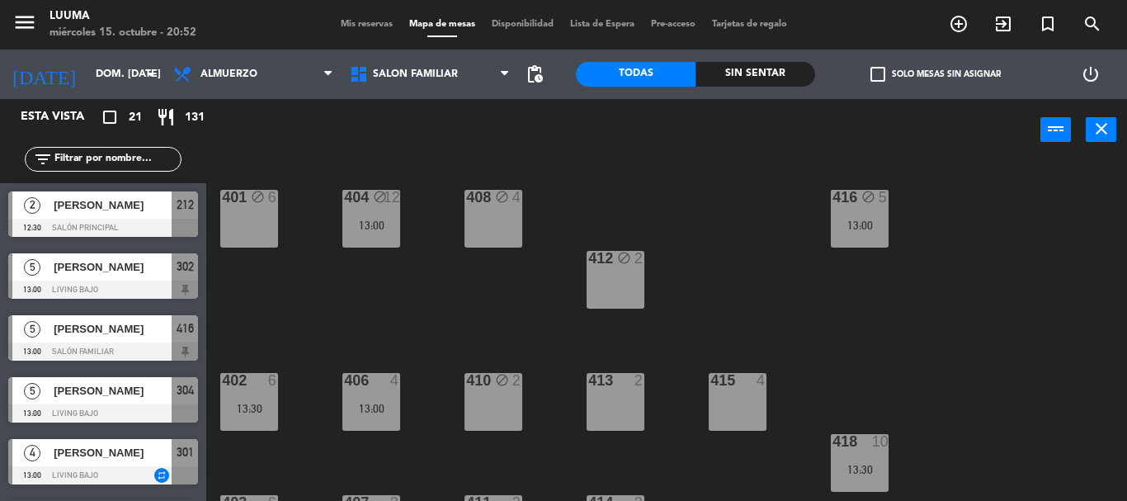
click at [603, 285] on div "412 block 2" at bounding box center [615, 280] width 58 height 58
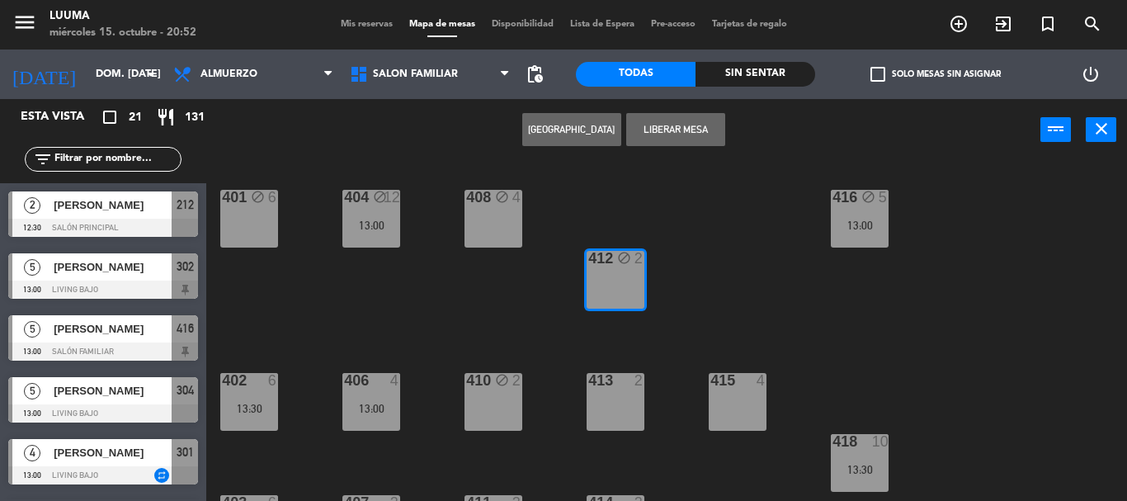
click at [536, 285] on div "401 block 6 404 block 12 13:00 408 block 4 416 block 5 13:00 412 block 2 402 6 …" at bounding box center [672, 331] width 909 height 340
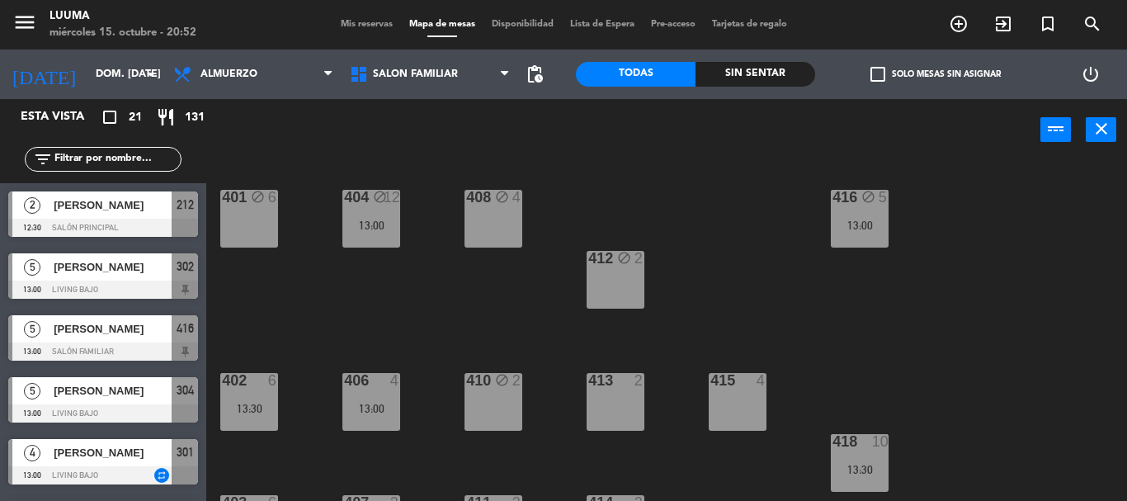
click at [472, 319] on div "401 block 6 404 block 12 13:00 408 block 4 416 block 5 13:00 412 block 2 402 6 …" at bounding box center [672, 331] width 909 height 340
click at [252, 228] on div "401 block 6" at bounding box center [249, 219] width 58 height 58
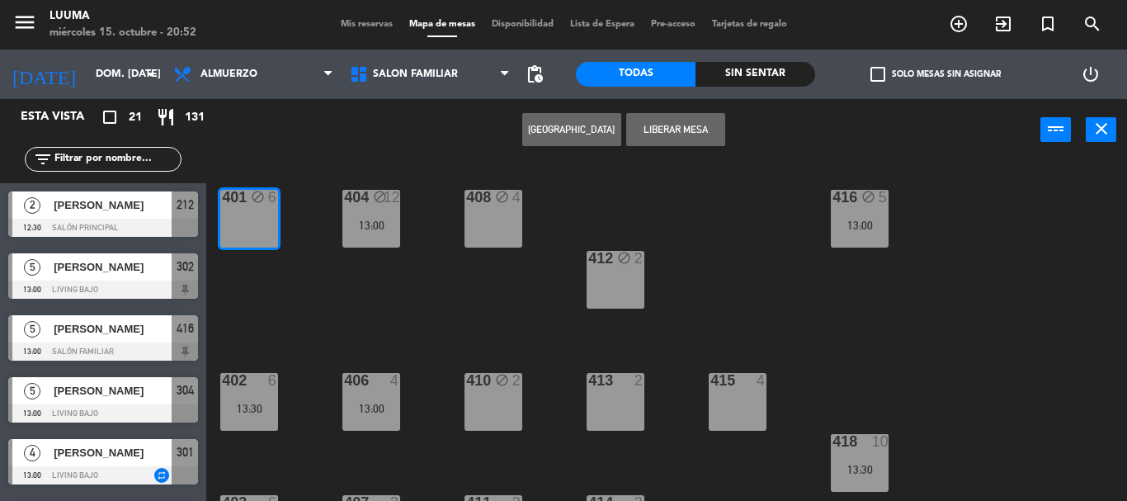
click at [356, 289] on div "401 block 6 404 block 12 13:00 408 block 4 416 block 5 13:00 412 block 2 402 6 …" at bounding box center [672, 331] width 909 height 340
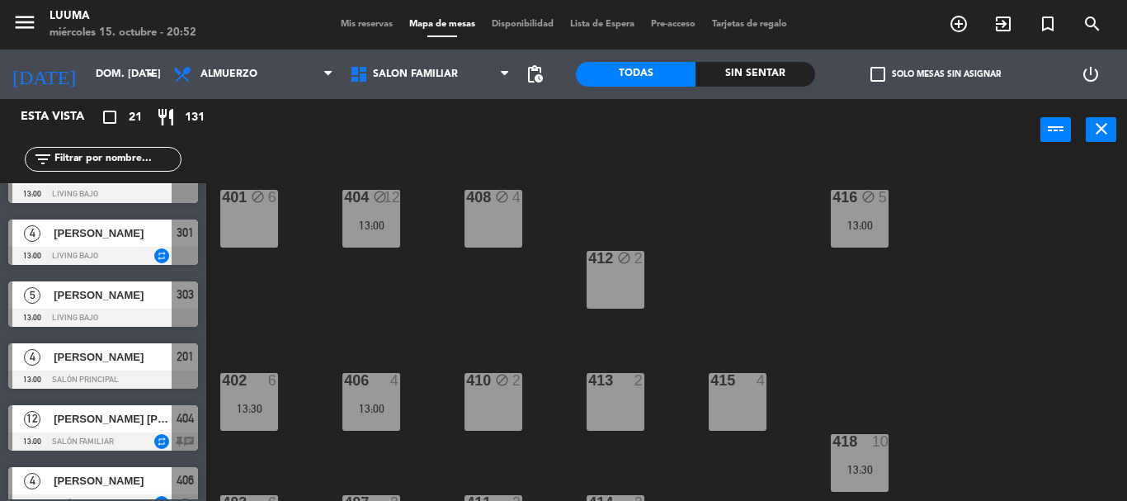
scroll to position [247, 0]
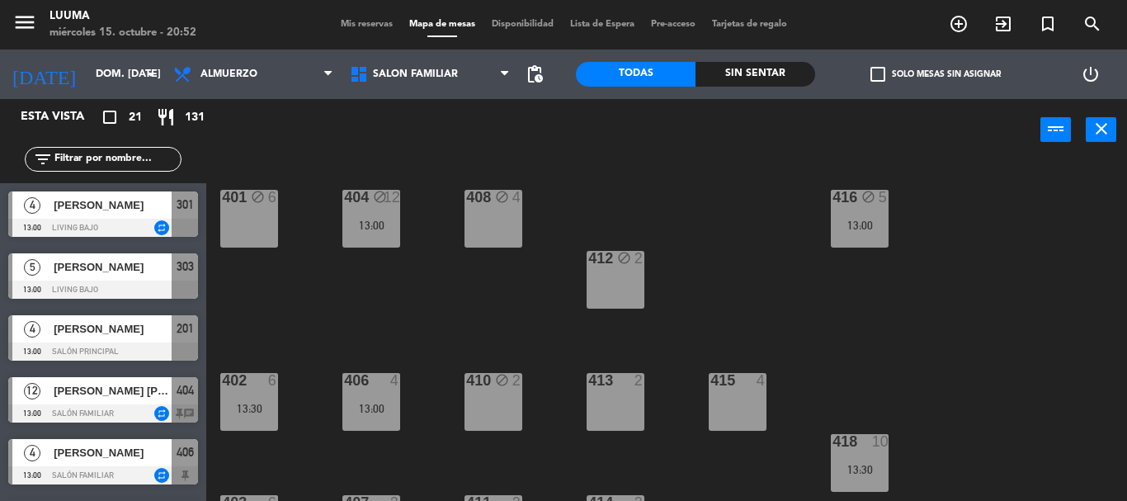
click at [110, 387] on span "[PERSON_NAME] [PERSON_NAME]" at bounding box center [113, 390] width 118 height 17
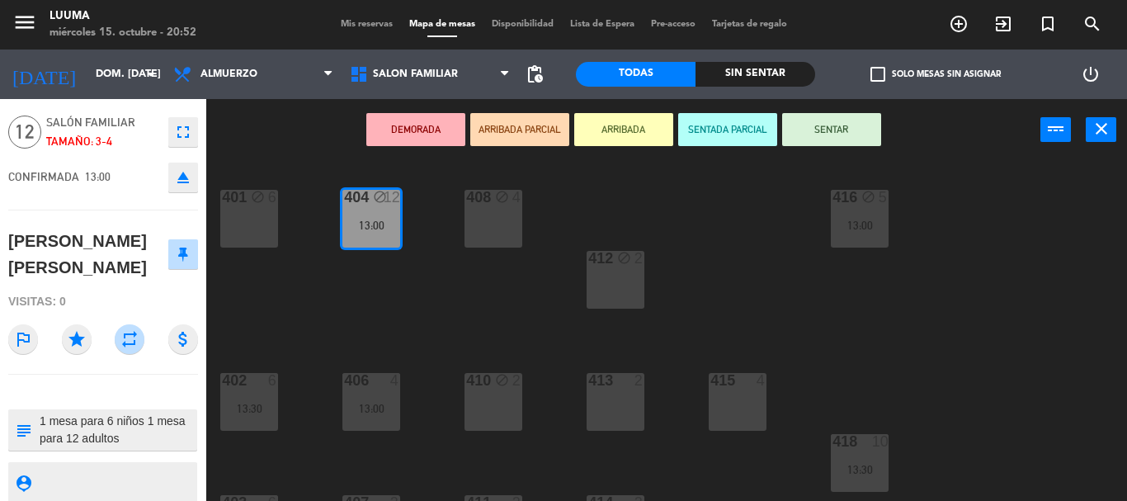
scroll to position [78, 0]
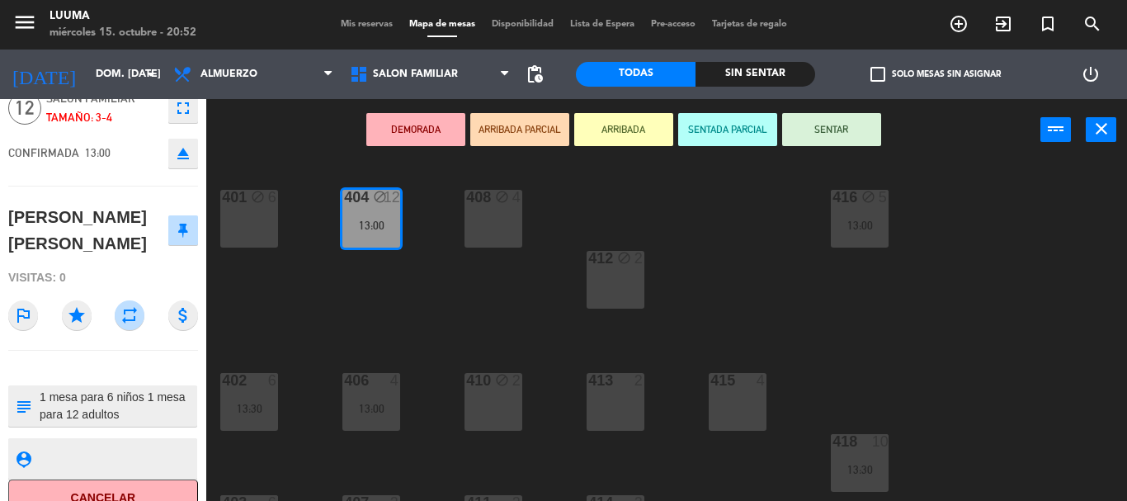
click at [140, 389] on textarea at bounding box center [117, 406] width 158 height 35
type textarea "1 mesa para 6 niños 1 mesa para 12 adultos - MESA 401 404 408 412"
click at [372, 290] on div "401 block 6 404 block 12 13:00 408 block 4 416 block 5 13:00 412 block 2 402 6 …" at bounding box center [672, 331] width 909 height 340
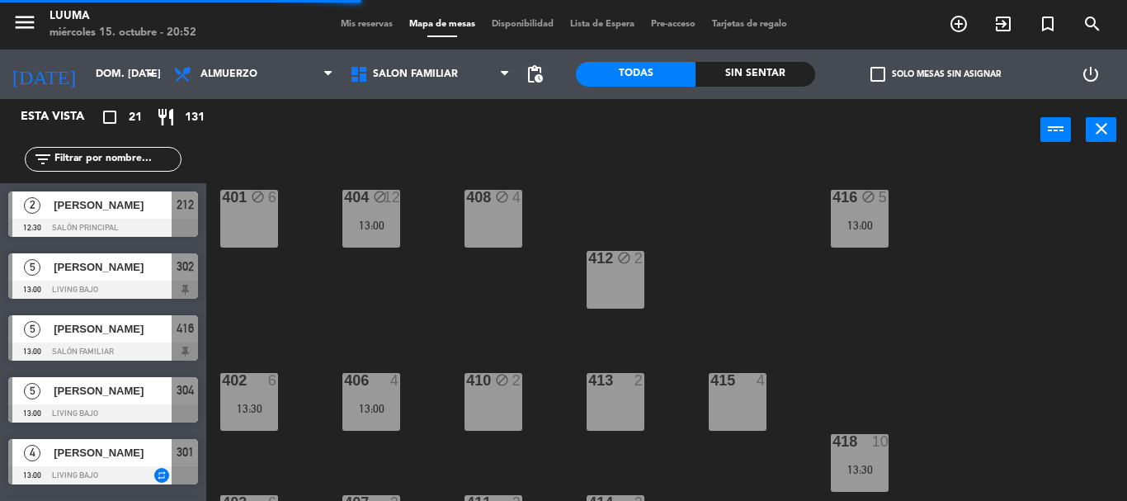
scroll to position [52, 0]
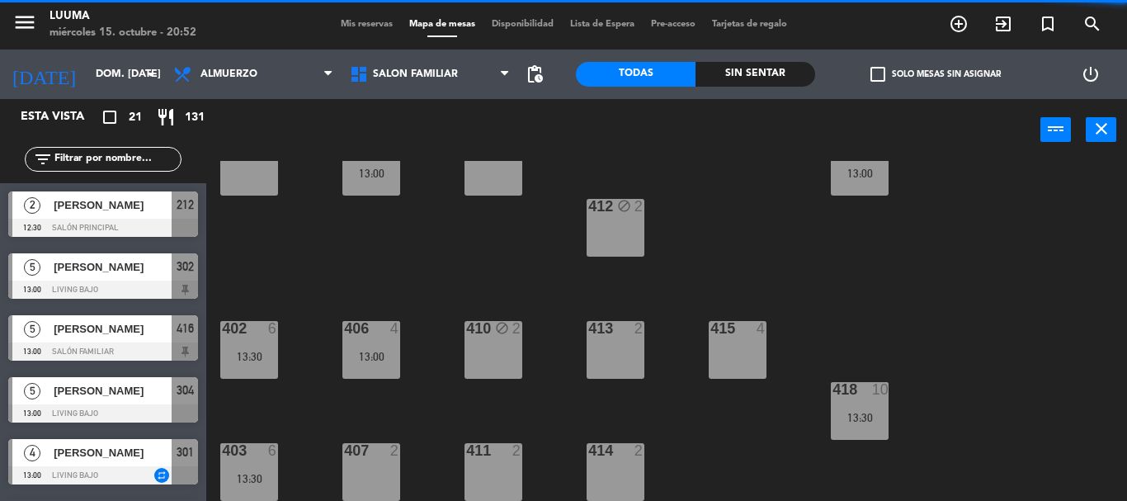
click at [379, 360] on div "13:00" at bounding box center [371, 357] width 58 height 12
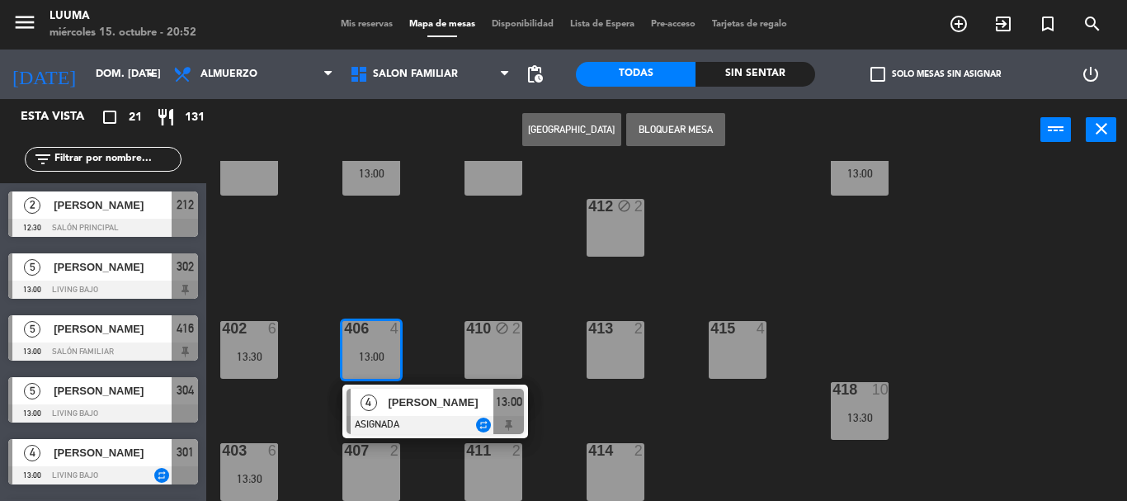
click at [657, 129] on button "Bloquear Mesa" at bounding box center [675, 129] width 99 height 33
click at [381, 274] on div "401 block 6 404 block 12 13:00 408 block 4 416 block 5 13:00 412 block 2 402 6 …" at bounding box center [672, 331] width 909 height 340
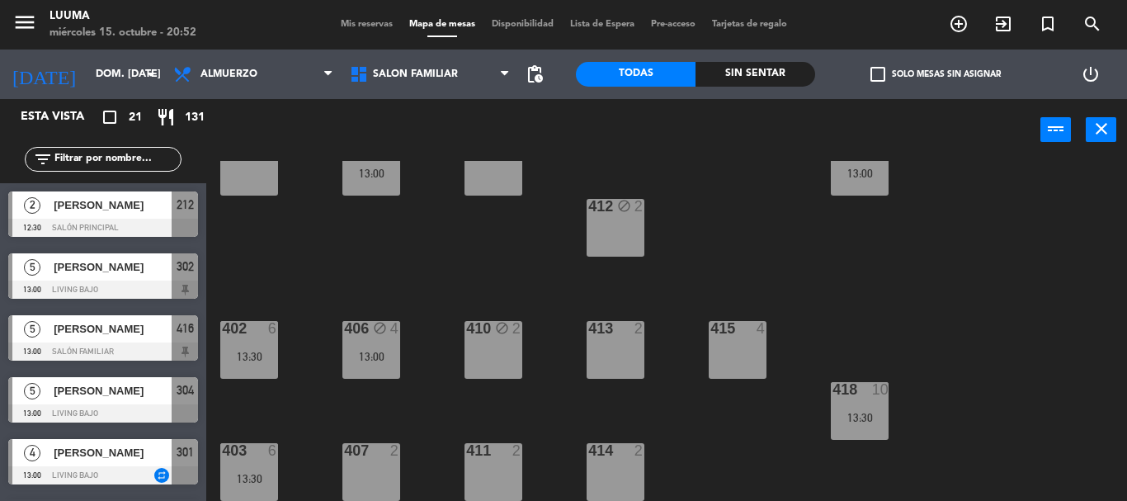
click at [256, 334] on div at bounding box center [248, 328] width 27 height 15
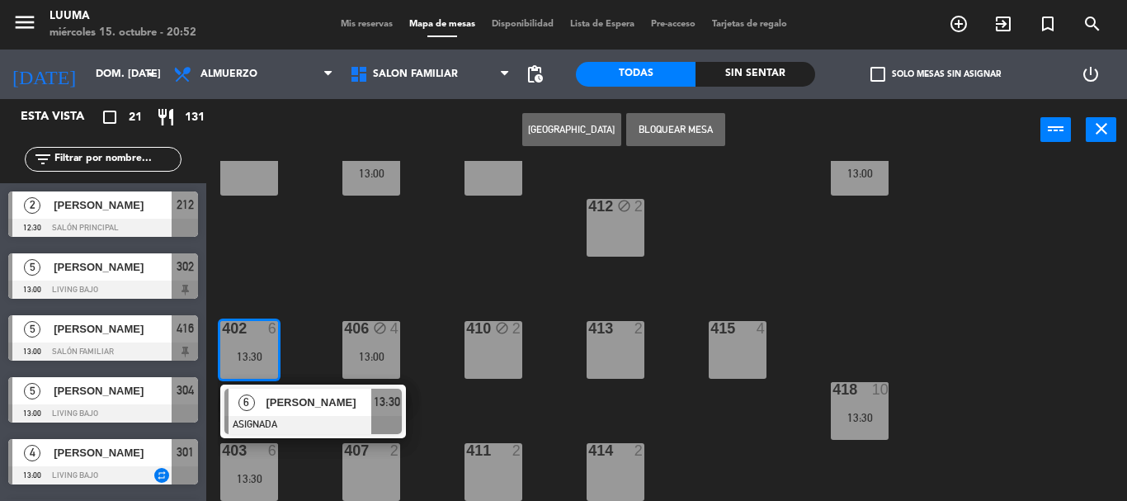
click at [705, 134] on button "Bloquear Mesa" at bounding box center [675, 129] width 99 height 33
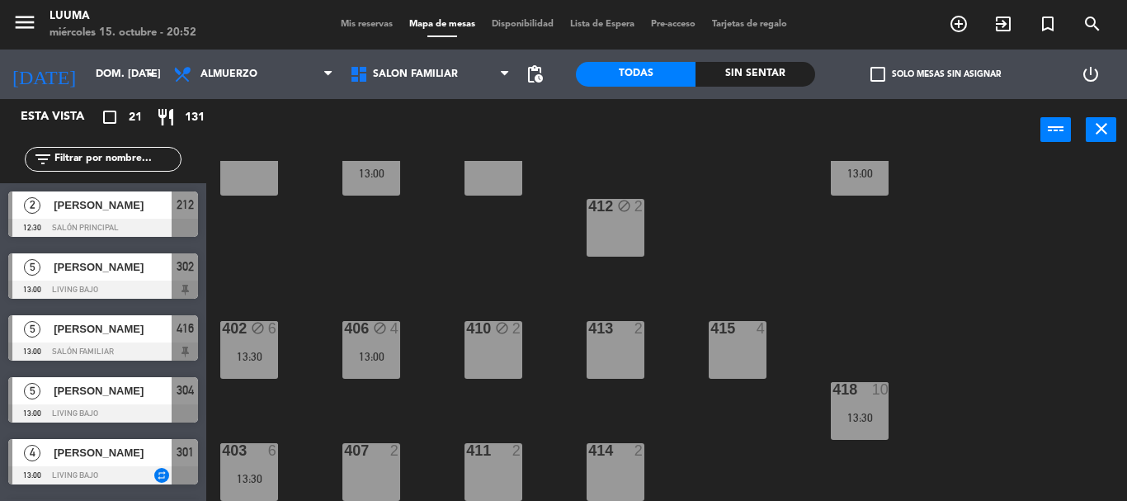
click at [271, 452] on div "6" at bounding box center [273, 450] width 10 height 15
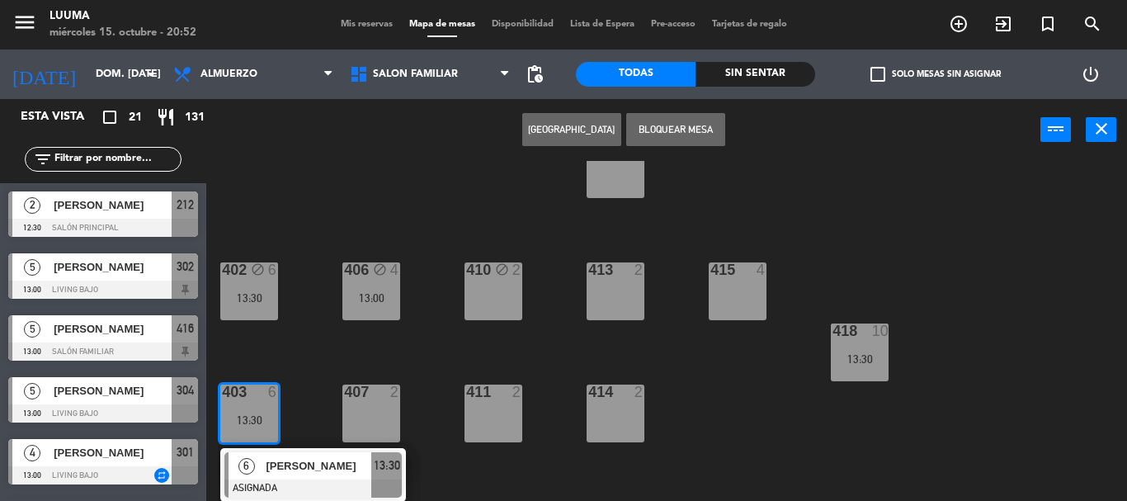
scroll to position [111, 0]
click at [684, 136] on button "Bloquear Mesa" at bounding box center [675, 129] width 99 height 33
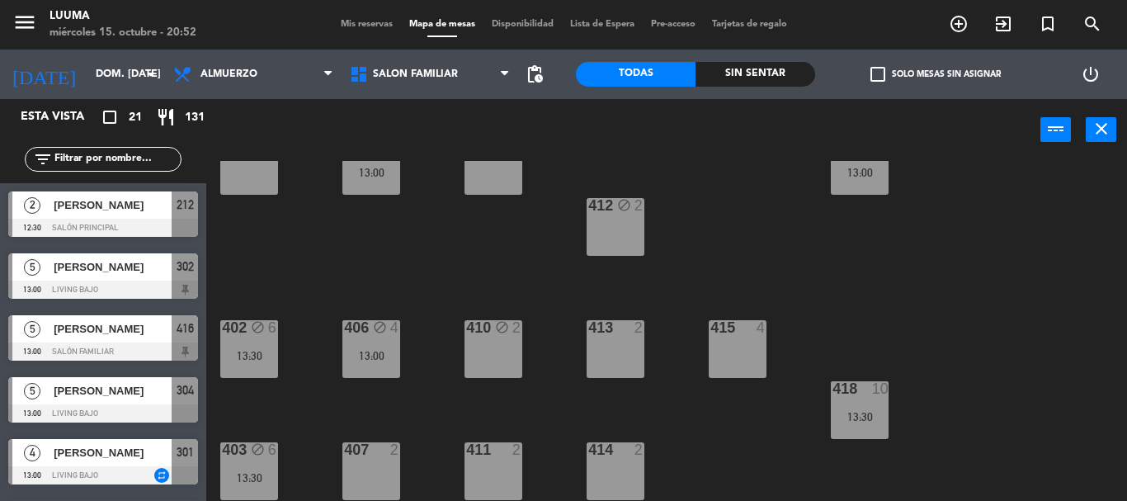
scroll to position [53, 0]
click at [822, 249] on div "401 block 6 404 block 12 13:00 408 block 4 416 block 5 13:00 412 block 2 402 bl…" at bounding box center [672, 331] width 909 height 340
click at [865, 413] on div "13:30" at bounding box center [860, 417] width 58 height 12
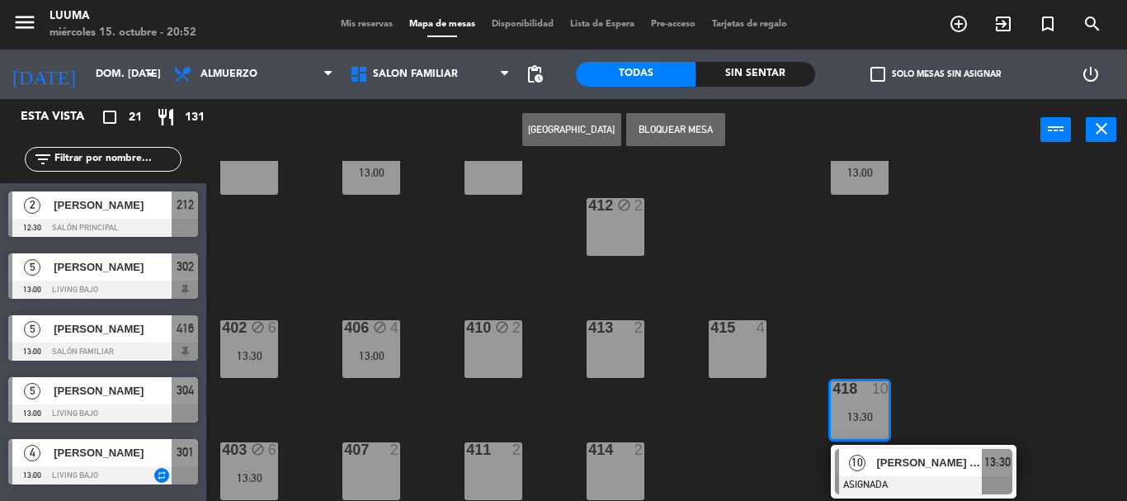
scroll to position [52, 0]
click at [677, 129] on button "Bloquear Mesa" at bounding box center [675, 129] width 99 height 33
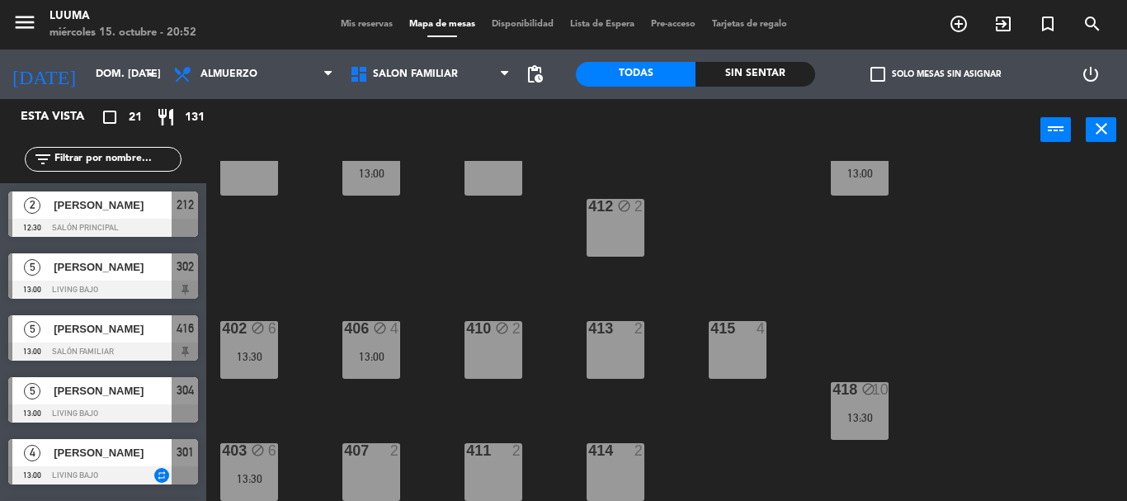
scroll to position [0, 0]
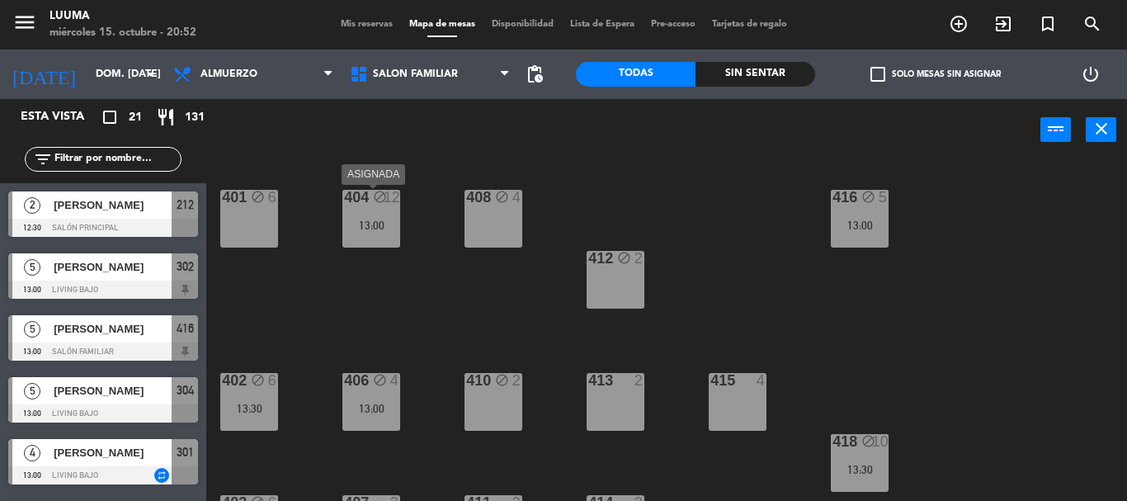
click at [358, 236] on div "404 block 12 13:00" at bounding box center [371, 219] width 58 height 58
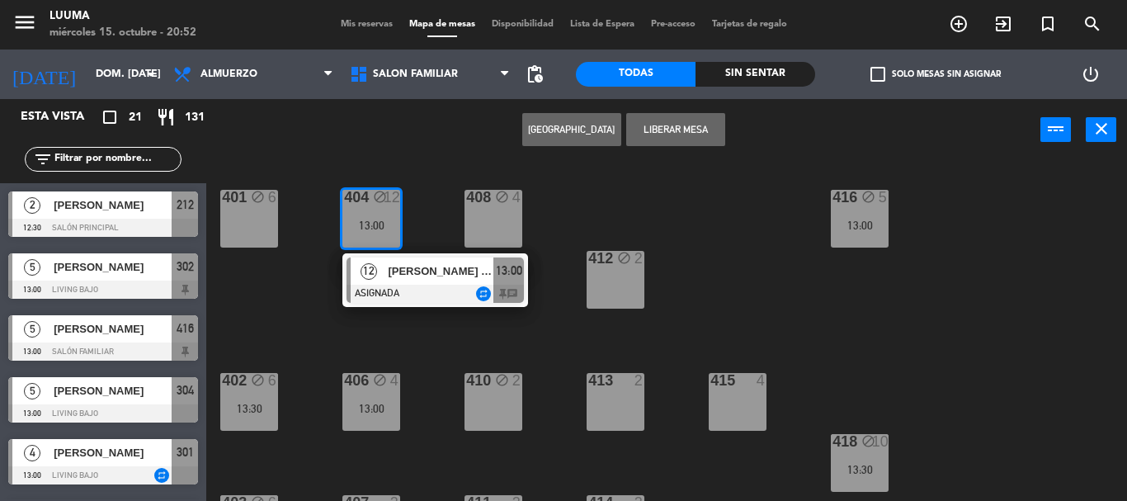
click at [612, 184] on div "401 block 6 404 block 12 13:00 12 [PERSON_NAME] [PERSON_NAME] ASIGNADA repeat 1…" at bounding box center [672, 331] width 909 height 340
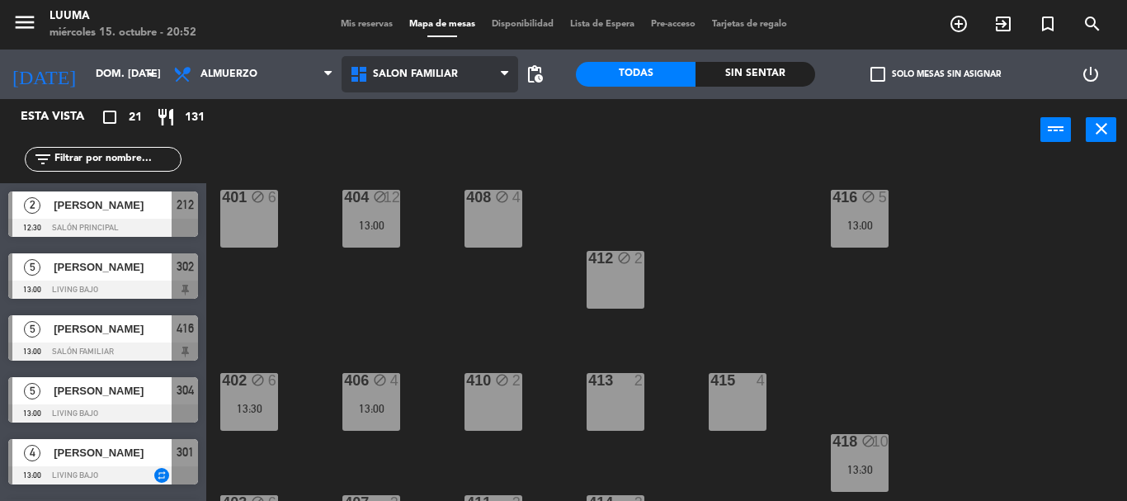
click at [440, 71] on span "Salón Familiar" at bounding box center [415, 74] width 85 height 12
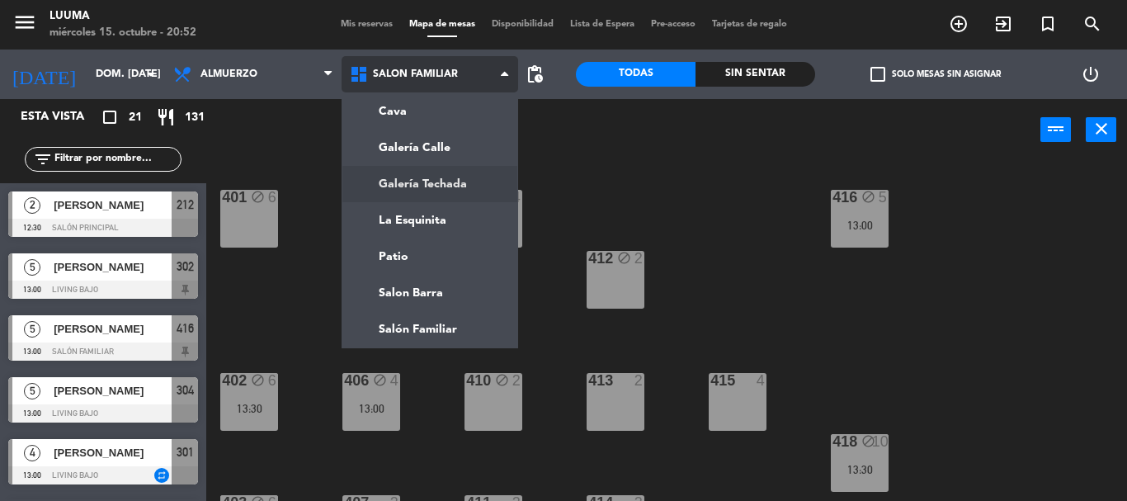
click at [459, 185] on ng-component "menu Luuma miércoles 15. octubre - 20:52 Mis reservas Mapa de mesas Disponibili…" at bounding box center [563, 250] width 1127 height 501
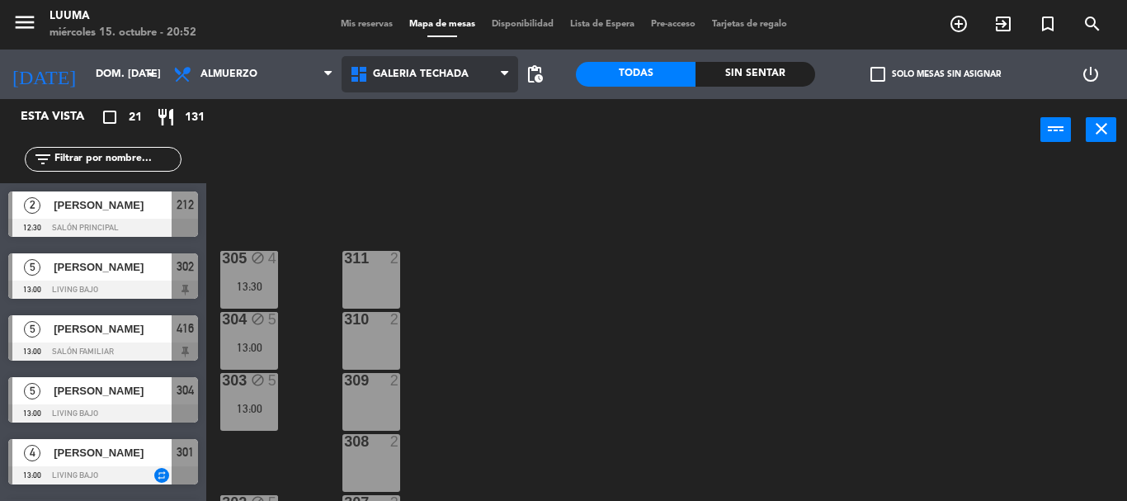
click at [467, 78] on span "Galería Techada" at bounding box center [421, 74] width 96 height 12
click at [463, 188] on ng-component "menu Luuma miércoles 15. octubre - 20:52 Mis reservas Mapa de mesas Disponibili…" at bounding box center [563, 250] width 1127 height 501
click at [417, 68] on span "Galería Techada" at bounding box center [429, 74] width 177 height 36
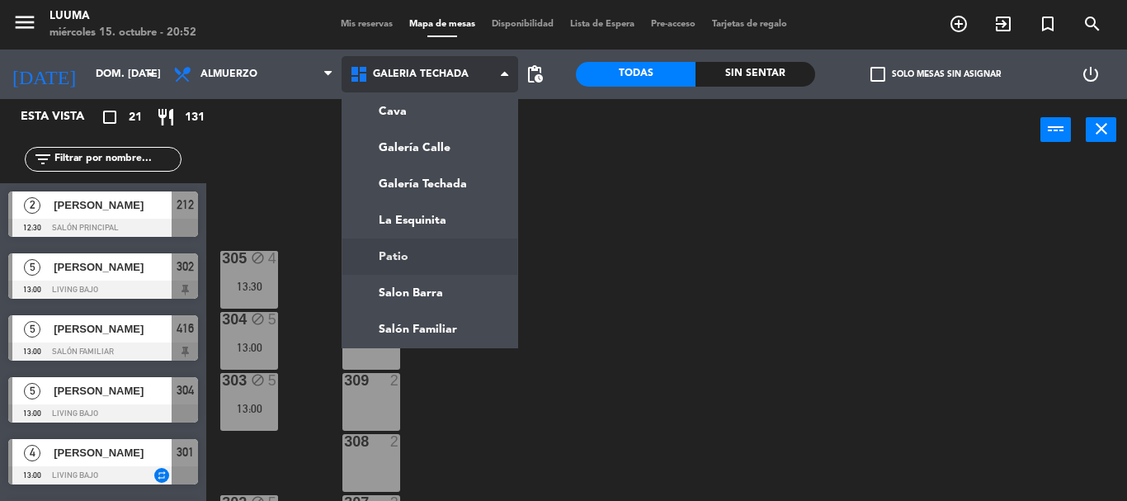
click at [425, 250] on ng-component "menu Luuma miércoles 15. octubre - 20:52 Mis reservas Mapa de mesas Disponibili…" at bounding box center [563, 250] width 1127 height 501
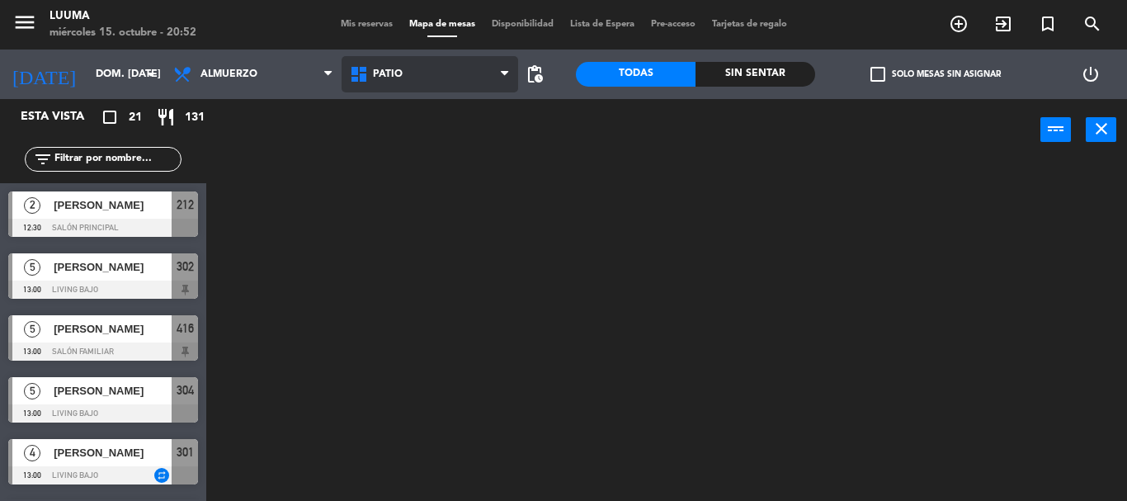
click at [381, 68] on span "Patio" at bounding box center [388, 74] width 30 height 12
click at [431, 260] on ng-component "menu Luuma miércoles 15. octubre - 20:52 Mis reservas Mapa de mesas Disponibili…" at bounding box center [563, 250] width 1127 height 501
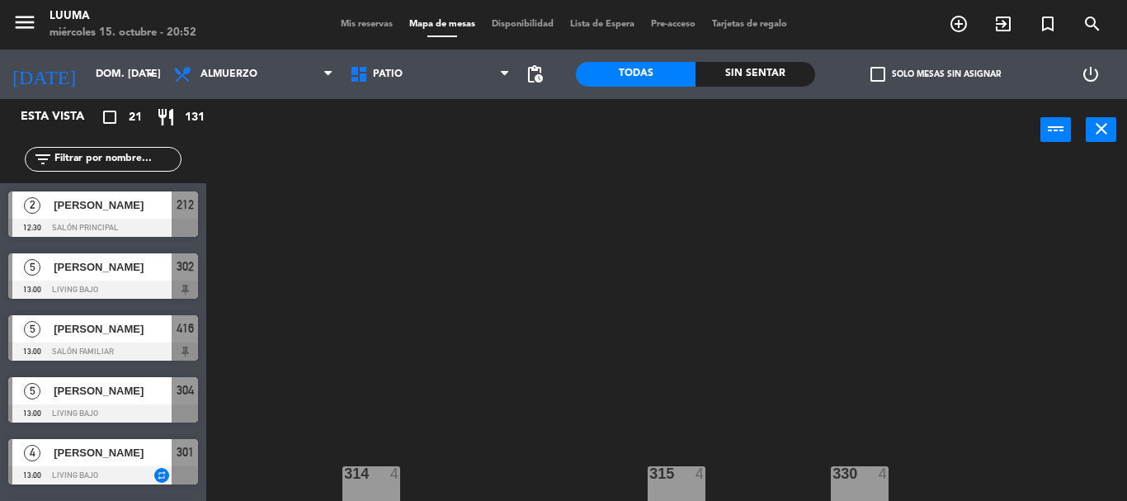
scroll to position [174, 0]
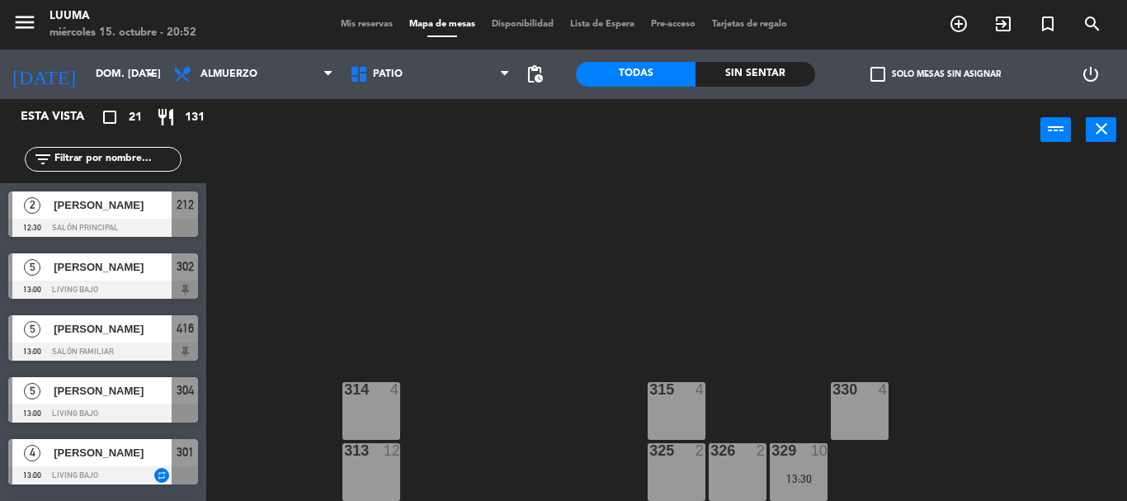
click at [835, 479] on div "314 4 330 4 315 4 313 12 325 2 326 2 329 10 13:30" at bounding box center [672, 331] width 909 height 340
click at [808, 478] on div "13:30" at bounding box center [799, 479] width 58 height 12
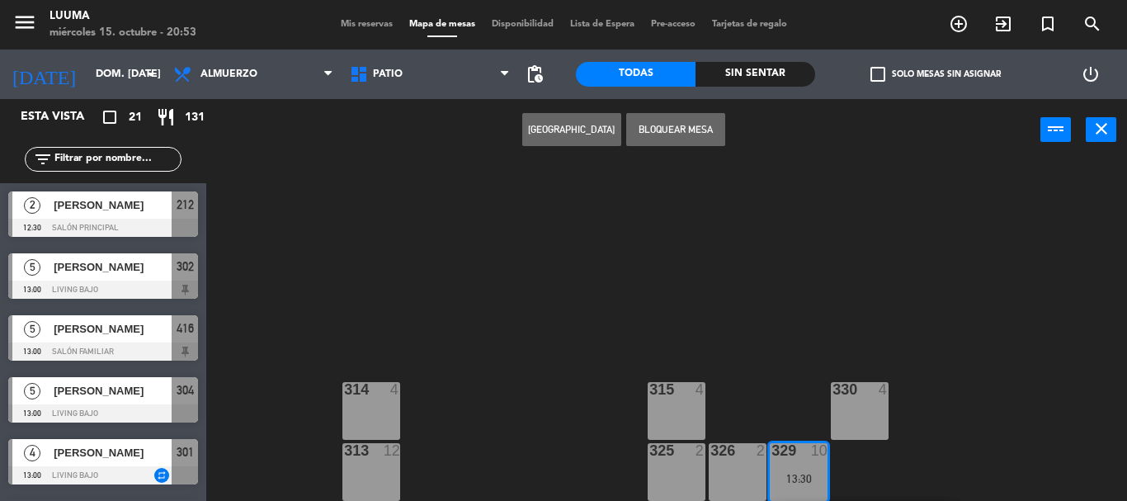
click at [713, 120] on button "Bloquear Mesa" at bounding box center [675, 129] width 99 height 33
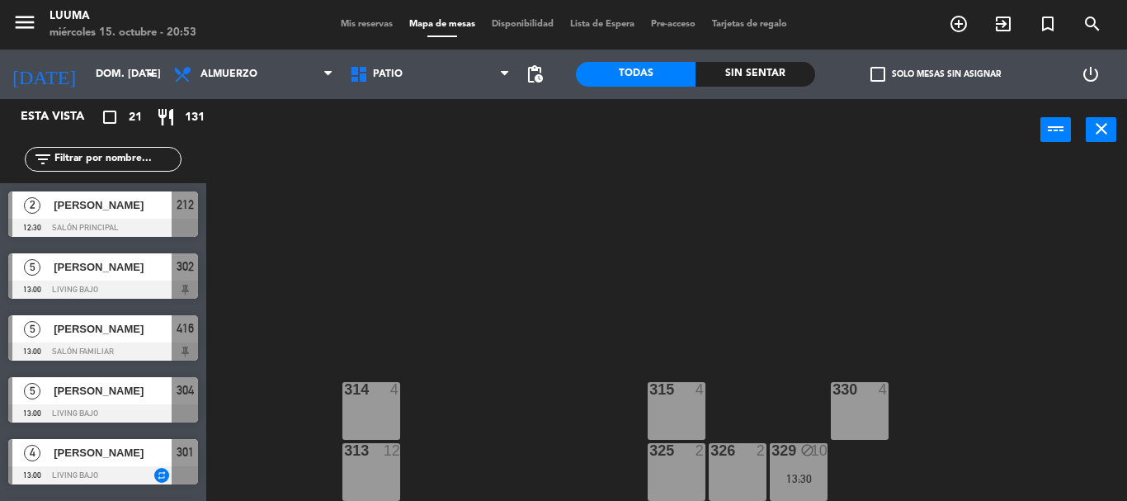
click at [538, 326] on div "314 4 330 4 315 4 313 12 325 2 326 2 329 block 10 13:30" at bounding box center [672, 331] width 909 height 340
click at [800, 469] on div "329 block 10 13:30" at bounding box center [799, 472] width 58 height 58
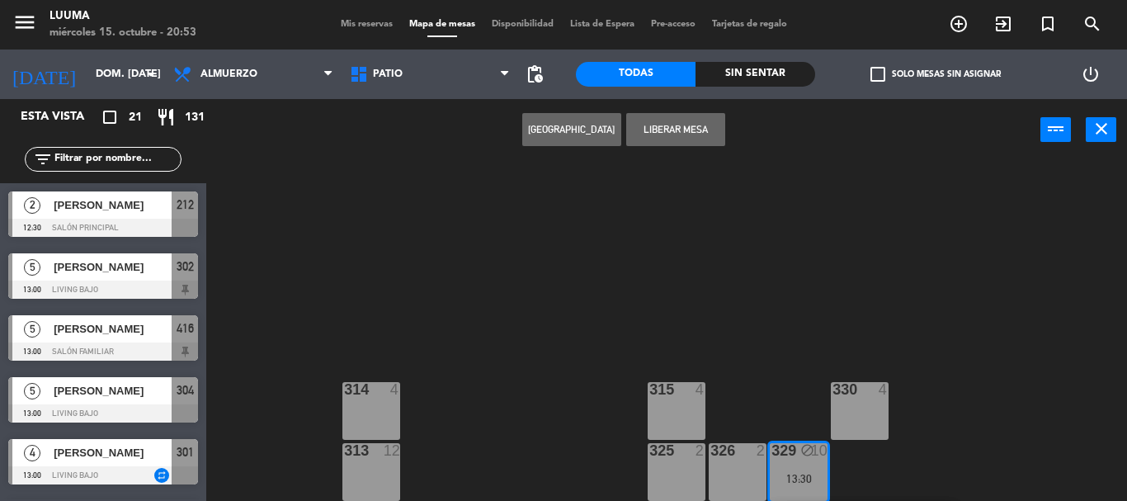
click at [365, 469] on div "313 12" at bounding box center [371, 472] width 58 height 58
click at [583, 123] on button "Mover" at bounding box center [571, 129] width 99 height 33
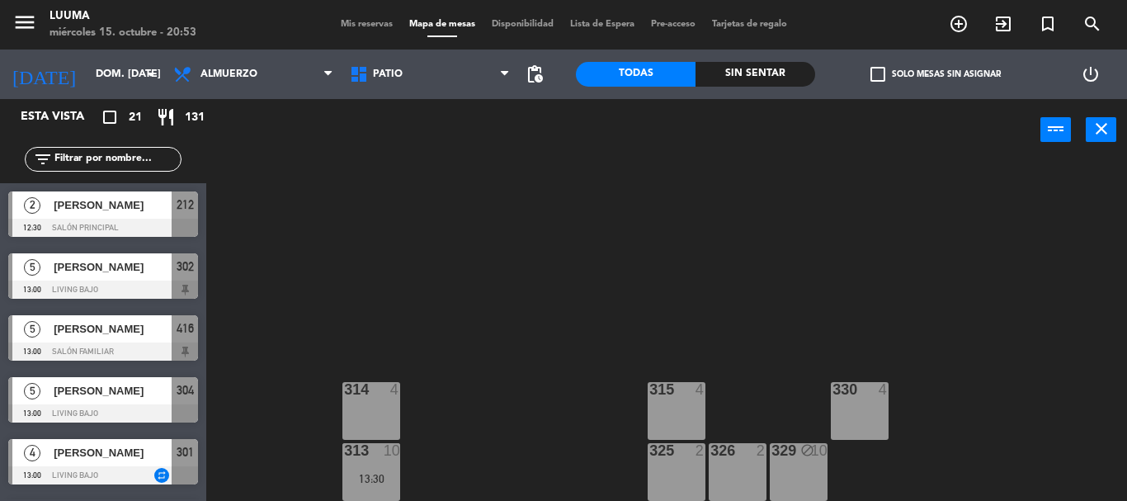
click at [635, 291] on div "314 4 330 4 315 4 313 10 13:30 325 2 326 2 329 block 10" at bounding box center [672, 331] width 909 height 340
click at [825, 489] on div "329 block 10" at bounding box center [799, 472] width 58 height 58
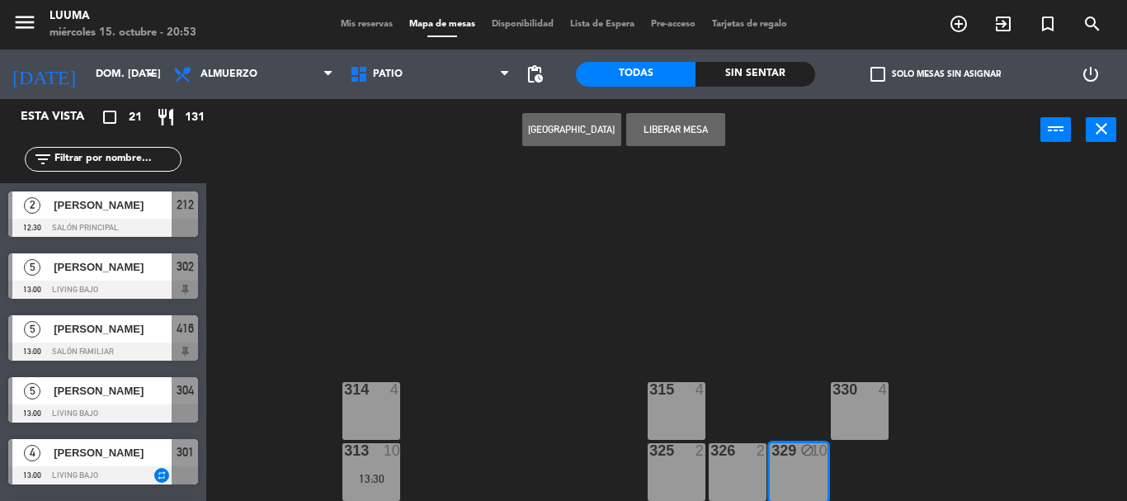
click at [668, 134] on button "Liberar Mesa" at bounding box center [675, 129] width 99 height 33
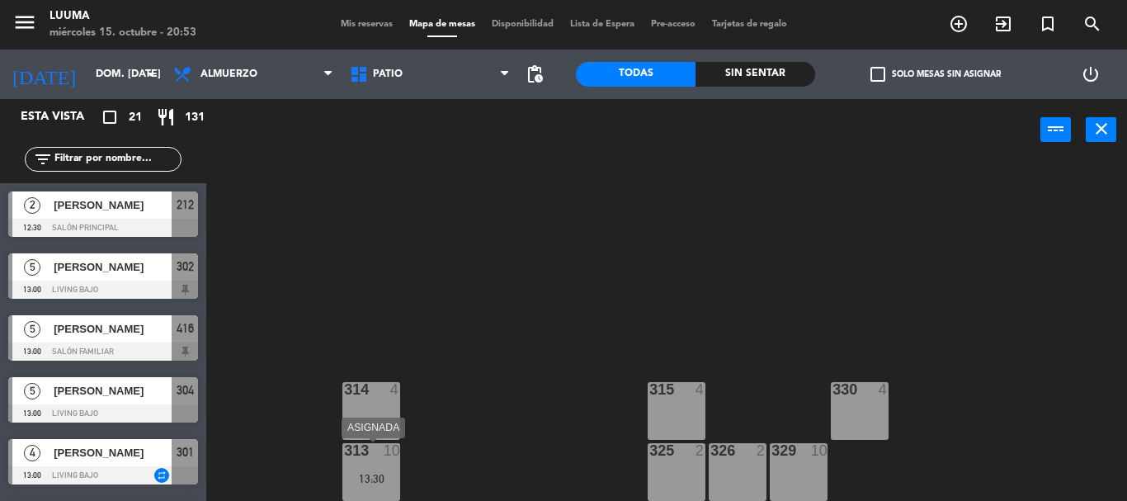
click at [353, 474] on div "13:30" at bounding box center [371, 479] width 58 height 12
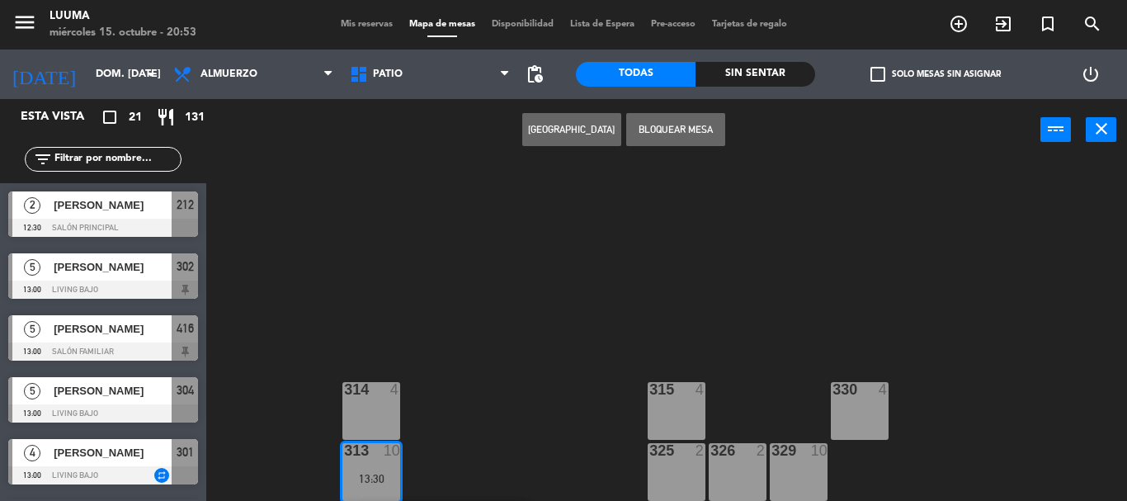
click at [657, 124] on button "Bloquear Mesa" at bounding box center [675, 129] width 99 height 33
click at [513, 254] on div "314 4 330 4 315 4 313 10 13:30 10 [PERSON_NAME] ASIGNADA 13:30 chat 325 2 326 2…" at bounding box center [672, 331] width 909 height 340
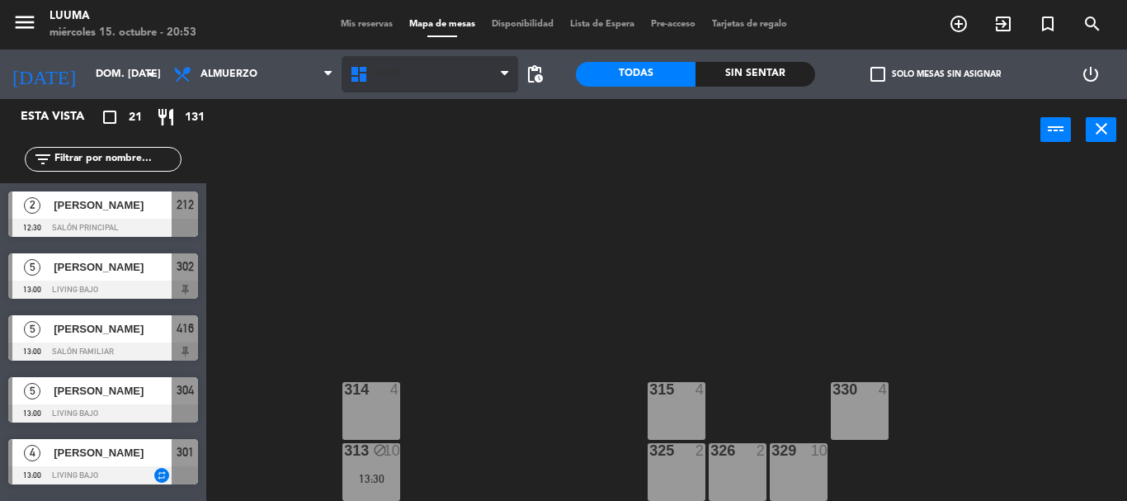
click at [370, 78] on icon at bounding box center [361, 74] width 24 height 20
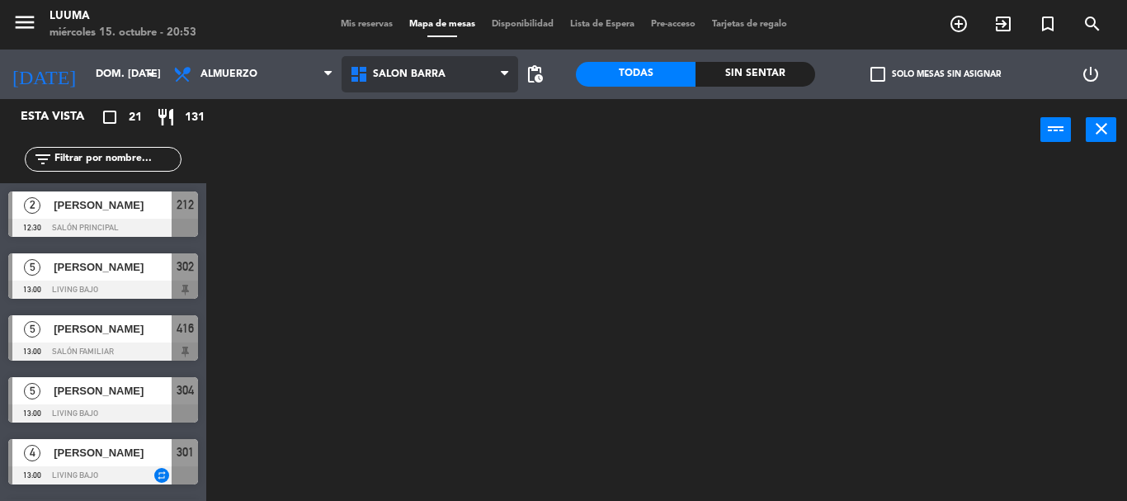
click at [487, 290] on ng-component "menu Luuma miércoles 15. octubre - 20:53 Mis reservas Mapa de mesas Disponibili…" at bounding box center [563, 250] width 1127 height 501
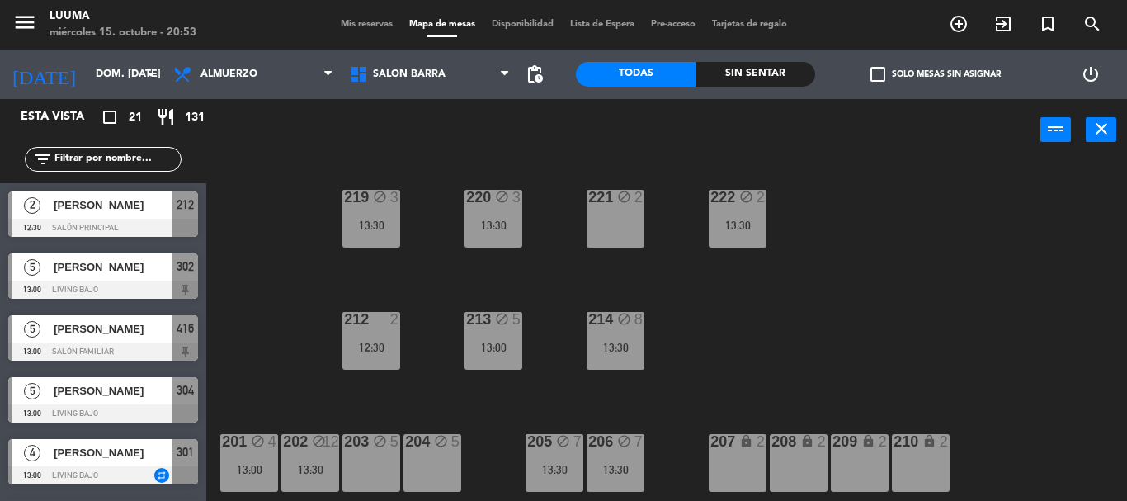
click at [765, 317] on div "220 block 3 13:30 221 block 2 219 block 3 13:30 222 block 2 13:30 213 block 5 1…" at bounding box center [672, 331] width 909 height 340
click at [729, 390] on div "220 block 3 13:30 221 block 2 219 block 3 13:30 222 block 2 13:30 213 block 5 1…" at bounding box center [672, 331] width 909 height 340
click at [243, 468] on div "13:00" at bounding box center [249, 470] width 58 height 12
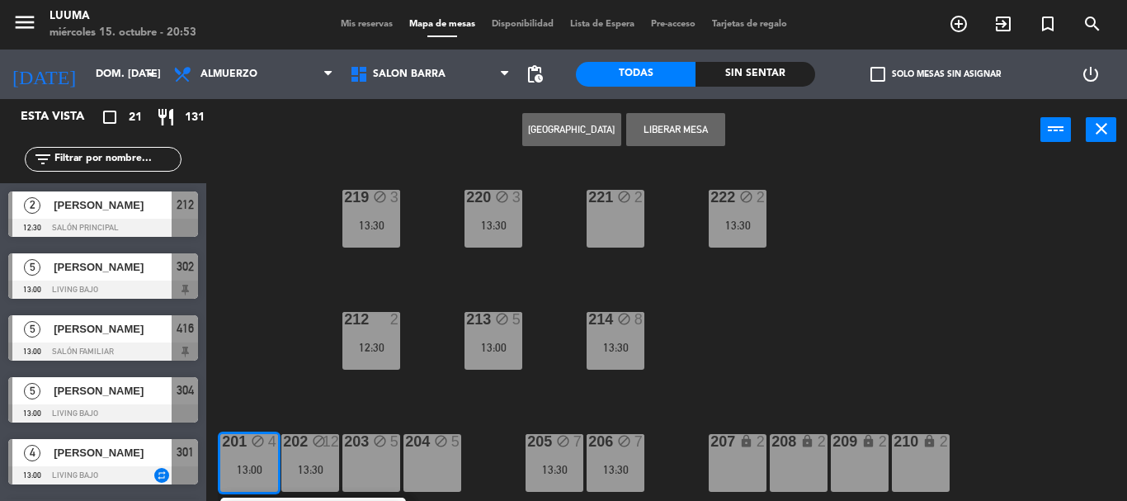
scroll to position [50, 0]
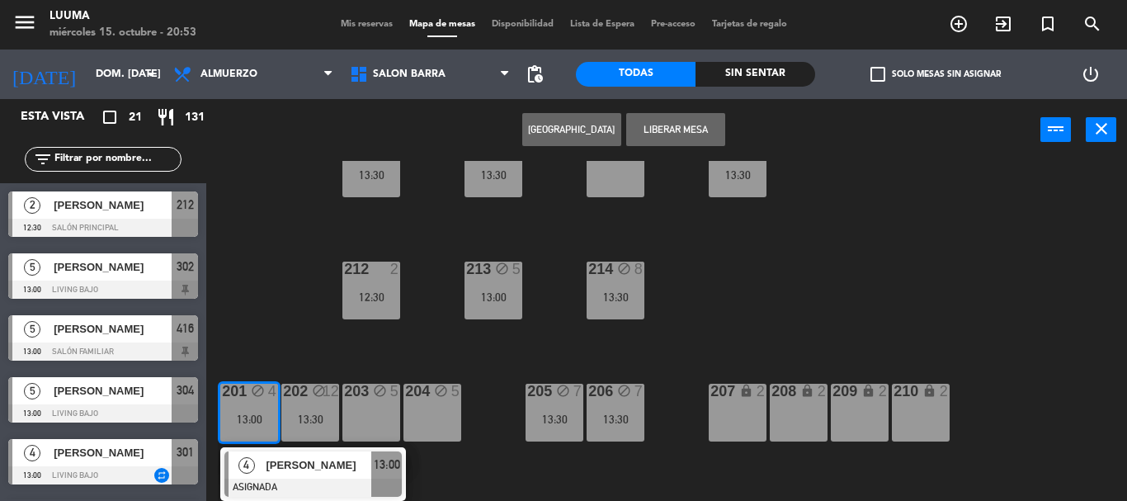
click at [477, 469] on div "220 block 3 13:30 221 block 2 219 block 3 13:30 222 block 2 13:30 213 block 5 1…" at bounding box center [672, 331] width 909 height 340
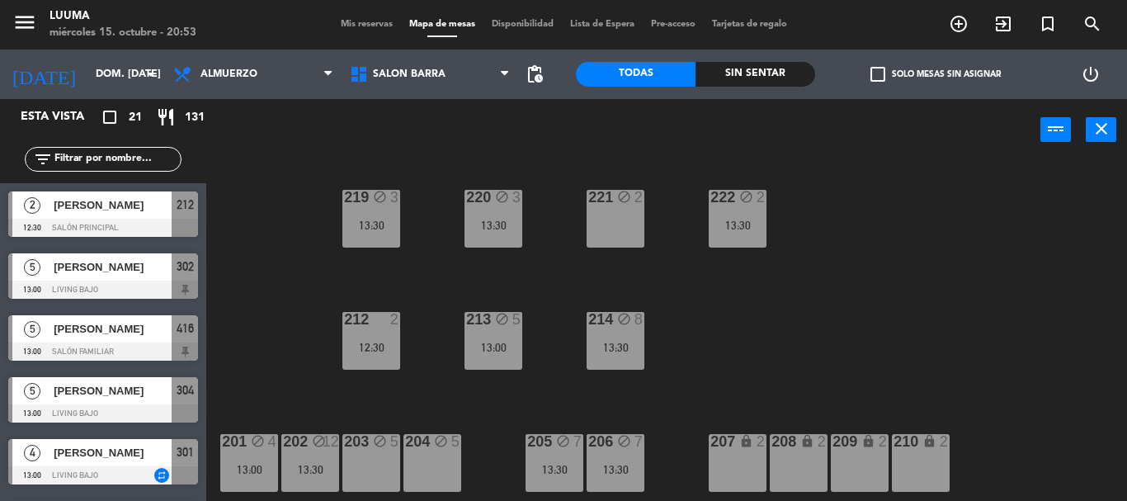
click at [312, 436] on icon "block" at bounding box center [319, 441] width 14 height 14
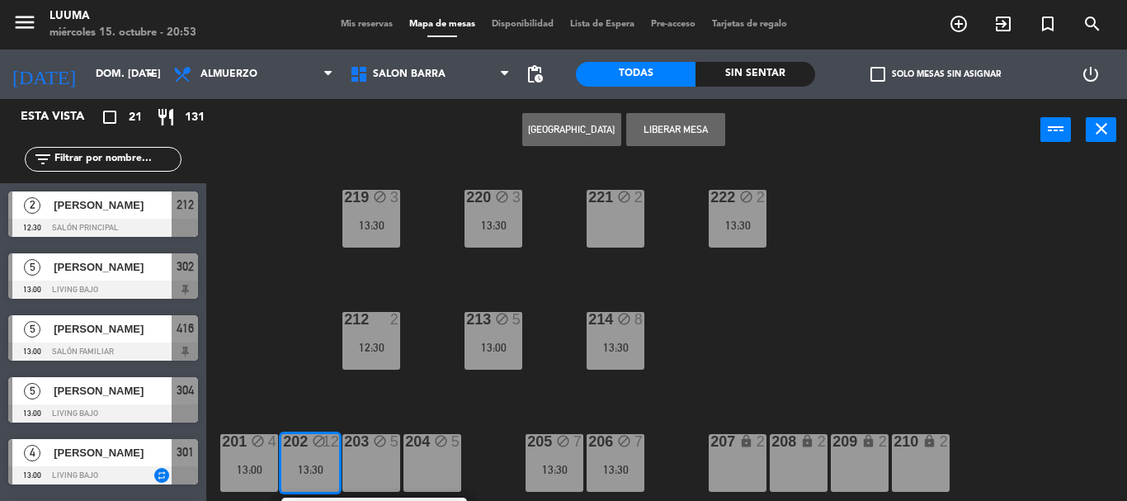
scroll to position [50, 0]
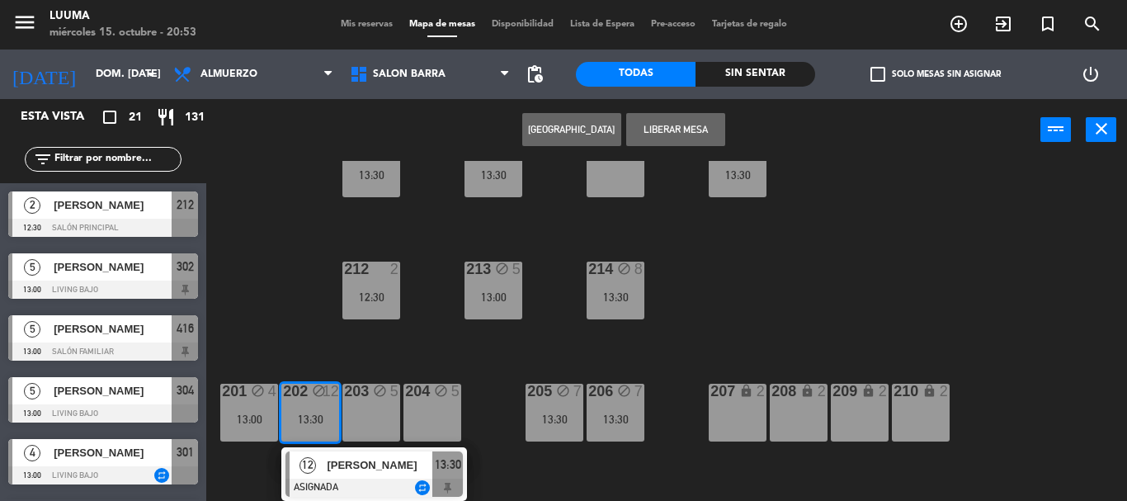
click at [392, 420] on div "203 block 5" at bounding box center [371, 413] width 58 height 58
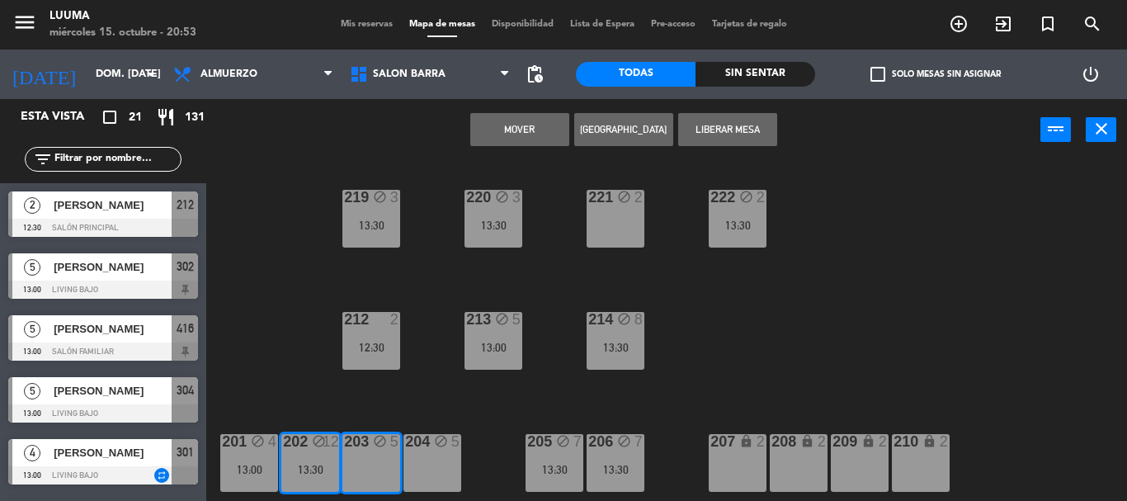
click at [436, 462] on div "204 block 5" at bounding box center [432, 463] width 58 height 58
click at [543, 119] on button "Mover y Unir" at bounding box center [519, 129] width 99 height 33
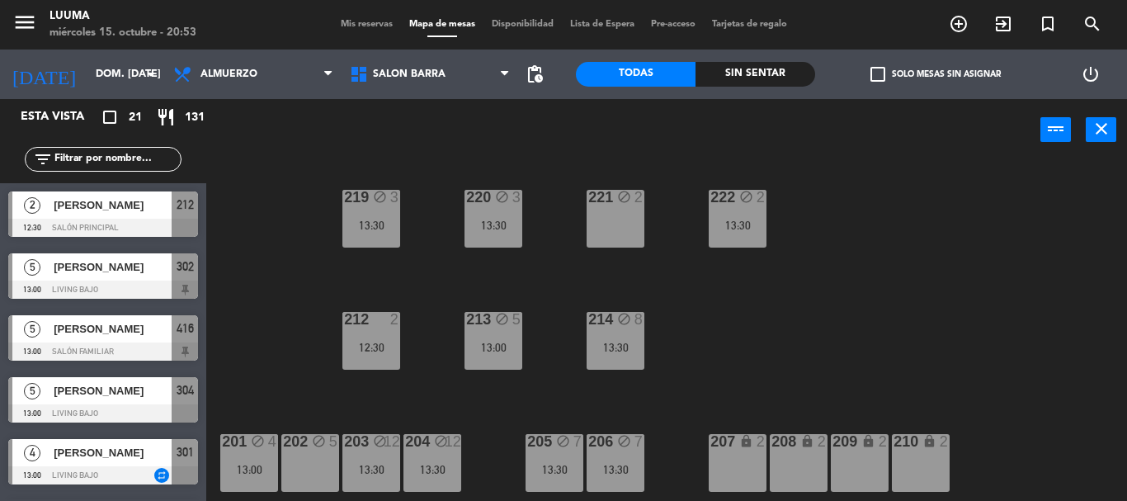
click at [299, 326] on div "220 block 3 13:30 221 block 2 219 block 3 13:30 222 block 2 13:30 213 block 5 1…" at bounding box center [672, 331] width 909 height 340
click at [313, 443] on icon "block" at bounding box center [319, 441] width 14 height 14
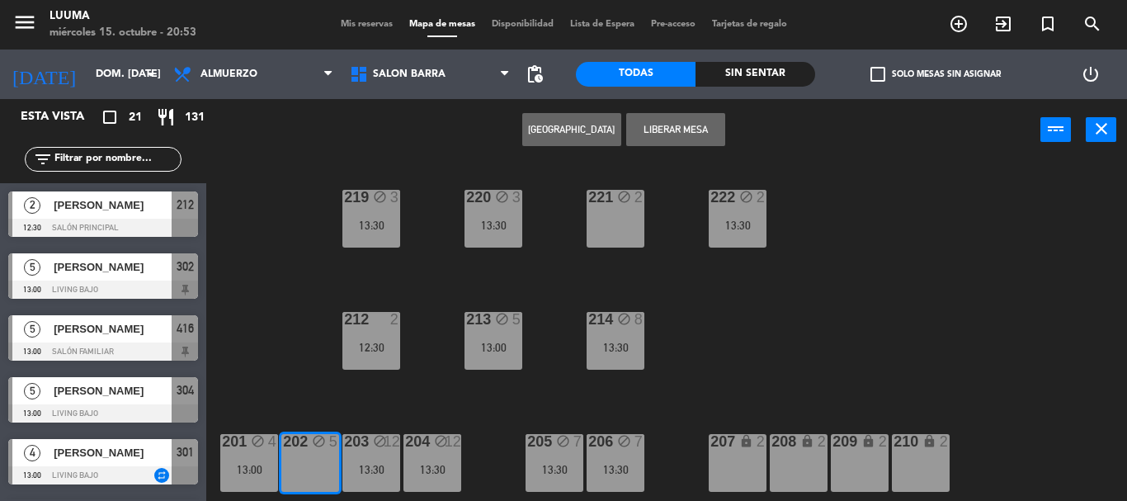
click at [514, 401] on div "220 block 3 13:30 221 block 2 219 block 3 13:30 222 block 2 13:30 213 block 5 1…" at bounding box center [672, 331] width 909 height 340
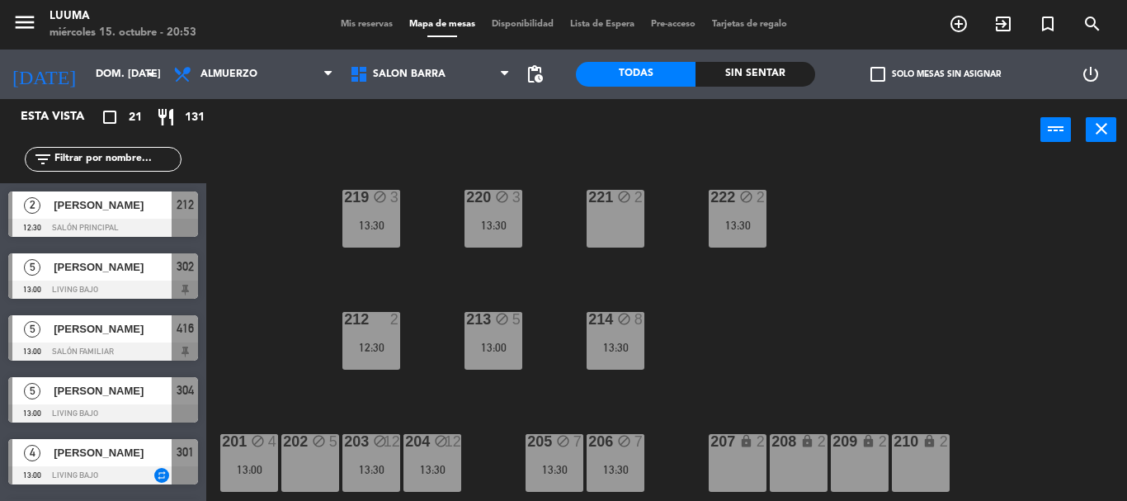
click at [559, 459] on div "205 block 7 13:30" at bounding box center [554, 463] width 58 height 58
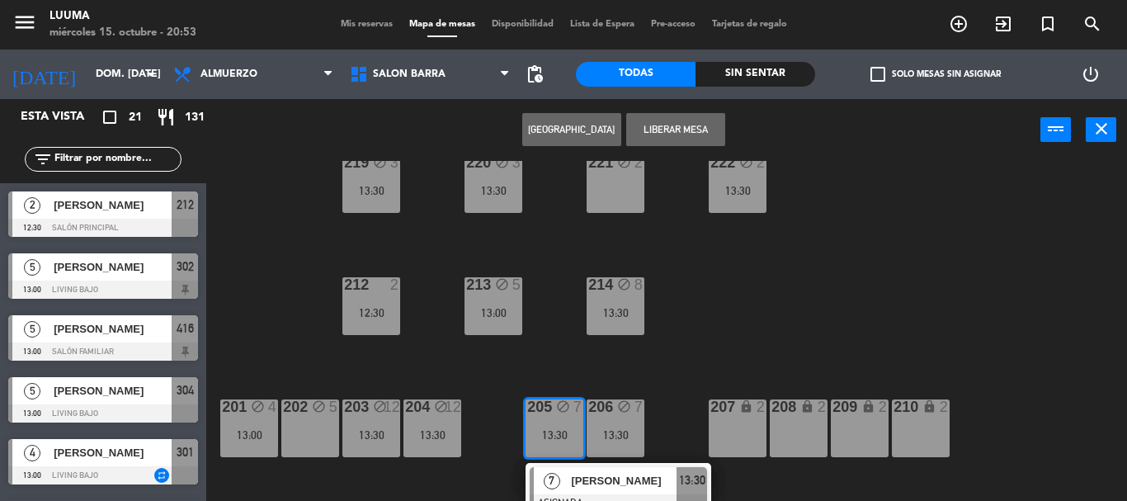
scroll to position [50, 0]
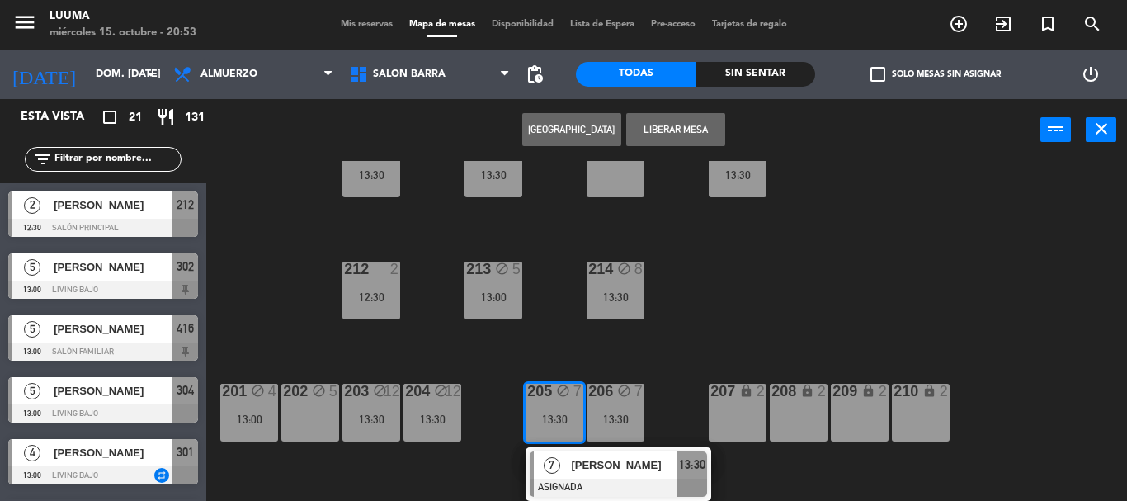
click at [722, 324] on div "220 block 3 13:30 221 block 2 219 block 3 13:30 222 block 2 13:30 213 block 5 1…" at bounding box center [672, 331] width 909 height 340
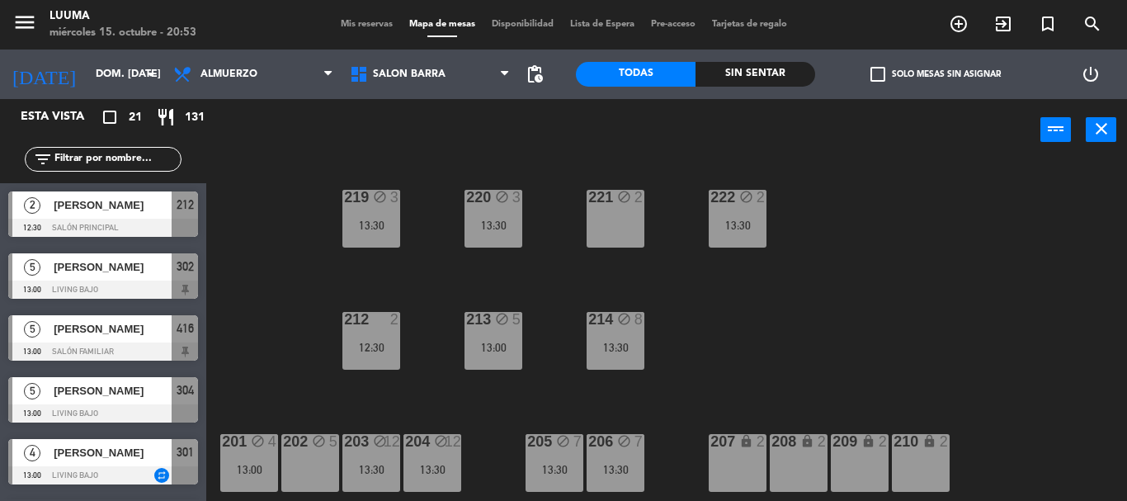
click at [375, 344] on div "12:30" at bounding box center [371, 347] width 58 height 12
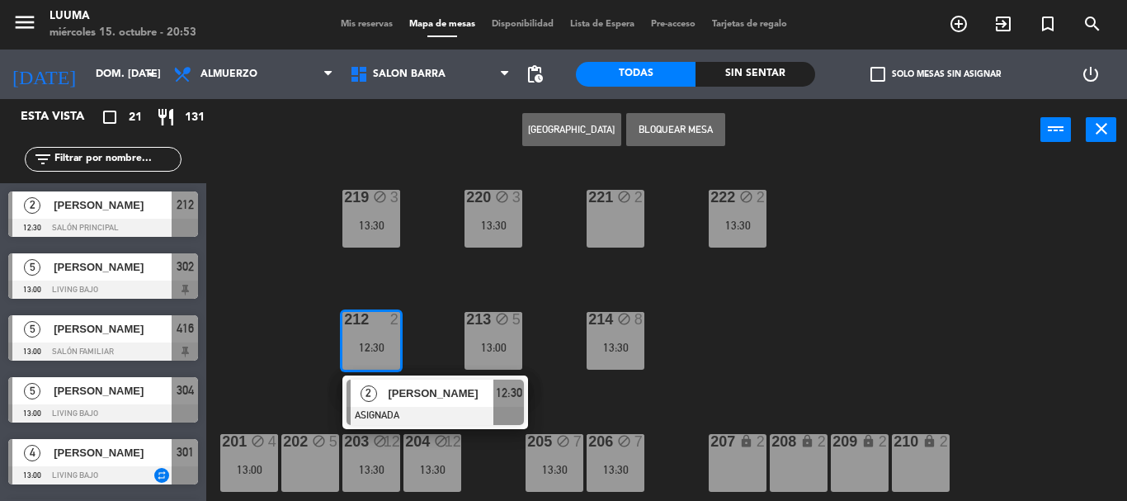
click at [635, 217] on div "221 block 2" at bounding box center [615, 219] width 58 height 58
click at [595, 133] on button "Mover" at bounding box center [571, 129] width 99 height 33
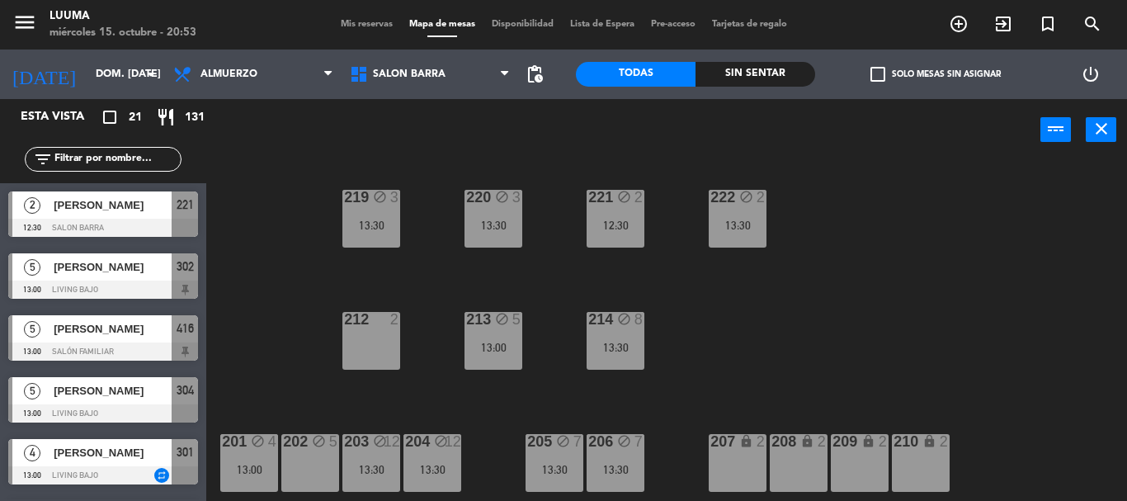
click at [706, 345] on div "220 block 3 13:30 221 block 2 12:30 219 block 3 13:30 222 block 2 13:30 213 blo…" at bounding box center [672, 331] width 909 height 340
click at [783, 277] on div "220 block 3 13:30 221 block 2 12:30 219 block 3 13:30 222 block 2 13:30 213 blo…" at bounding box center [672, 331] width 909 height 340
click at [786, 371] on div "220 block 3 13:30 221 block 2 12:30 219 block 3 13:30 222 block 2 13:30 213 blo…" at bounding box center [672, 331] width 909 height 340
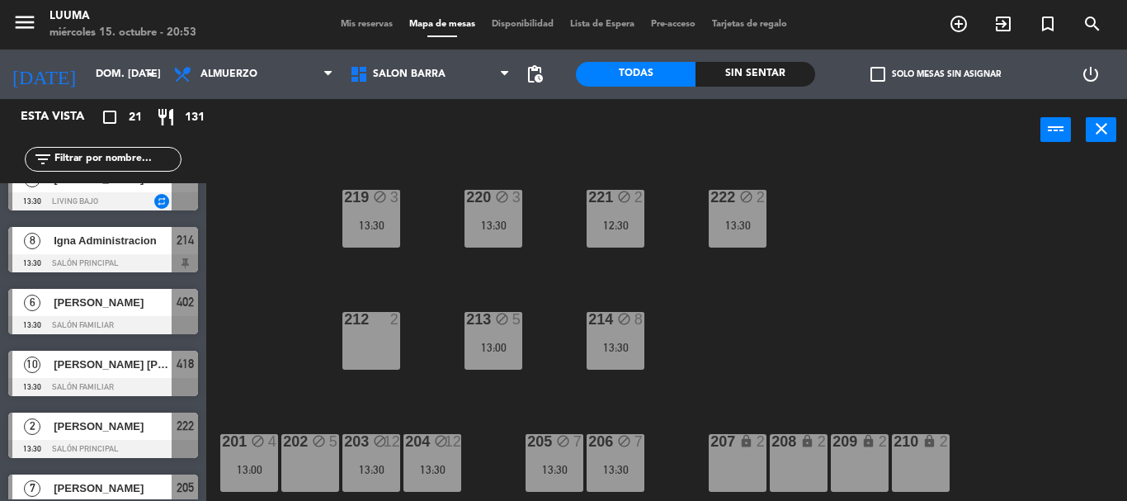
scroll to position [983, 0]
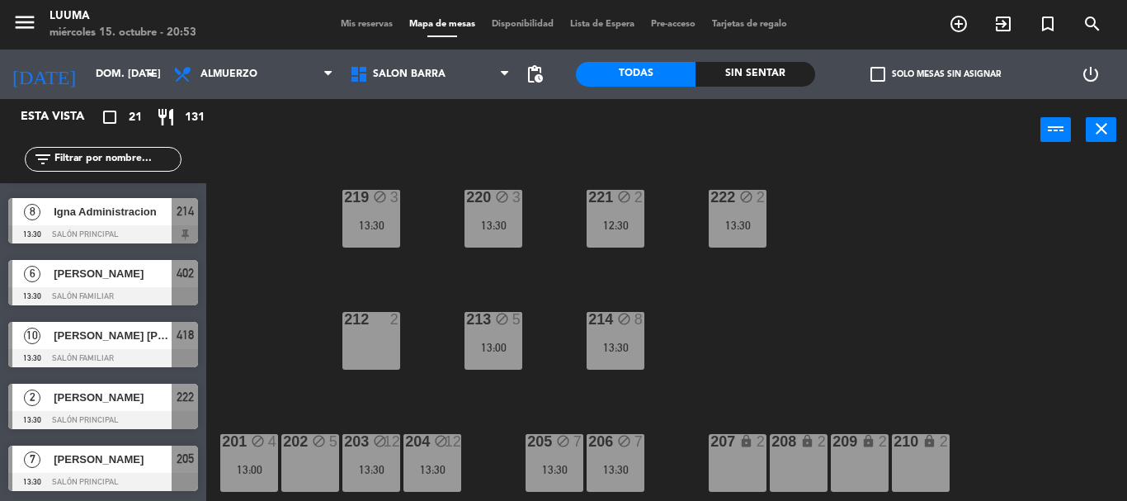
click at [75, 210] on span "Igna Administracion" at bounding box center [113, 211] width 118 height 17
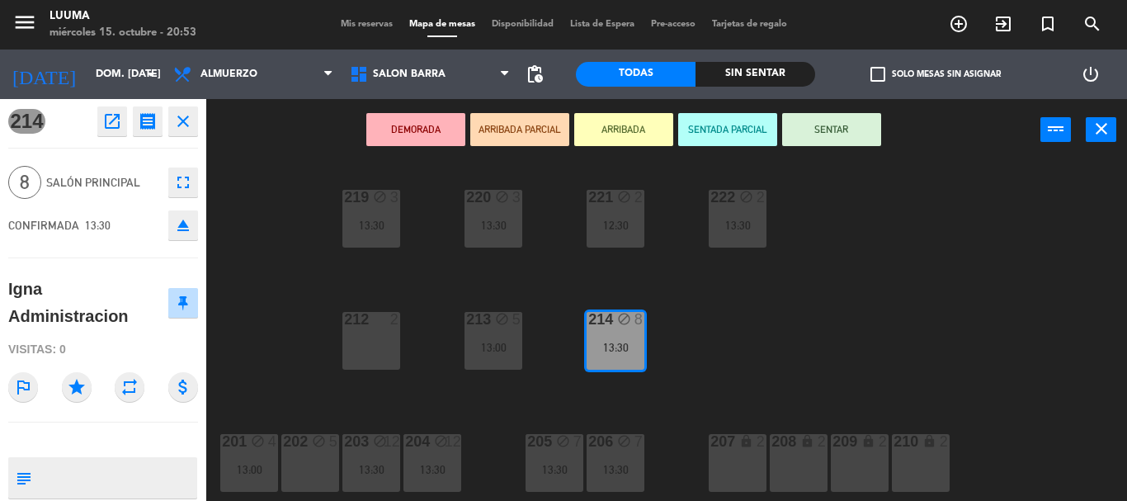
scroll to position [0, 0]
click at [762, 315] on div "220 block 3 13:30 221 block 2 12:30 219 block 3 13:30 222 block 2 13:30 213 blo…" at bounding box center [672, 331] width 909 height 340
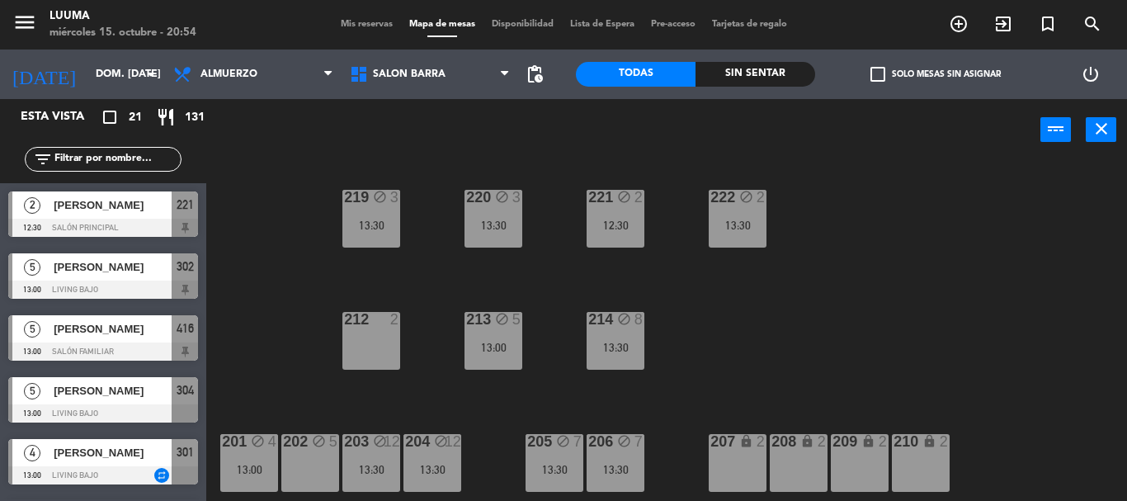
scroll to position [153, 0]
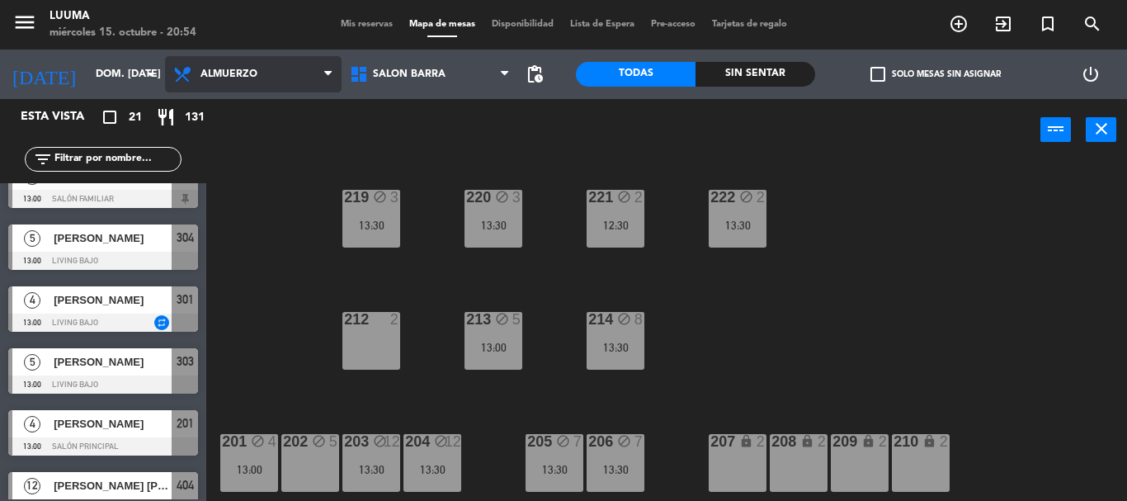
click at [257, 80] on span "Almuerzo" at bounding box center [253, 74] width 177 height 36
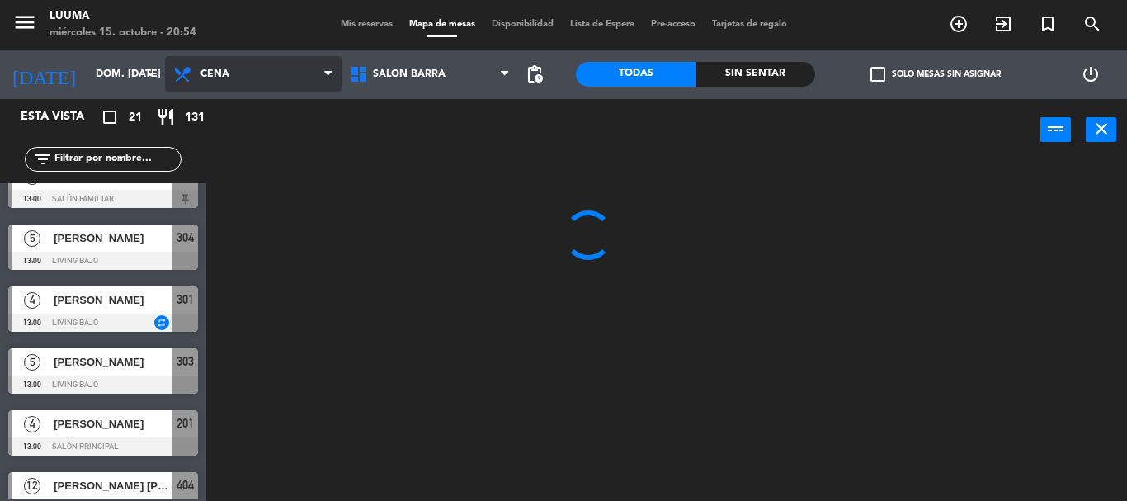
click at [235, 186] on ng-component "menu Luuma miércoles 15. octubre - 20:54 Mis reservas Mapa de mesas Disponibili…" at bounding box center [563, 250] width 1127 height 501
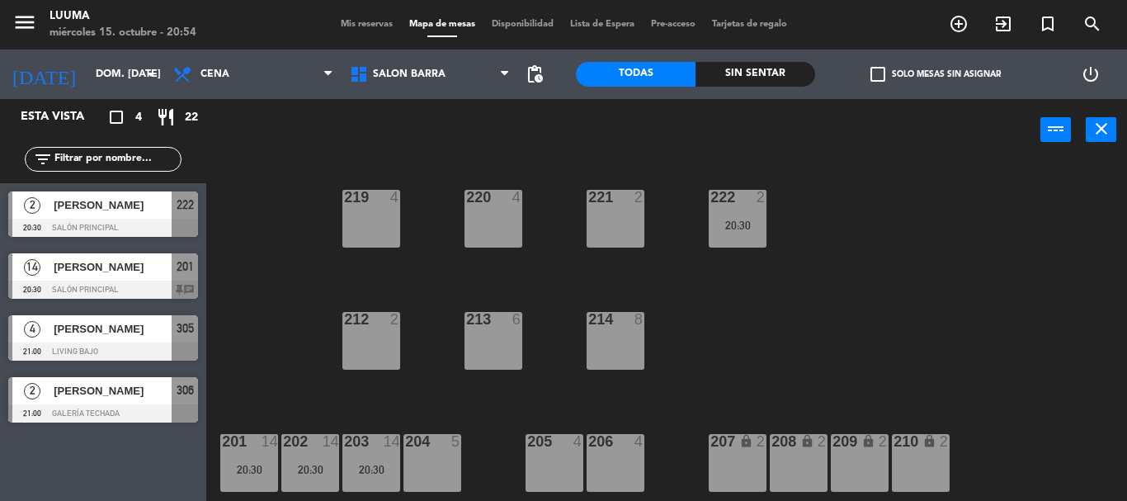
scroll to position [0, 0]
click at [361, 21] on span "Mis reservas" at bounding box center [366, 24] width 68 height 9
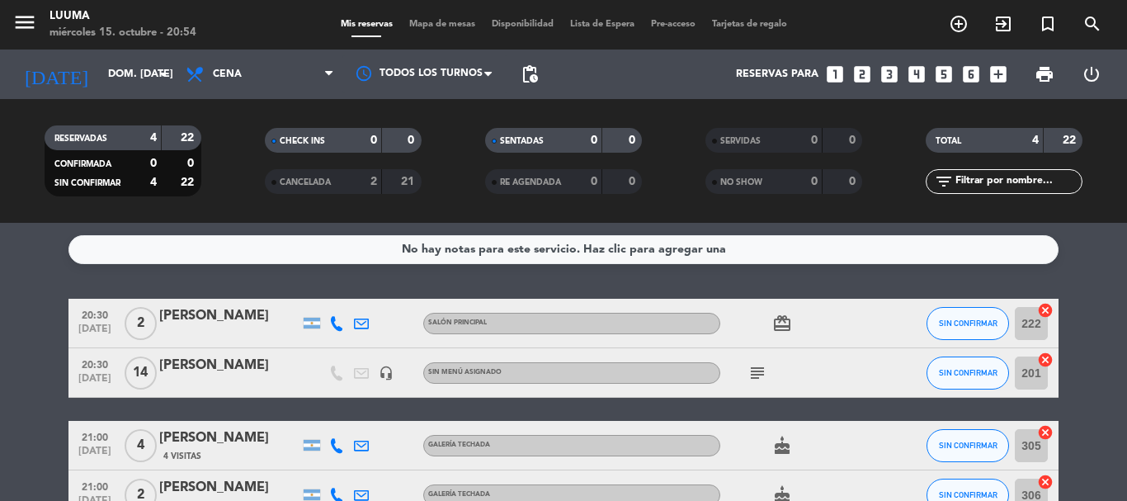
click at [761, 374] on icon "subject" at bounding box center [757, 373] width 20 height 20
click at [804, 363] on div "subject Se unen mesas, es para 13 personas." at bounding box center [794, 372] width 148 height 49
click at [979, 315] on button "SIN CONFIRMAR" at bounding box center [967, 323] width 82 height 33
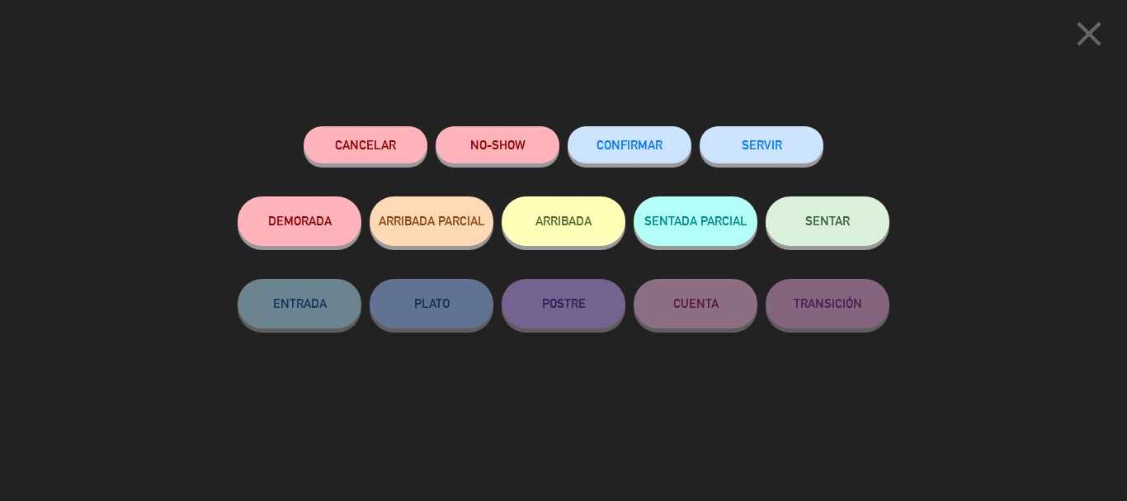
click at [684, 152] on button "CONFIRMAR" at bounding box center [629, 144] width 124 height 37
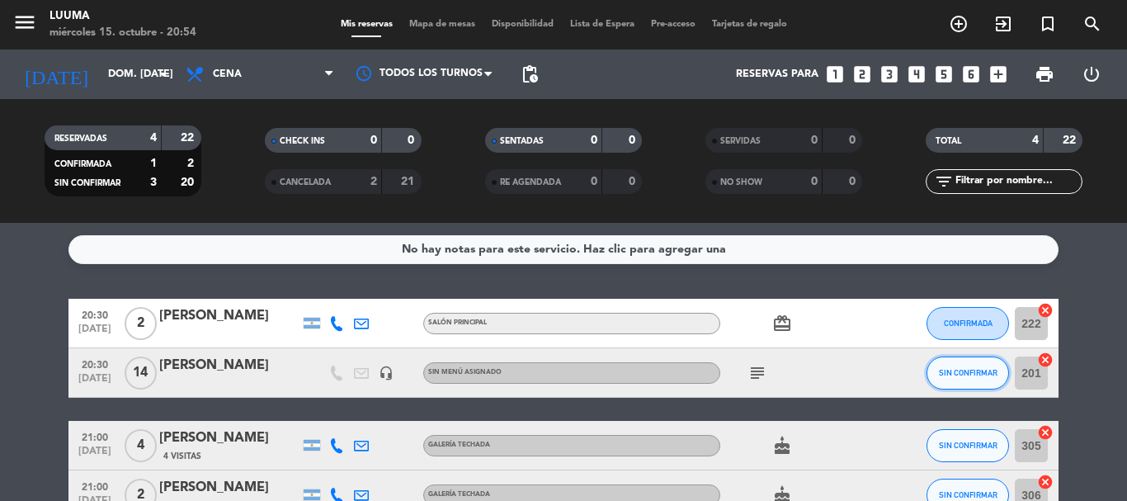
click at [944, 358] on button "SIN CONFIRMAR" at bounding box center [967, 372] width 82 height 33
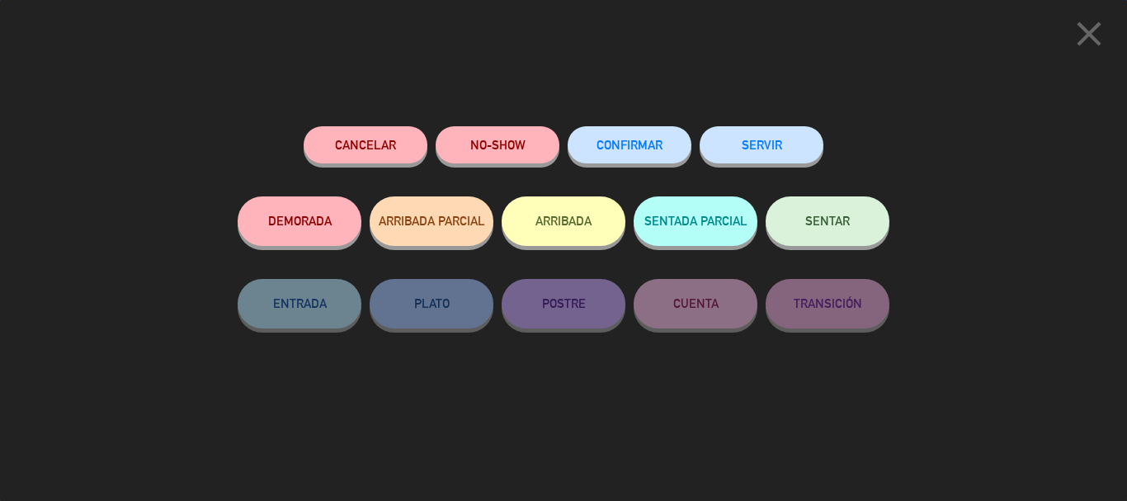
click at [578, 150] on button "CONFIRMAR" at bounding box center [629, 144] width 124 height 37
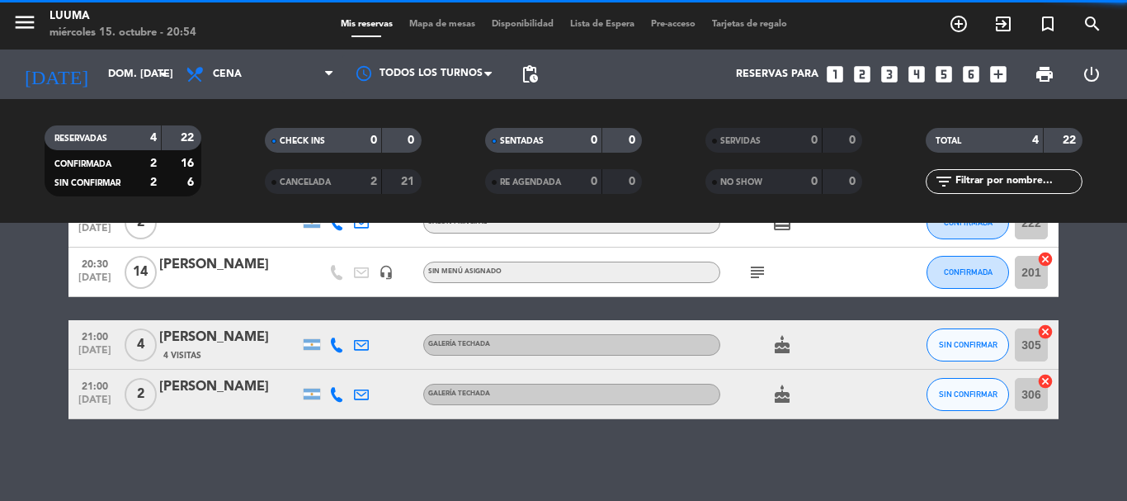
scroll to position [101, 0]
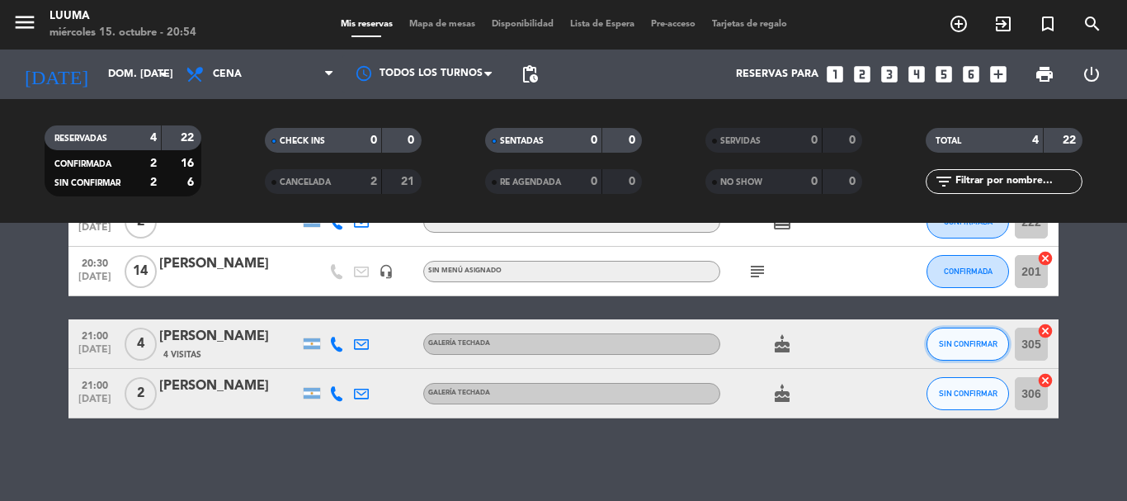
click at [970, 341] on span "SIN CONFIRMAR" at bounding box center [968, 343] width 59 height 9
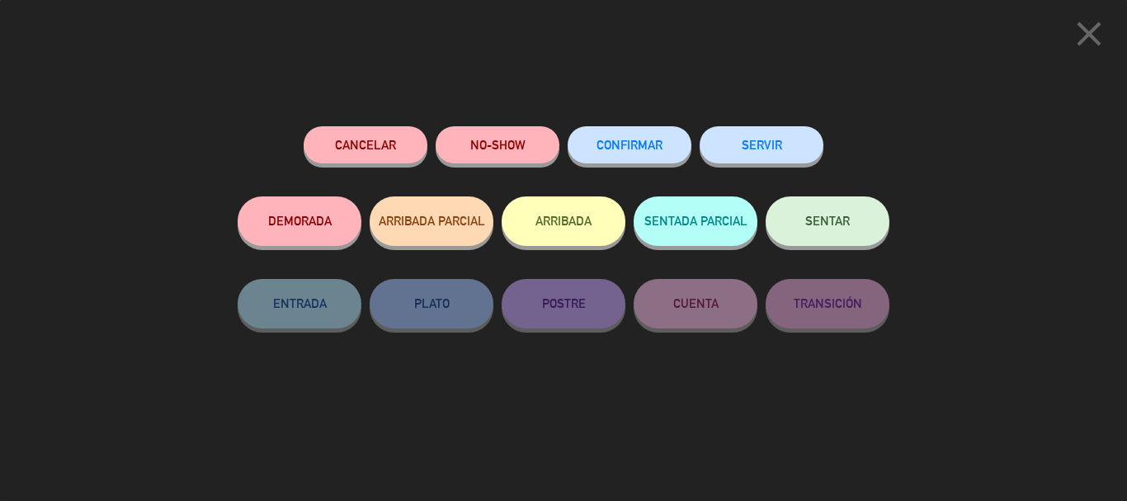
click at [619, 153] on button "CONFIRMAR" at bounding box center [629, 144] width 124 height 37
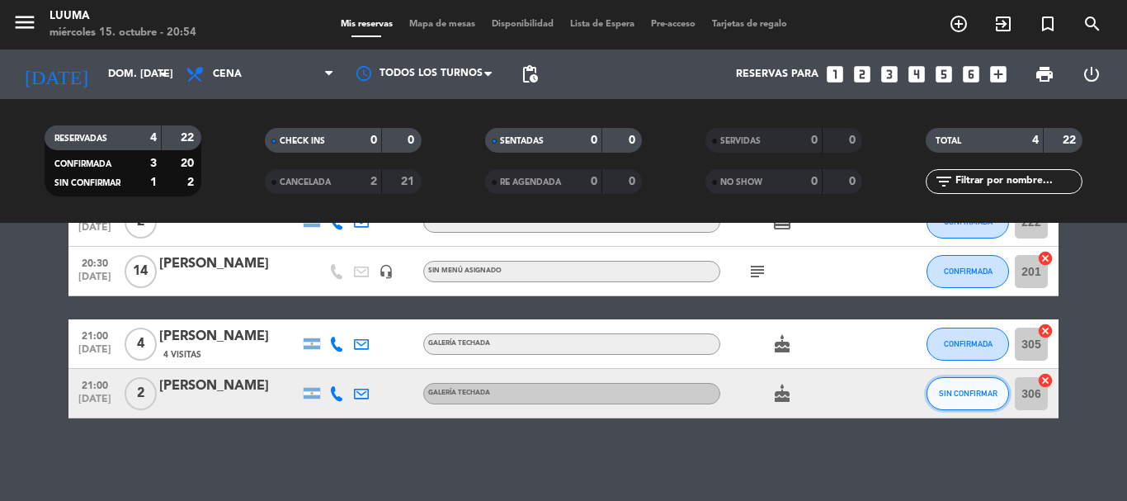
click at [949, 382] on button "SIN CONFIRMAR" at bounding box center [967, 393] width 82 height 33
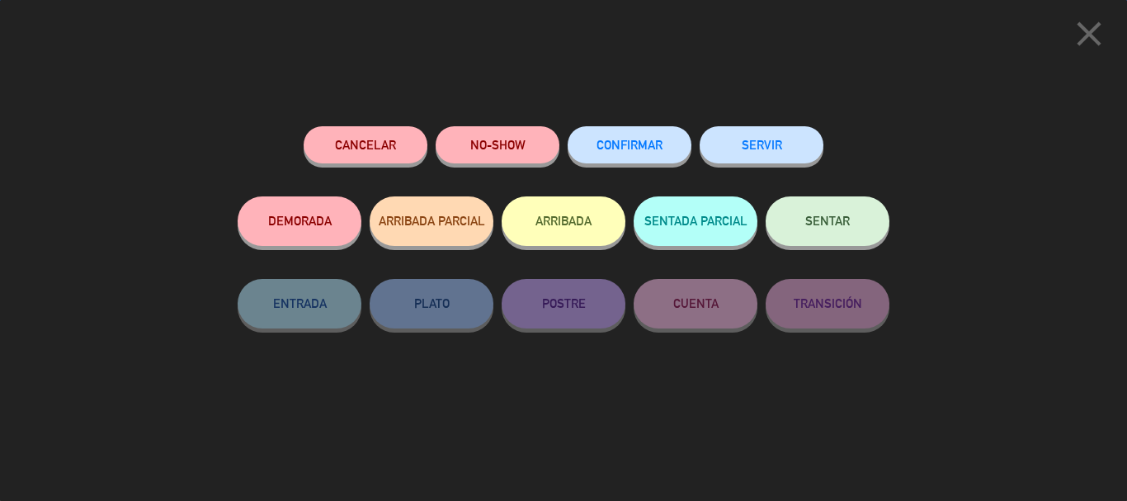
click at [633, 145] on span "CONFIRMAR" at bounding box center [629, 145] width 66 height 14
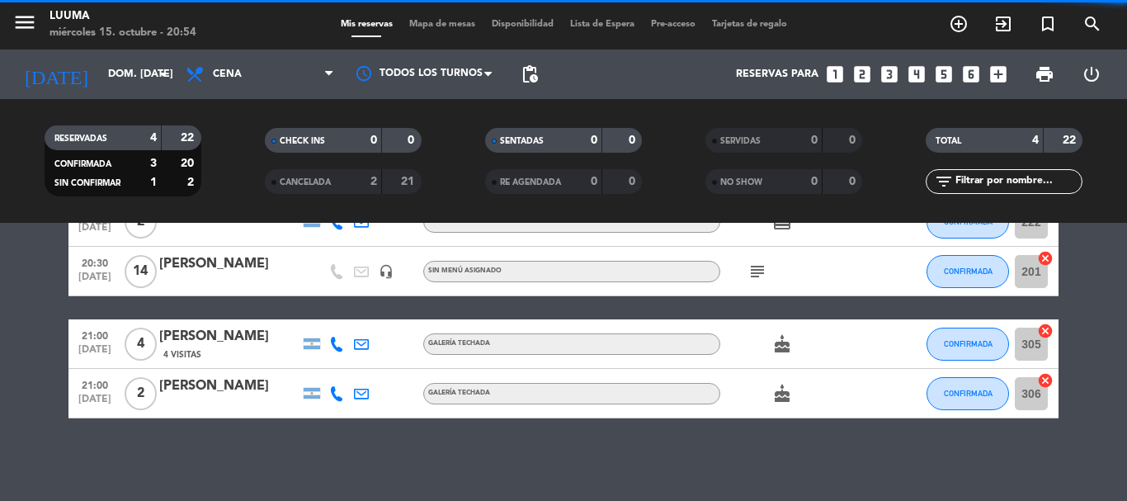
scroll to position [0, 0]
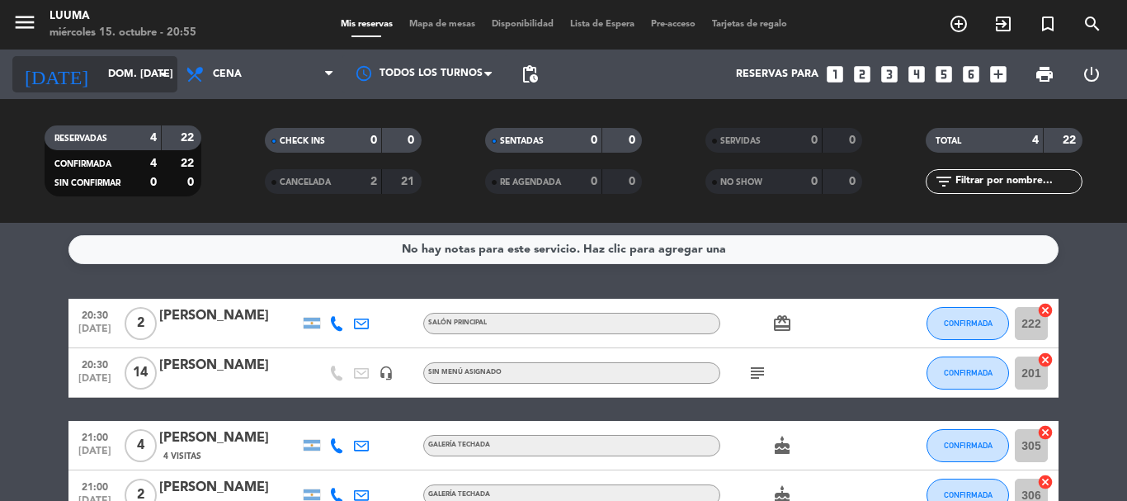
click at [156, 78] on icon "arrow_drop_down" at bounding box center [163, 74] width 20 height 20
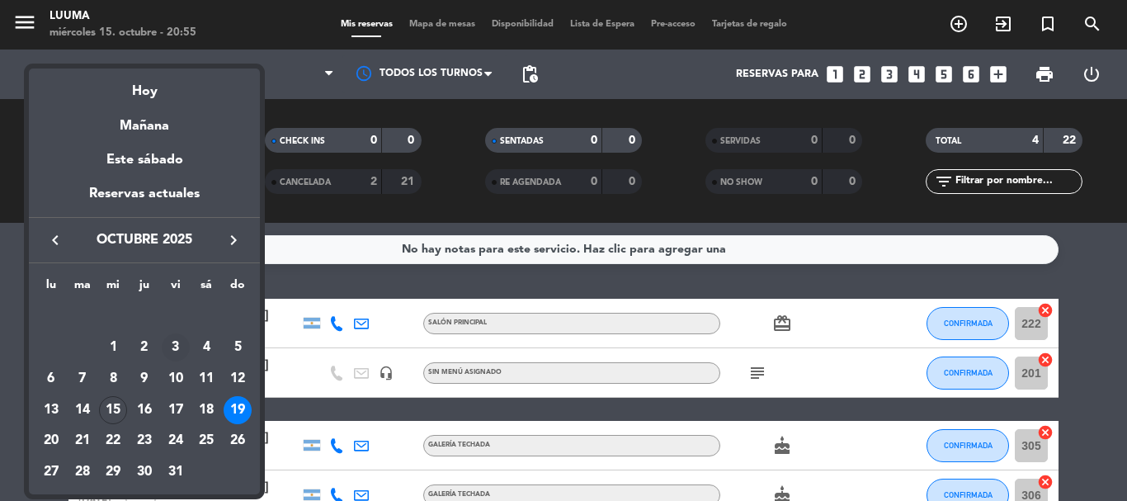
click at [177, 347] on div "3" at bounding box center [176, 347] width 28 height 28
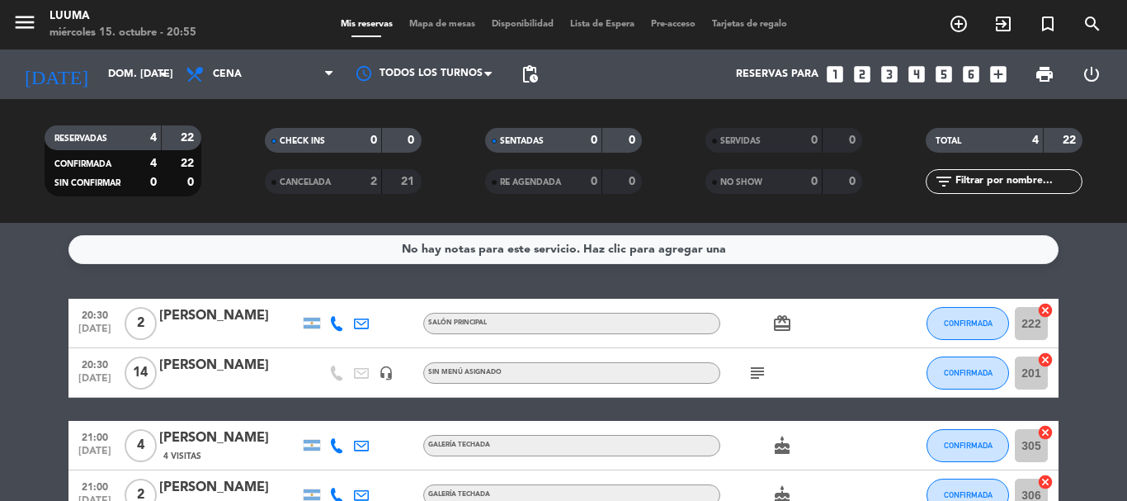
type input "vie. [DATE]"
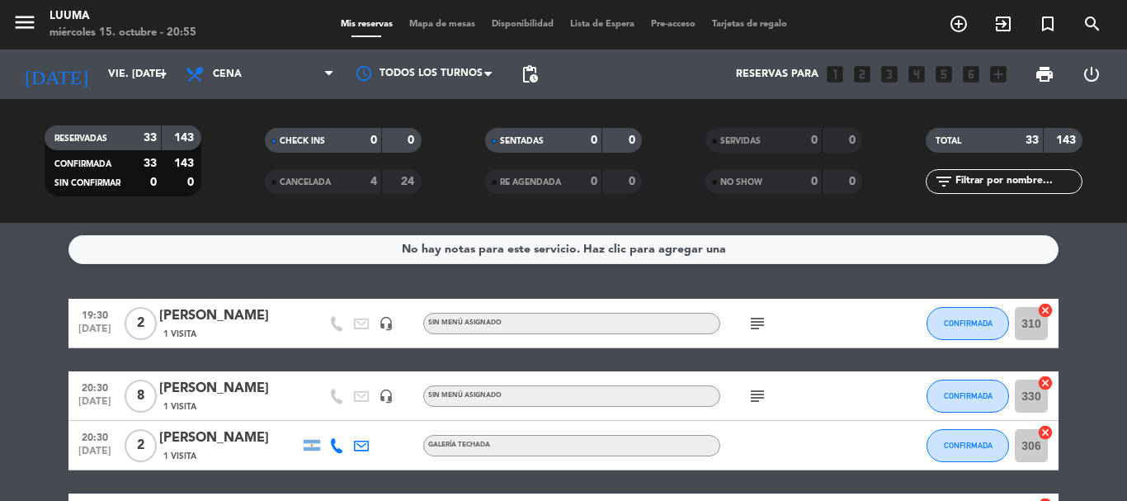
click at [759, 329] on icon "subject" at bounding box center [757, 323] width 20 height 20
click at [810, 304] on div "subject Ajo y verdeo no consumen" at bounding box center [794, 323] width 148 height 49
click at [757, 399] on icon "subject" at bounding box center [757, 396] width 20 height 20
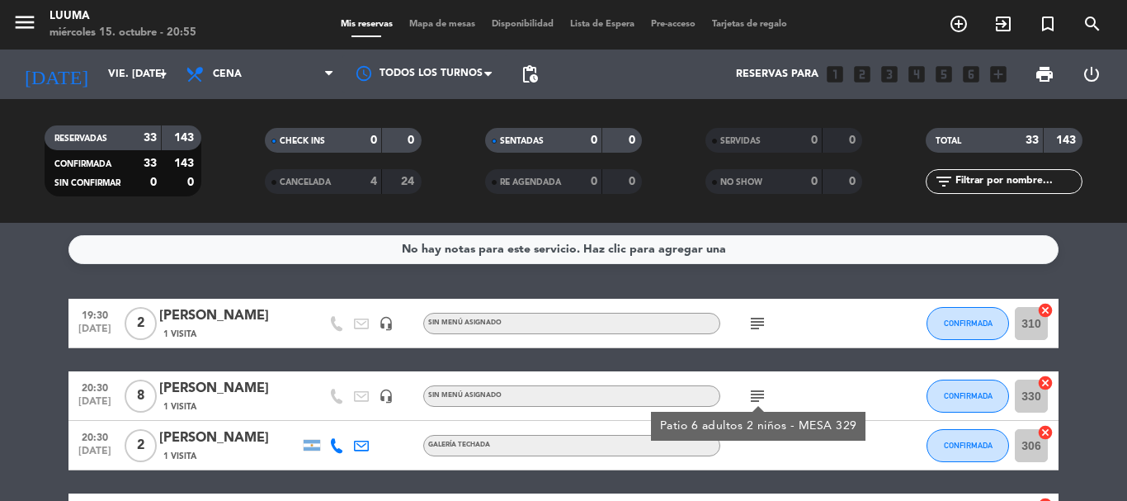
click at [802, 378] on div "subject Patio 6 adultos 2 niños - MESA 329" at bounding box center [794, 395] width 148 height 49
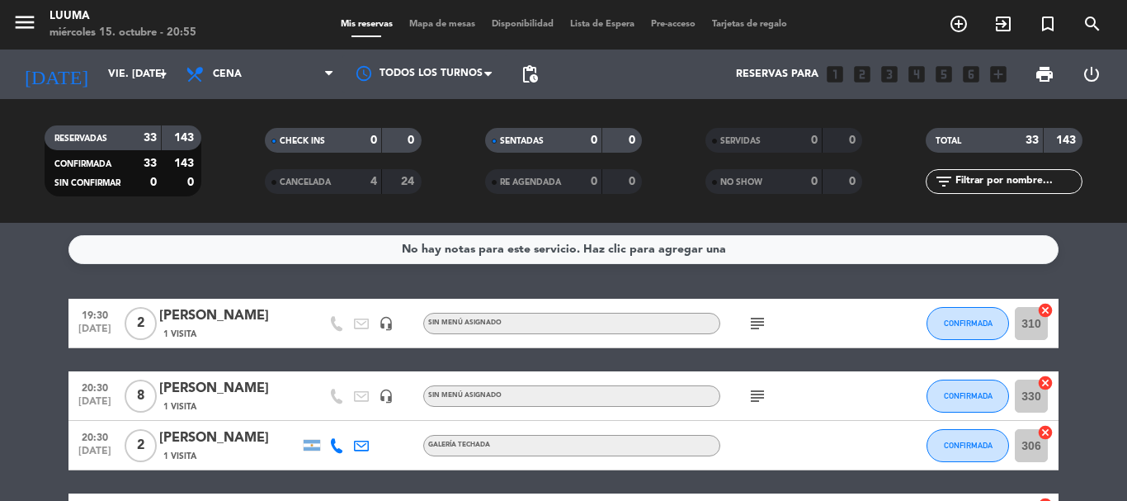
click at [755, 395] on icon "subject" at bounding box center [757, 396] width 20 height 20
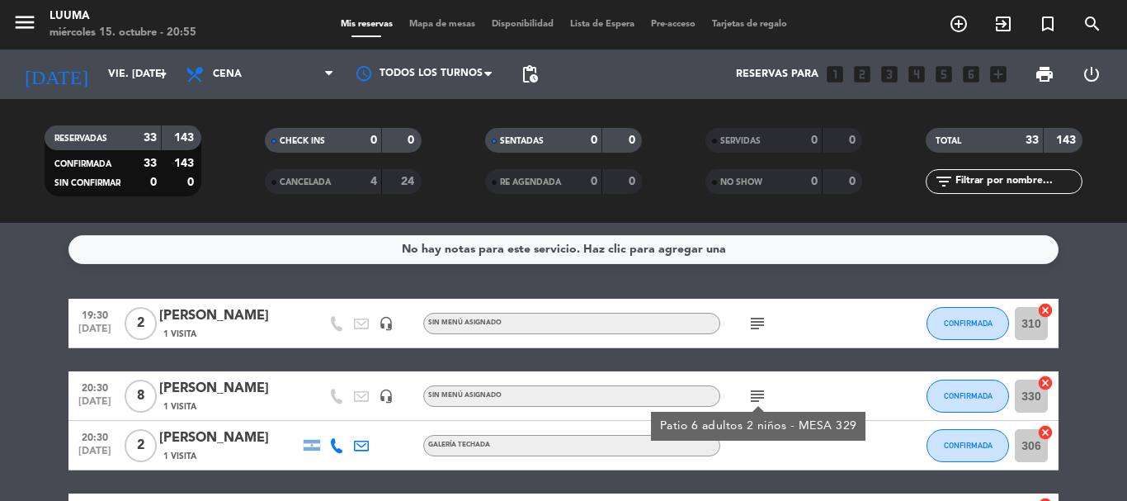
click at [814, 382] on div "subject Patio 6 adultos 2 niños - MESA 329" at bounding box center [794, 395] width 148 height 49
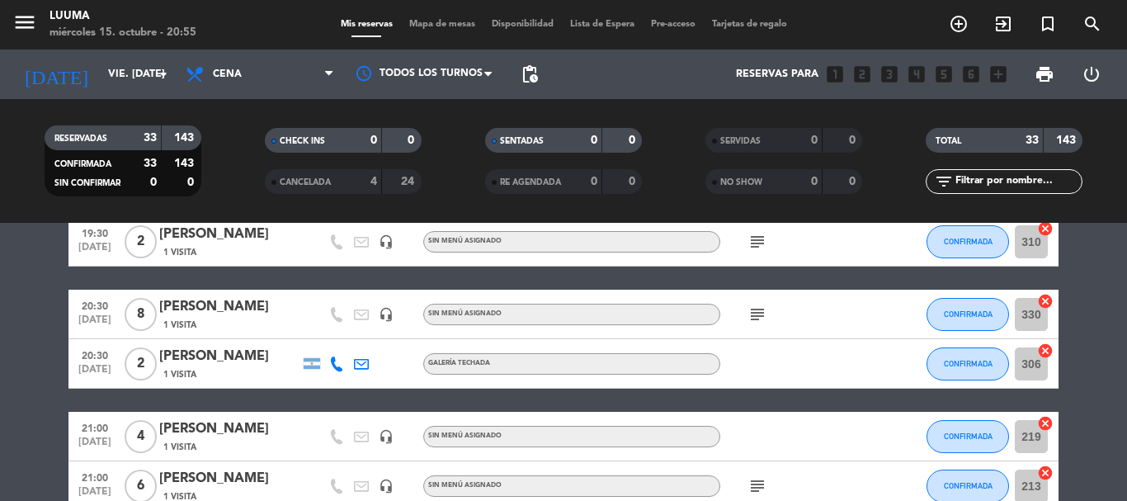
scroll to position [82, 0]
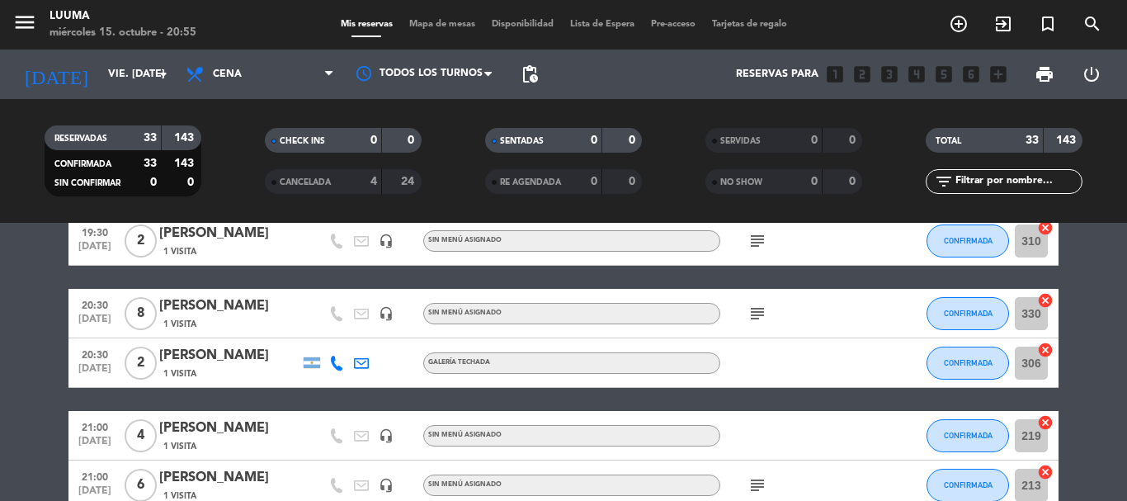
click at [759, 315] on icon "subject" at bounding box center [757, 314] width 20 height 20
click at [829, 305] on div "subject Patio 6 adultos 2 niños - MESA 329" at bounding box center [794, 313] width 148 height 49
click at [433, 16] on div "menu Luuma miércoles 15. octubre - 20:55 Mis reservas Mapa de mesas Disponibili…" at bounding box center [563, 24] width 1127 height 49
click at [436, 21] on span "Mapa de mesas" at bounding box center [442, 24] width 82 height 9
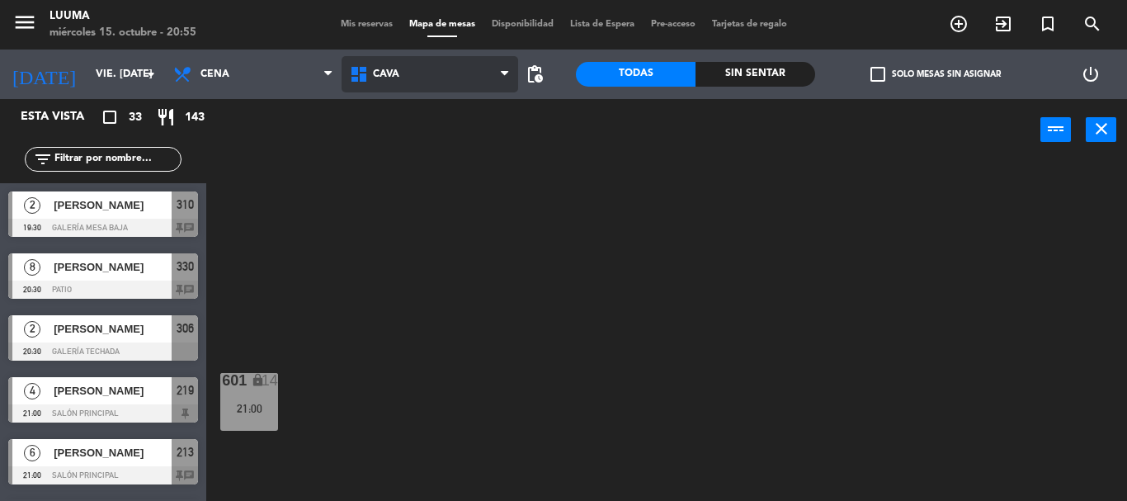
click at [373, 89] on span "Cava" at bounding box center [429, 74] width 177 height 36
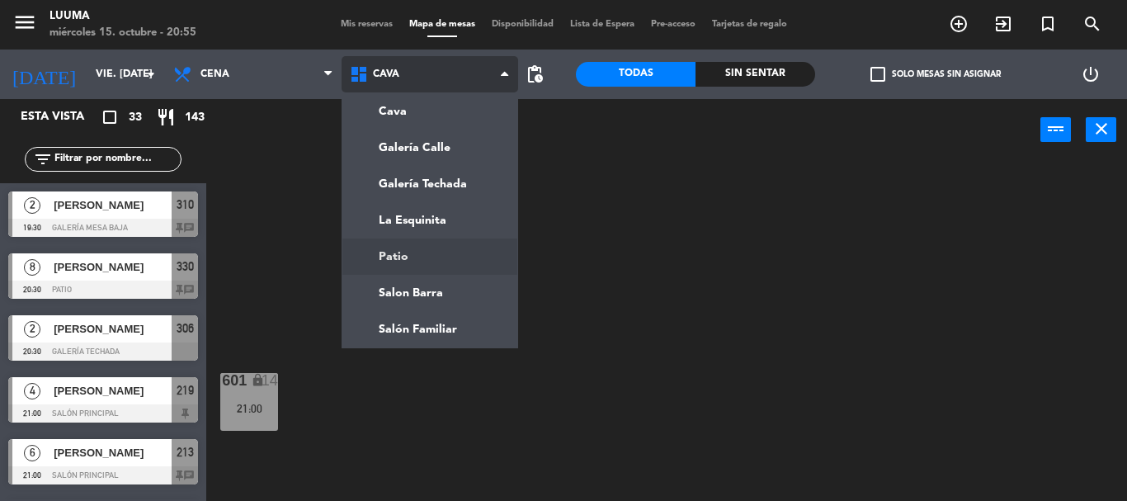
click at [429, 252] on ng-component "menu Luuma miércoles 15. octubre - 20:55 Mis reservas Mapa de mesas Disponibili…" at bounding box center [563, 250] width 1127 height 501
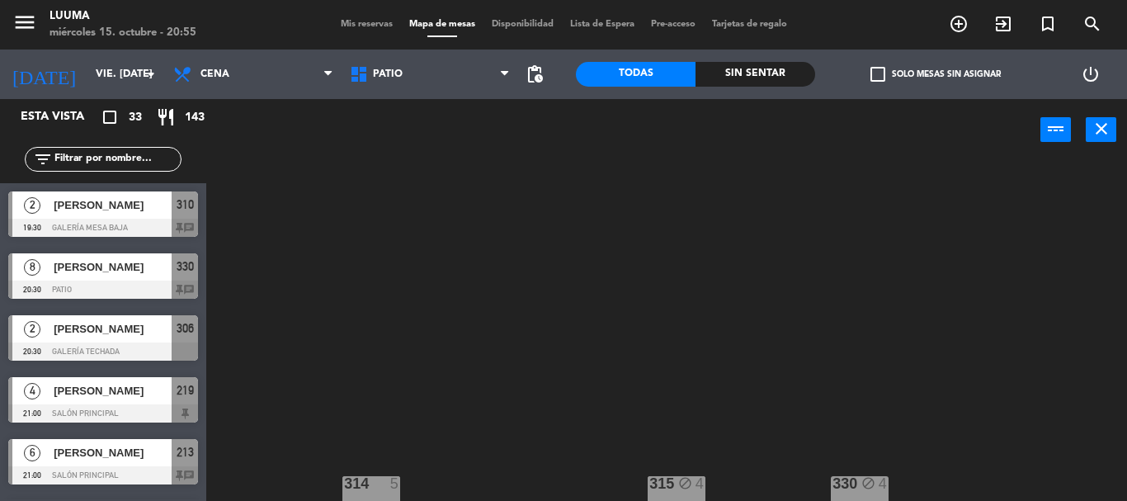
scroll to position [174, 0]
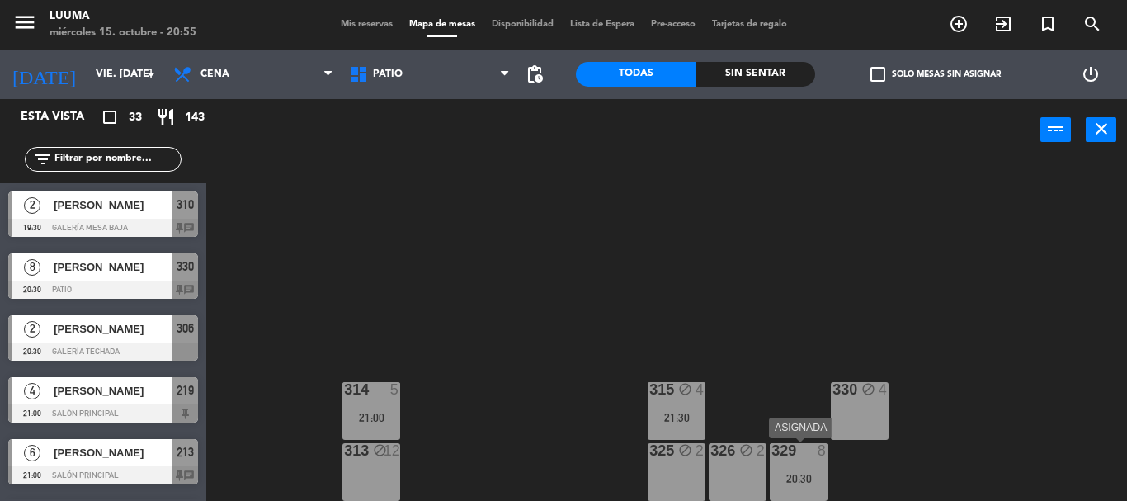
click at [806, 478] on div "20:30" at bounding box center [799, 479] width 58 height 12
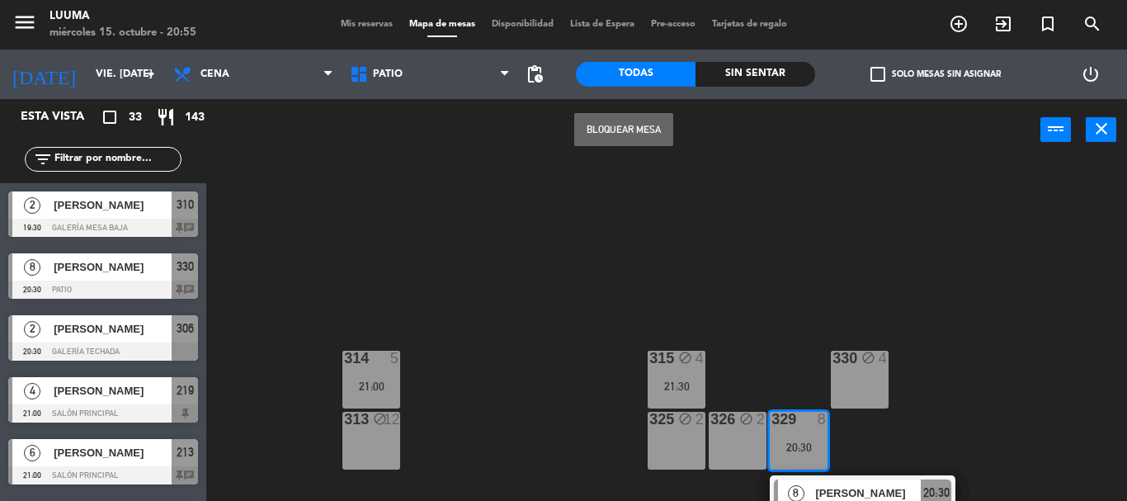
scroll to position [233, 0]
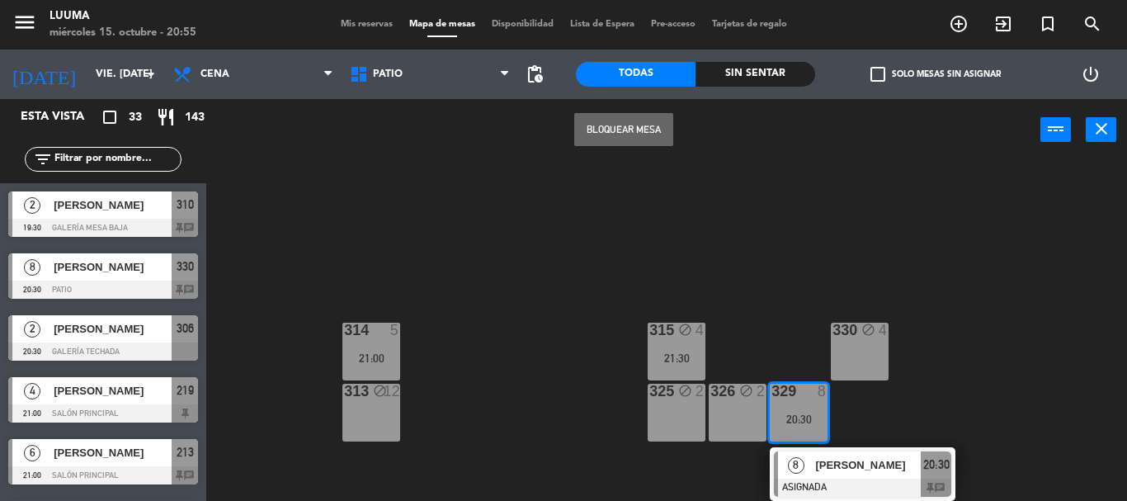
click at [756, 294] on div "314 5 21:00 330 block 4 315 block 4 21:30 313 block 12 325 block 2 326 block 2 …" at bounding box center [672, 331] width 909 height 340
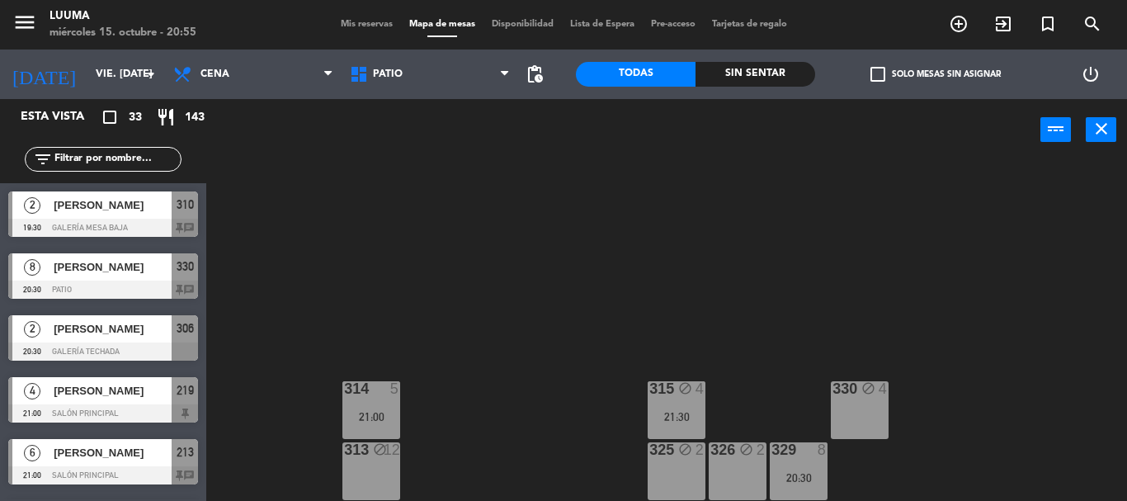
scroll to position [174, 0]
click at [373, 21] on span "Mis reservas" at bounding box center [366, 24] width 68 height 9
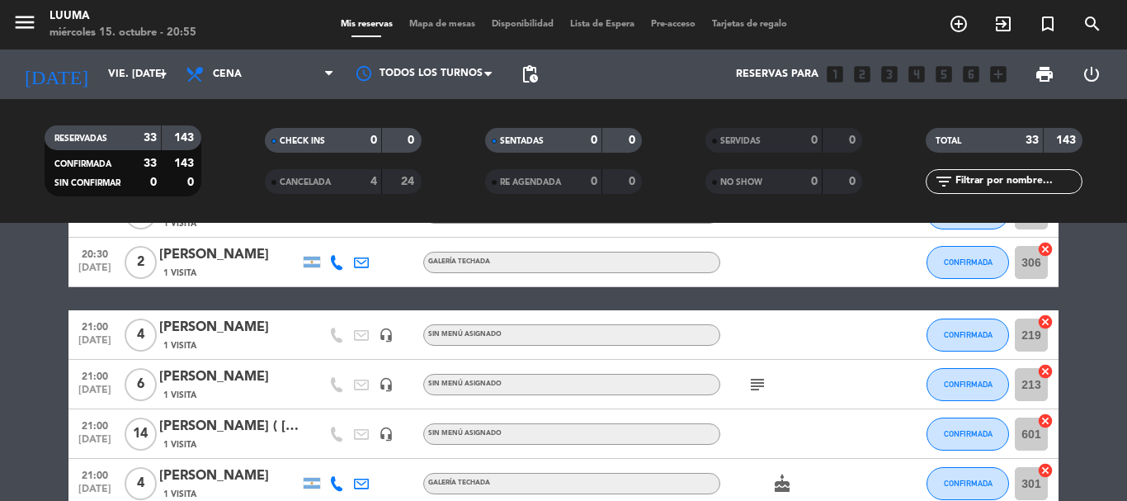
scroll to position [247, 0]
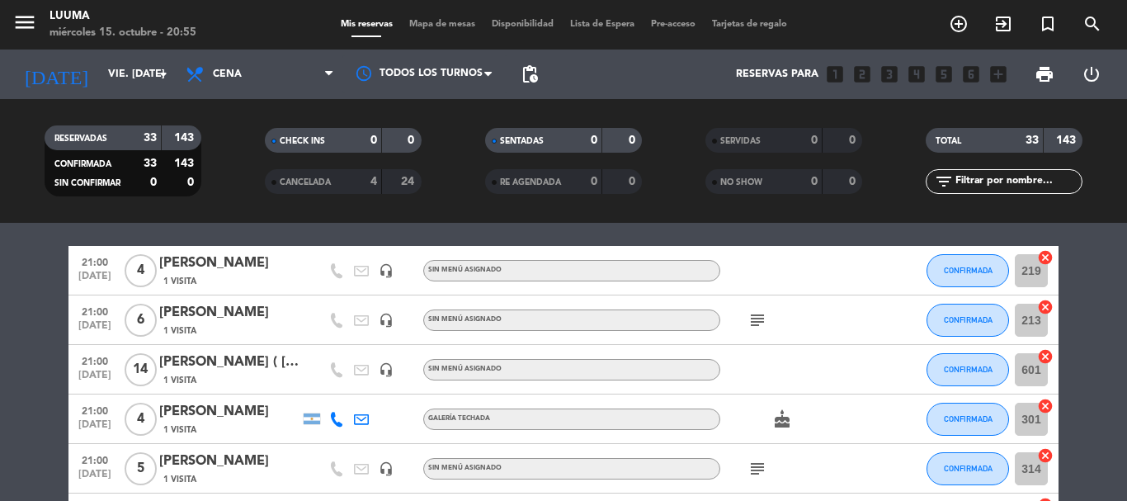
click at [746, 325] on span "subject" at bounding box center [757, 320] width 25 height 20
click at [755, 321] on icon "subject" at bounding box center [757, 320] width 20 height 20
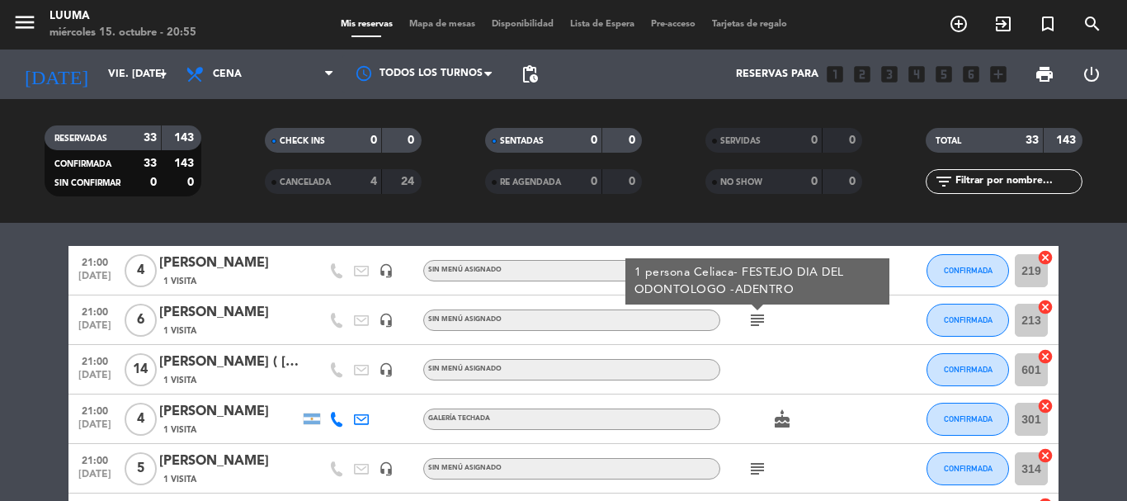
click at [817, 330] on div "subject 1 persona Celiaca- FESTEJO DIA DEL ODONTOLOGO -ADENTRO" at bounding box center [794, 319] width 148 height 49
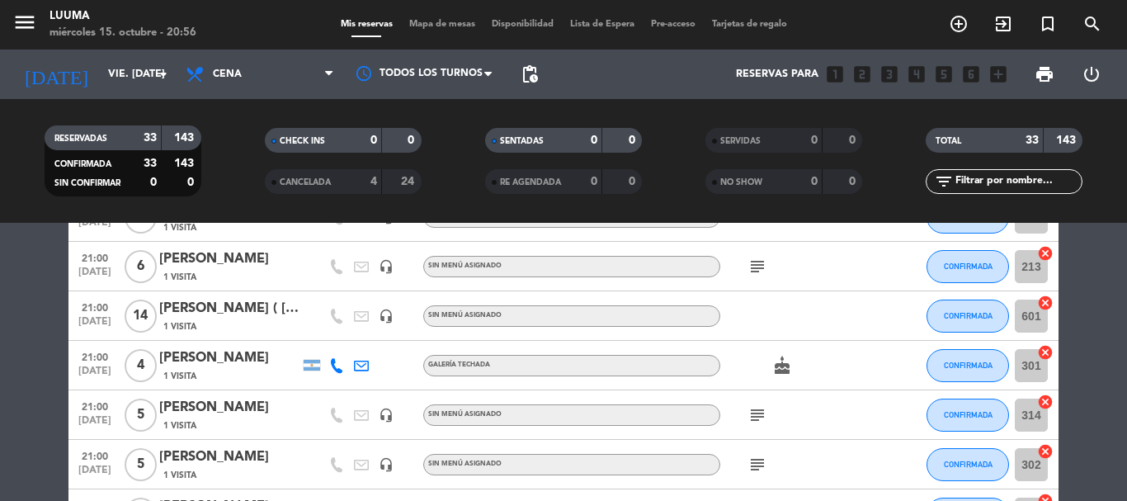
scroll to position [330, 0]
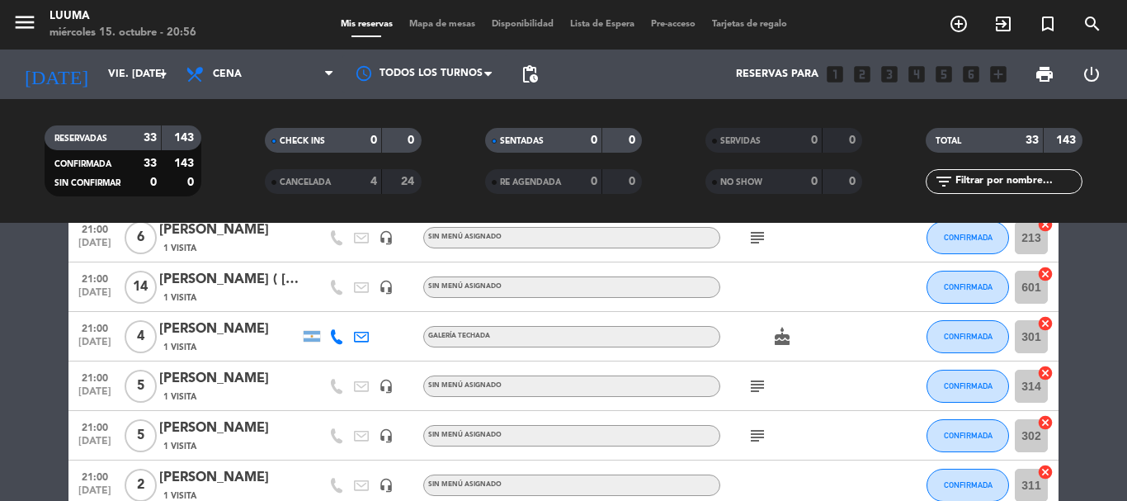
click at [763, 387] on icon "subject" at bounding box center [757, 386] width 20 height 20
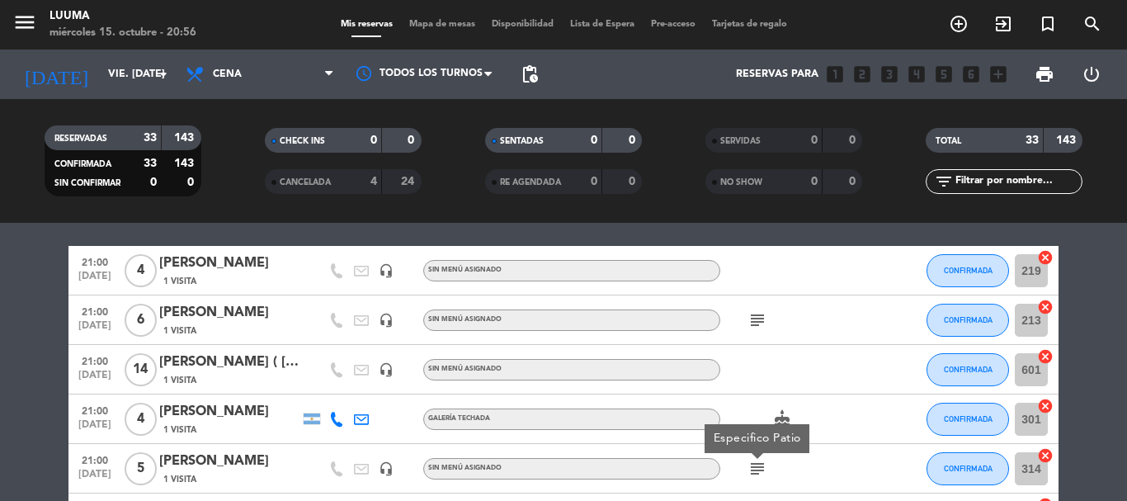
click at [808, 362] on div at bounding box center [794, 369] width 148 height 49
click at [761, 318] on icon "subject" at bounding box center [757, 320] width 20 height 20
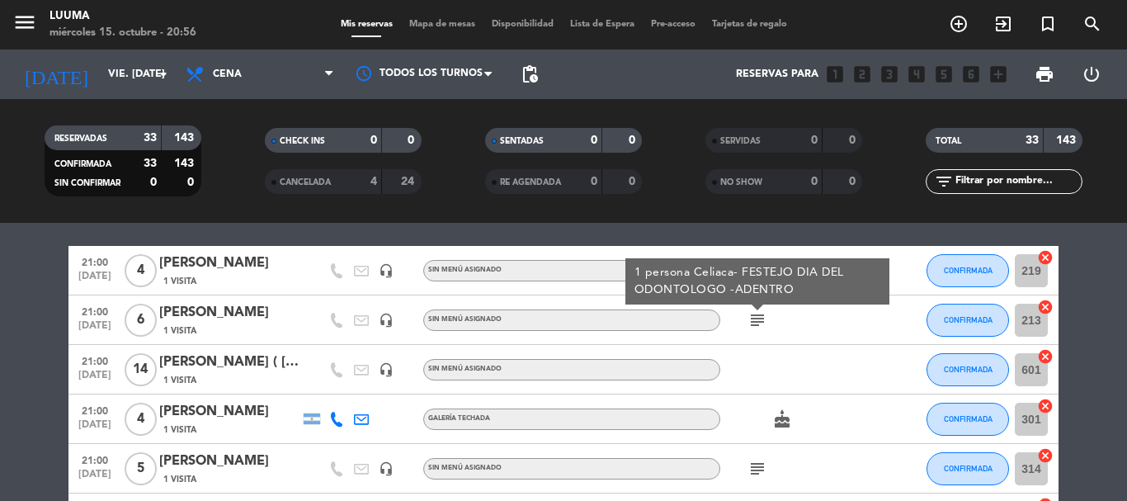
click at [797, 339] on div "subject 1 persona Celiaca- FESTEJO DIA DEL ODONTOLOGO -ADENTRO" at bounding box center [794, 319] width 148 height 49
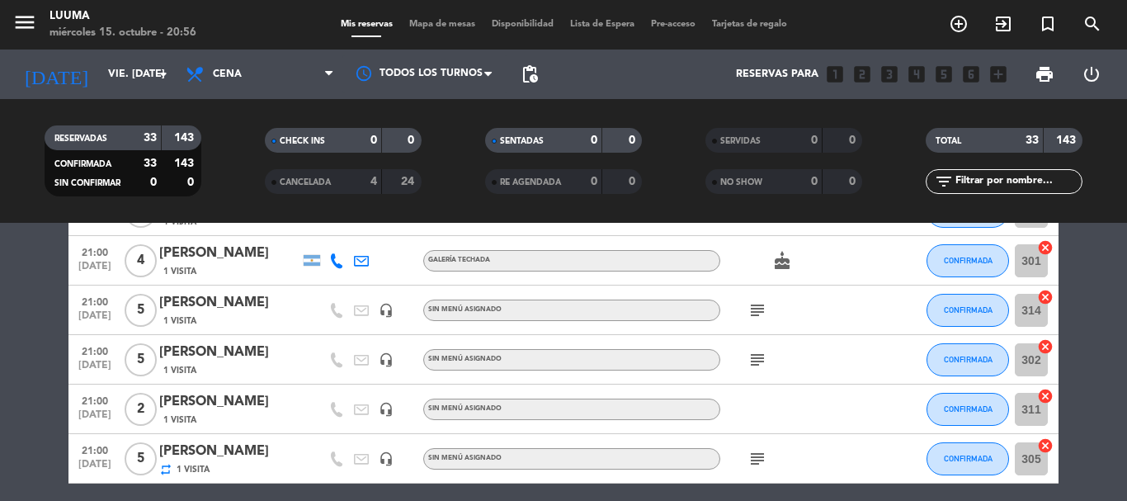
scroll to position [412, 0]
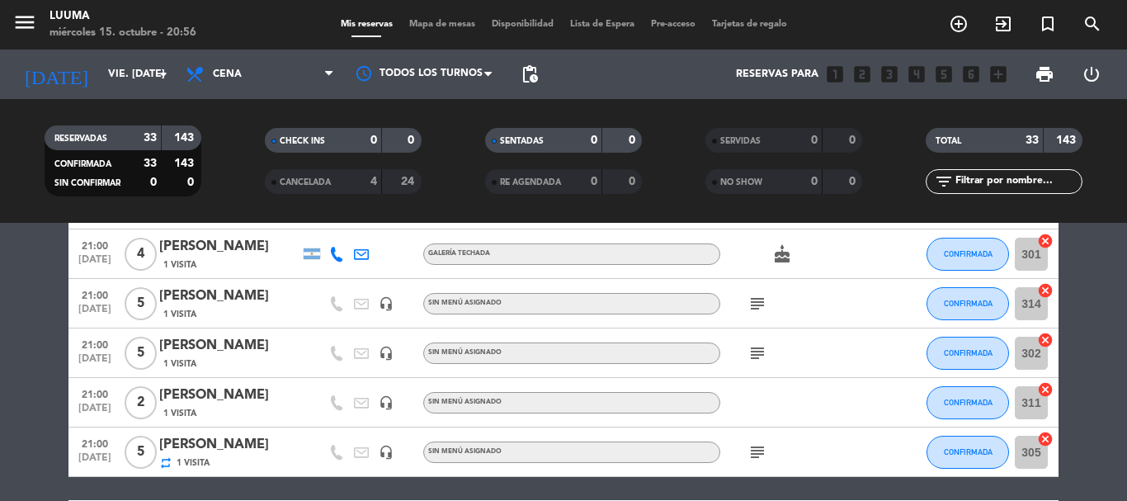
click at [756, 312] on icon "subject" at bounding box center [757, 304] width 20 height 20
click at [824, 322] on div "subject Especifico Patio" at bounding box center [794, 303] width 148 height 49
click at [761, 356] on icon "subject" at bounding box center [757, 353] width 20 height 20
click at [835, 374] on div "subject reservo [PERSON_NAME]" at bounding box center [794, 352] width 148 height 49
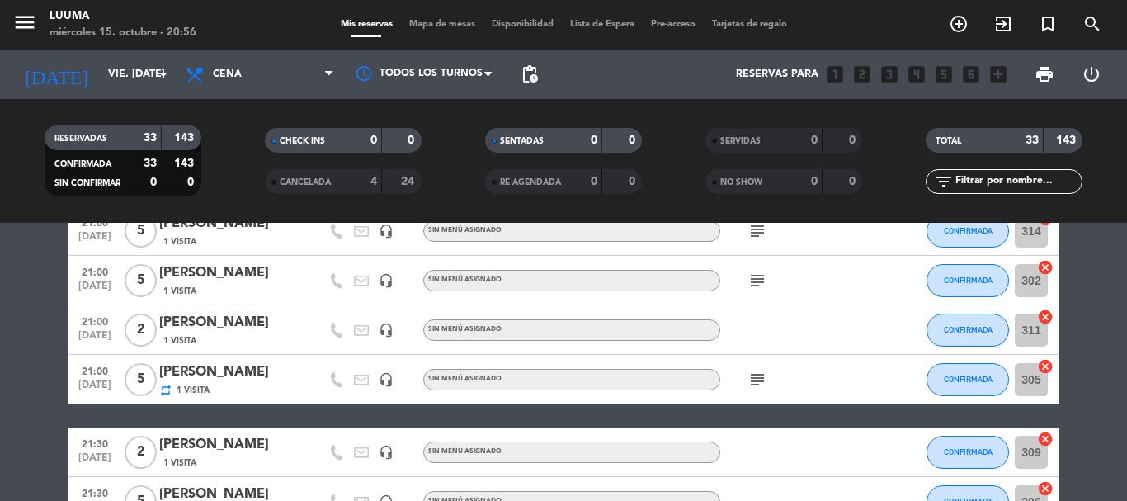
scroll to position [495, 0]
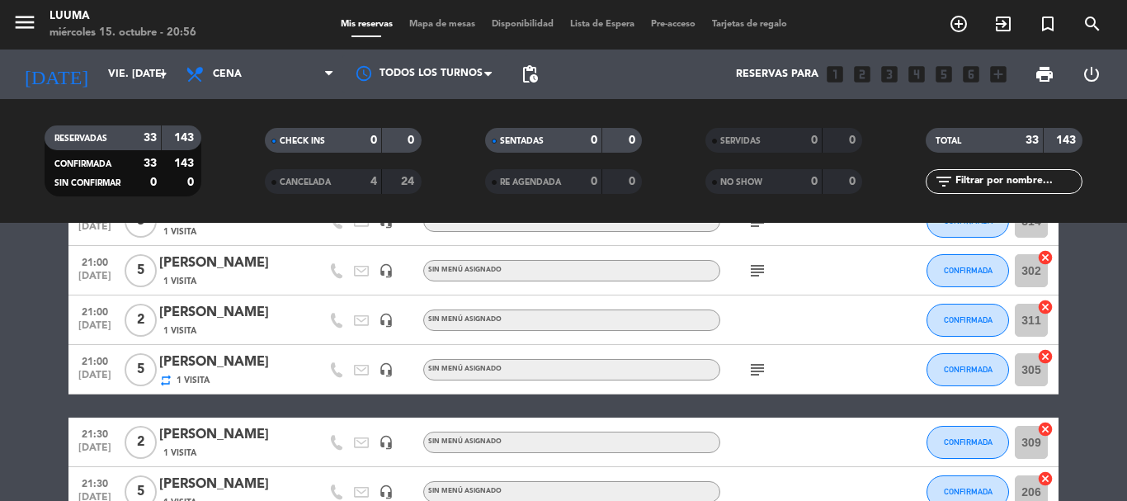
click at [757, 370] on icon "subject" at bounding box center [757, 370] width 20 height 20
click at [856, 370] on div "subject reservo [PERSON_NAME]" at bounding box center [794, 369] width 148 height 49
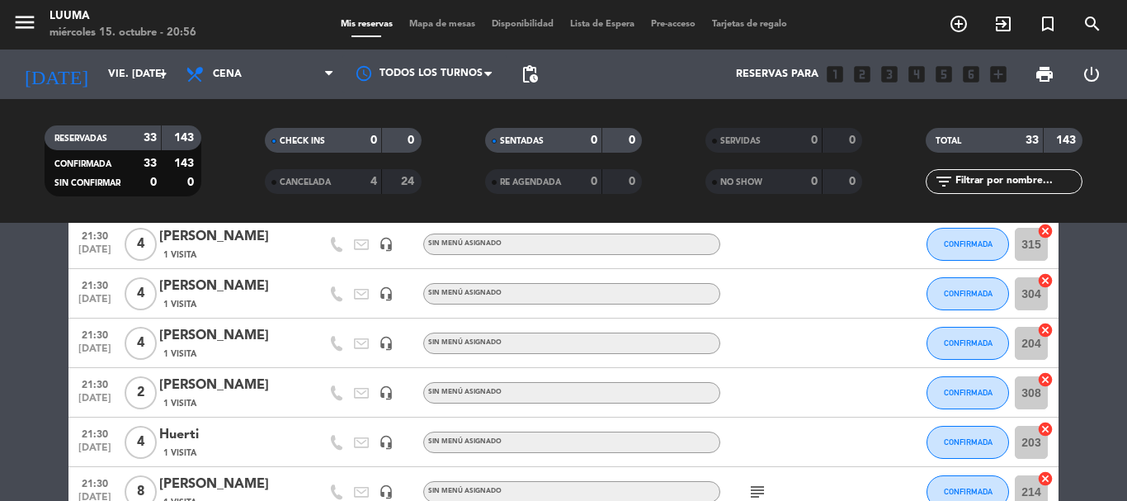
scroll to position [1072, 0]
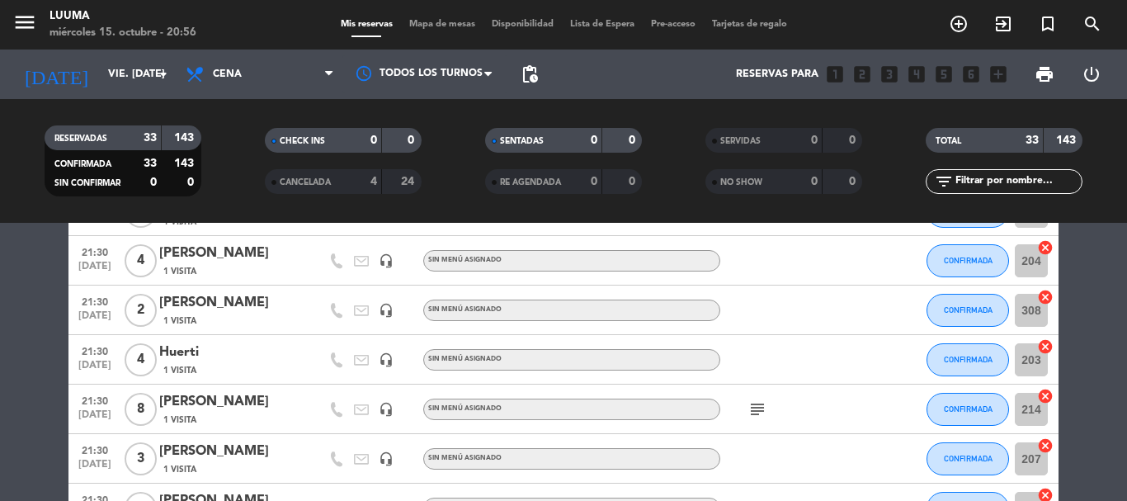
click at [762, 407] on icon "subject" at bounding box center [757, 409] width 20 height 20
click at [822, 413] on div "subject CUMPLEAÑOS" at bounding box center [794, 408] width 148 height 49
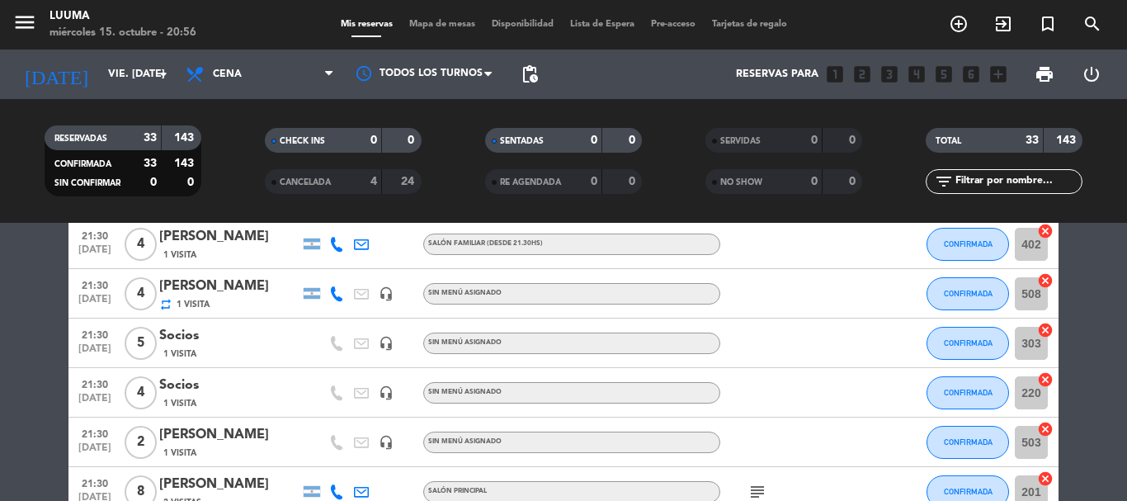
scroll to position [1567, 0]
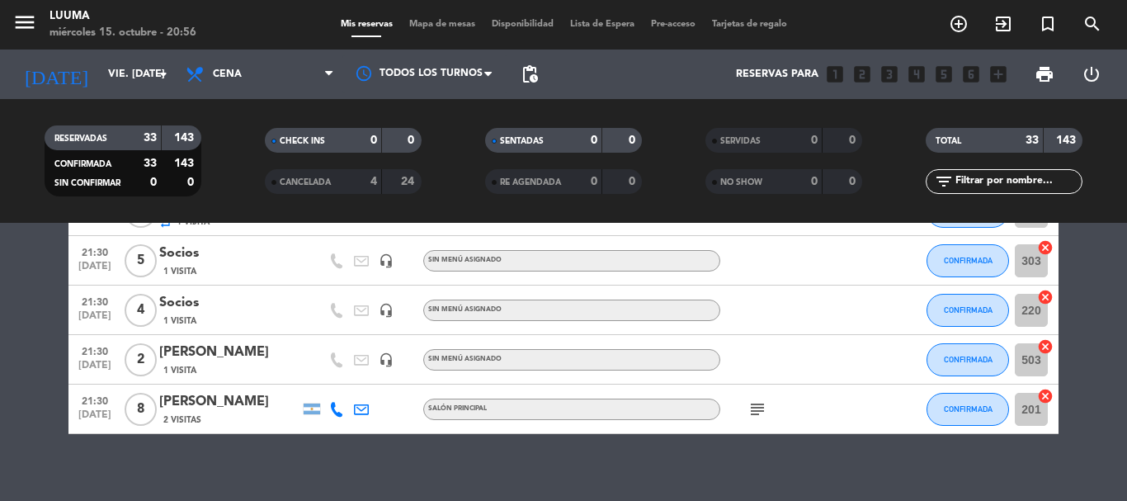
click at [776, 408] on div "subject" at bounding box center [794, 408] width 148 height 49
click at [756, 410] on icon "subject" at bounding box center [757, 409] width 20 height 20
click at [883, 389] on div at bounding box center [891, 408] width 45 height 49
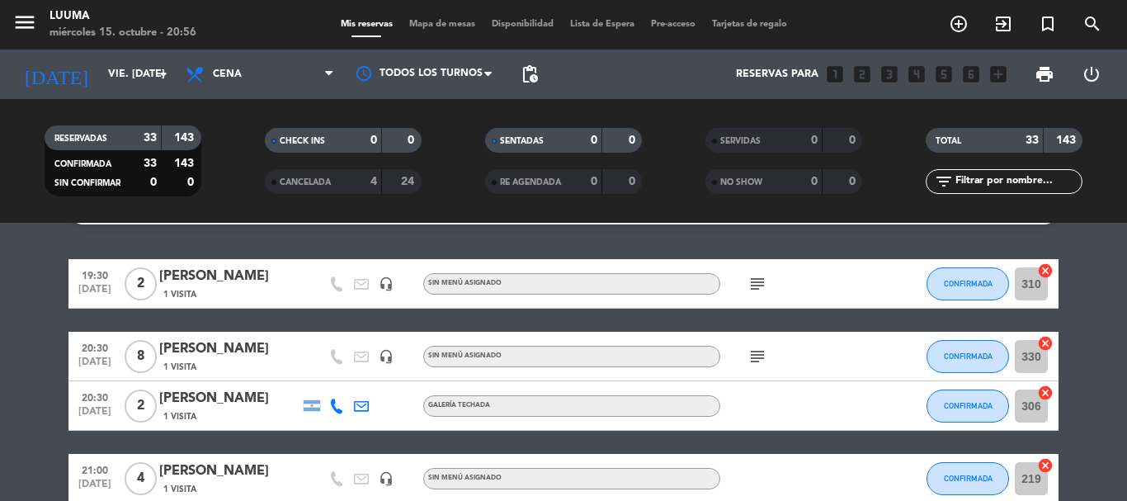
scroll to position [0, 0]
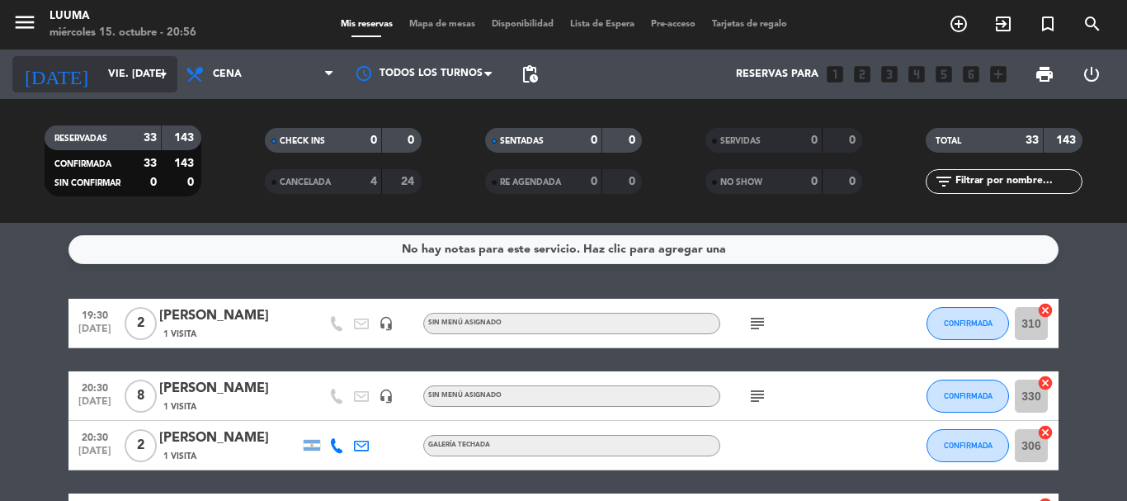
click at [115, 68] on input "vie. [DATE]" at bounding box center [169, 74] width 139 height 28
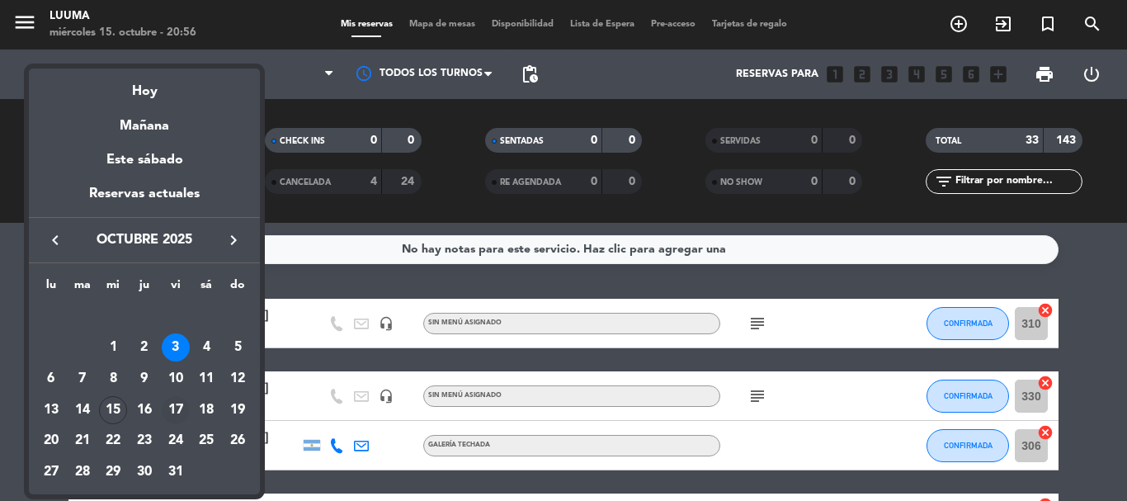
click at [179, 412] on div "17" at bounding box center [176, 410] width 28 height 28
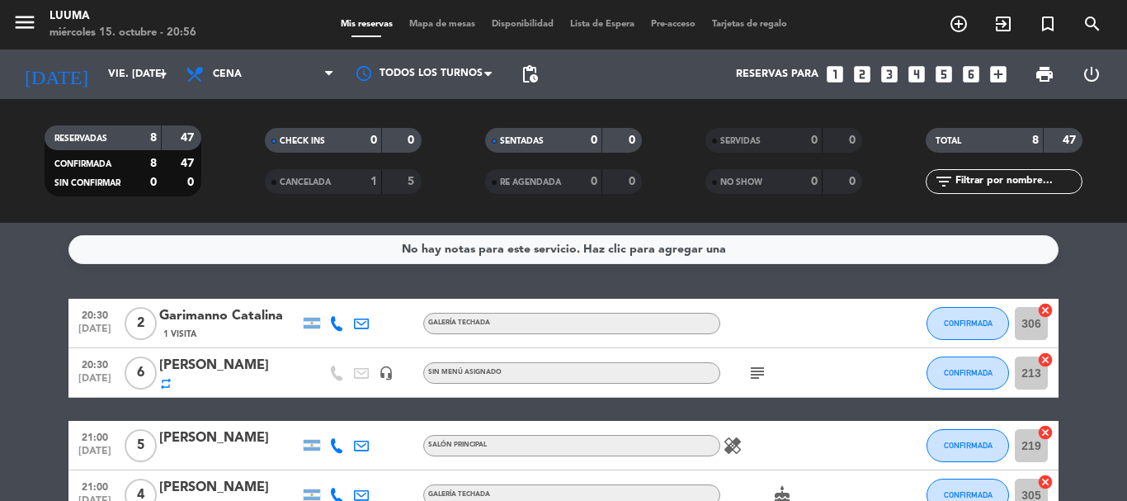
click at [756, 374] on icon "subject" at bounding box center [757, 373] width 20 height 20
click at [789, 359] on div "subject Mesa especifica 213" at bounding box center [794, 372] width 148 height 49
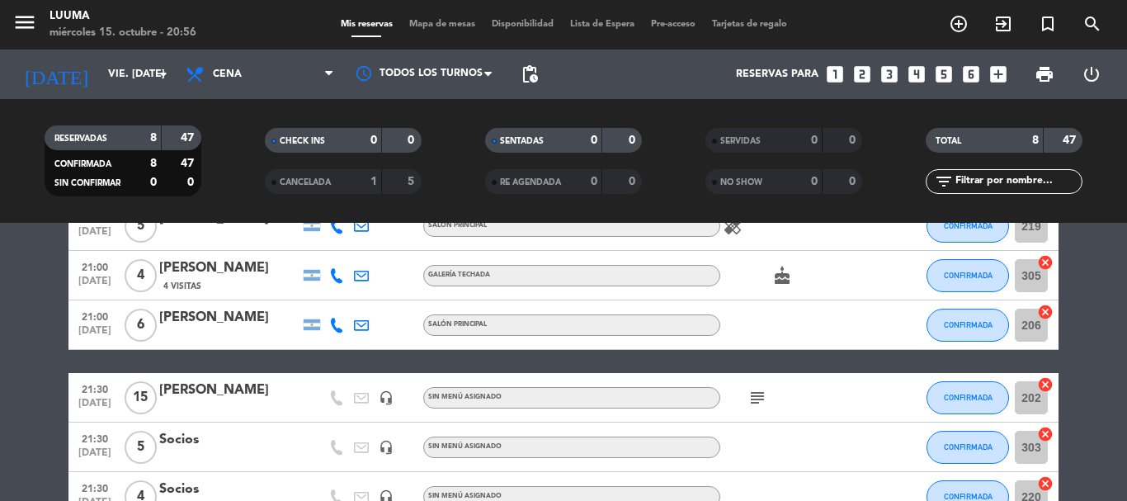
scroll to position [247, 0]
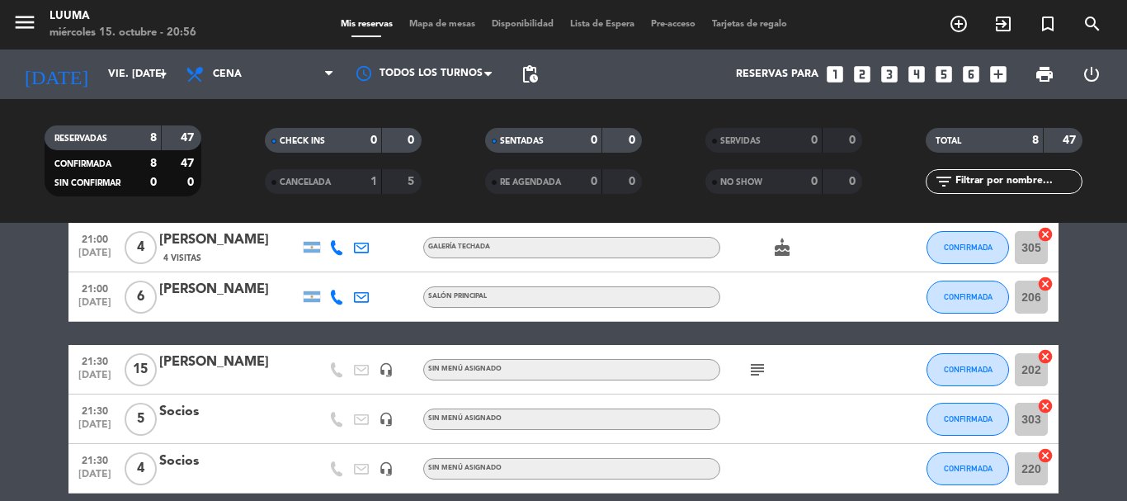
click at [753, 369] on icon "subject" at bounding box center [757, 370] width 20 height 20
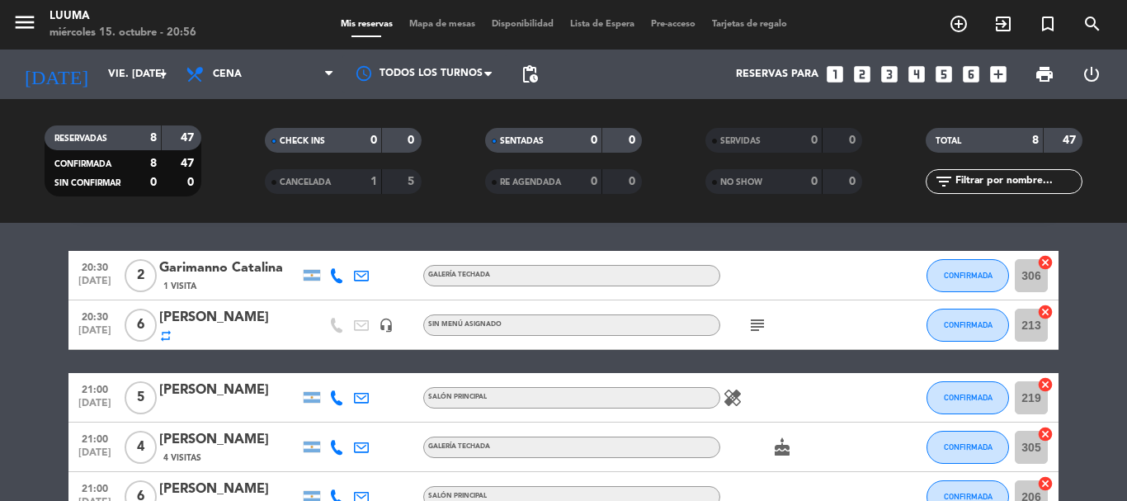
scroll to position [0, 0]
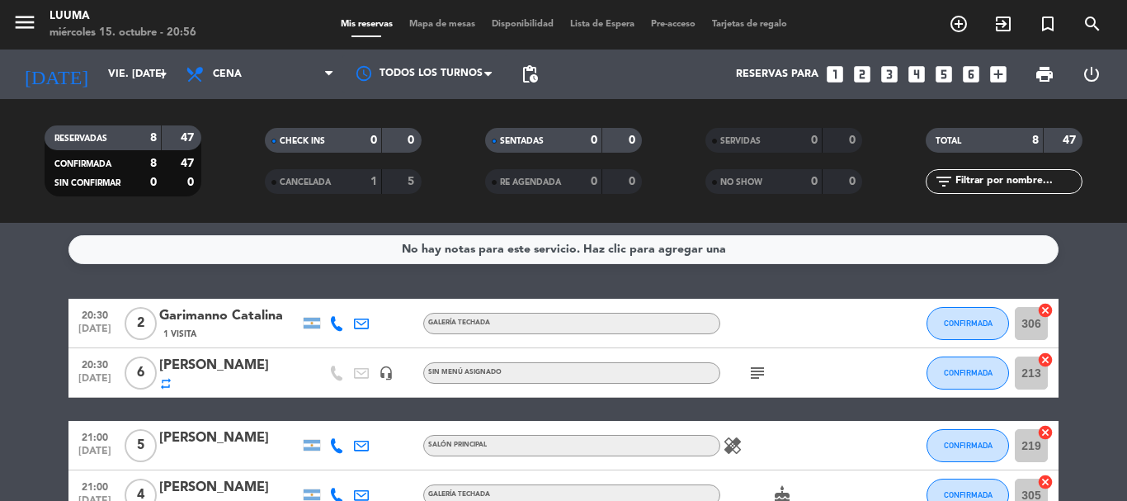
click at [105, 101] on div "RESERVADAS 8 47 CONFIRMADA 8 47 SIN CONFIRMAR 0 0 CHECK INS 0 0 CANCELADA 1 5 S…" at bounding box center [563, 161] width 1127 height 124
click at [110, 88] on input "vie. [DATE]" at bounding box center [169, 74] width 139 height 28
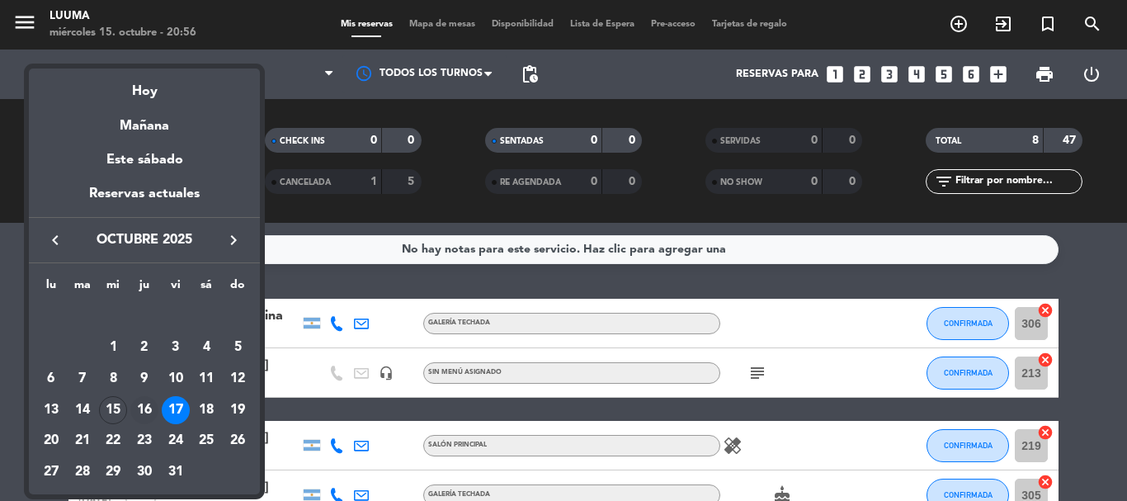
click at [148, 405] on div "16" at bounding box center [144, 410] width 28 height 28
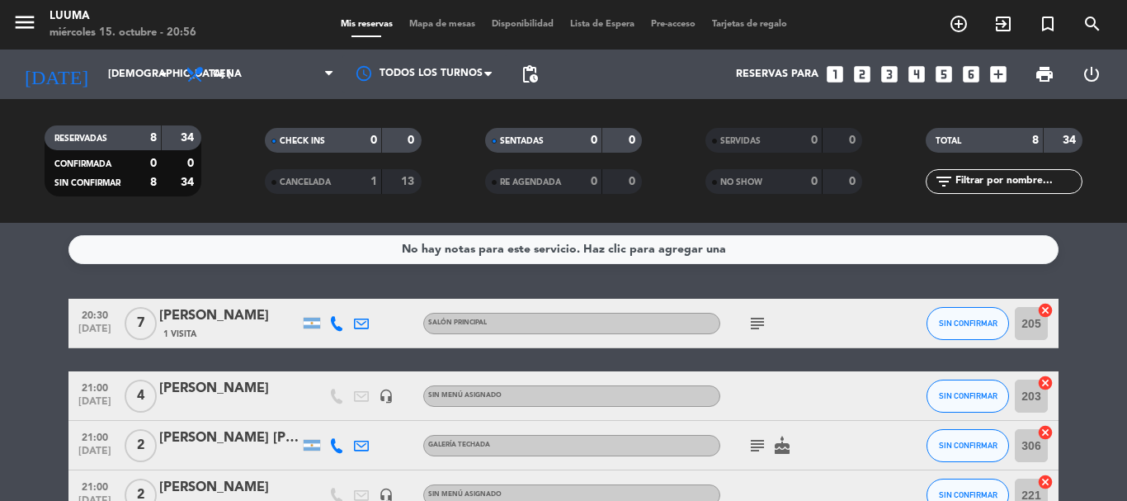
click at [751, 327] on icon "subject" at bounding box center [757, 323] width 20 height 20
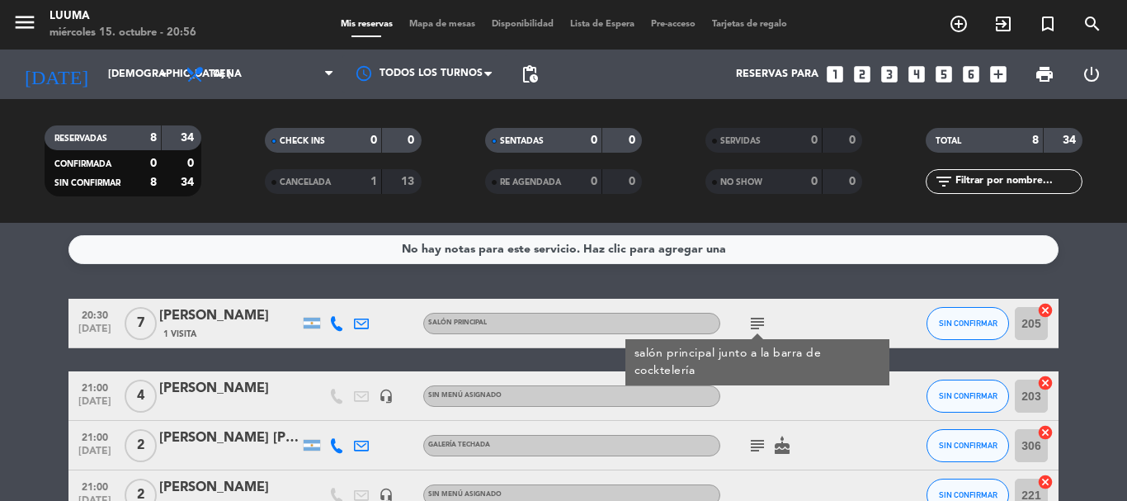
click at [802, 311] on div "subject salón principal junto a la barra de cocktelería" at bounding box center [794, 323] width 148 height 49
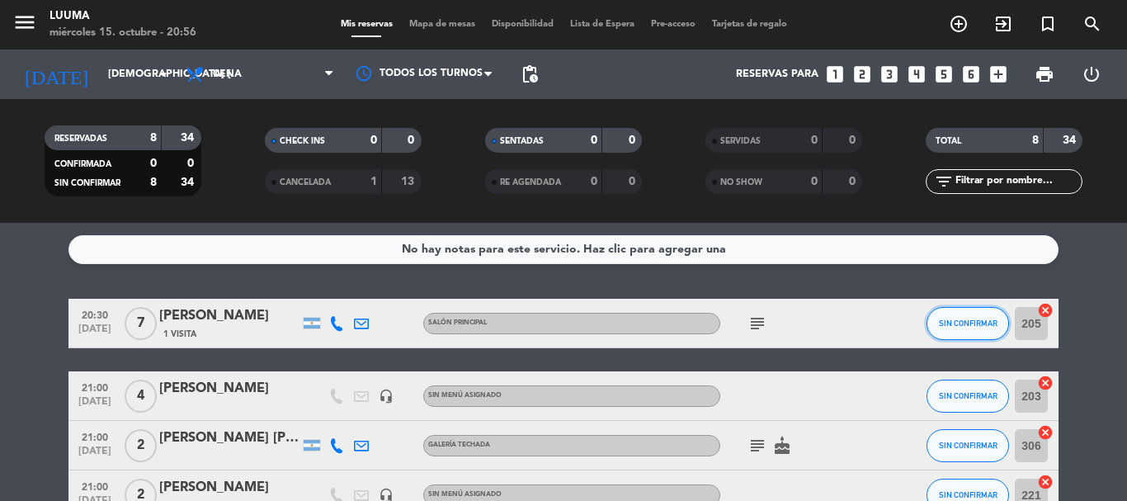
click at [985, 315] on button "SIN CONFIRMAR" at bounding box center [967, 323] width 82 height 33
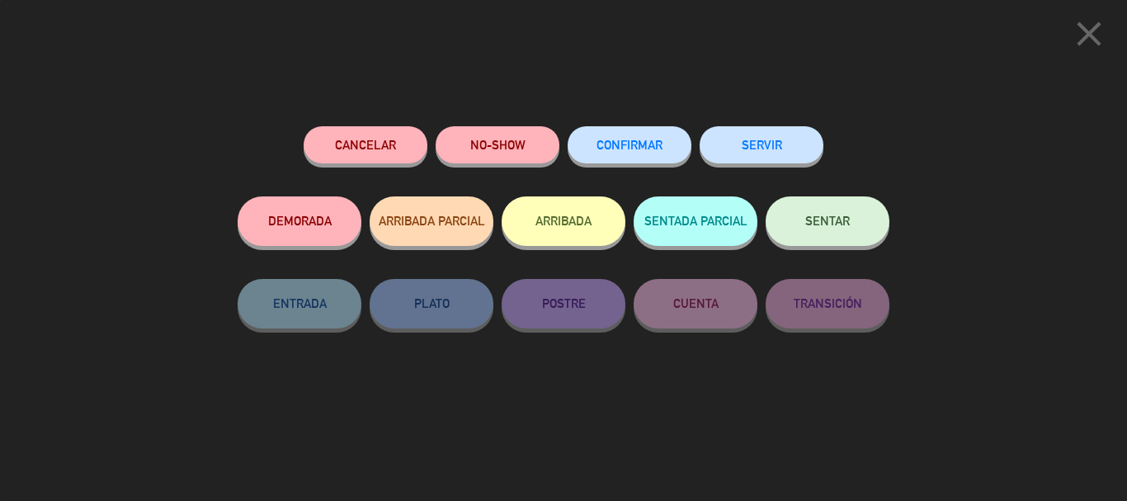
click at [648, 140] on span "CONFIRMAR" at bounding box center [629, 145] width 66 height 14
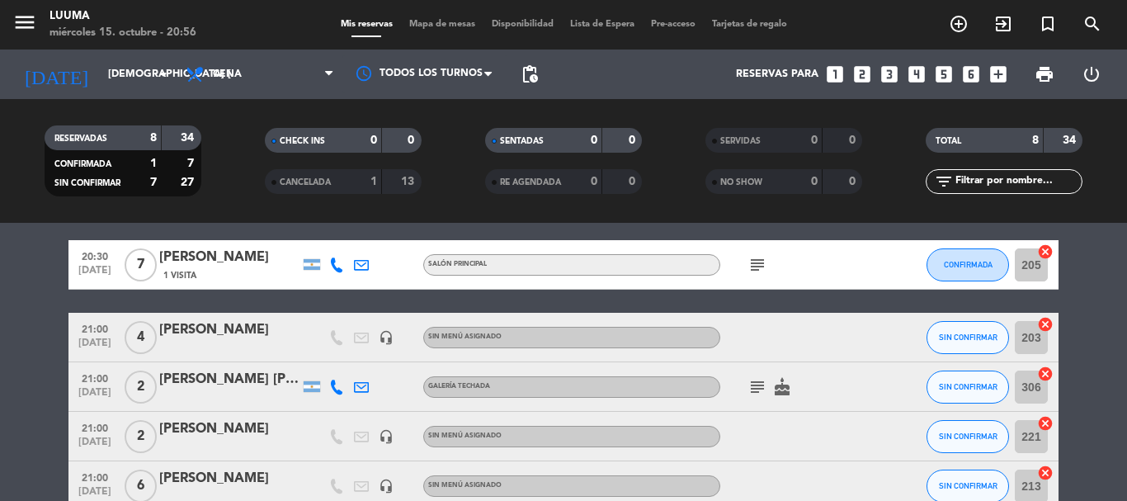
scroll to position [82, 0]
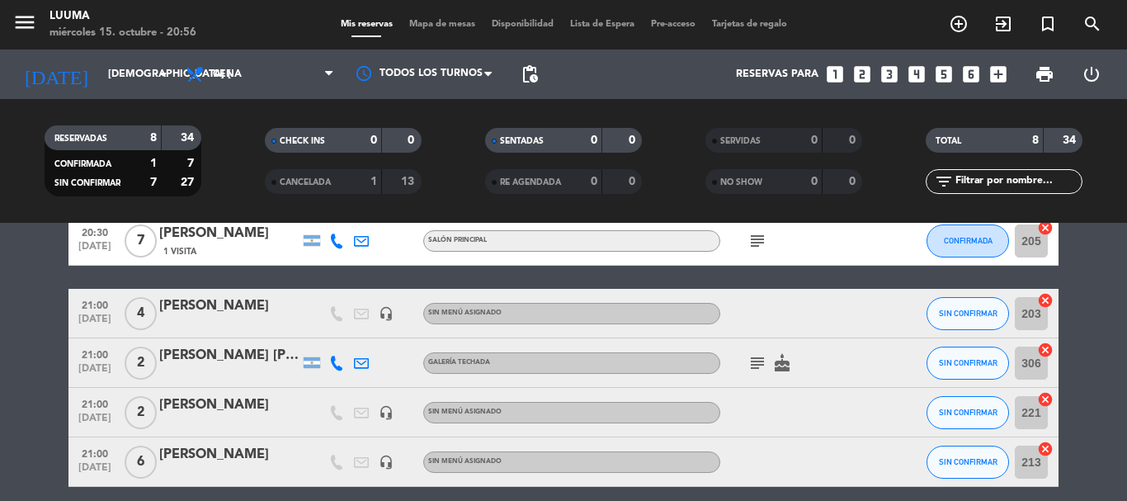
click at [946, 331] on div "SIN CONFIRMAR" at bounding box center [967, 313] width 82 height 49
click at [955, 318] on button "SIN CONFIRMAR" at bounding box center [967, 313] width 82 height 33
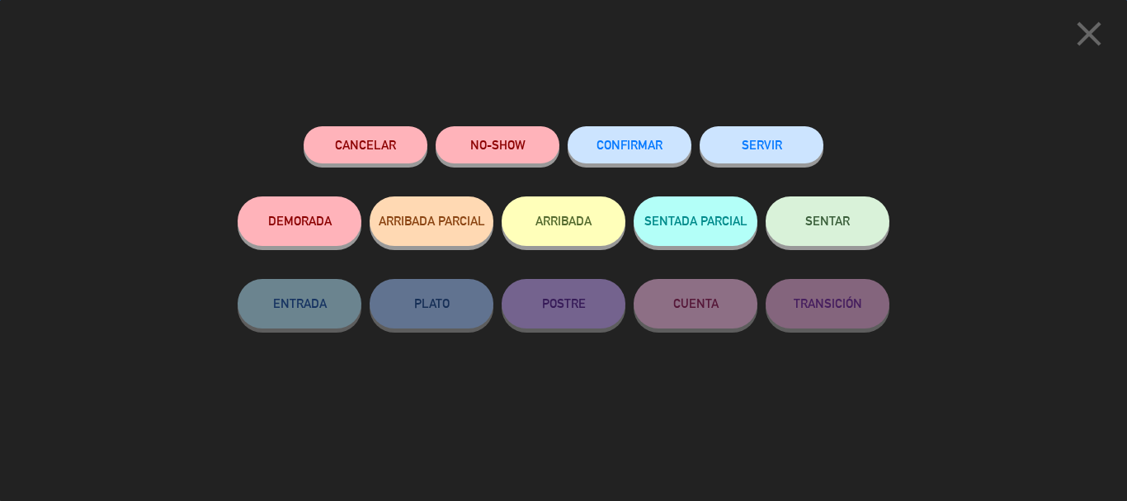
click at [662, 149] on span "CONFIRMAR" at bounding box center [629, 145] width 66 height 14
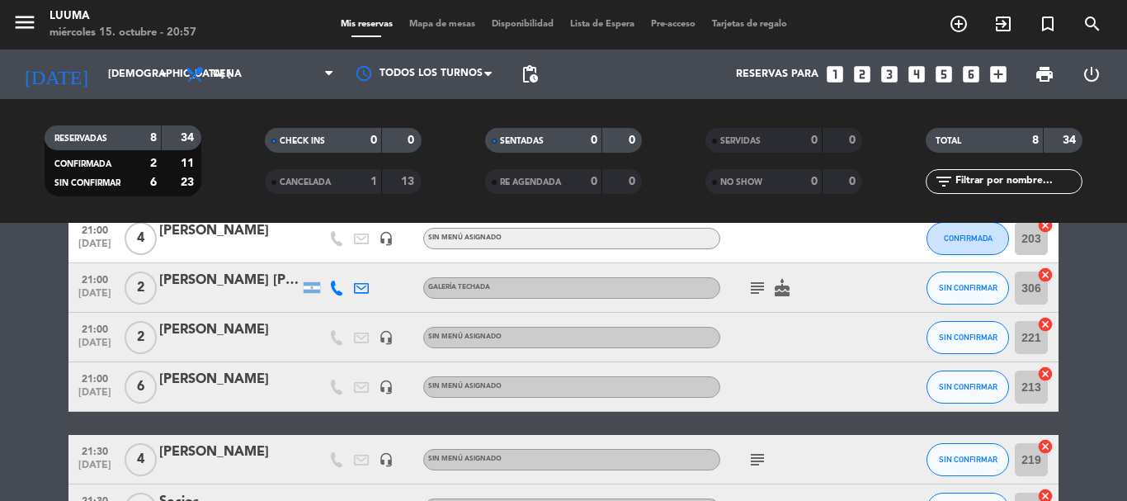
scroll to position [75, 0]
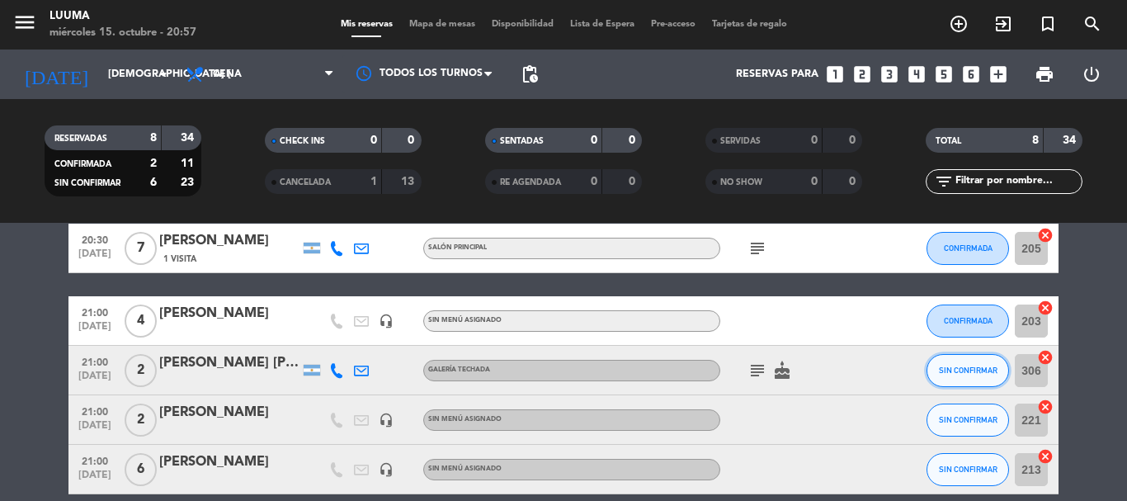
click at [961, 374] on button "SIN CONFIRMAR" at bounding box center [967, 370] width 82 height 33
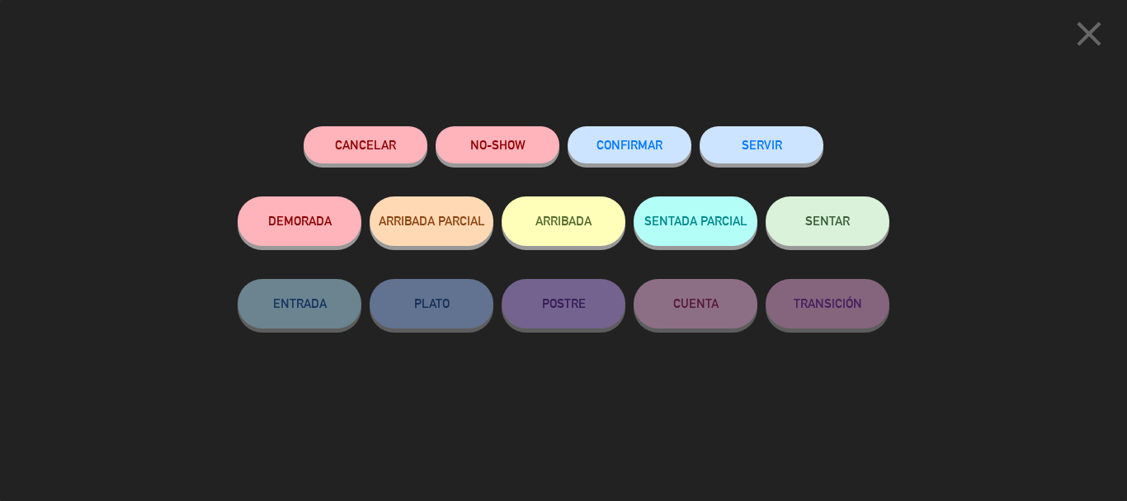
click at [642, 150] on span "CONFIRMAR" at bounding box center [629, 145] width 66 height 14
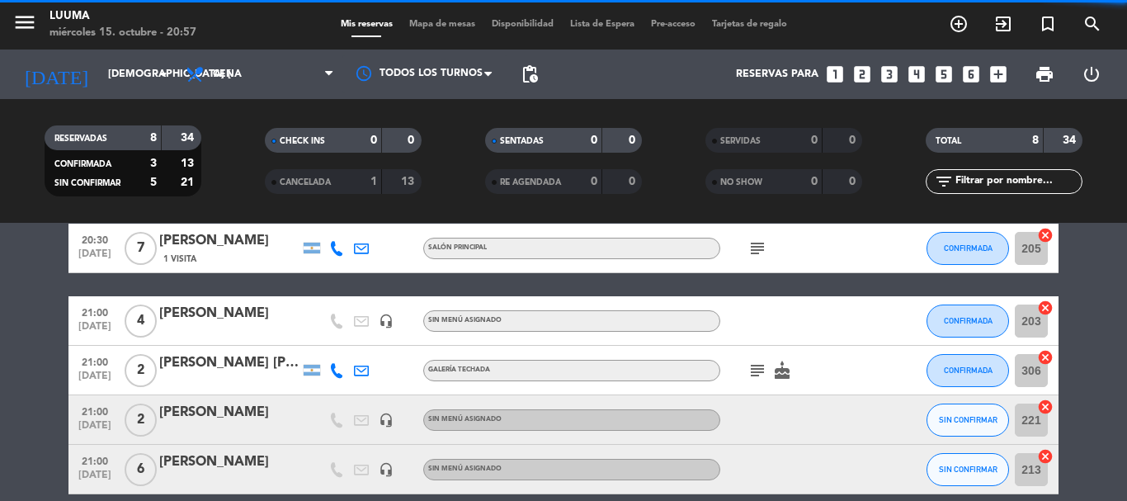
click at [762, 365] on icon "subject" at bounding box center [757, 370] width 20 height 20
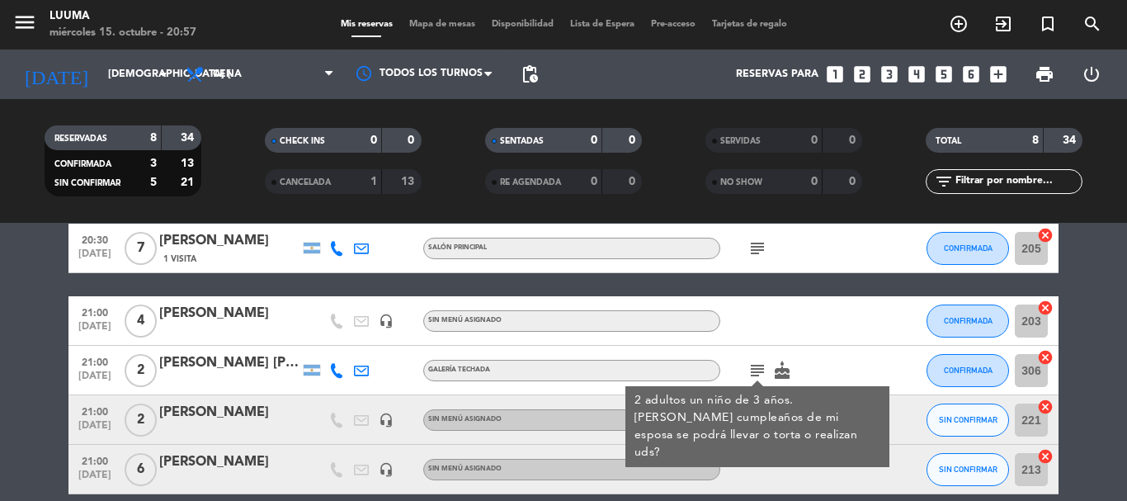
click at [841, 332] on div at bounding box center [794, 320] width 148 height 49
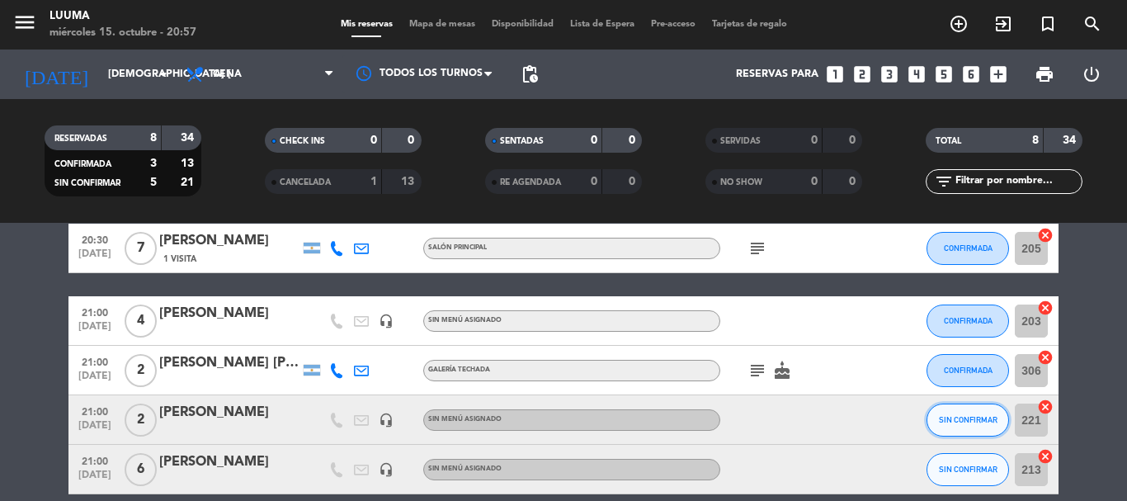
click at [958, 425] on button "SIN CONFIRMAR" at bounding box center [967, 419] width 82 height 33
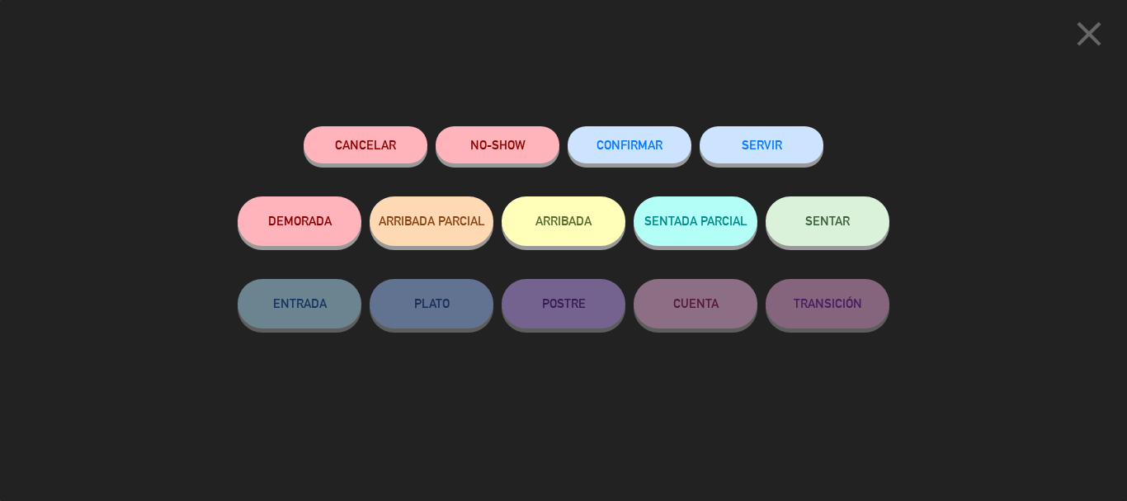
click at [621, 154] on button "CONFIRMAR" at bounding box center [629, 144] width 124 height 37
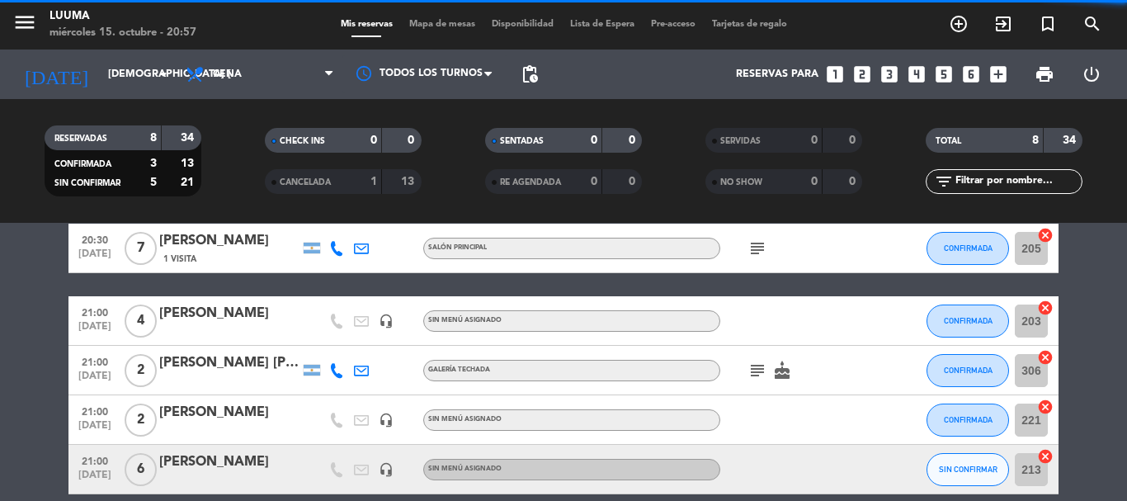
scroll to position [158, 0]
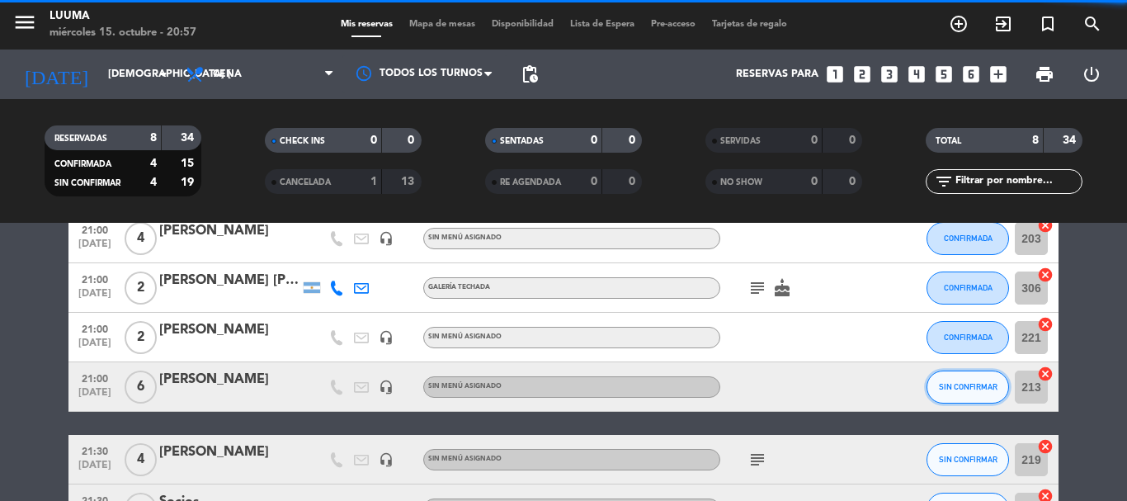
click at [969, 398] on button "SIN CONFIRMAR" at bounding box center [967, 386] width 82 height 33
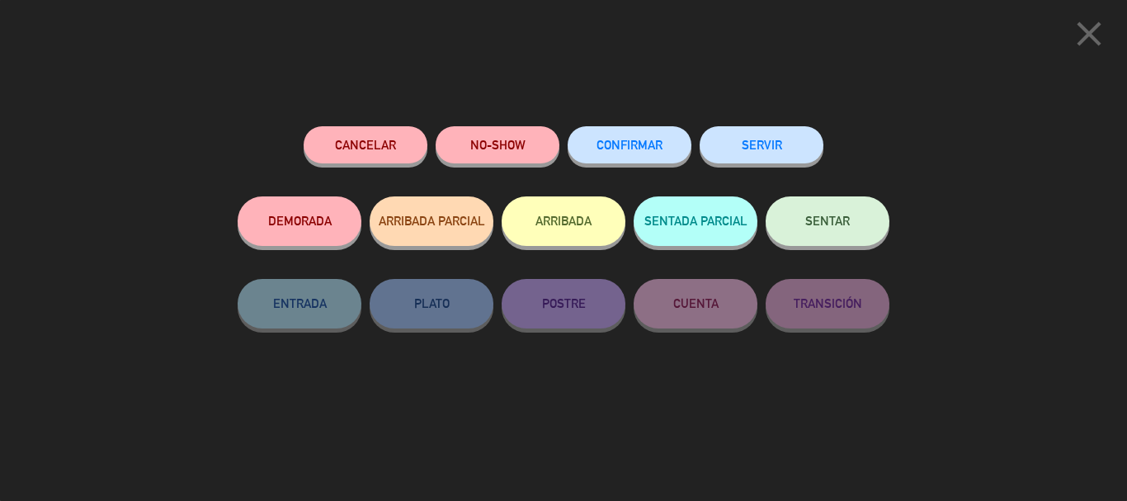
click at [633, 153] on button "CONFIRMAR" at bounding box center [629, 144] width 124 height 37
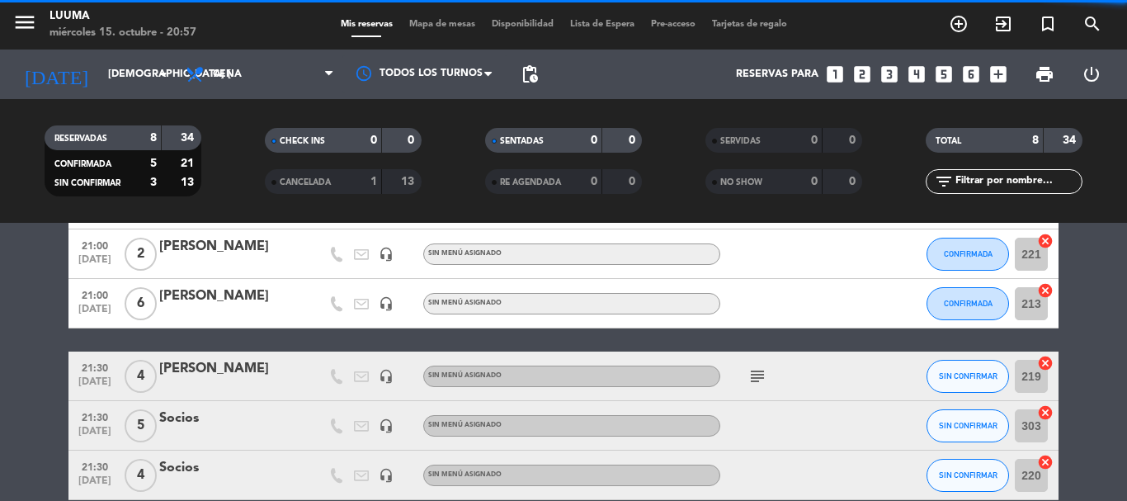
scroll to position [323, 0]
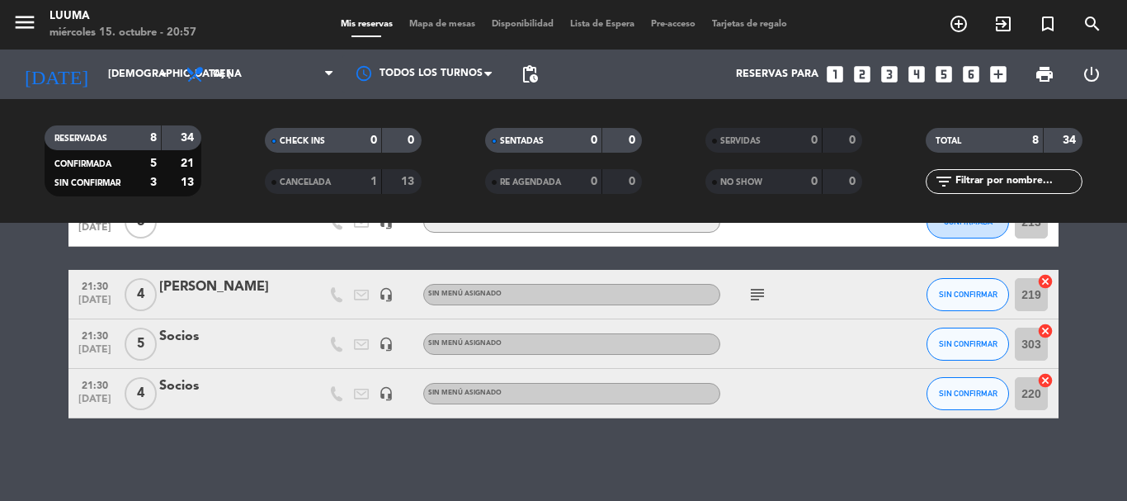
click at [754, 300] on icon "subject" at bounding box center [757, 295] width 20 height 20
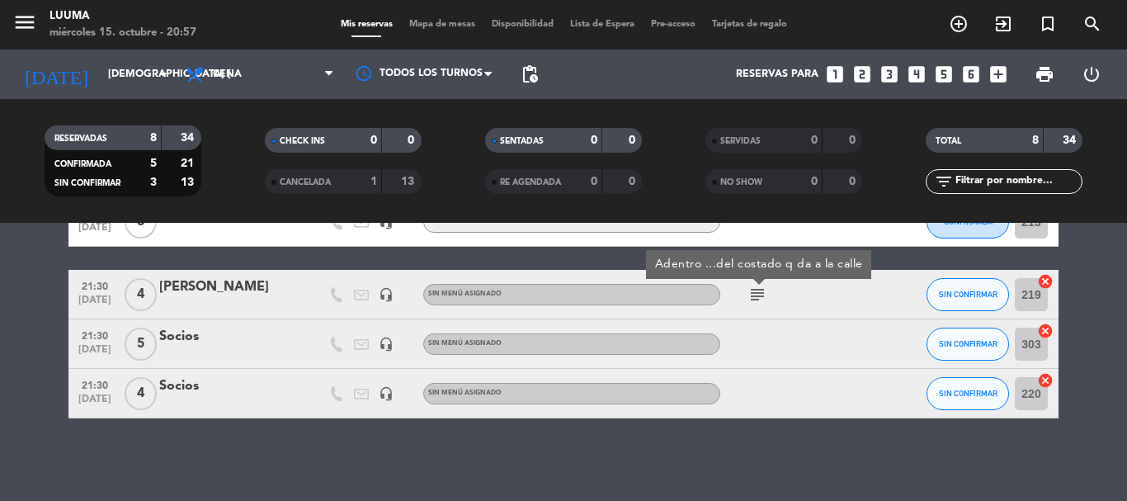
click at [811, 312] on div "subject Adentro ...del costado q da a la calle" at bounding box center [794, 294] width 148 height 49
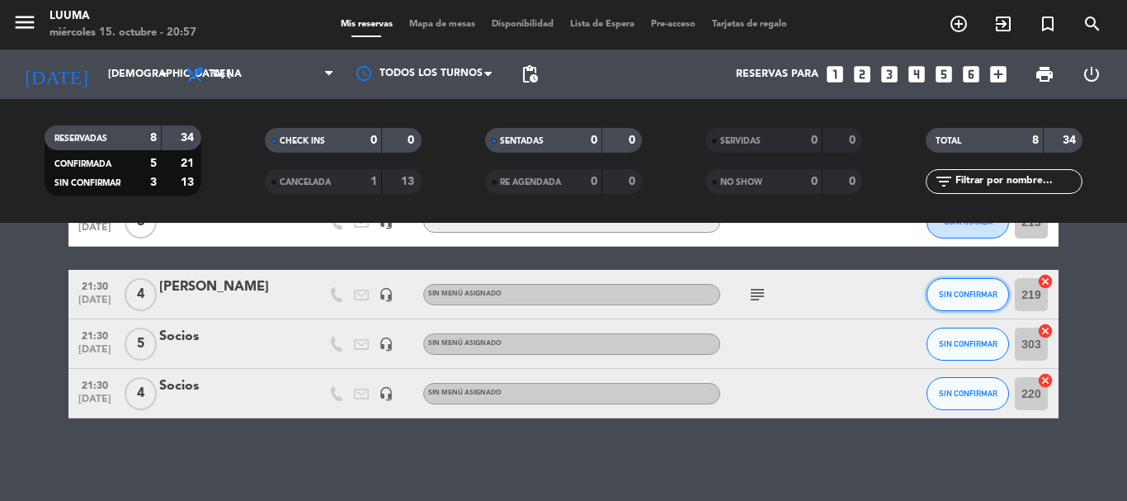
click at [961, 302] on button "SIN CONFIRMAR" at bounding box center [967, 294] width 82 height 33
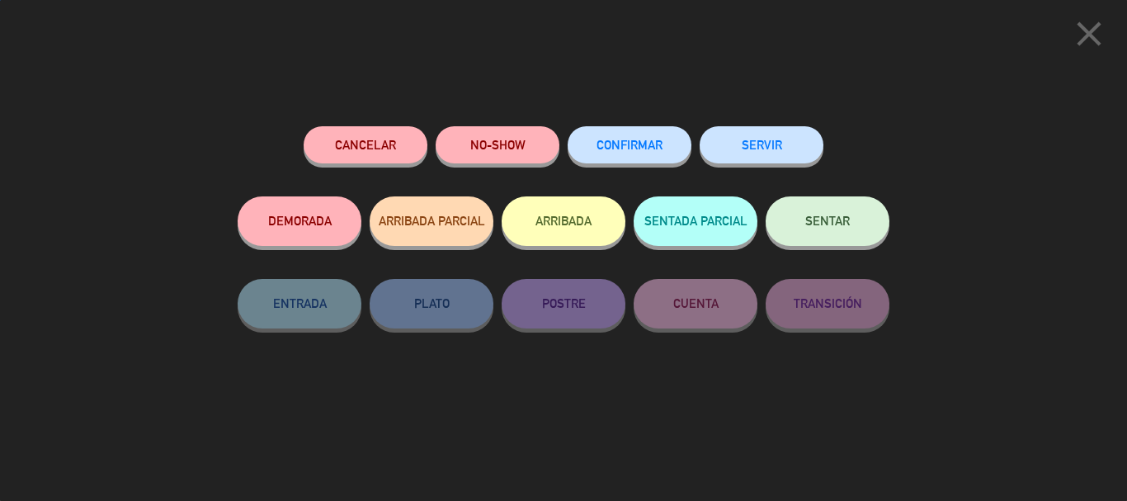
click at [646, 141] on span "CONFIRMAR" at bounding box center [629, 145] width 66 height 14
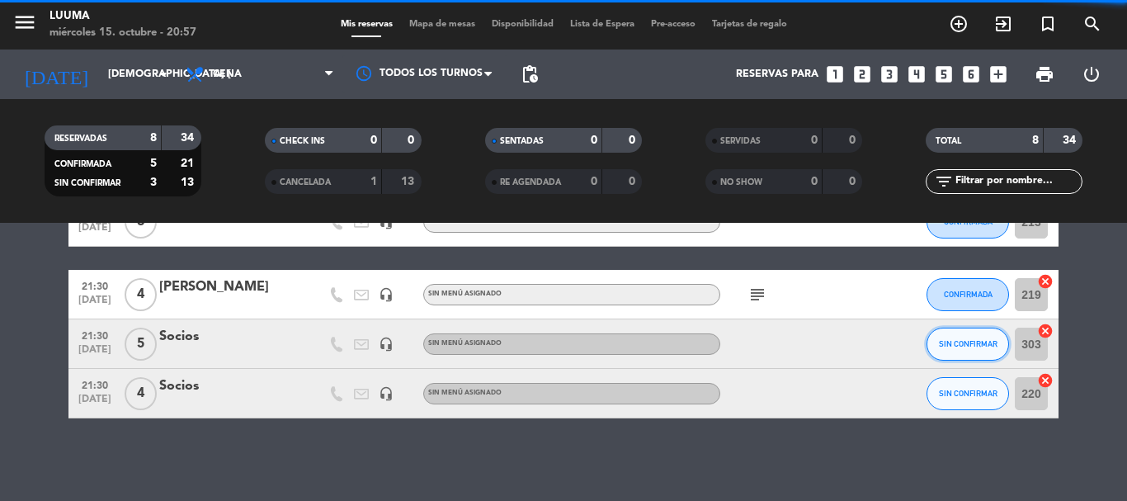
click at [951, 350] on button "SIN CONFIRMAR" at bounding box center [967, 343] width 82 height 33
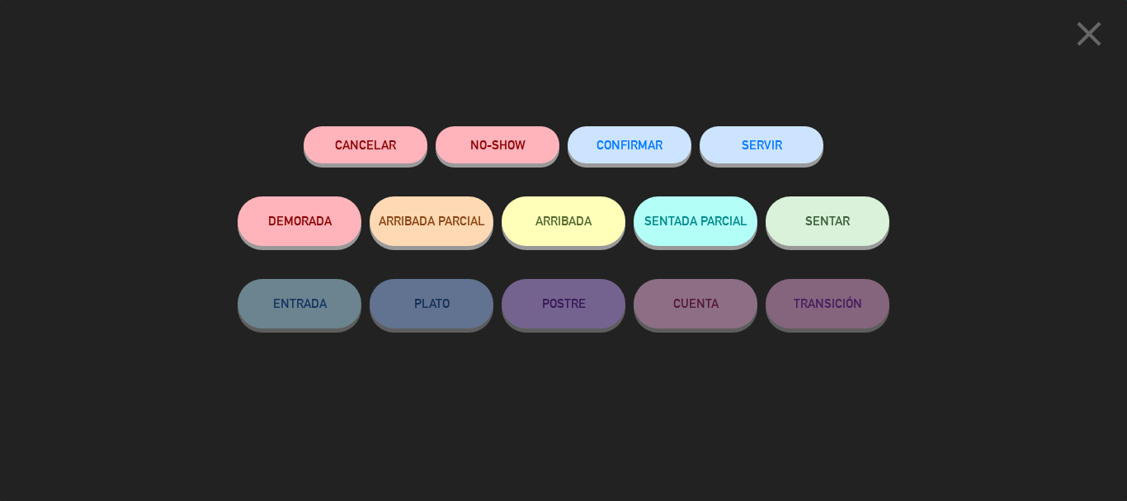
click at [635, 131] on button "CONFIRMAR" at bounding box center [629, 144] width 124 height 37
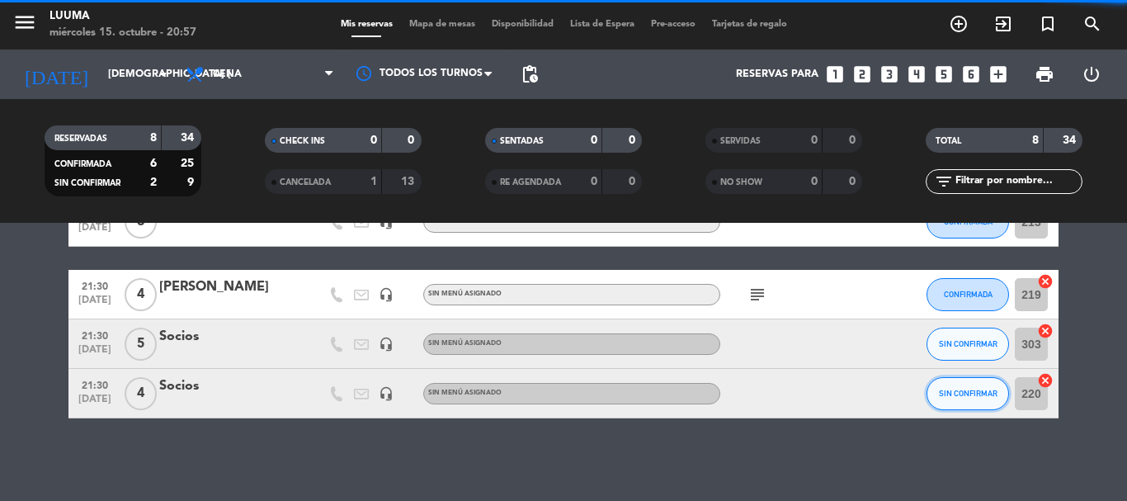
click at [980, 397] on span "SIN CONFIRMAR" at bounding box center [968, 393] width 59 height 9
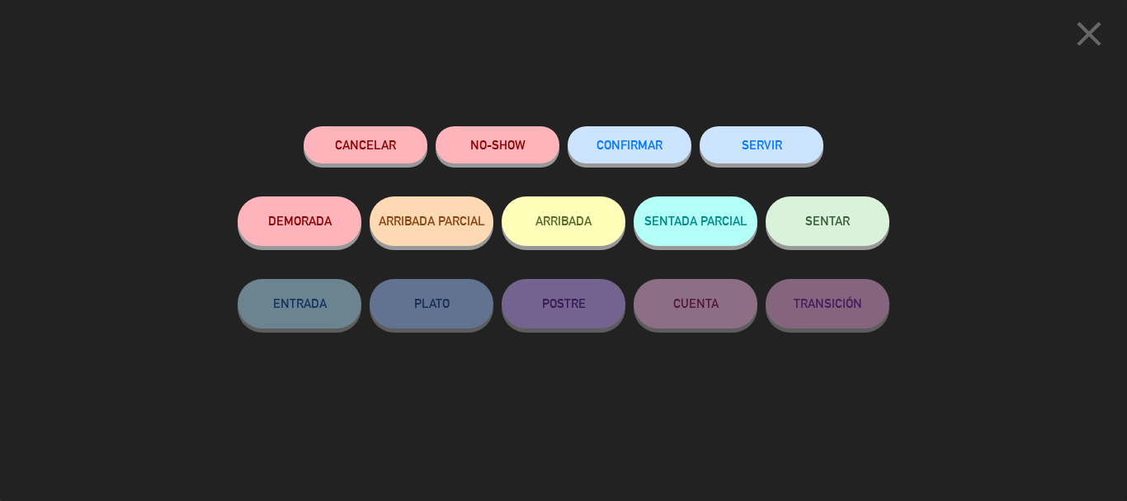
click at [644, 168] on div "CONFIRMAR" at bounding box center [629, 161] width 124 height 70
click at [652, 151] on span "CONFIRMAR" at bounding box center [629, 145] width 66 height 14
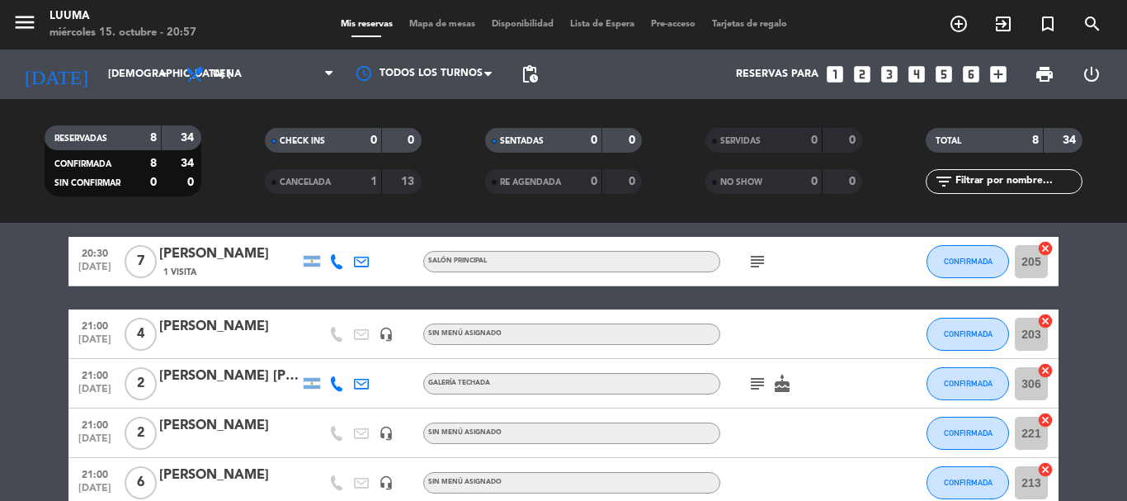
scroll to position [0, 0]
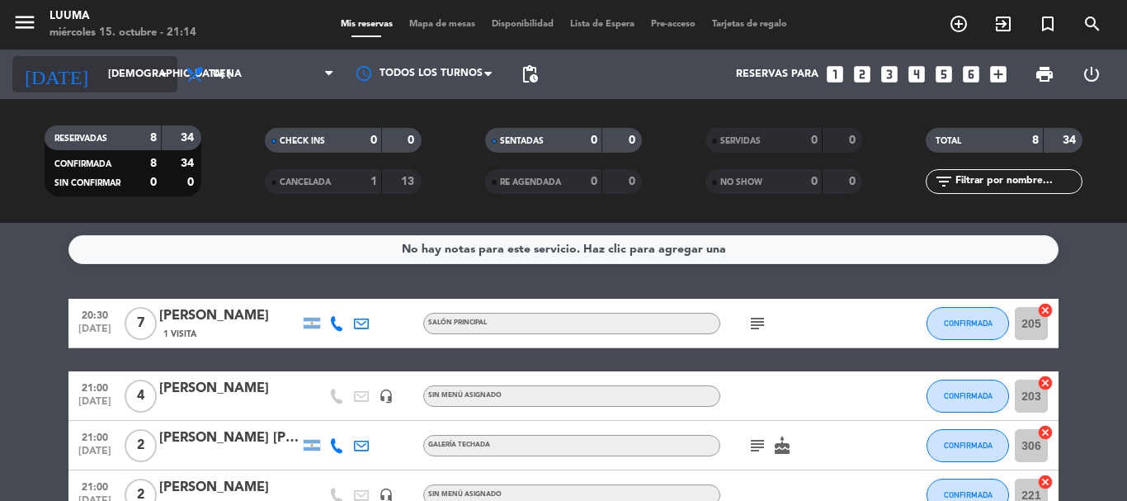
click at [100, 74] on input "[DEMOGRAPHIC_DATA] [DATE]" at bounding box center [169, 74] width 139 height 28
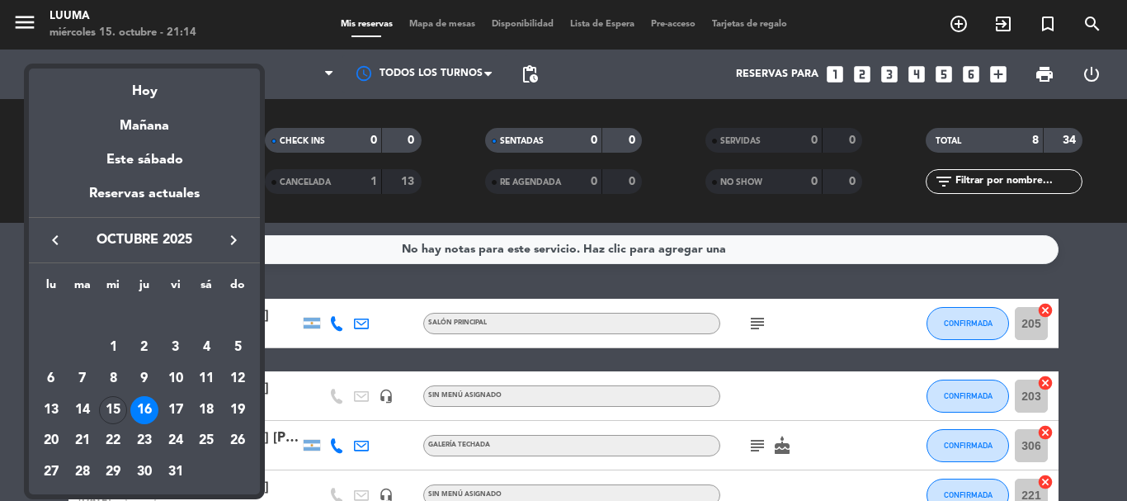
click at [173, 406] on div "17" at bounding box center [176, 410] width 28 height 28
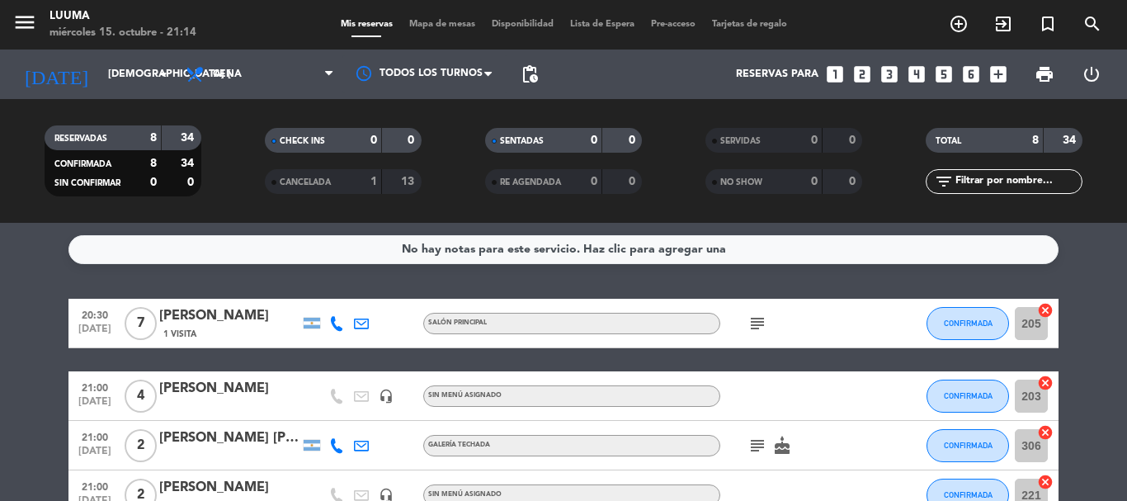
type input "vie. [DATE]"
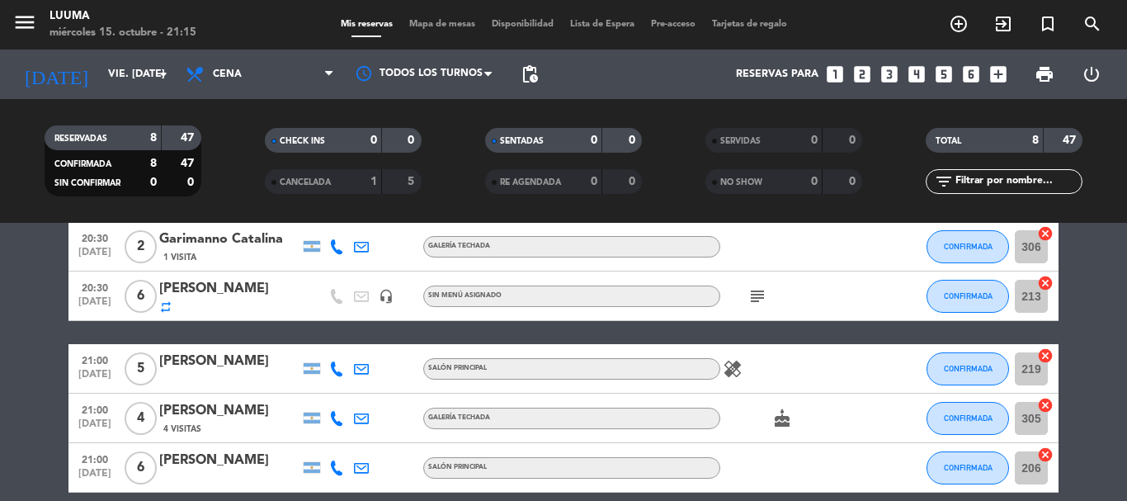
scroll to position [75, 0]
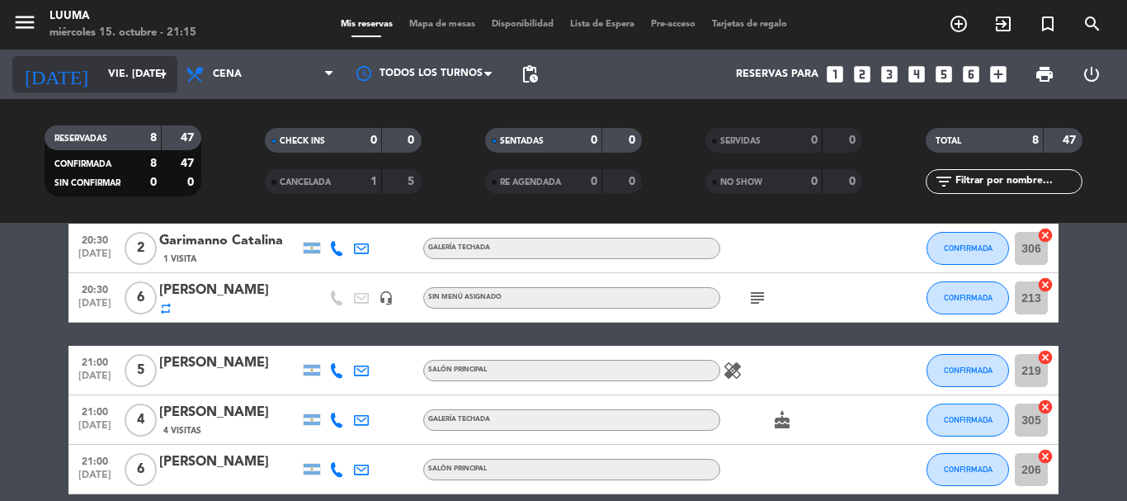
click at [100, 77] on input "vie. [DATE]" at bounding box center [169, 74] width 139 height 28
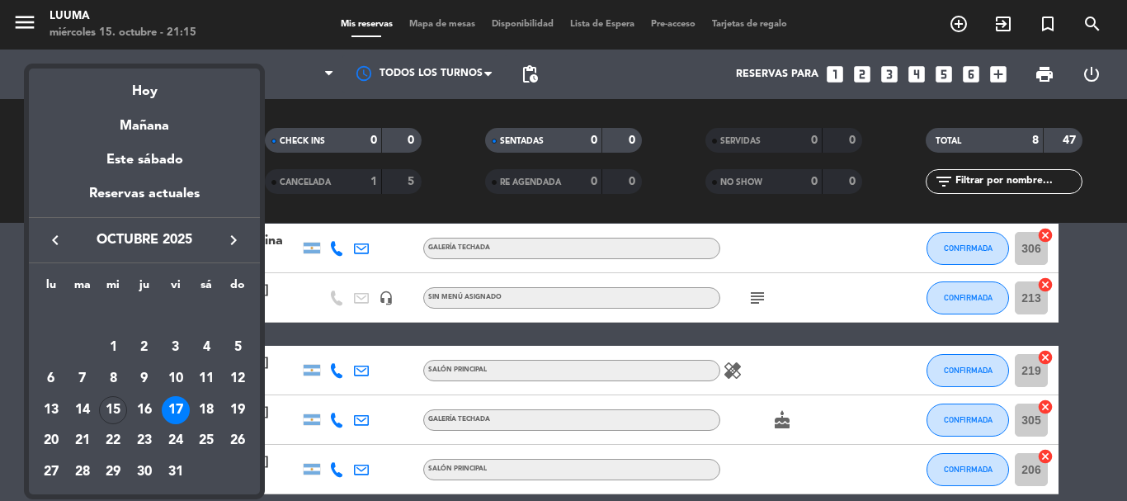
click at [175, 412] on div "17" at bounding box center [176, 410] width 28 height 28
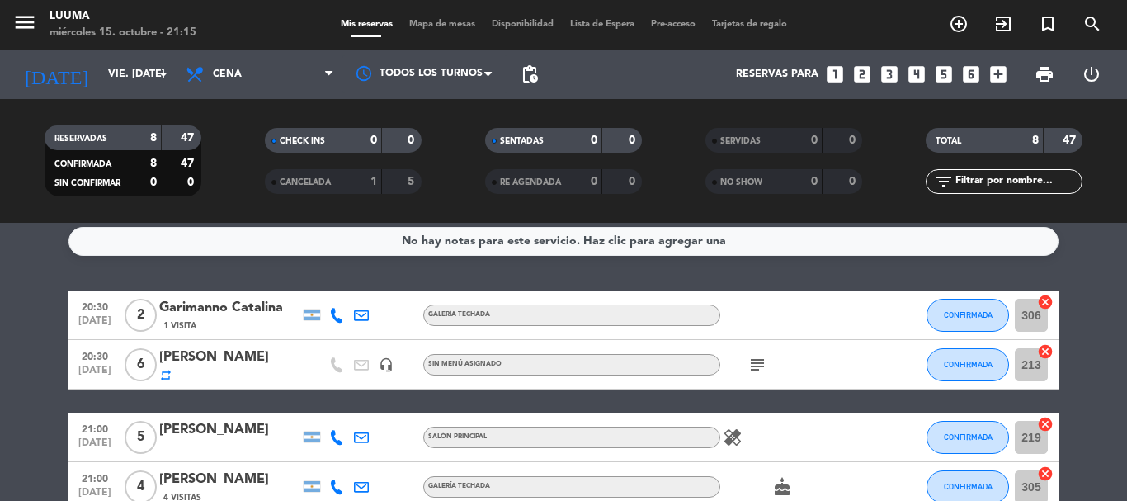
scroll to position [0, 0]
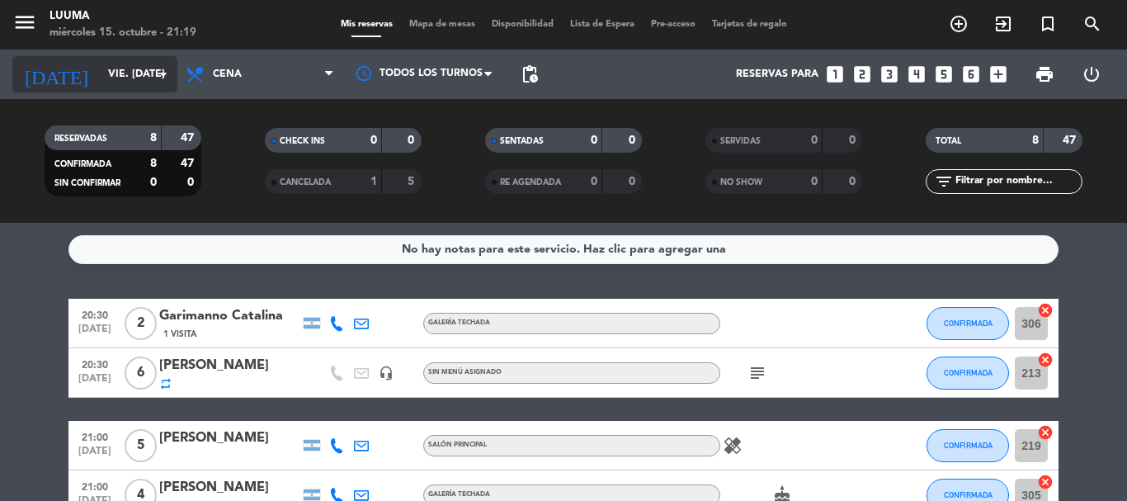
click at [139, 82] on input "vie. [DATE]" at bounding box center [169, 74] width 139 height 28
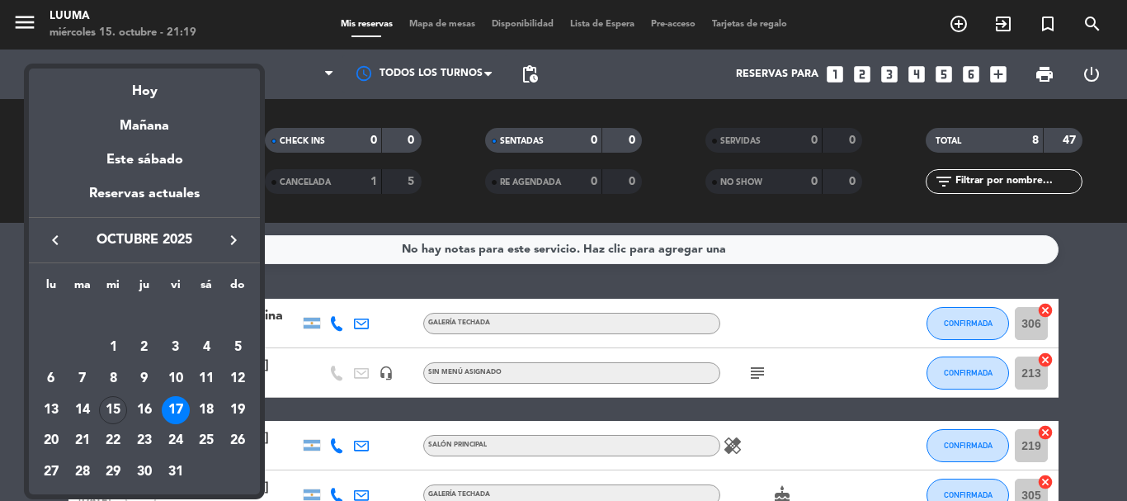
click at [175, 411] on div "17" at bounding box center [176, 410] width 28 height 28
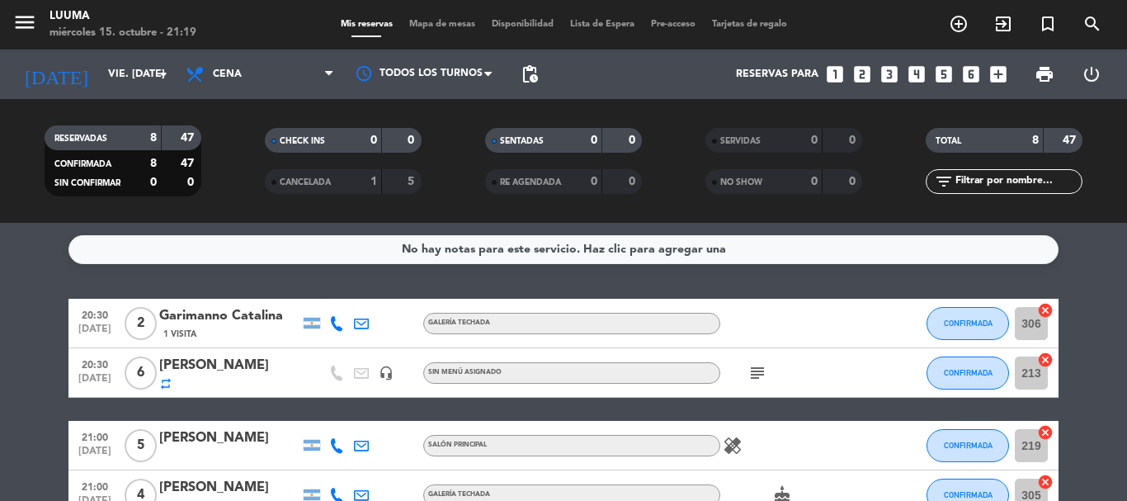
click at [419, 16] on div "menu Luuma miércoles 15. octubre - 21:19 Mis reservas Mapa de mesas Disponibili…" at bounding box center [563, 24] width 1127 height 49
click at [431, 22] on span "Mapa de mesas" at bounding box center [442, 24] width 82 height 9
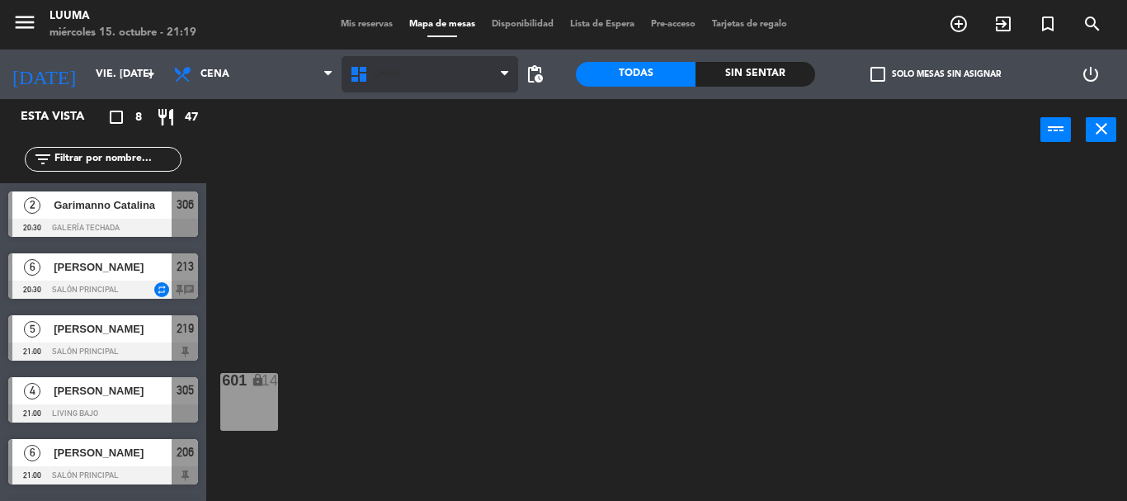
click at [392, 76] on span "Cava" at bounding box center [386, 74] width 26 height 12
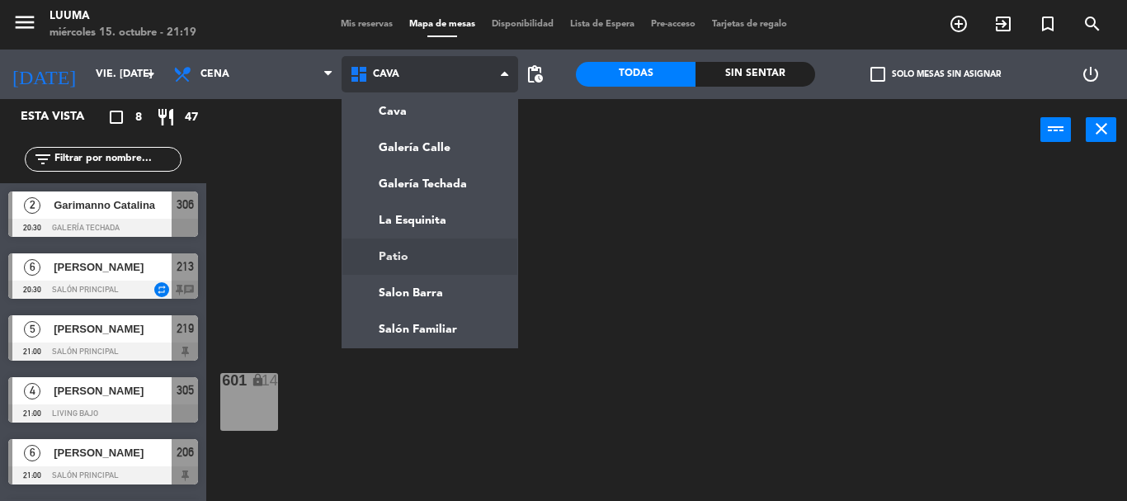
click at [447, 258] on ng-component "menu Luuma miércoles 15. octubre - 21:19 Mis reservas Mapa de mesas Disponibili…" at bounding box center [563, 250] width 1127 height 501
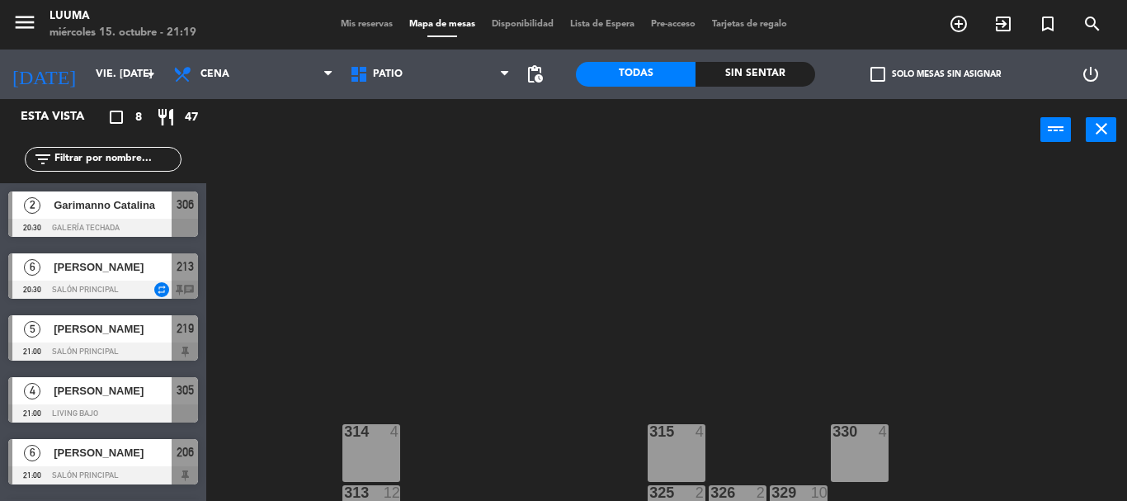
scroll to position [174, 0]
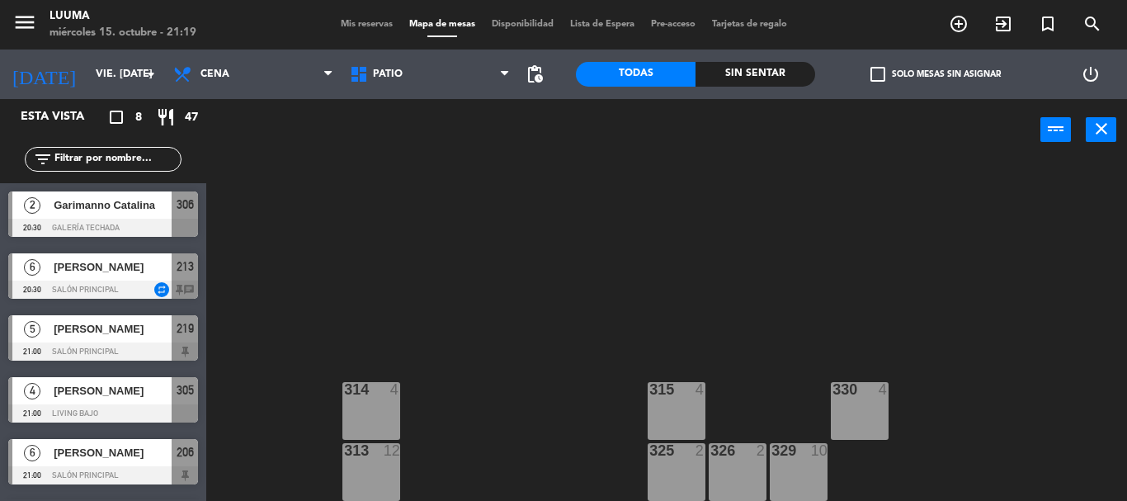
click at [804, 469] on div "329 10" at bounding box center [799, 472] width 58 height 58
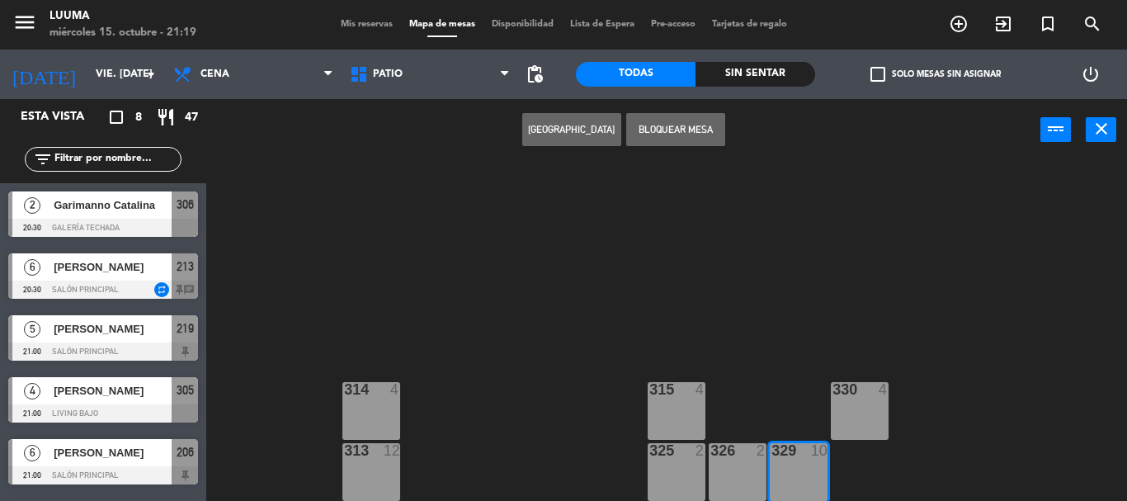
click at [563, 133] on button "[GEOGRAPHIC_DATA]" at bounding box center [571, 129] width 99 height 33
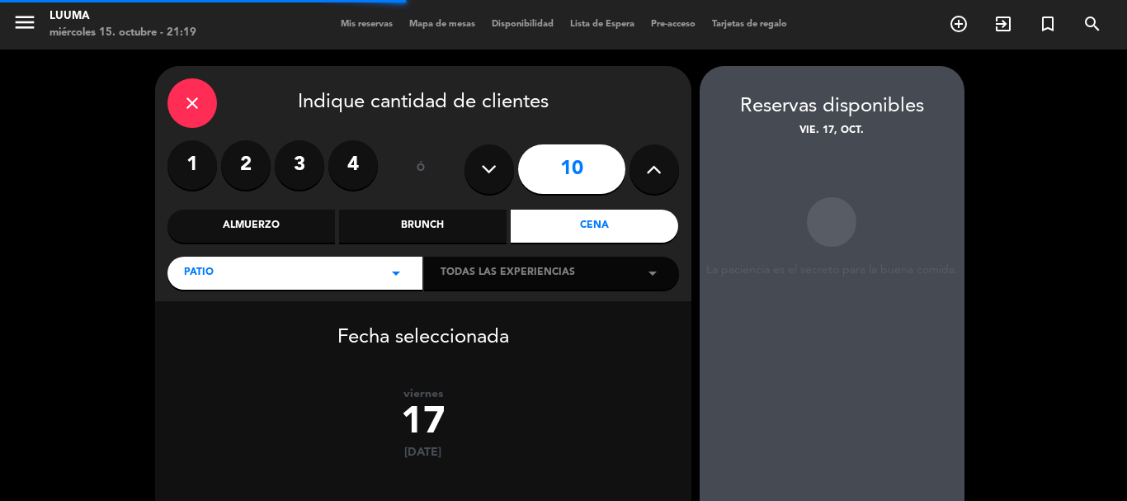
click at [488, 169] on icon at bounding box center [489, 169] width 16 height 25
type input "8"
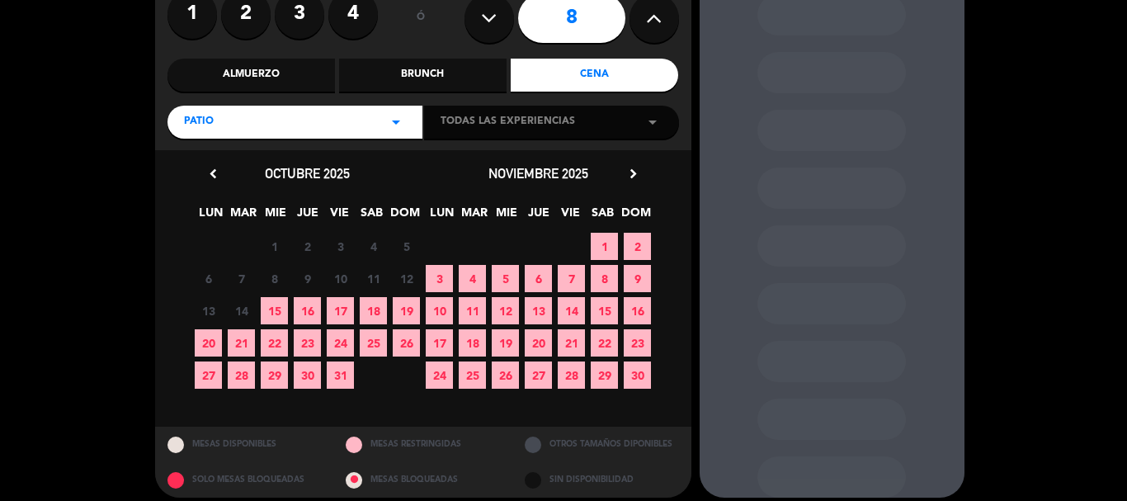
scroll to position [164, 0]
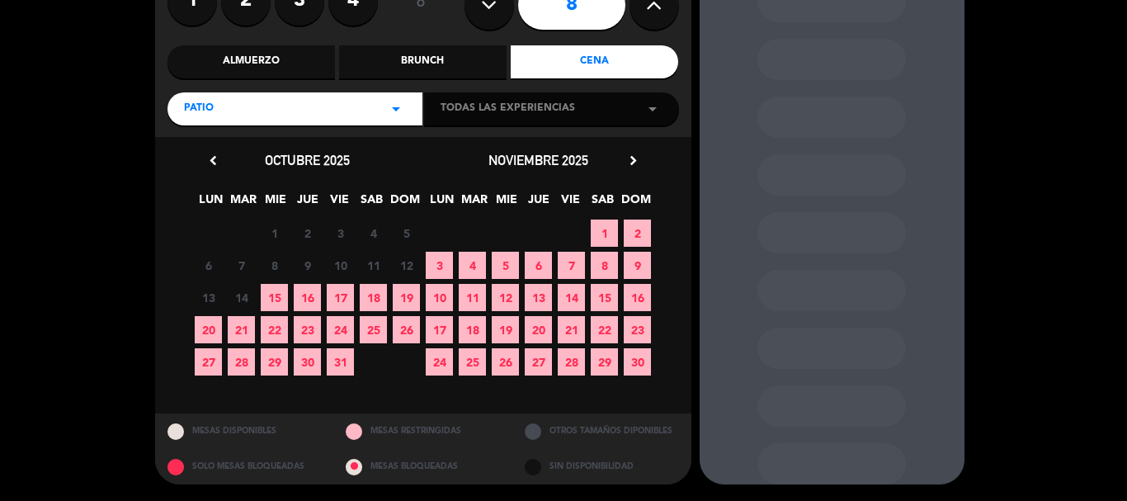
click at [341, 299] on span "17" at bounding box center [340, 297] width 27 height 27
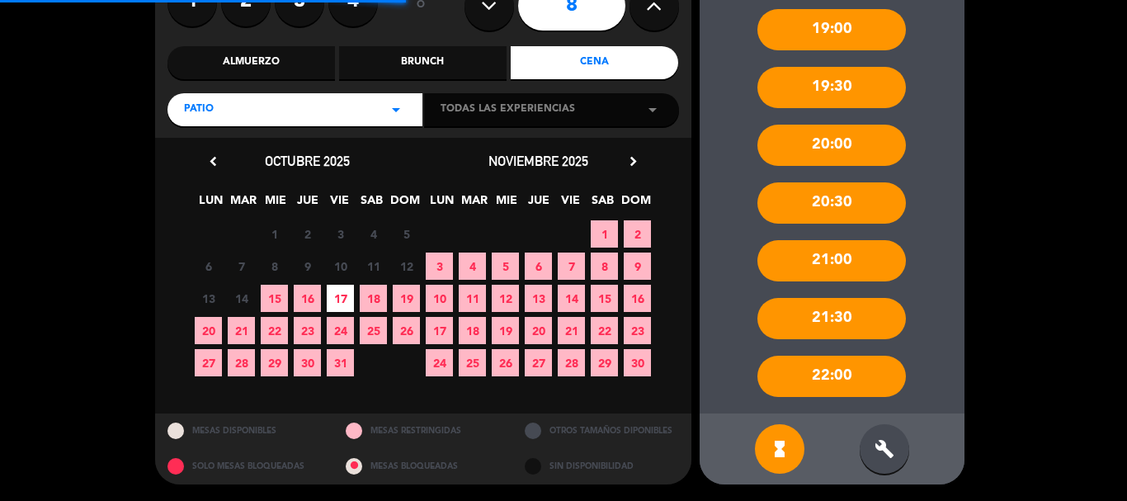
scroll to position [163, 0]
click at [898, 459] on div "build" at bounding box center [883, 448] width 49 height 49
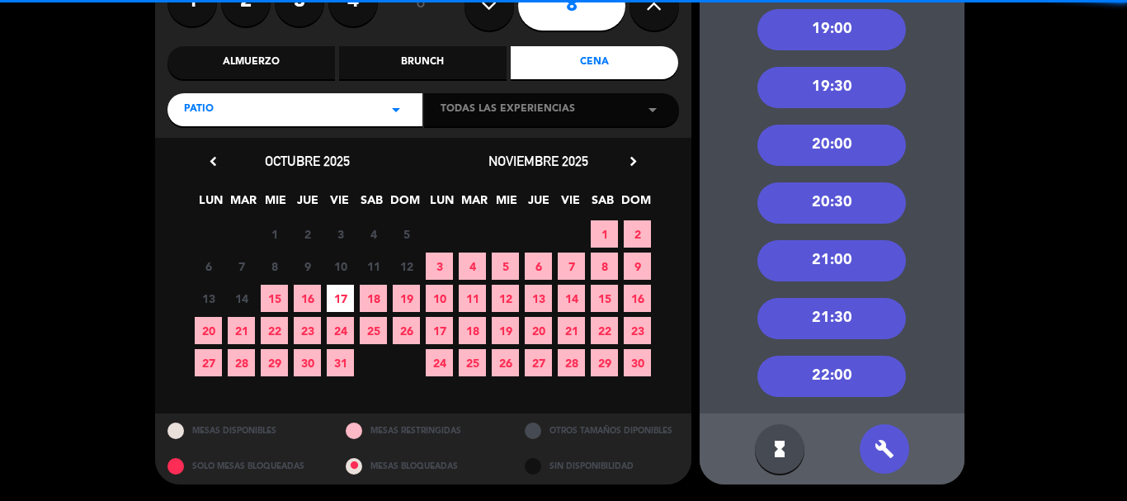
click at [823, 162] on div "20:00" at bounding box center [831, 145] width 148 height 41
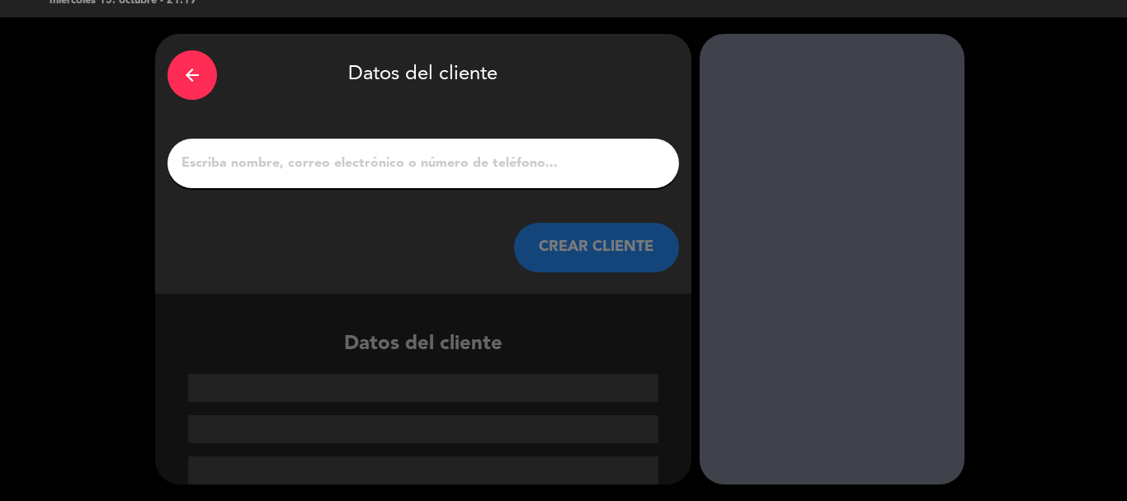
scroll to position [32, 0]
click at [596, 177] on div at bounding box center [422, 163] width 511 height 49
click at [586, 163] on input "1" at bounding box center [423, 163] width 487 height 23
paste input "[PERSON_NAME]"
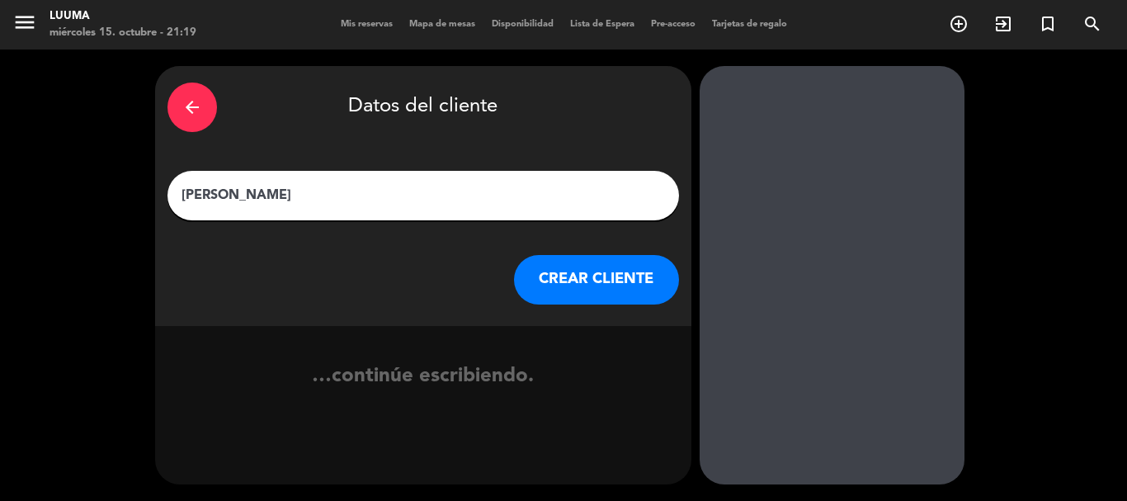
scroll to position [0, 0]
type input "[PERSON_NAME]"
click at [636, 289] on button "CREAR CLIENTE" at bounding box center [596, 279] width 165 height 49
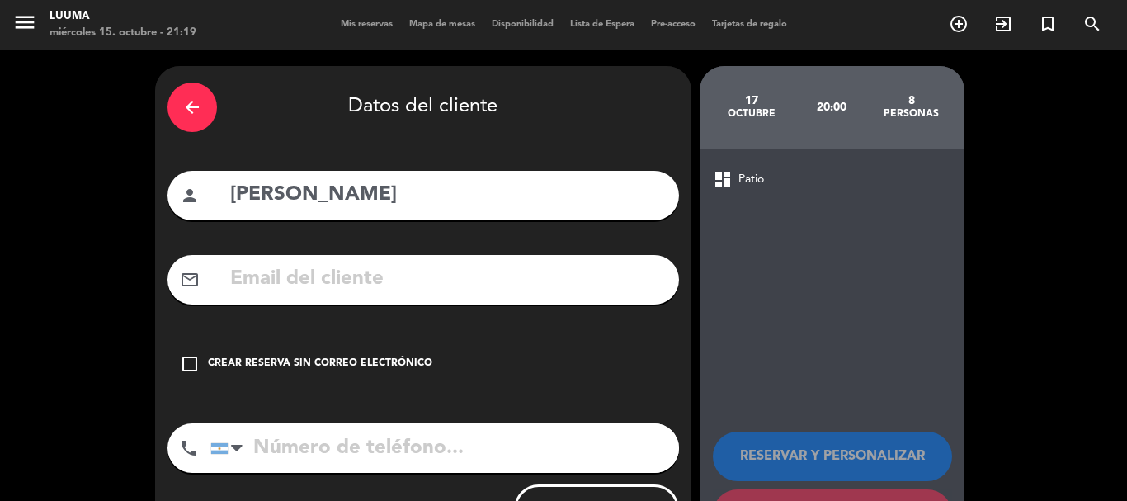
click at [317, 373] on div "check_box_outline_blank Crear reserva sin correo electrónico" at bounding box center [422, 363] width 511 height 49
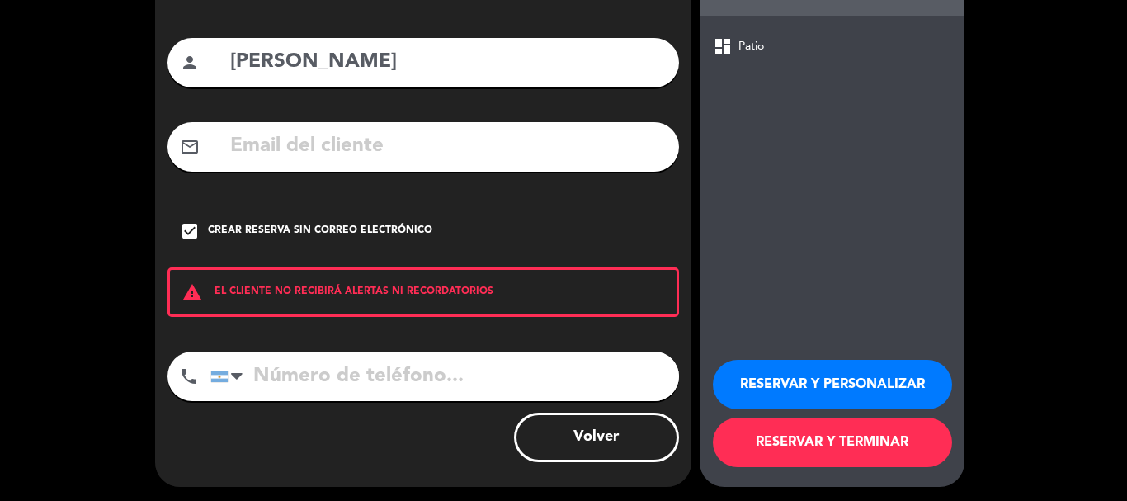
scroll to position [135, 0]
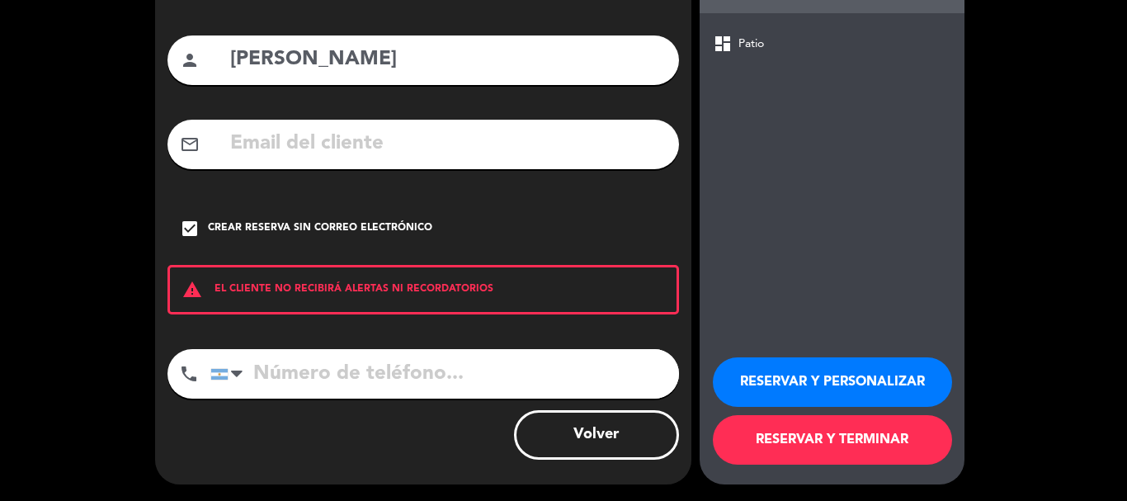
click at [762, 424] on button "RESERVAR Y TERMINAR" at bounding box center [832, 439] width 239 height 49
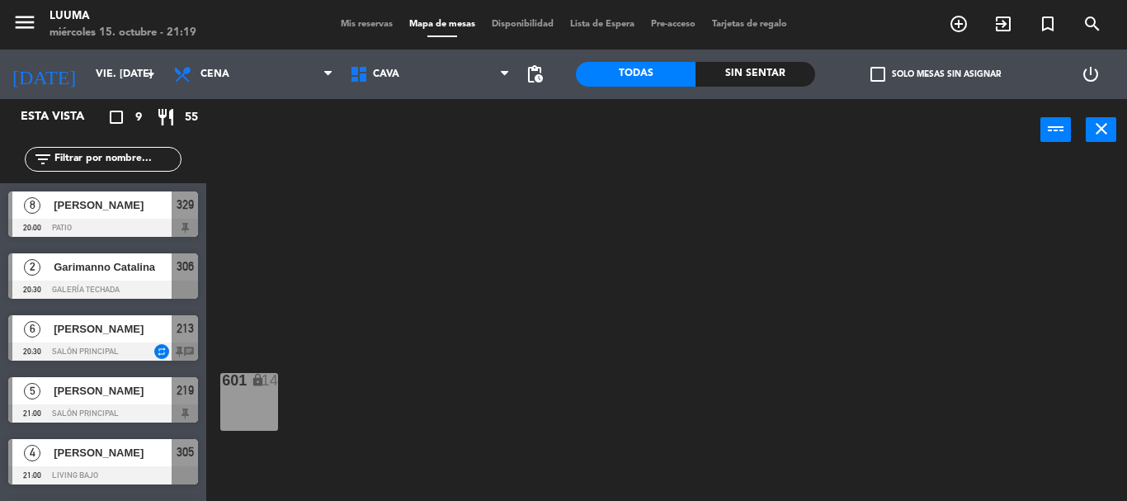
click at [121, 219] on div at bounding box center [103, 228] width 190 height 18
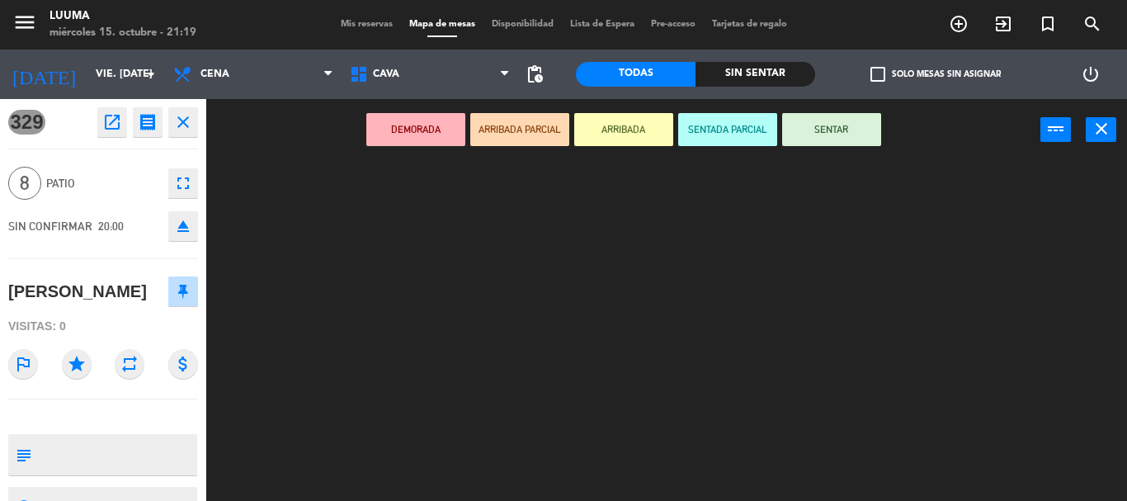
scroll to position [73, 0]
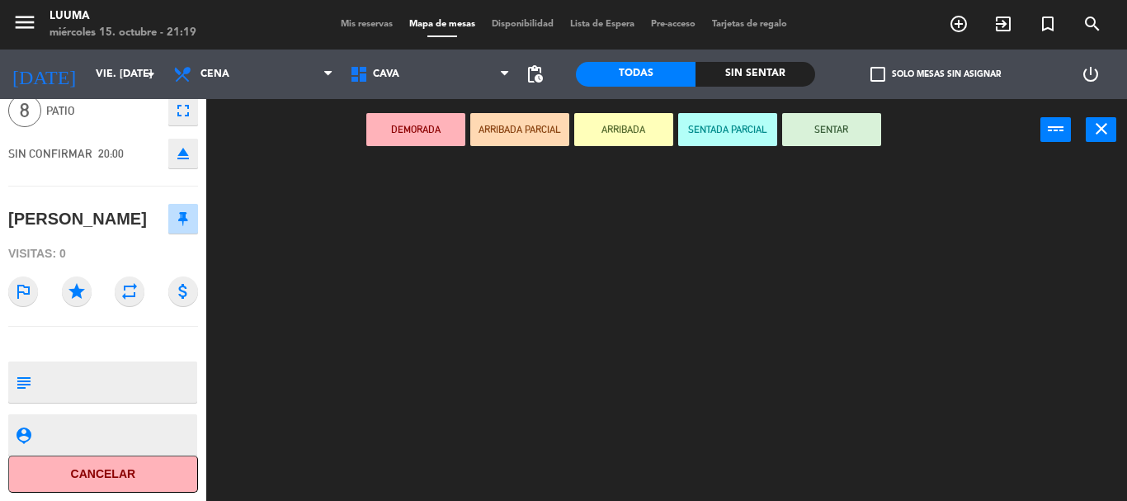
click at [97, 374] on textarea at bounding box center [117, 382] width 158 height 35
type textarea "Patio fumadoras"
click at [333, 339] on div "314 4 330 4 315 4 313 12 325 2 326 2 329 8 20:00" at bounding box center [672, 331] width 909 height 340
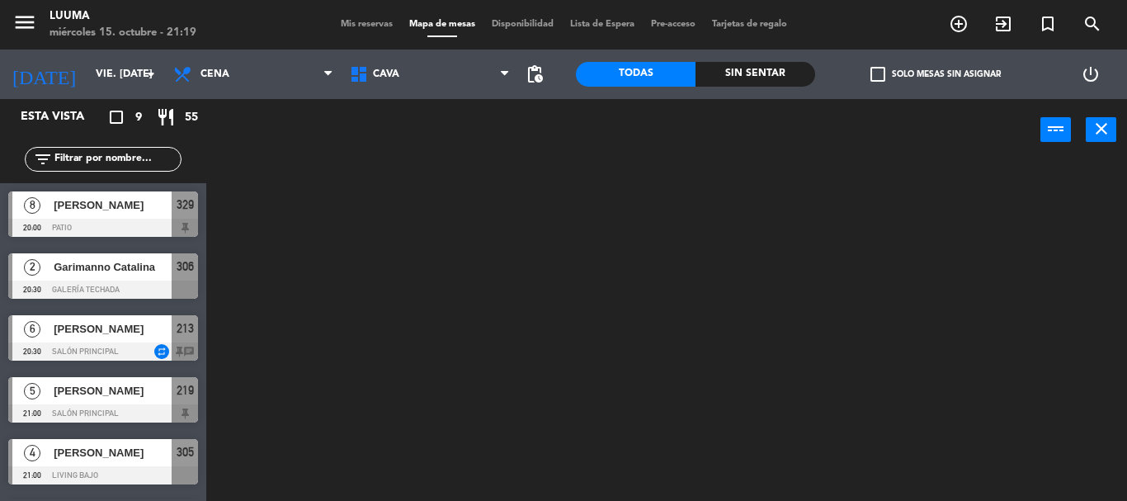
click at [360, 29] on span "Mis reservas" at bounding box center [366, 24] width 68 height 9
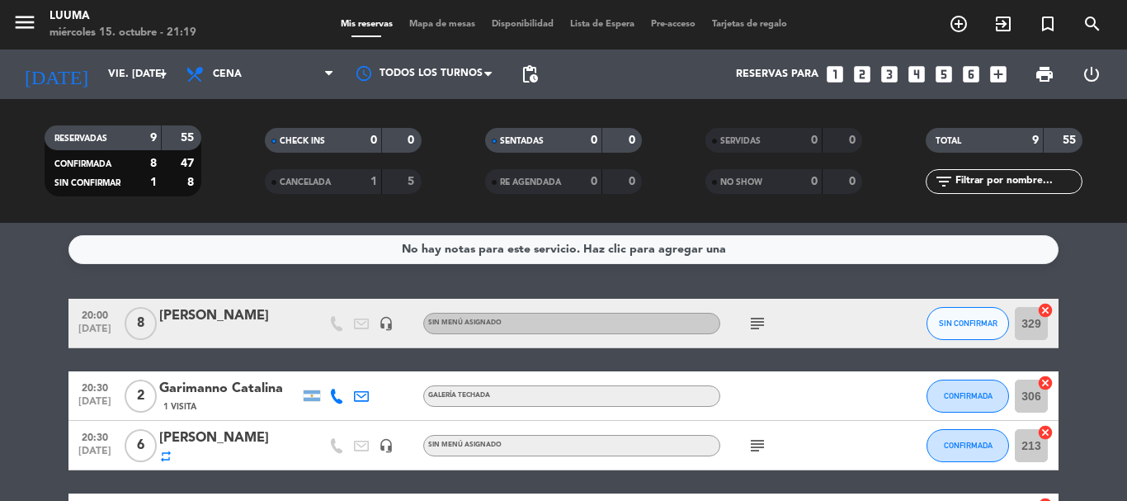
click at [756, 328] on icon "subject" at bounding box center [757, 323] width 20 height 20
click at [797, 313] on div "subject Patio fumadoras" at bounding box center [794, 323] width 148 height 49
click at [966, 322] on span "SIN CONFIRMAR" at bounding box center [968, 322] width 59 height 9
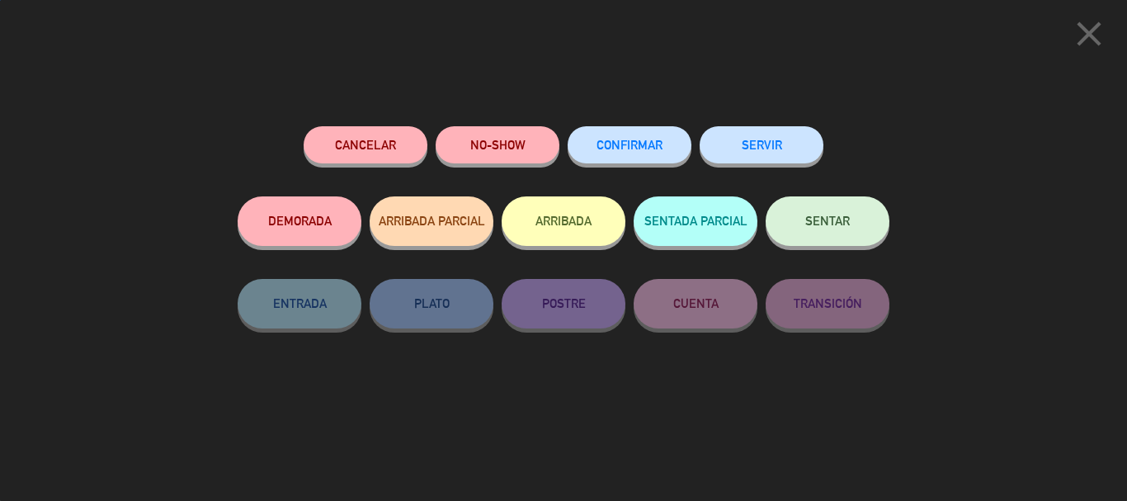
click at [642, 153] on button "CONFIRMAR" at bounding box center [629, 144] width 124 height 37
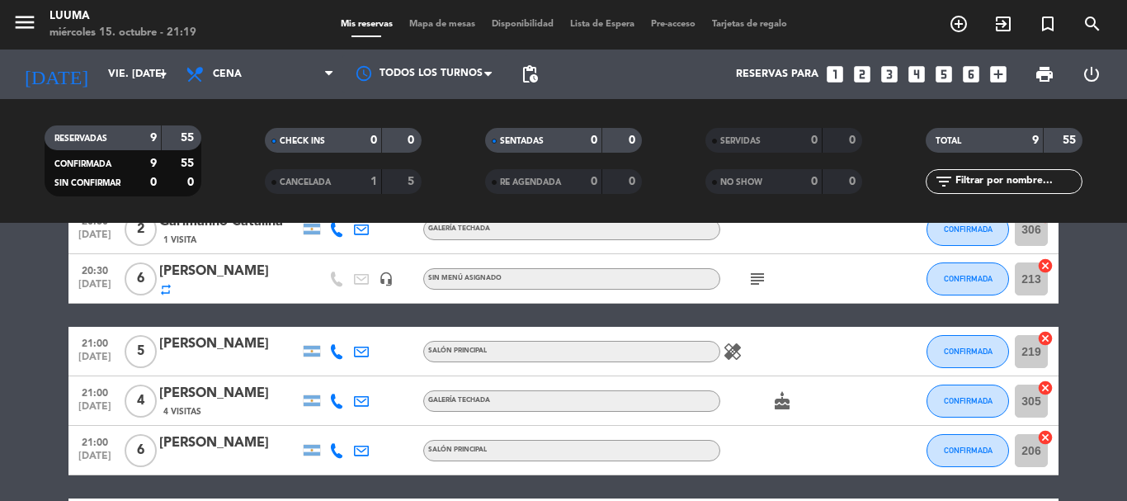
scroll to position [247, 0]
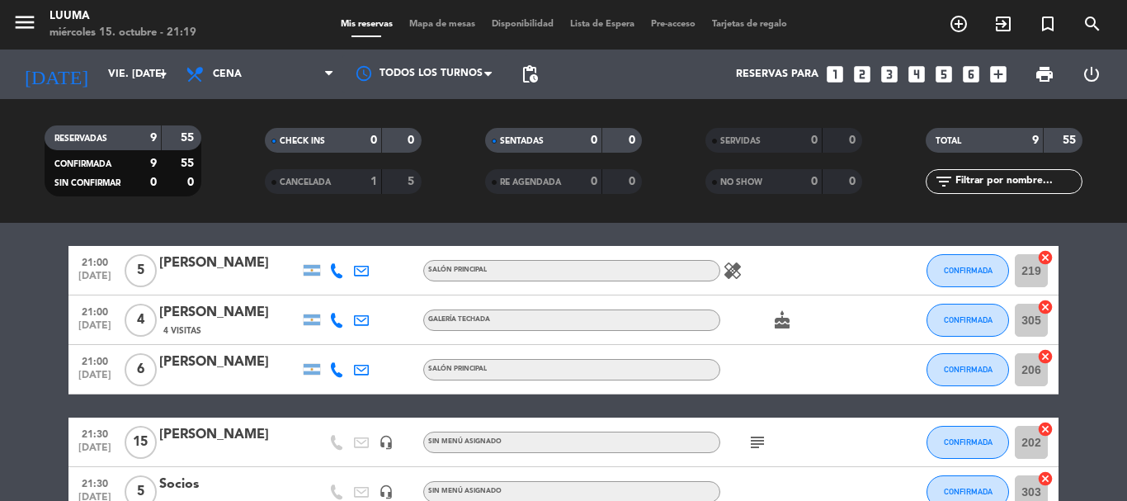
click at [766, 436] on icon "subject" at bounding box center [757, 442] width 20 height 20
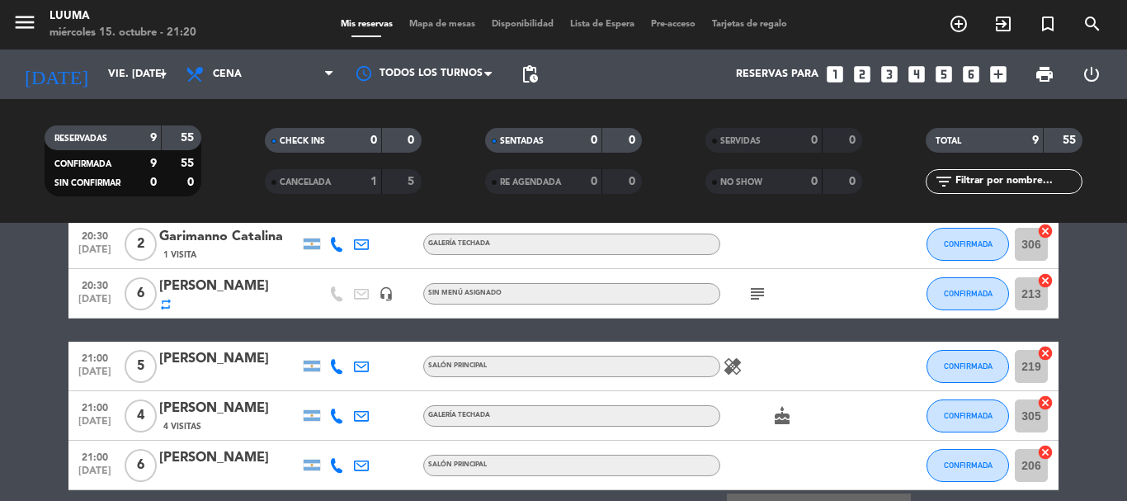
scroll to position [0, 0]
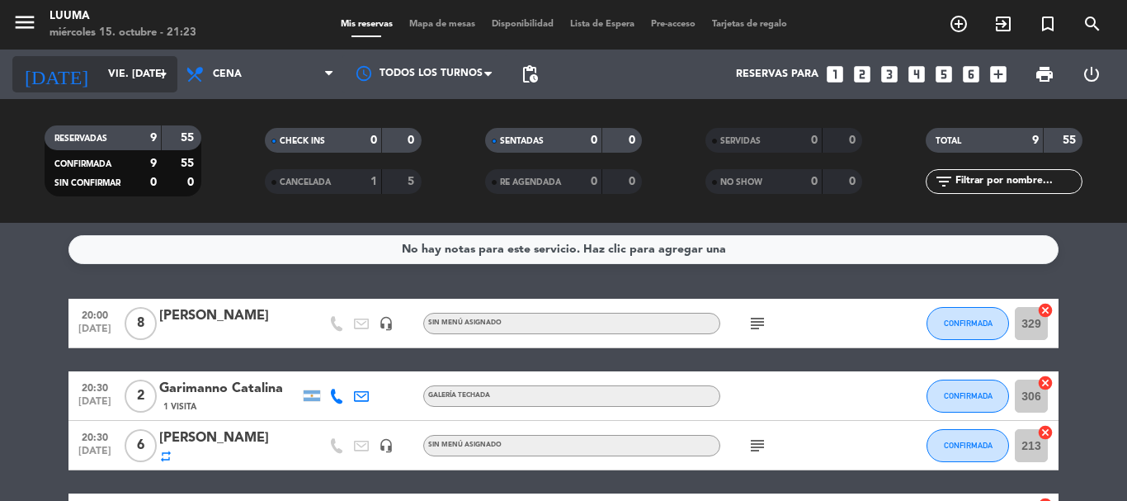
click at [131, 87] on input "vie. [DATE]" at bounding box center [169, 74] width 139 height 28
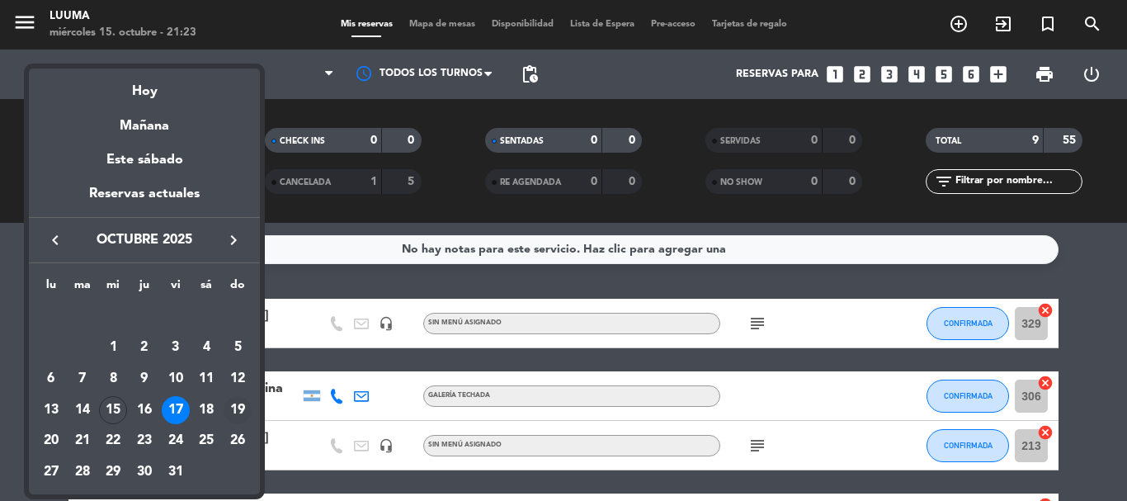
click at [238, 407] on div "19" at bounding box center [238, 410] width 28 height 28
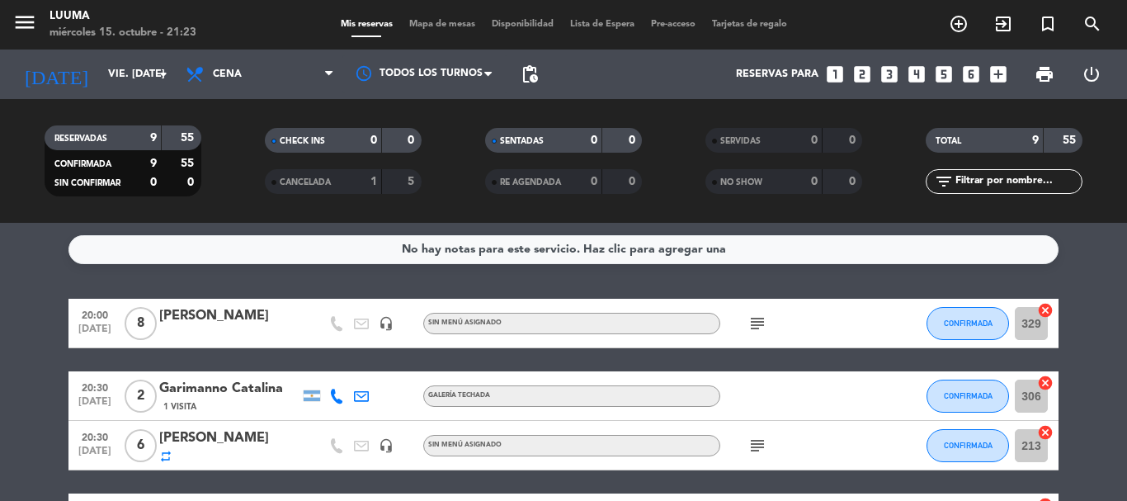
type input "dom. [DATE]"
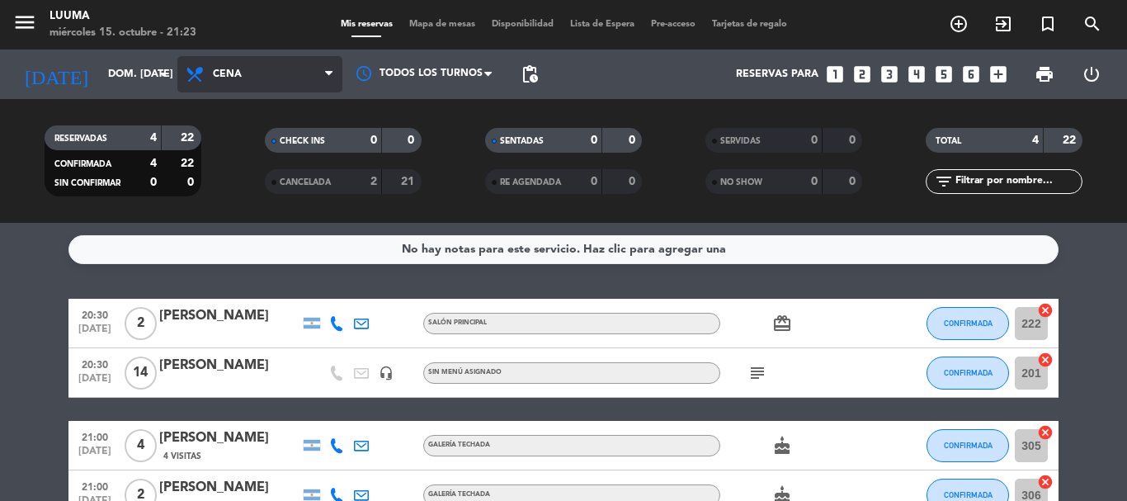
click at [257, 76] on span "Cena" at bounding box center [259, 74] width 165 height 36
click at [268, 179] on div "menu Luuma miércoles 15. octubre - 21:23 Mis reservas Mapa de mesas Disponibili…" at bounding box center [563, 111] width 1127 height 223
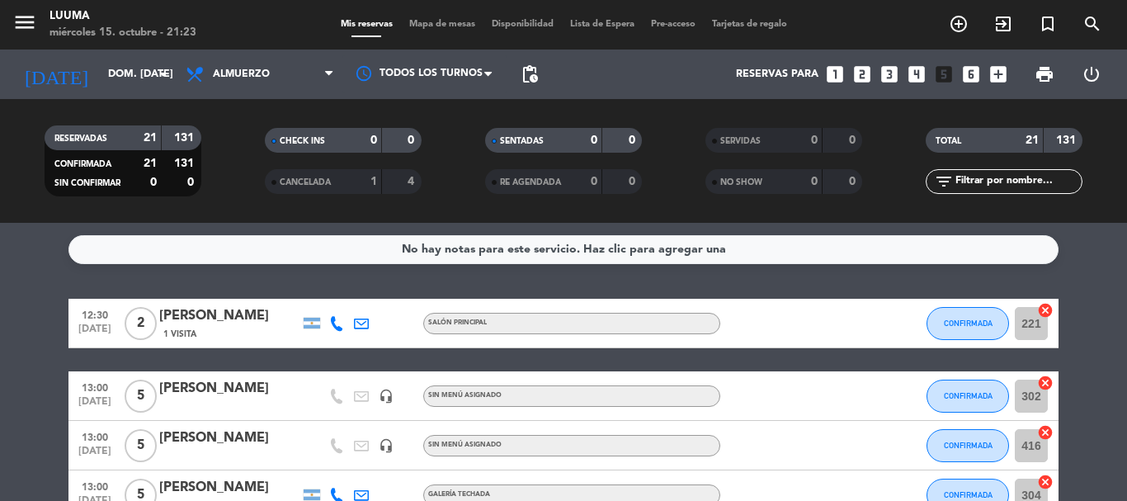
click at [466, 24] on span "Mapa de mesas" at bounding box center [442, 24] width 82 height 9
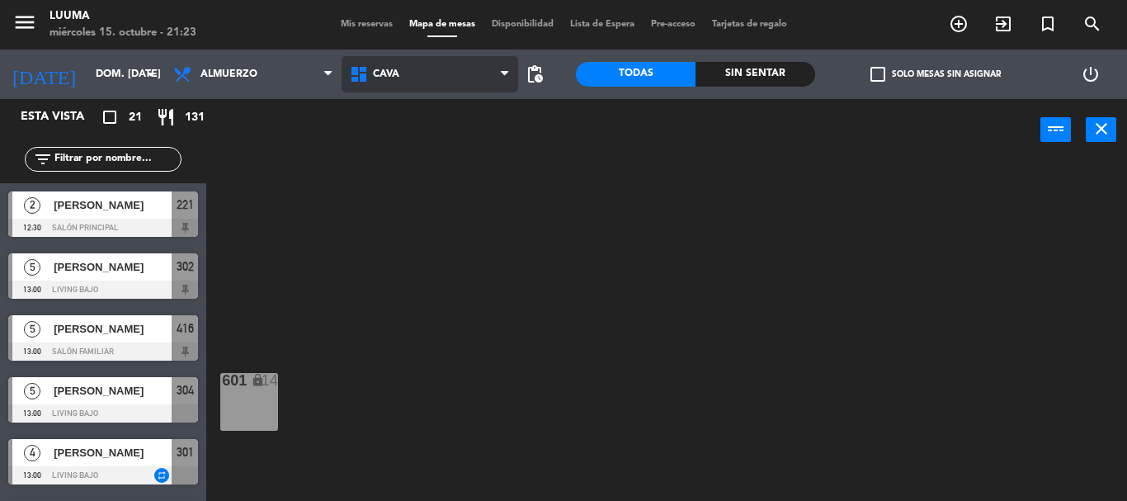
click at [418, 82] on span "Cava" at bounding box center [429, 74] width 177 height 36
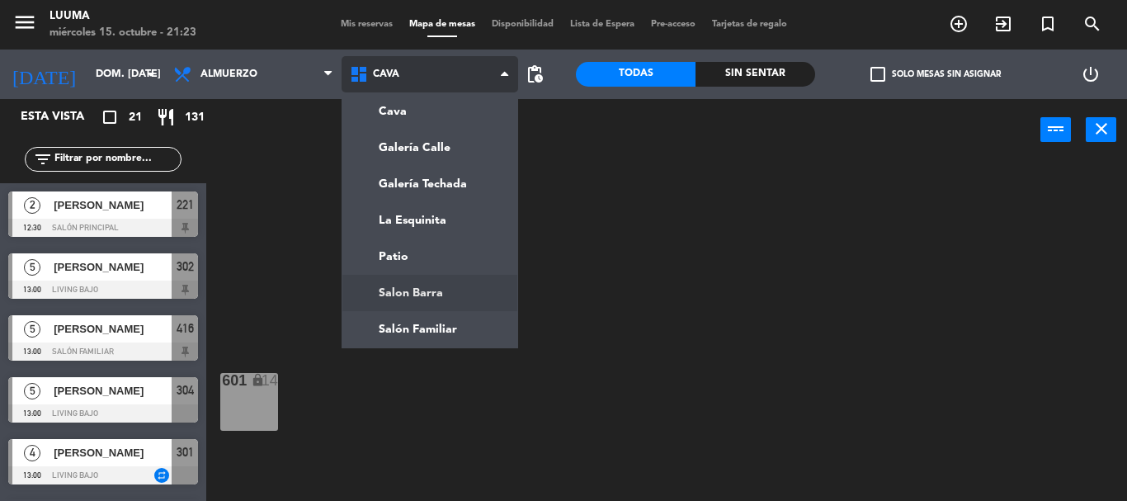
click at [452, 297] on ng-component "menu Luuma miércoles 15. octubre - 21:23 Mis reservas Mapa de mesas Disponibili…" at bounding box center [563, 250] width 1127 height 501
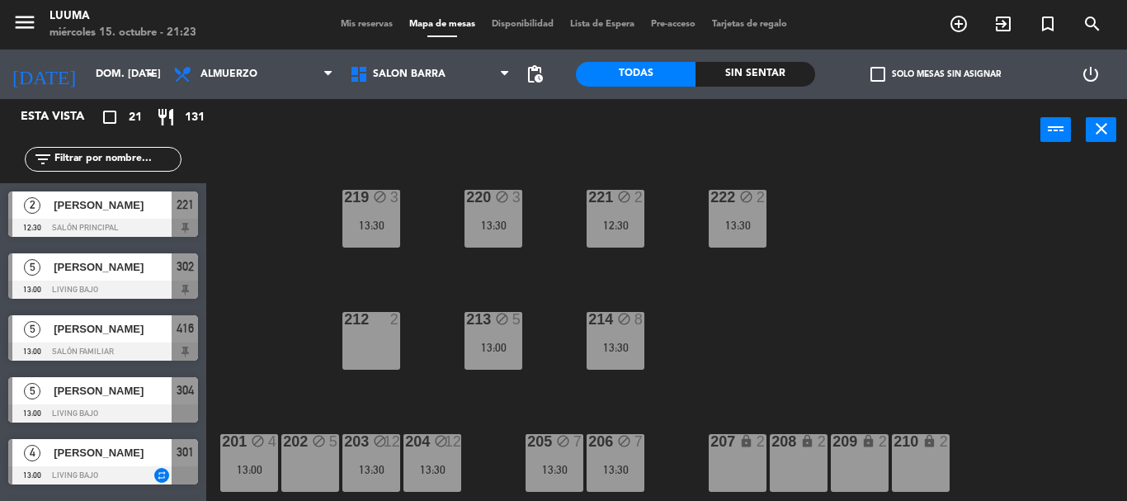
click at [453, 294] on div "220 block 3 13:30 221 block 2 12:30 219 block 3 13:30 222 block 2 13:30 213 blo…" at bounding box center [672, 331] width 909 height 340
click at [427, 64] on span "Salon Barra" at bounding box center [429, 74] width 177 height 36
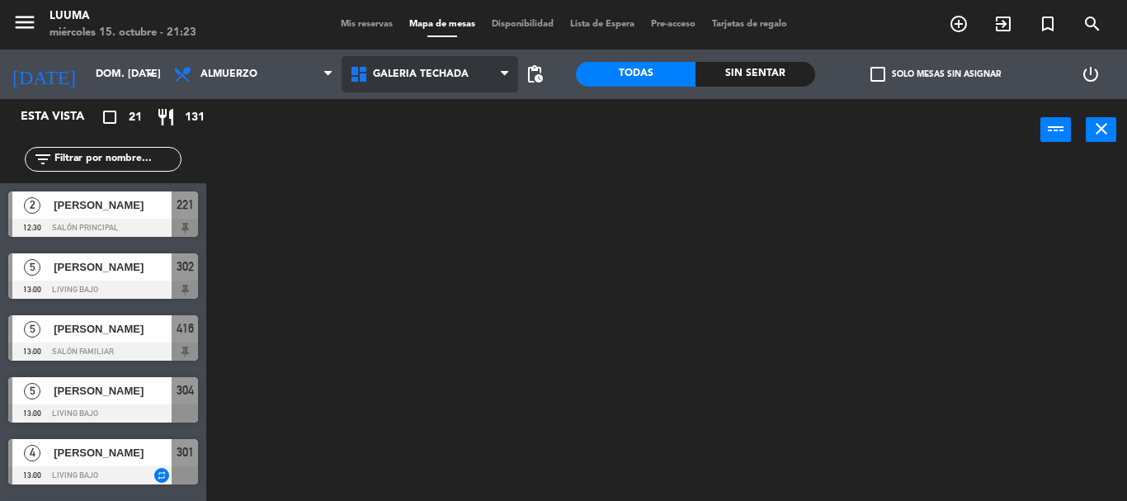
click at [473, 189] on ng-component "menu Luuma miércoles 15. octubre - 21:23 Mis reservas Mapa de mesas Disponibili…" at bounding box center [563, 250] width 1127 height 501
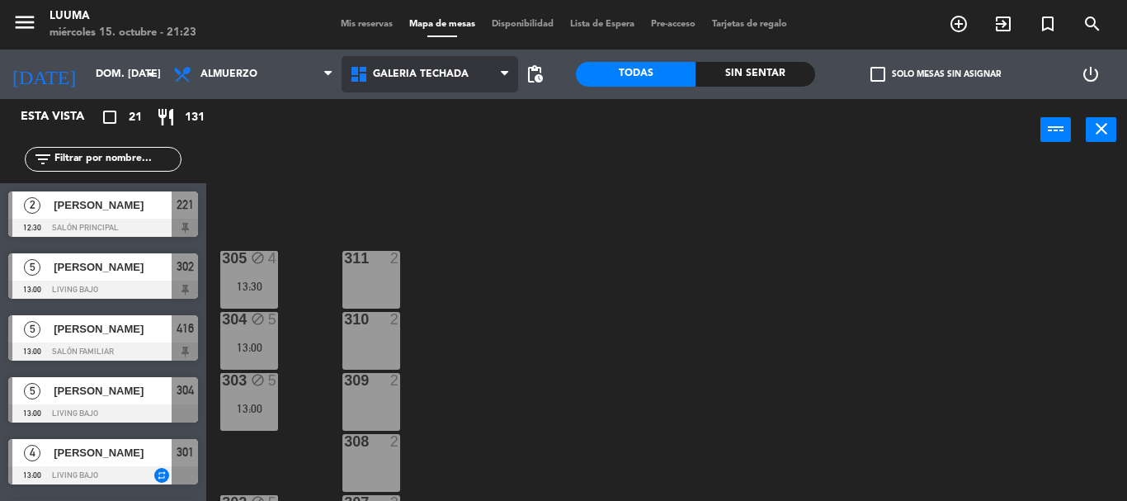
click at [413, 79] on span "Galería Techada" at bounding box center [421, 74] width 96 height 12
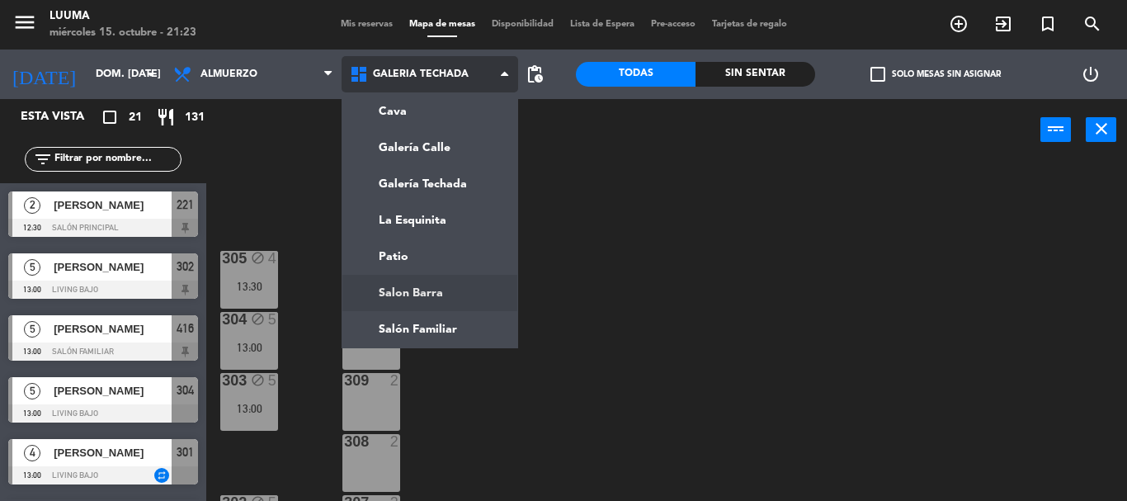
click at [460, 303] on ng-component "menu Luuma miércoles 15. octubre - 21:23 Mis reservas Mapa de mesas Disponibili…" at bounding box center [563, 250] width 1127 height 501
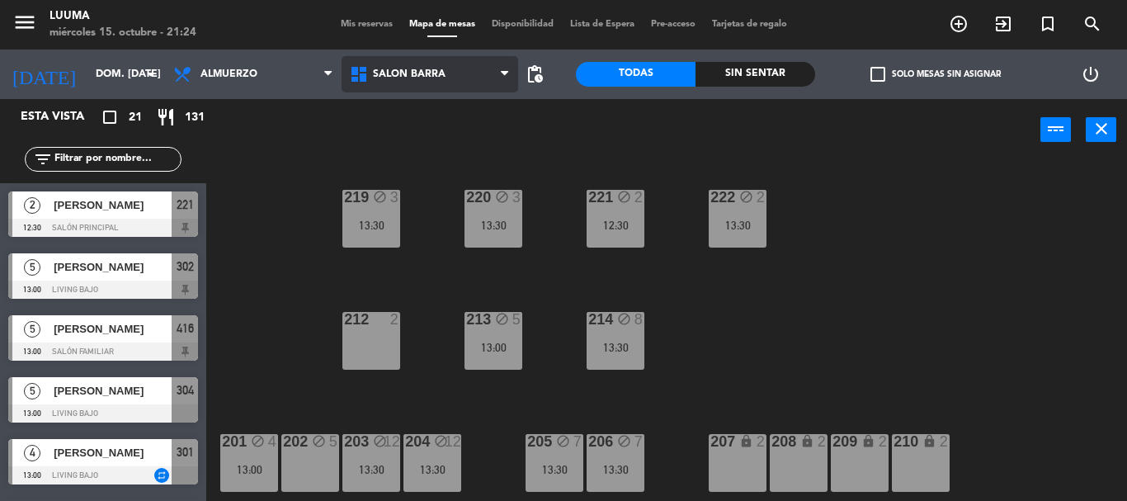
click at [440, 71] on span "Salon Barra" at bounding box center [409, 74] width 73 height 12
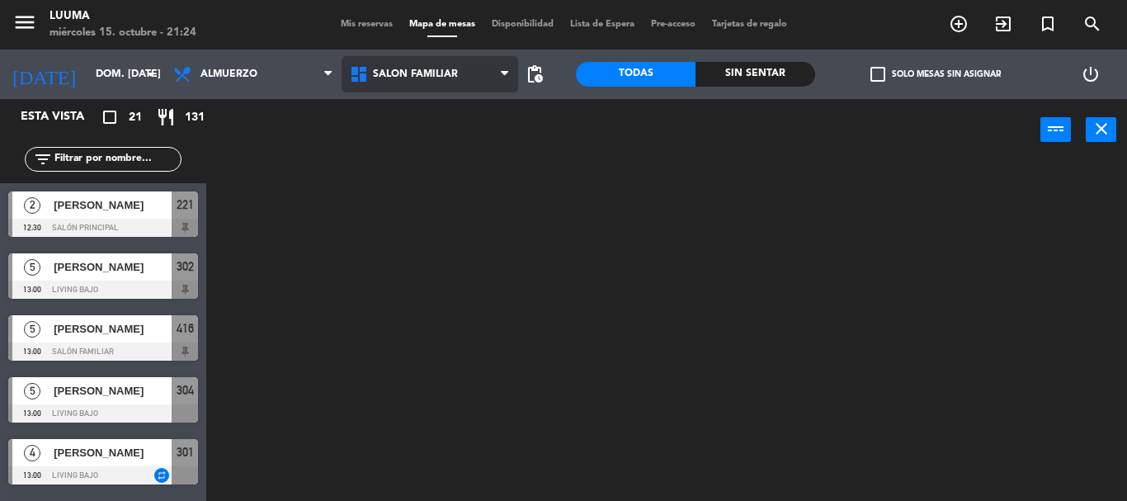
click at [430, 328] on ng-component "menu Luuma miércoles 15. octubre - 21:24 Mis reservas Mapa de mesas Disponibili…" at bounding box center [563, 250] width 1127 height 501
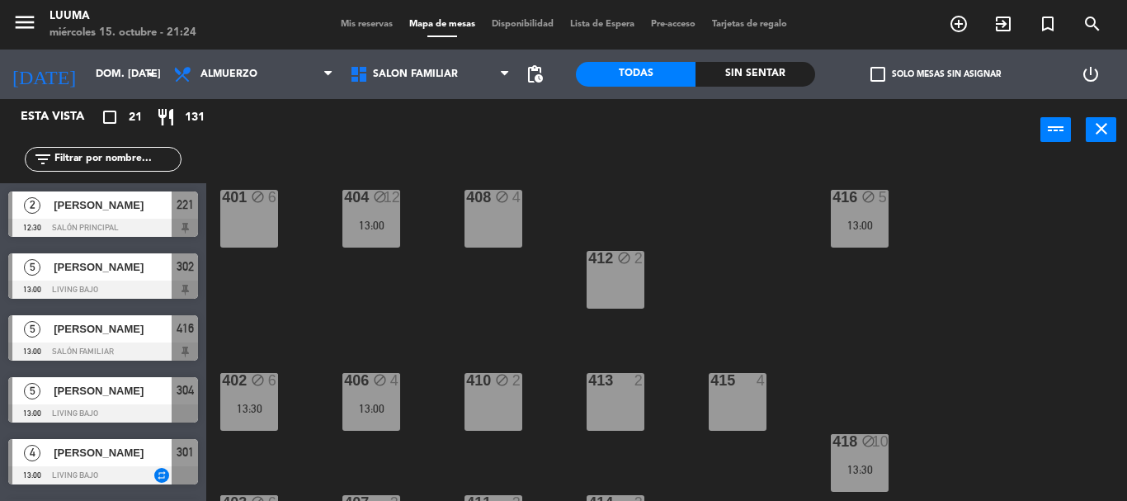
click at [469, 307] on div "401 block 6 404 block 12 13:00 408 block 4 416 block 5 13:00 412 block 2 402 bl…" at bounding box center [672, 331] width 909 height 340
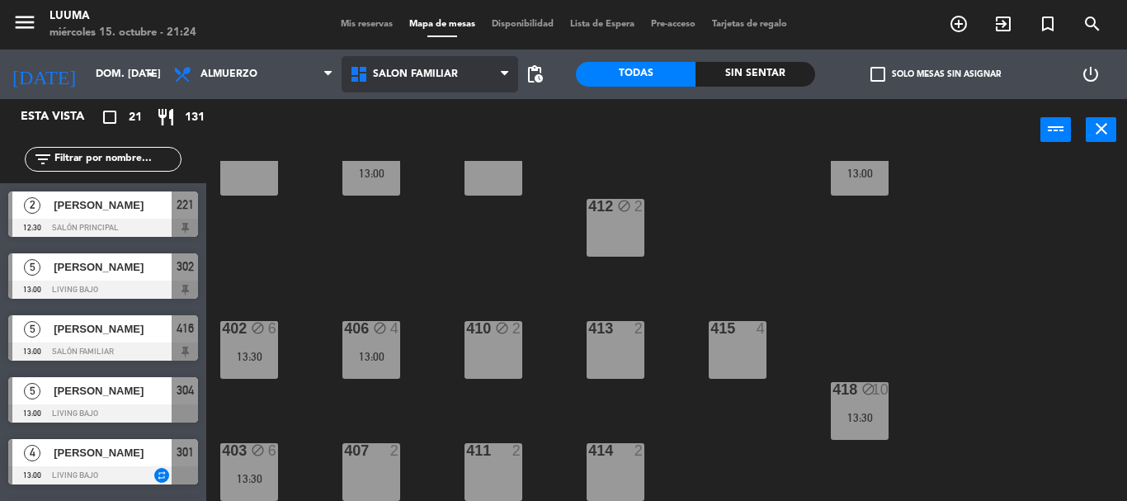
click at [390, 65] on span "Salón Familiar" at bounding box center [429, 74] width 177 height 36
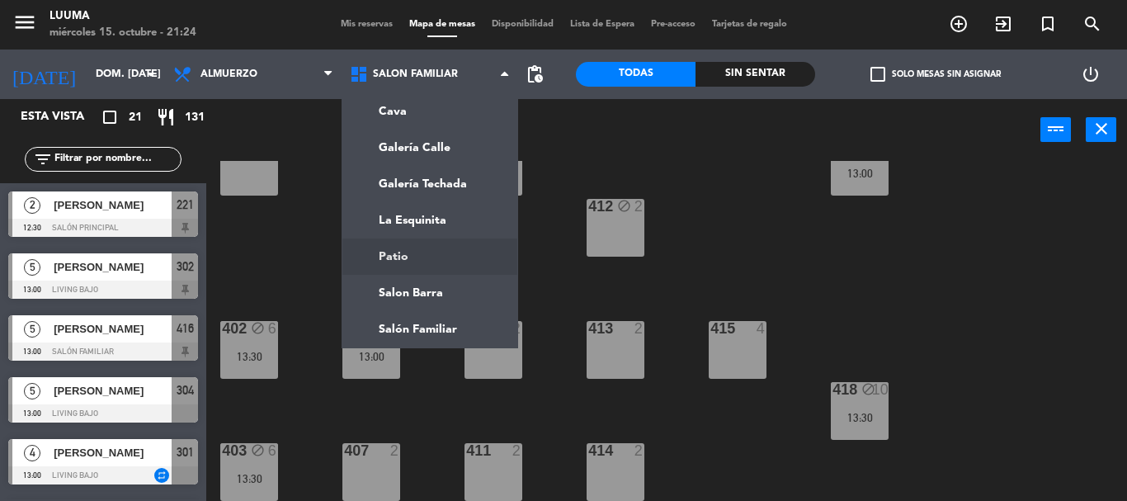
click at [435, 262] on ng-component "menu Luuma miércoles 15. octubre - 21:24 Mis reservas Mapa de mesas Disponibili…" at bounding box center [563, 250] width 1127 height 501
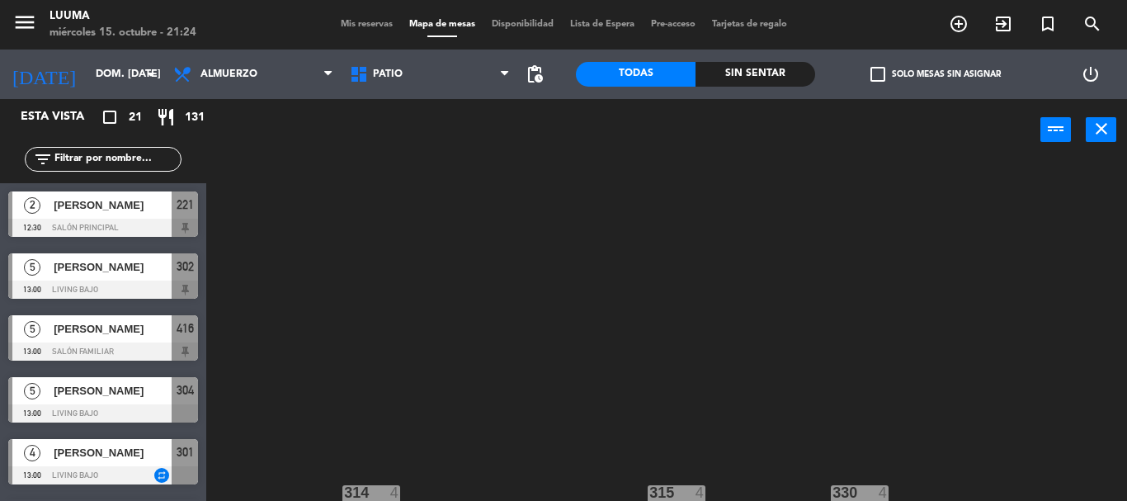
scroll to position [174, 0]
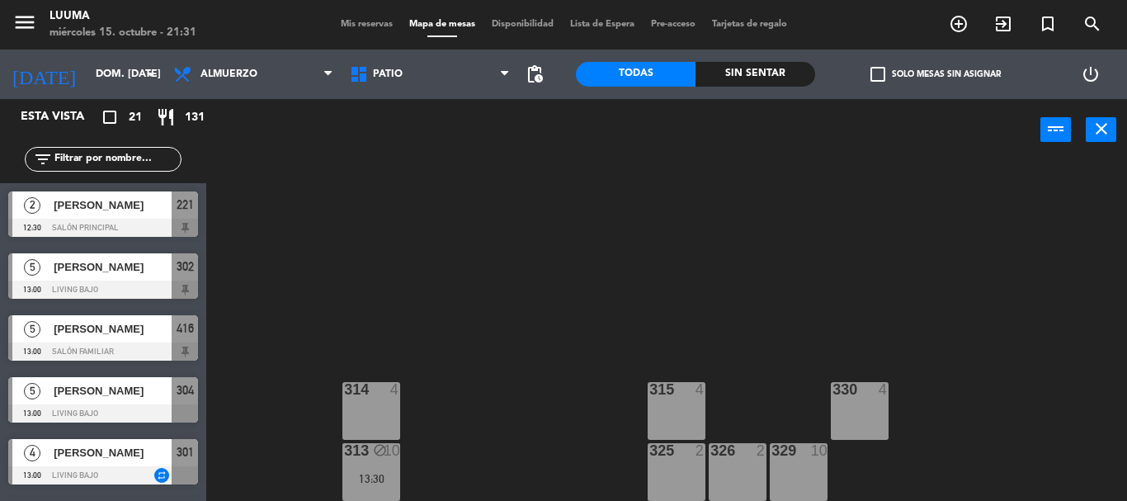
click at [388, 416] on div "314 4" at bounding box center [371, 411] width 58 height 58
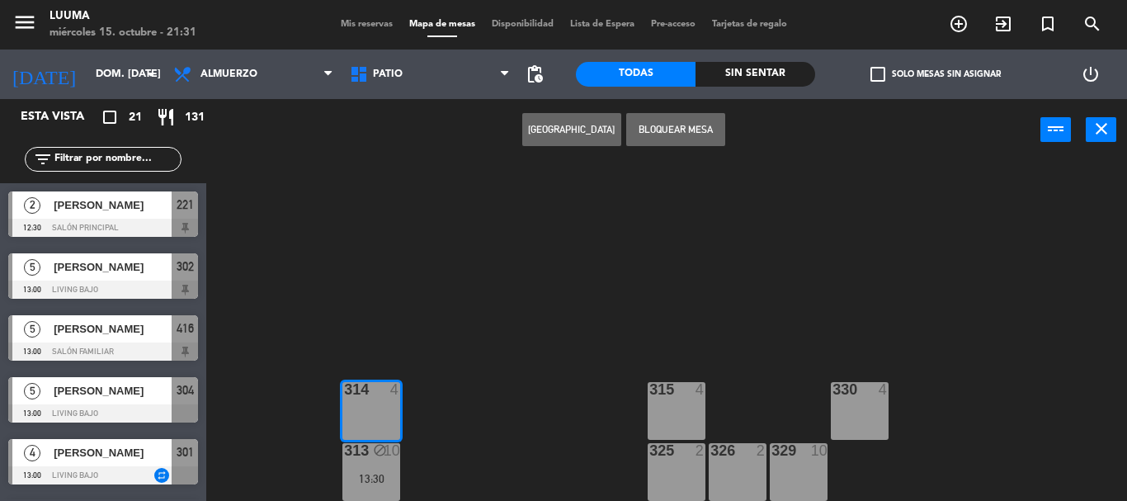
click at [582, 125] on button "[GEOGRAPHIC_DATA]" at bounding box center [571, 129] width 99 height 33
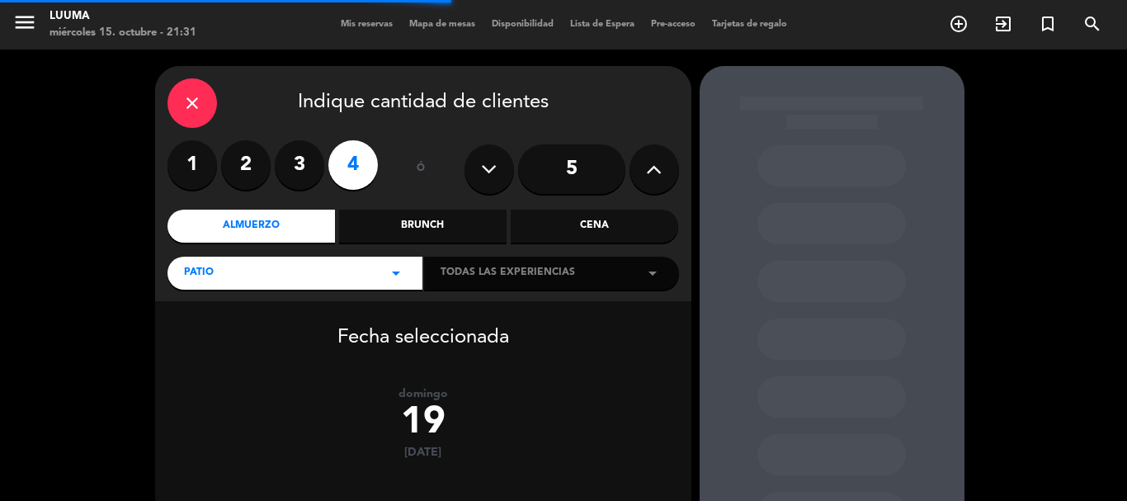
click at [645, 184] on button at bounding box center [653, 168] width 49 height 49
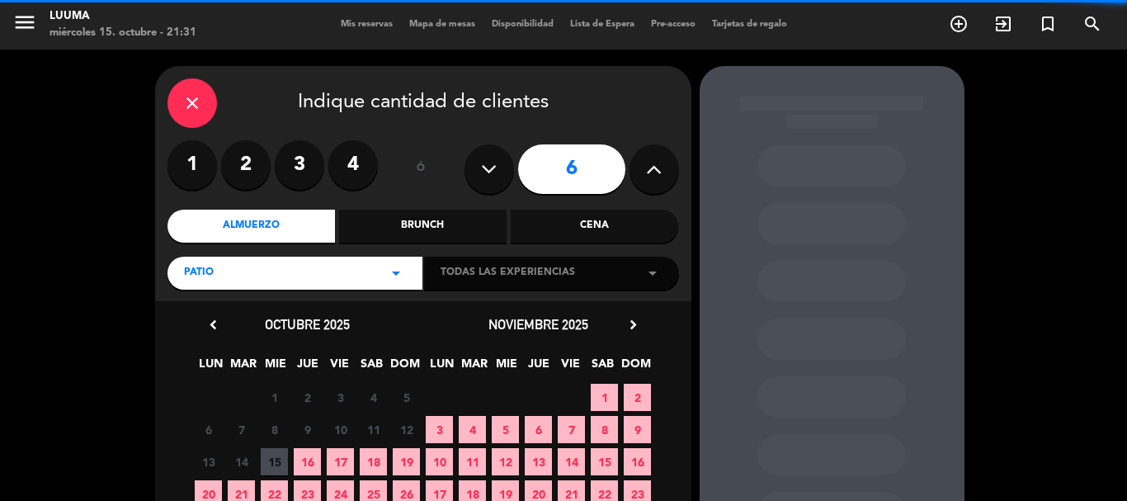
click at [506, 167] on button at bounding box center [488, 168] width 49 height 49
type input "5"
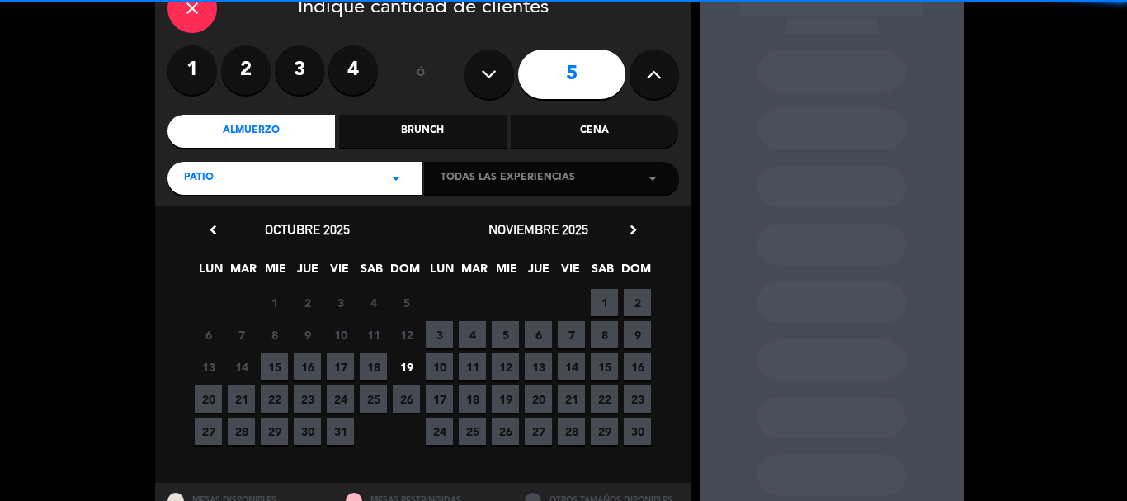
scroll to position [164, 0]
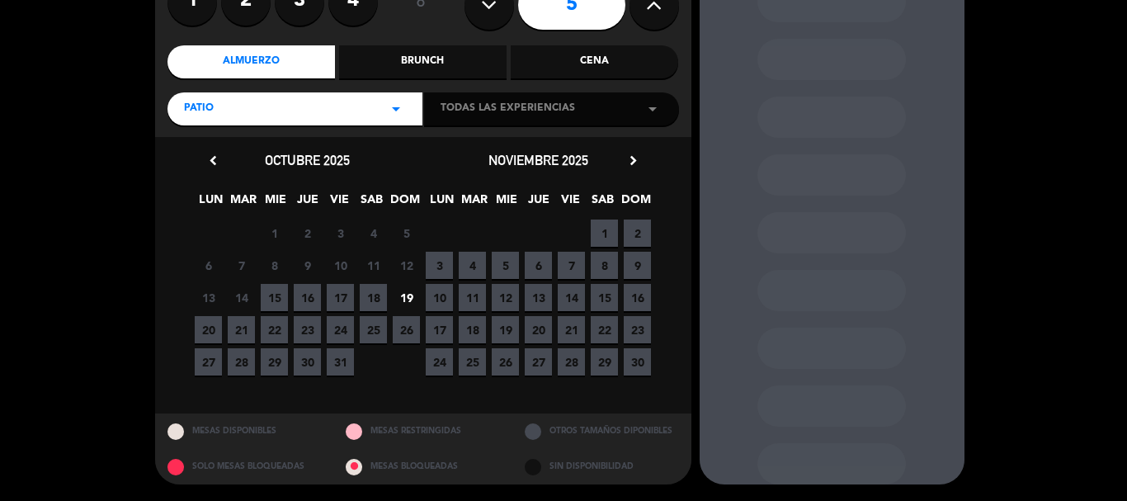
click at [406, 295] on span "19" at bounding box center [406, 297] width 27 height 27
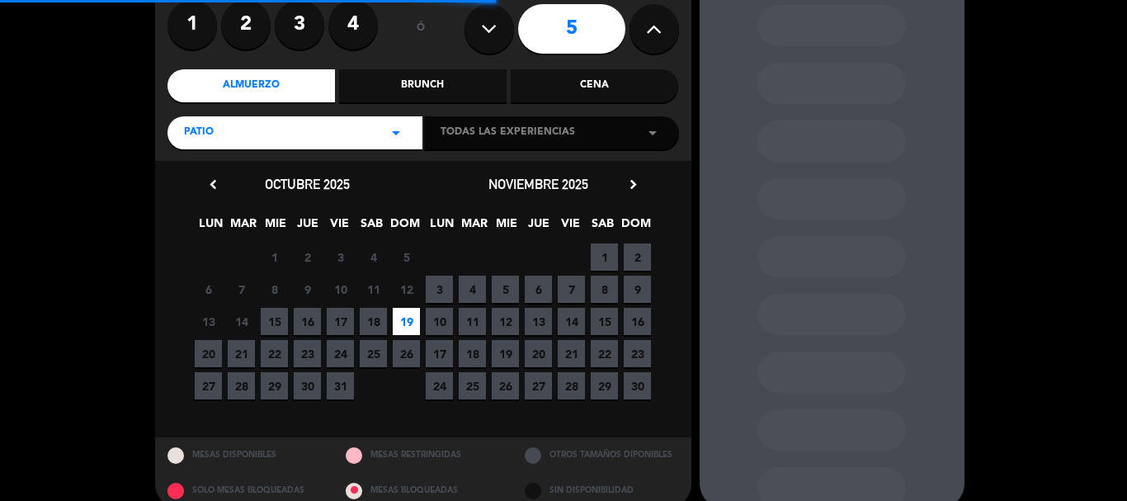
scroll to position [140, 0]
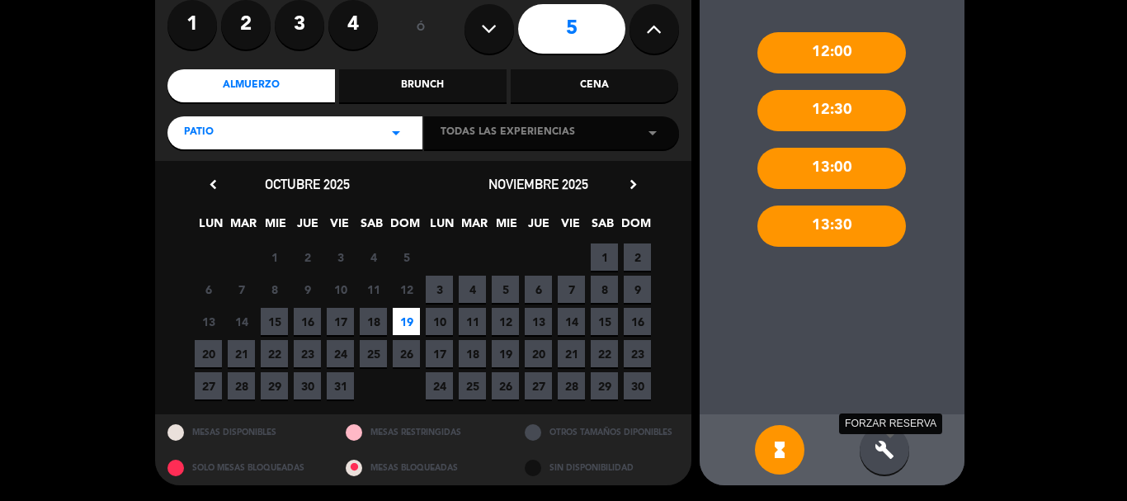
click at [886, 453] on icon "build" at bounding box center [884, 450] width 20 height 20
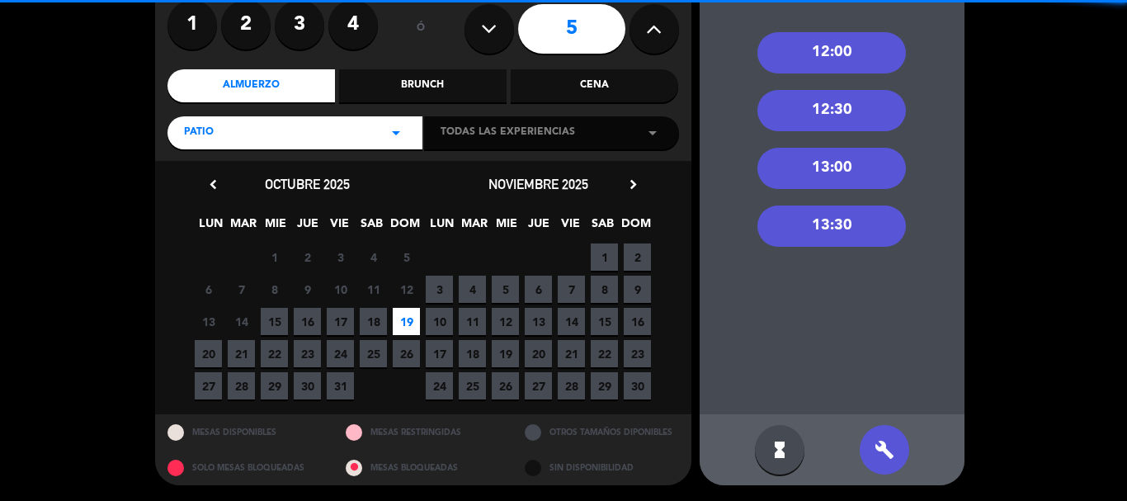
click at [859, 115] on div "12:30" at bounding box center [831, 110] width 148 height 41
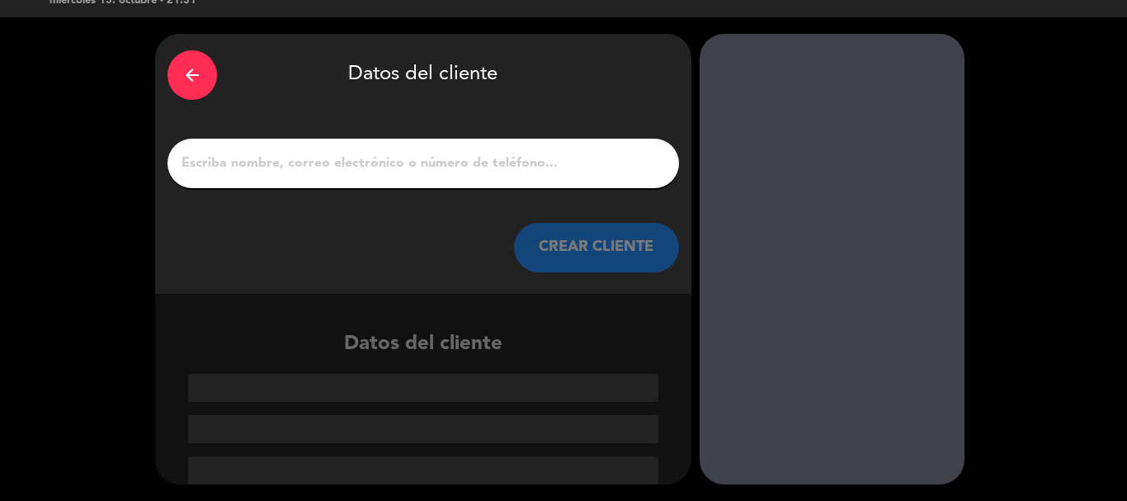
click at [454, 160] on input "1" at bounding box center [423, 163] width 487 height 23
paste input "[PERSON_NAME]"
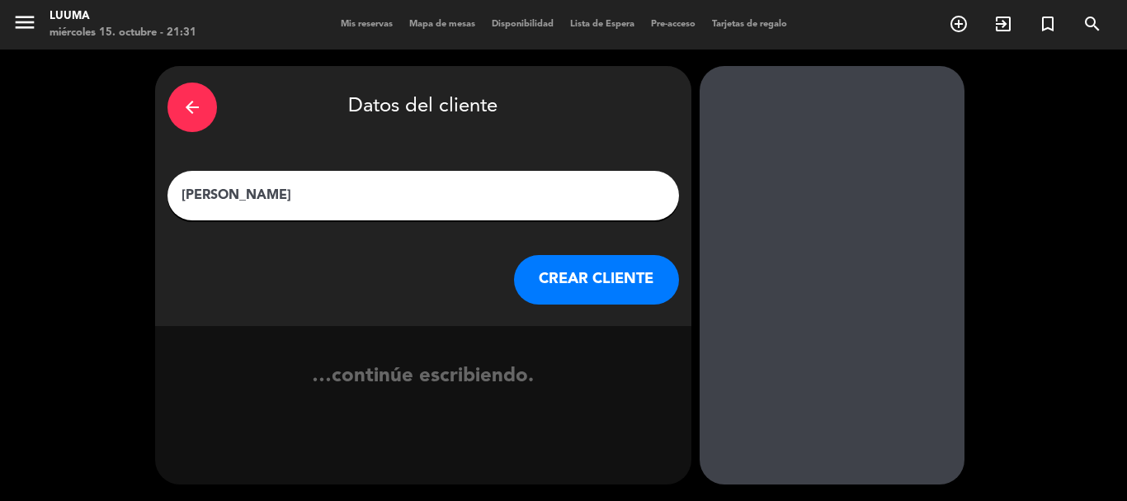
scroll to position [0, 0]
type input "[PERSON_NAME]"
click at [615, 294] on button "CREAR CLIENTE" at bounding box center [596, 279] width 165 height 49
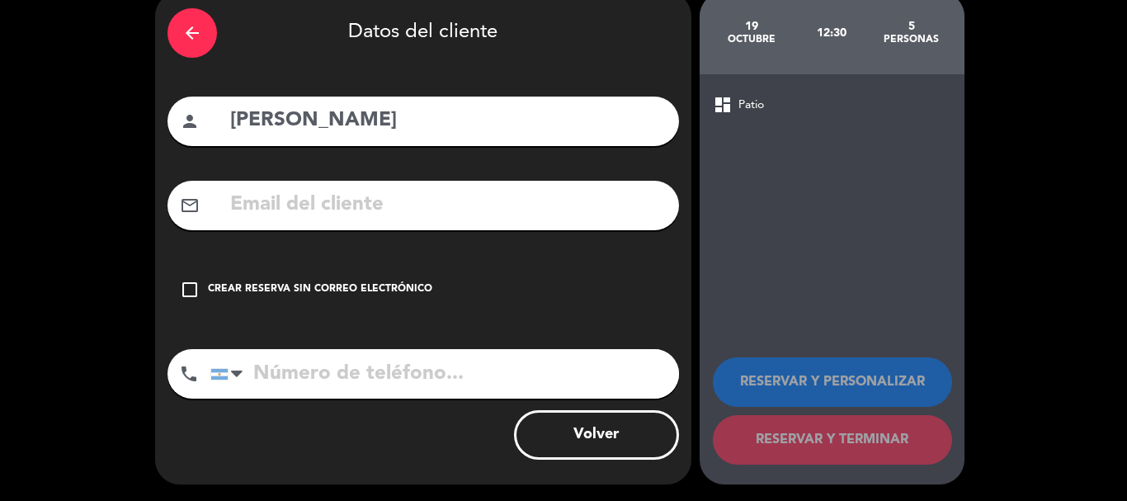
click at [388, 276] on div "check_box_outline_blank Crear reserva sin correo electrónico" at bounding box center [422, 289] width 511 height 49
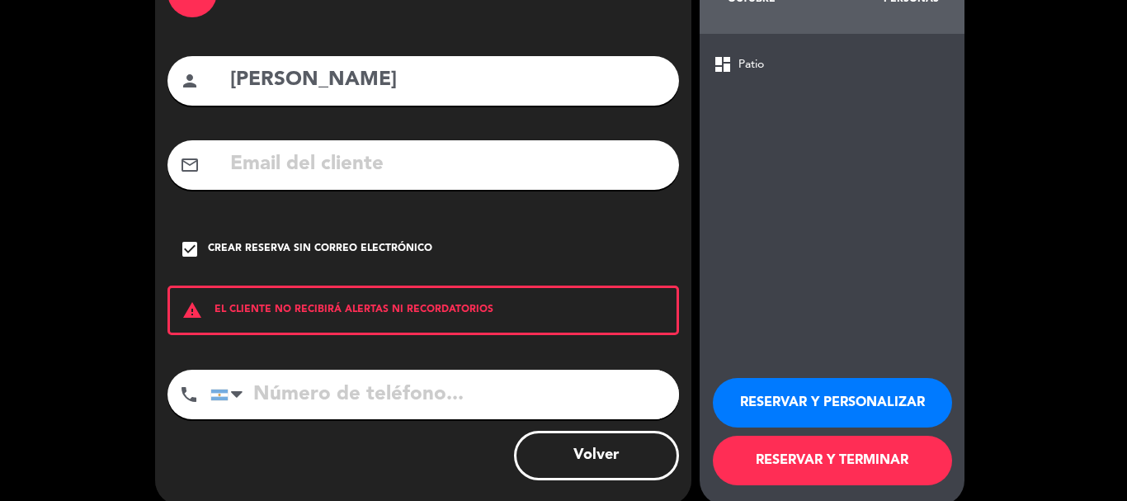
scroll to position [135, 0]
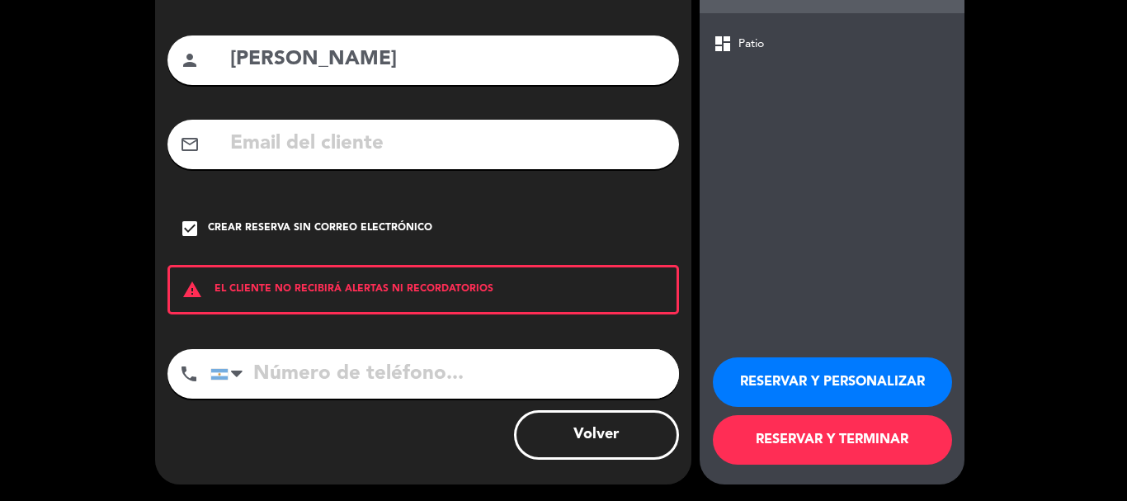
click at [809, 448] on button "RESERVAR Y TERMINAR" at bounding box center [832, 439] width 239 height 49
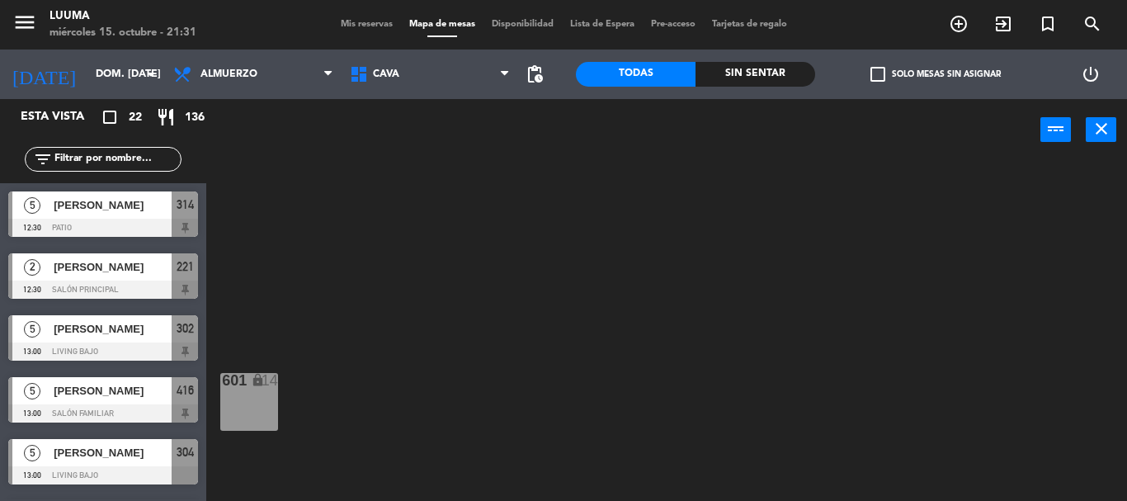
click at [121, 209] on span "[PERSON_NAME]" at bounding box center [113, 204] width 118 height 17
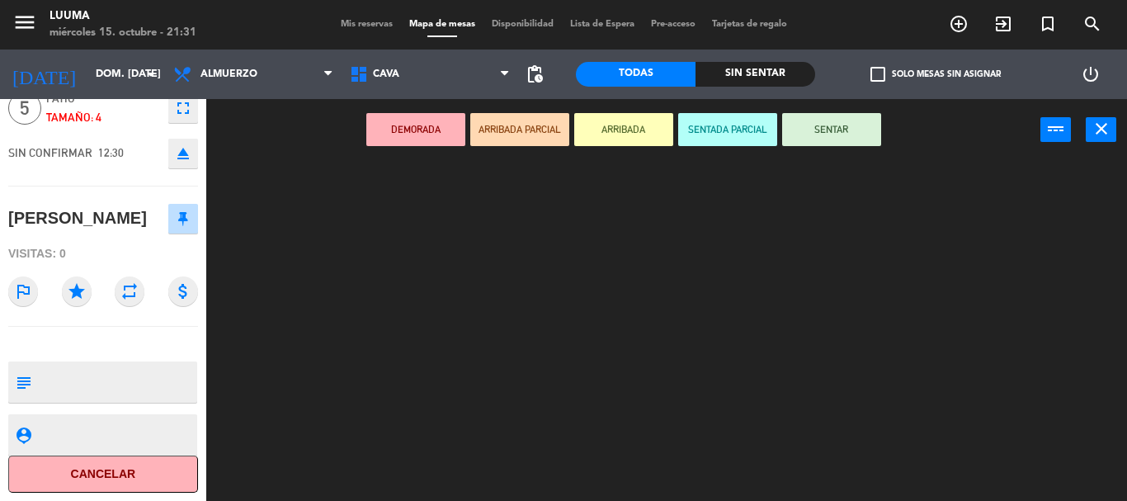
scroll to position [101, 0]
click at [86, 374] on textarea at bounding box center [117, 382] width 158 height 35
type textarea "Especifico patio - 3 niños 2 adultos"
click at [488, 346] on div "314 5 12:30 330 4 315 4 313 block 10 13:30 325 2 326 2 329 10" at bounding box center [672, 331] width 909 height 340
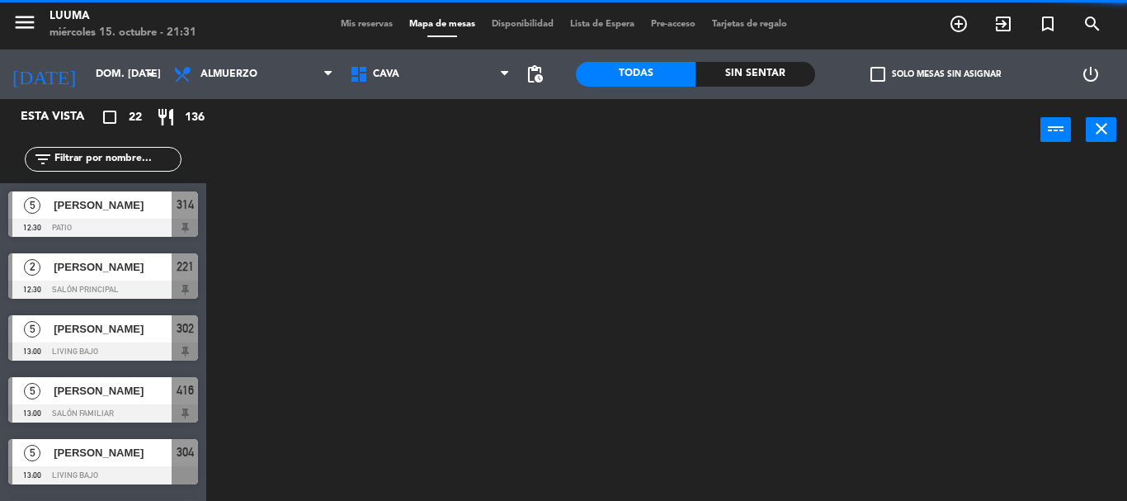
click at [356, 26] on span "Mis reservas" at bounding box center [366, 24] width 68 height 9
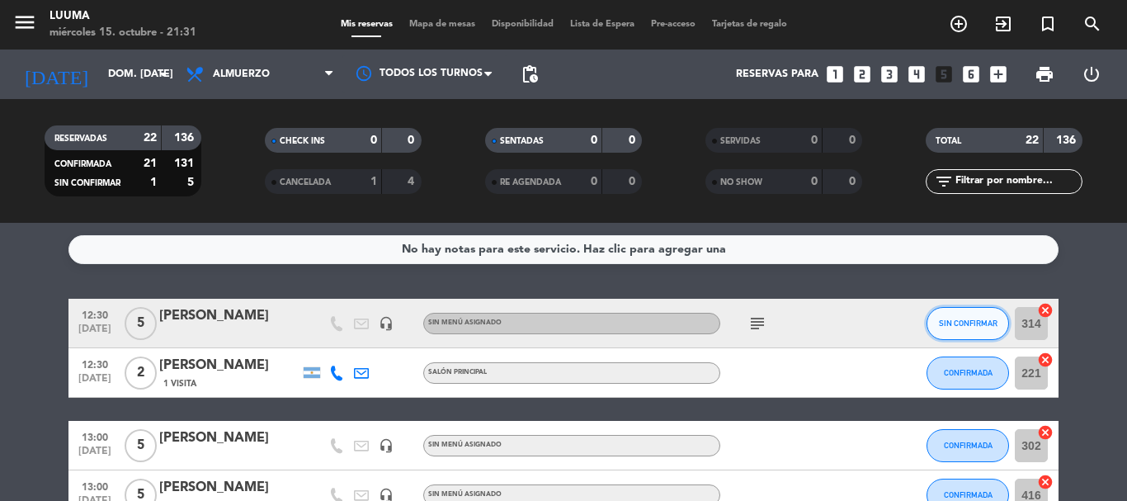
click at [959, 332] on button "SIN CONFIRMAR" at bounding box center [967, 323] width 82 height 33
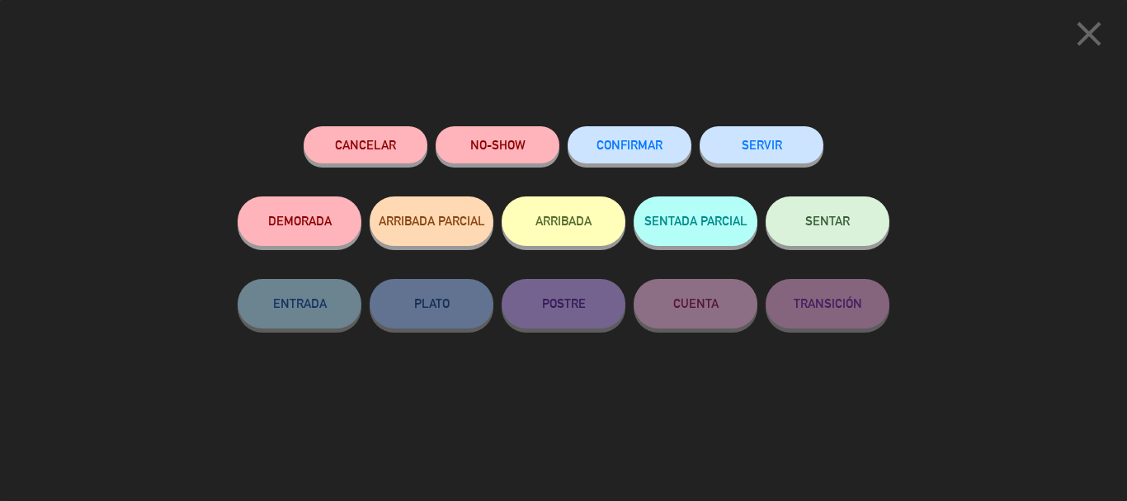
click at [643, 161] on button "CONFIRMAR" at bounding box center [629, 144] width 124 height 37
